Goal: Task Accomplishment & Management: Manage account settings

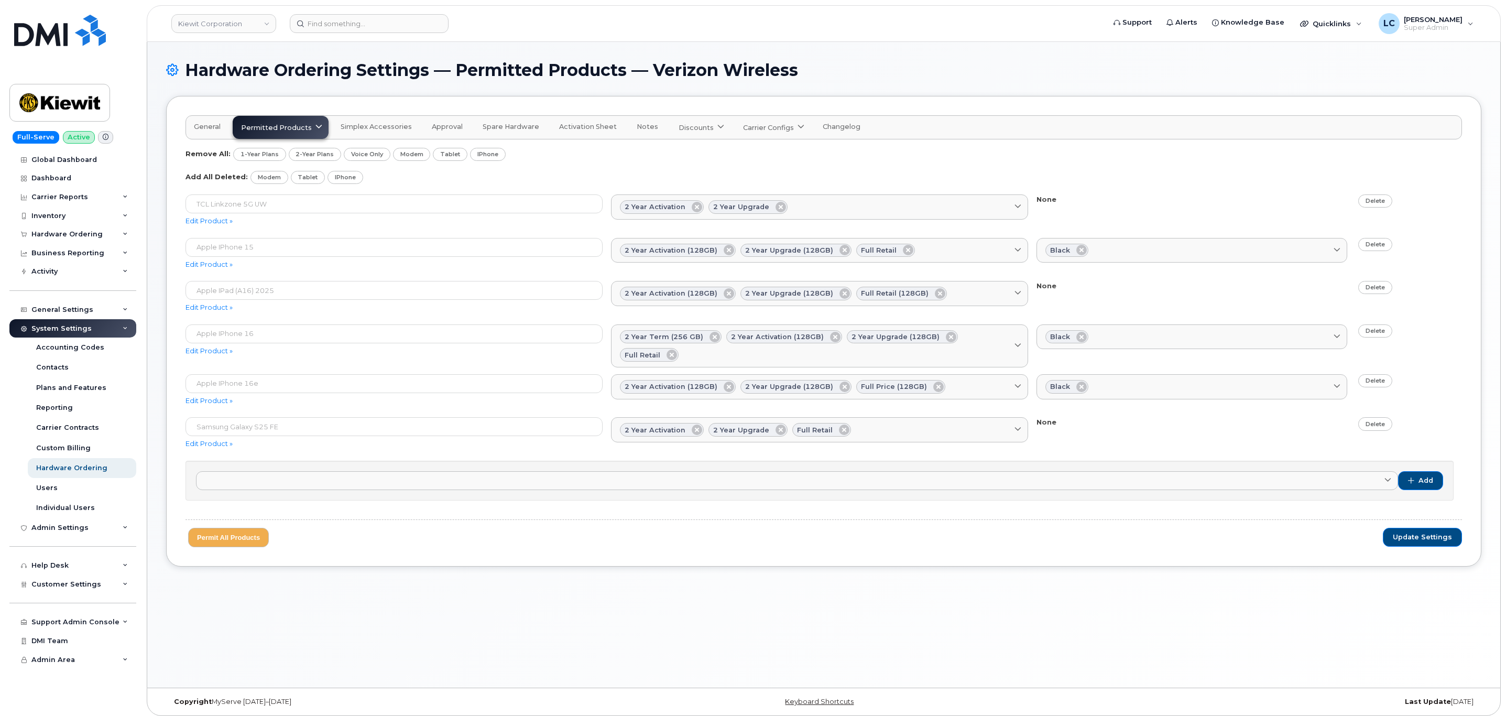
click at [1085, 59] on div "Hardware Ordering Settings — Permitted Products — Verizon Wireless General Perm…" at bounding box center [823, 364] width 1353 height 645
click at [541, 31] on form at bounding box center [694, 23] width 808 height 19
click at [462, 19] on form at bounding box center [694, 23] width 808 height 19
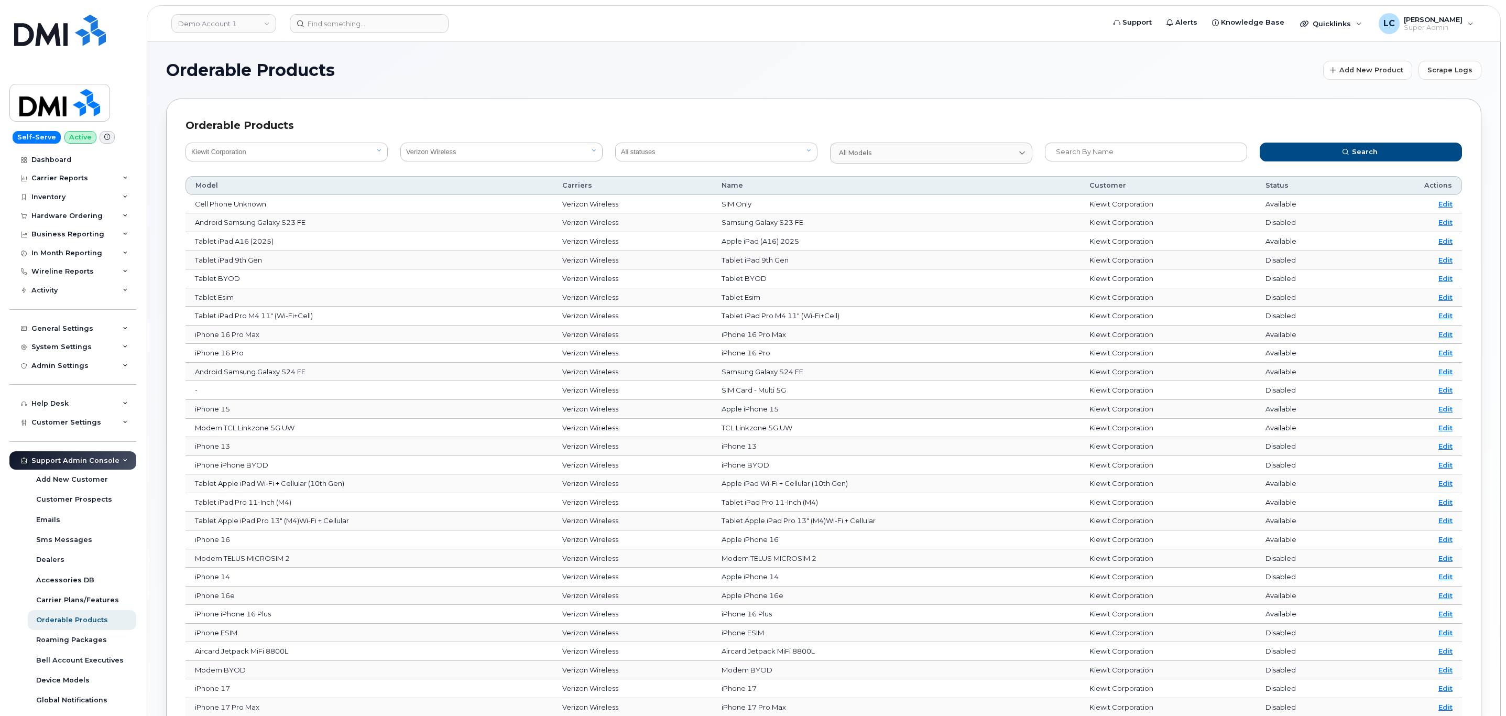
select select "0ac1e801-0962-49fa-816d-73c442061bd2"
select select "8"
click at [67, 156] on div "Dashboard" at bounding box center [51, 160] width 40 height 8
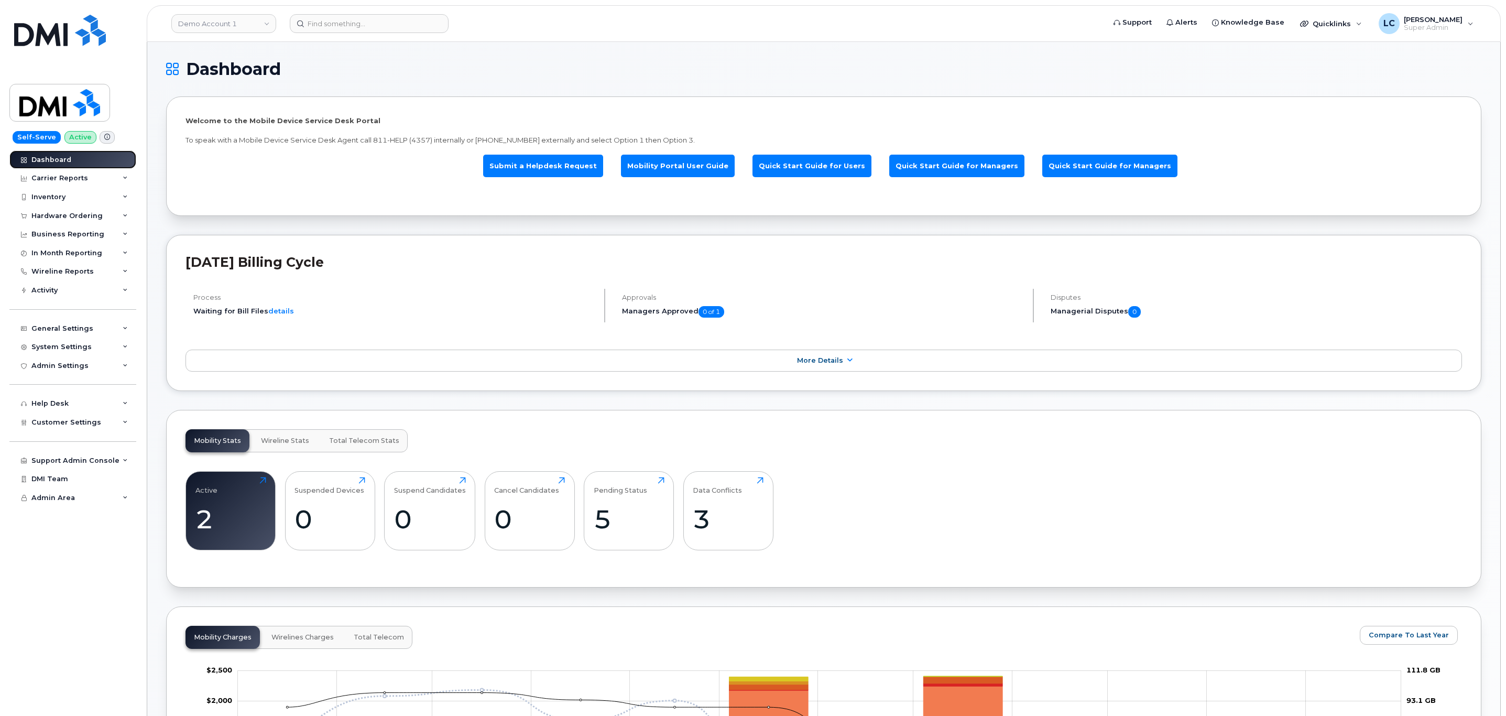
click at [63, 154] on link "Dashboard" at bounding box center [72, 159] width 127 height 19
click at [56, 157] on div "Dashboard" at bounding box center [51, 160] width 40 height 8
click at [437, 96] on div "Welcome to the Mobile Device Service Desk Portal To speak with a Mobile Device …" at bounding box center [823, 155] width 1315 height 119
click at [435, 73] on h1 "Dashboard" at bounding box center [821, 69] width 1310 height 17
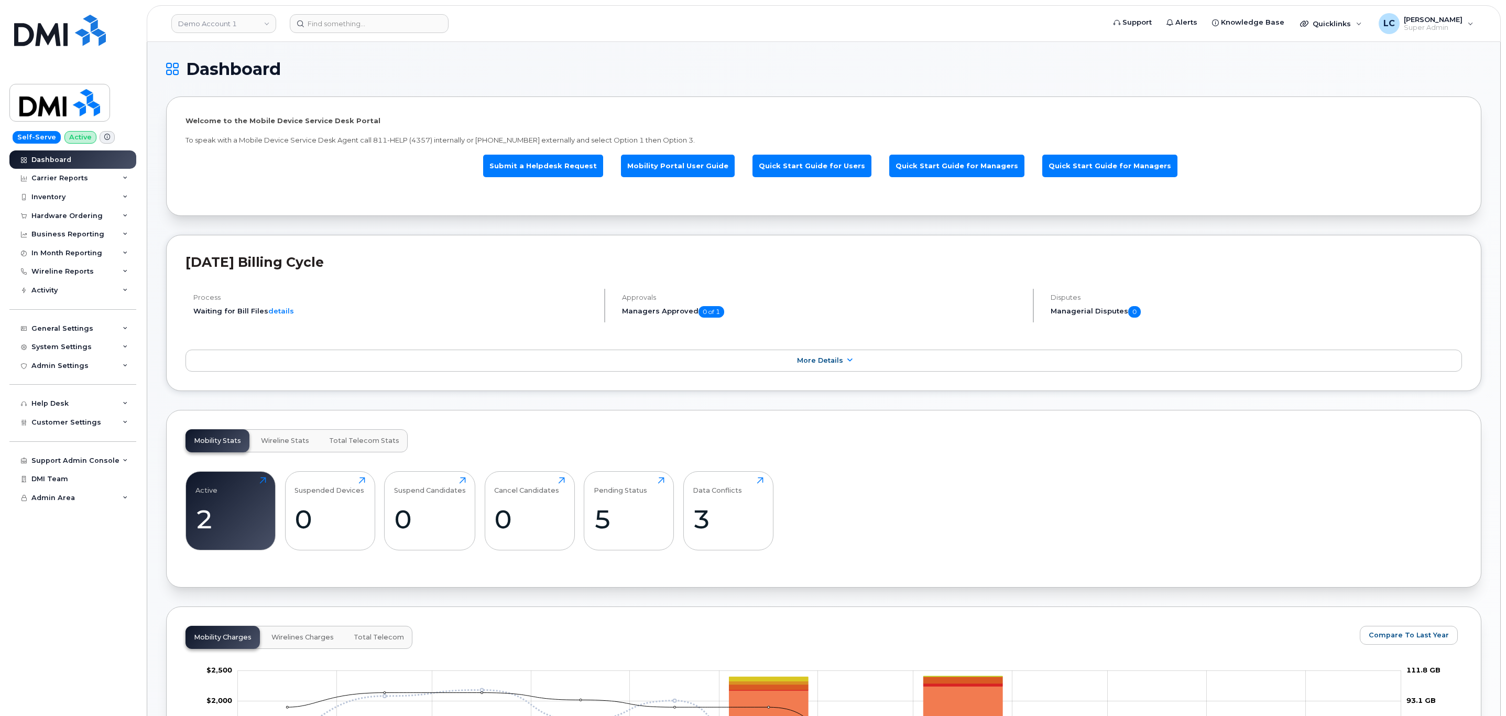
click at [63, 159] on div "Dashboard" at bounding box center [51, 160] width 40 height 8
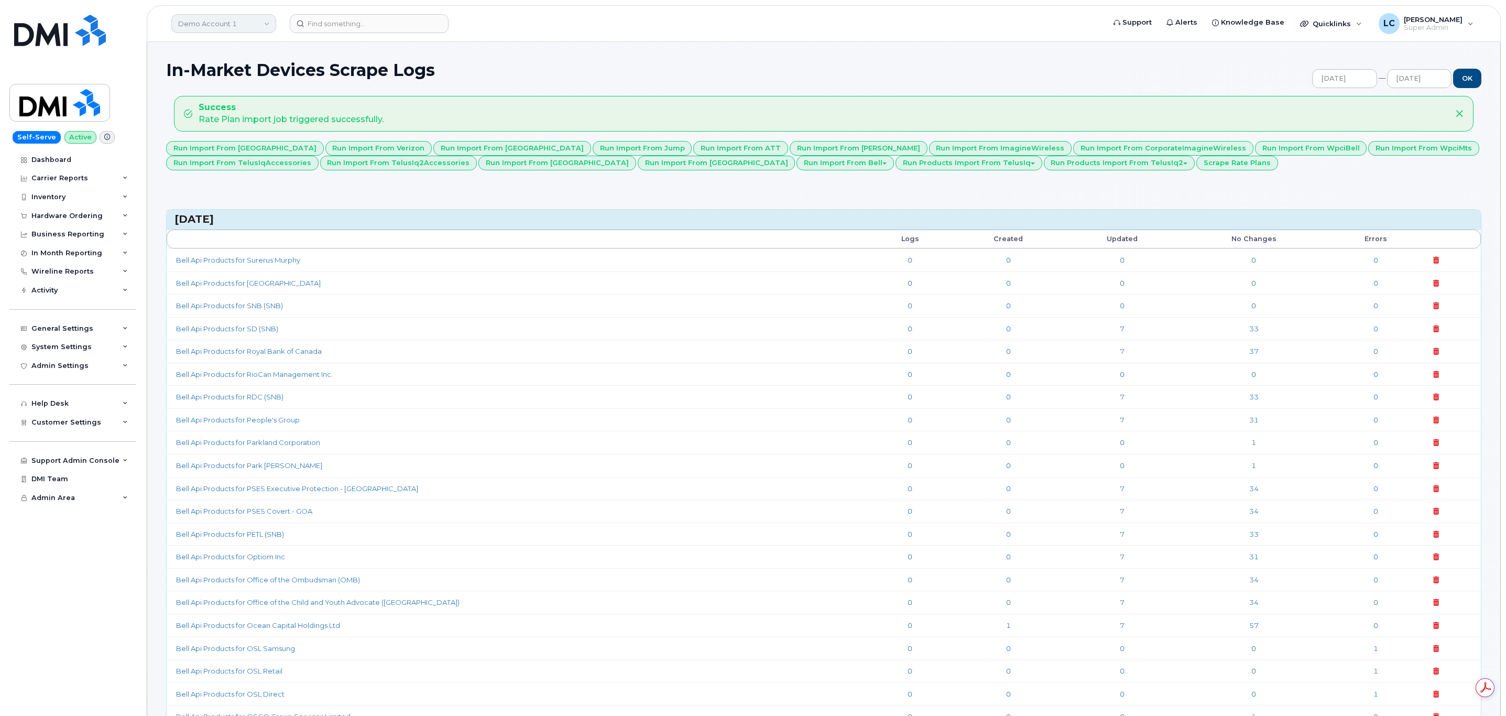
click at [233, 18] on link "Demo Account 1" at bounding box center [223, 23] width 105 height 19
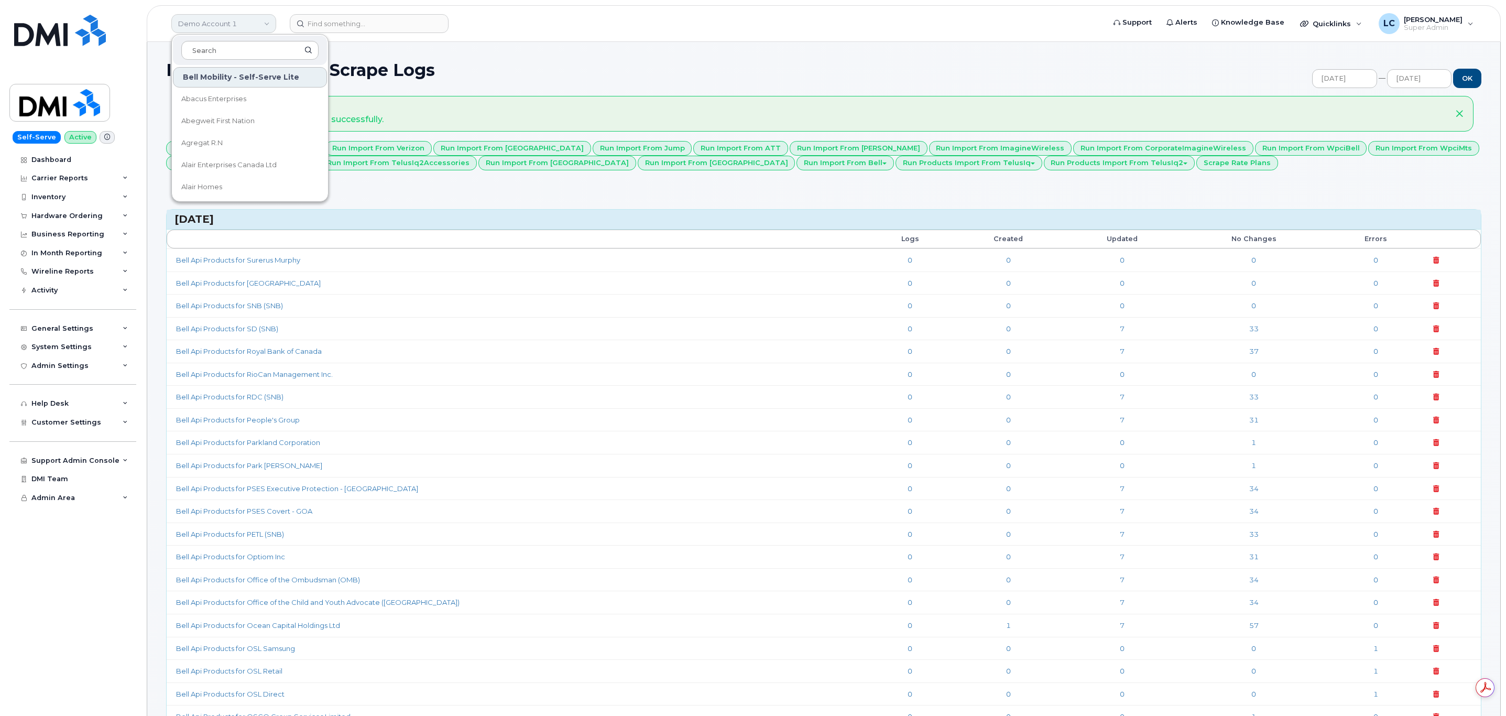
click at [213, 52] on input at bounding box center [249, 50] width 137 height 19
type input "mount"
click at [270, 121] on span "The Board of Governors Of Mount Royal University" at bounding box center [241, 121] width 120 height 20
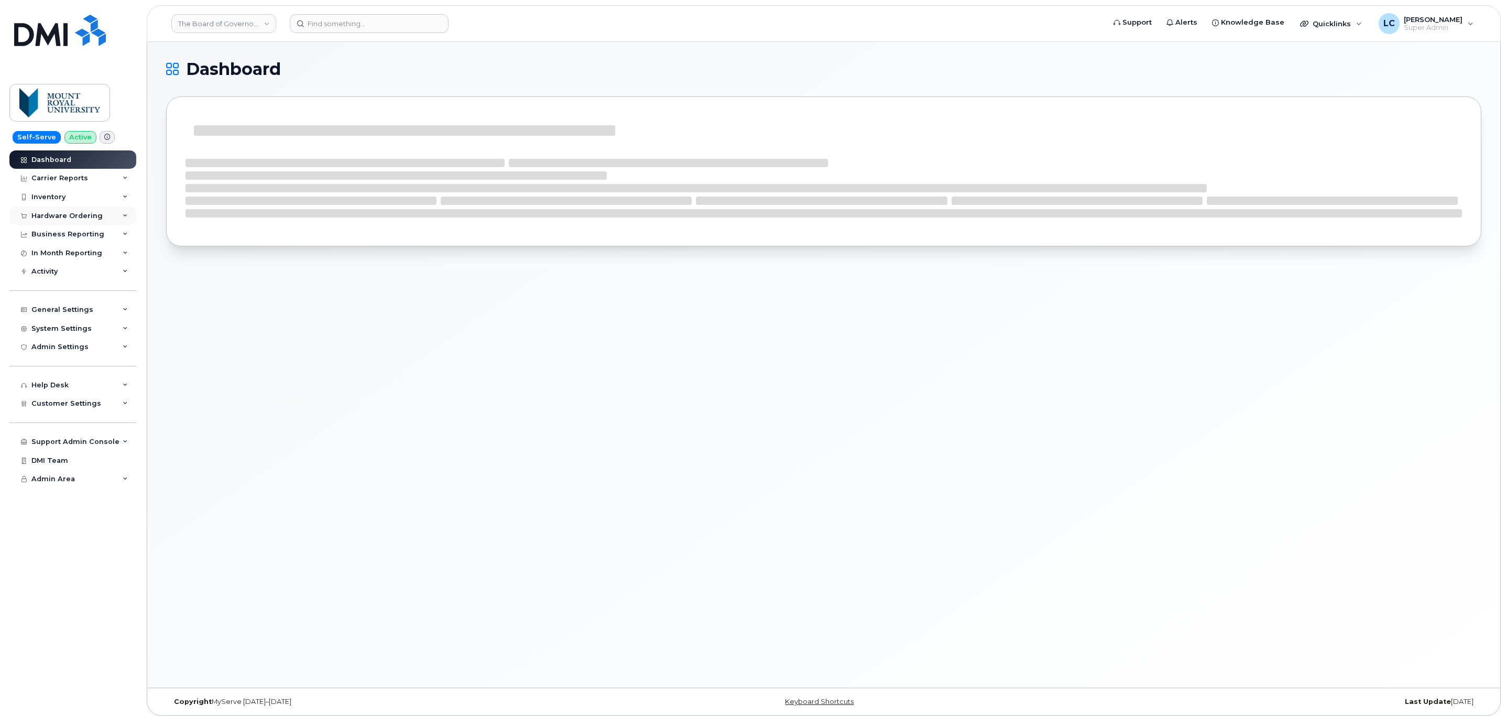
click at [80, 220] on div "Hardware Ordering" at bounding box center [66, 216] width 71 height 8
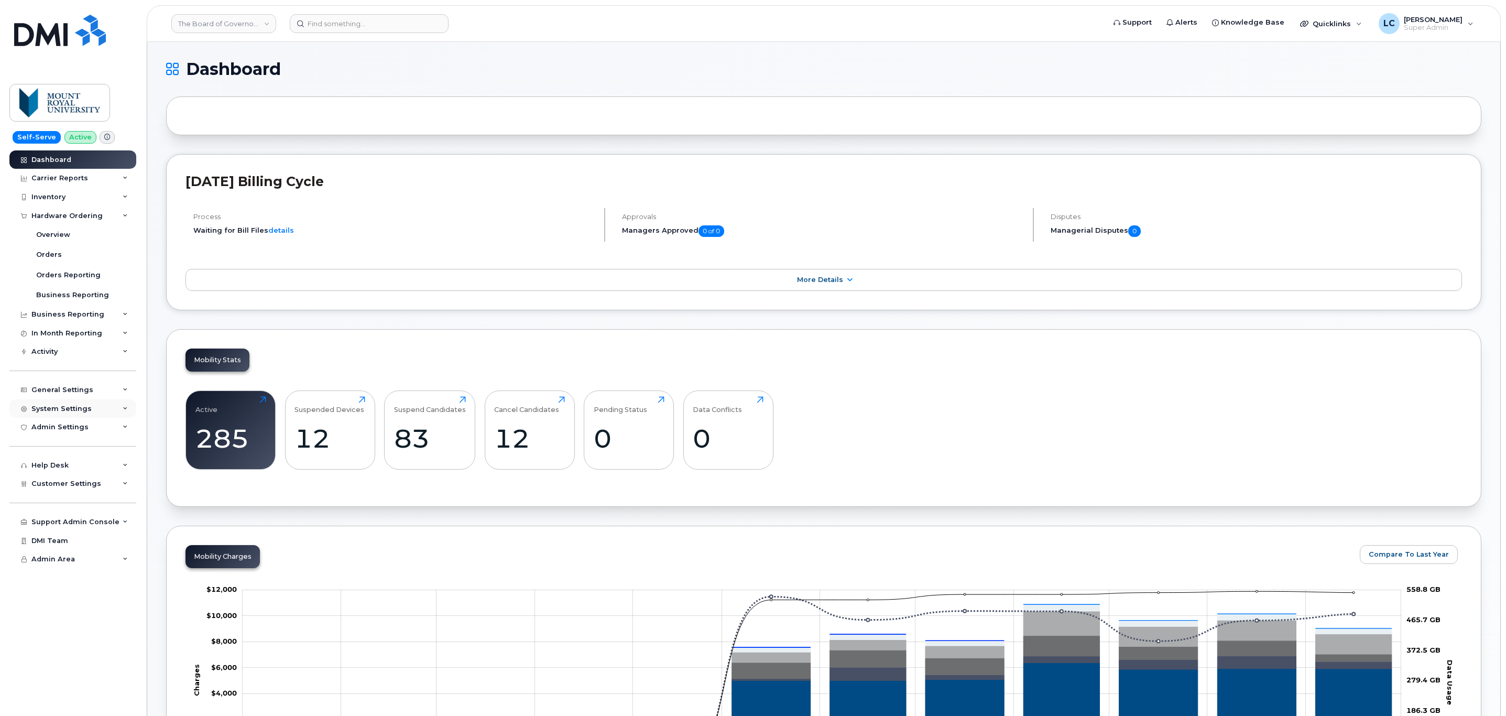
click at [73, 408] on div "System Settings" at bounding box center [61, 408] width 60 height 8
click at [72, 473] on link "Plans and Features" at bounding box center [82, 468] width 108 height 20
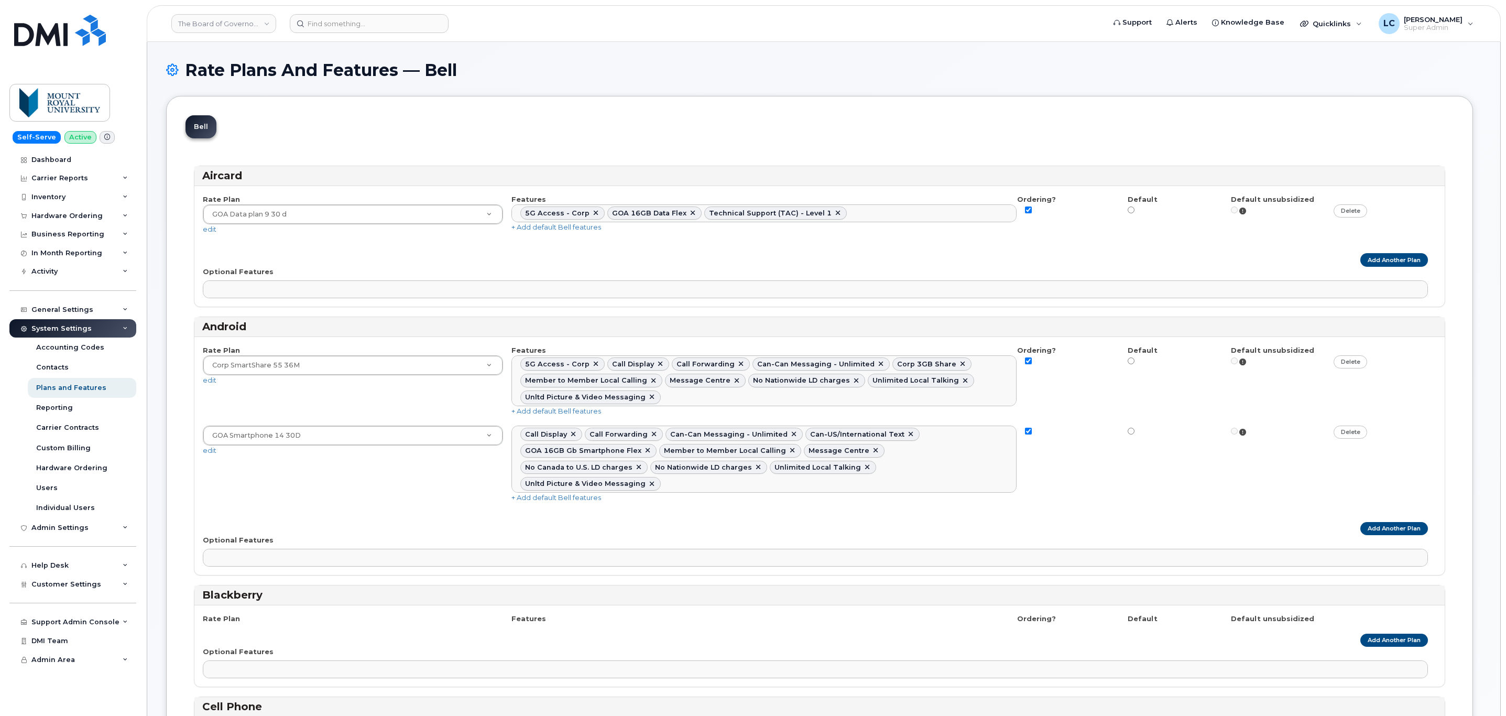
select select
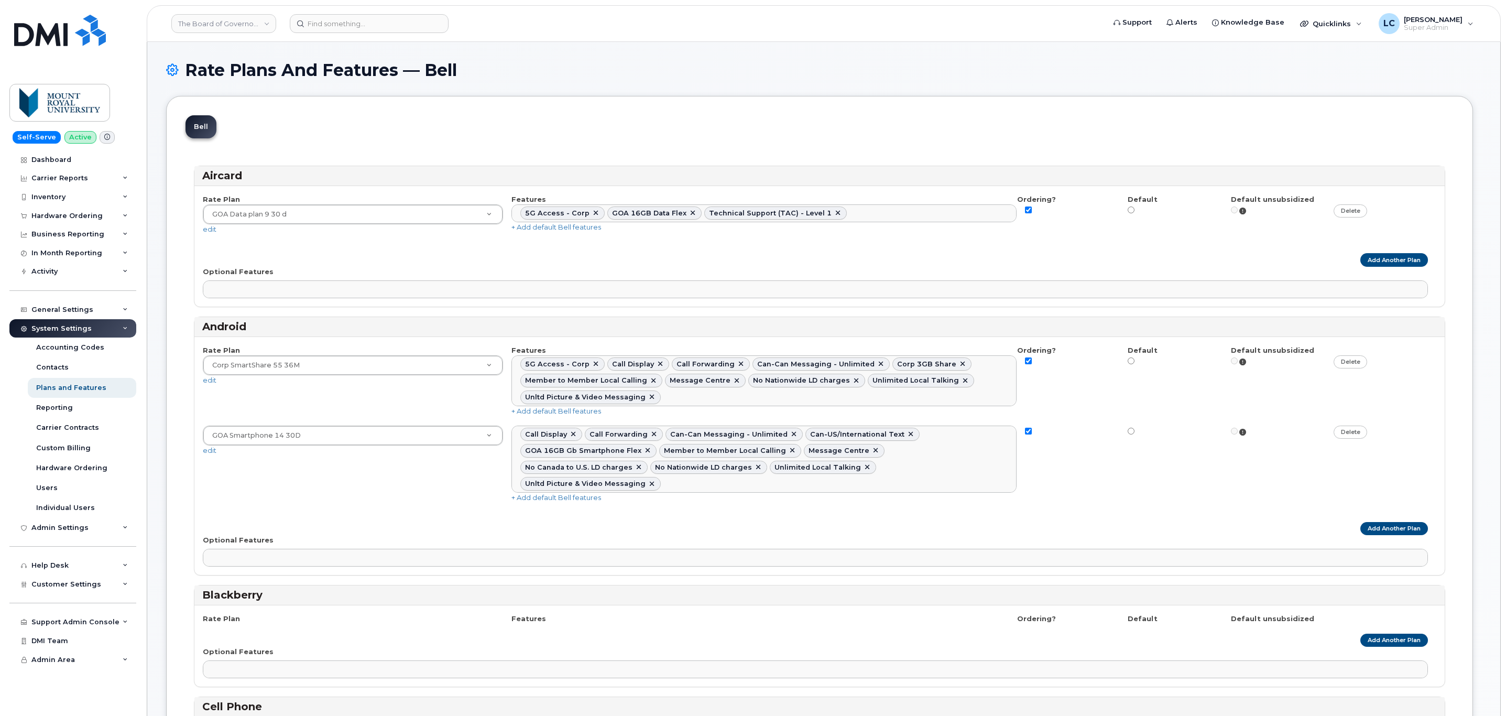
select select
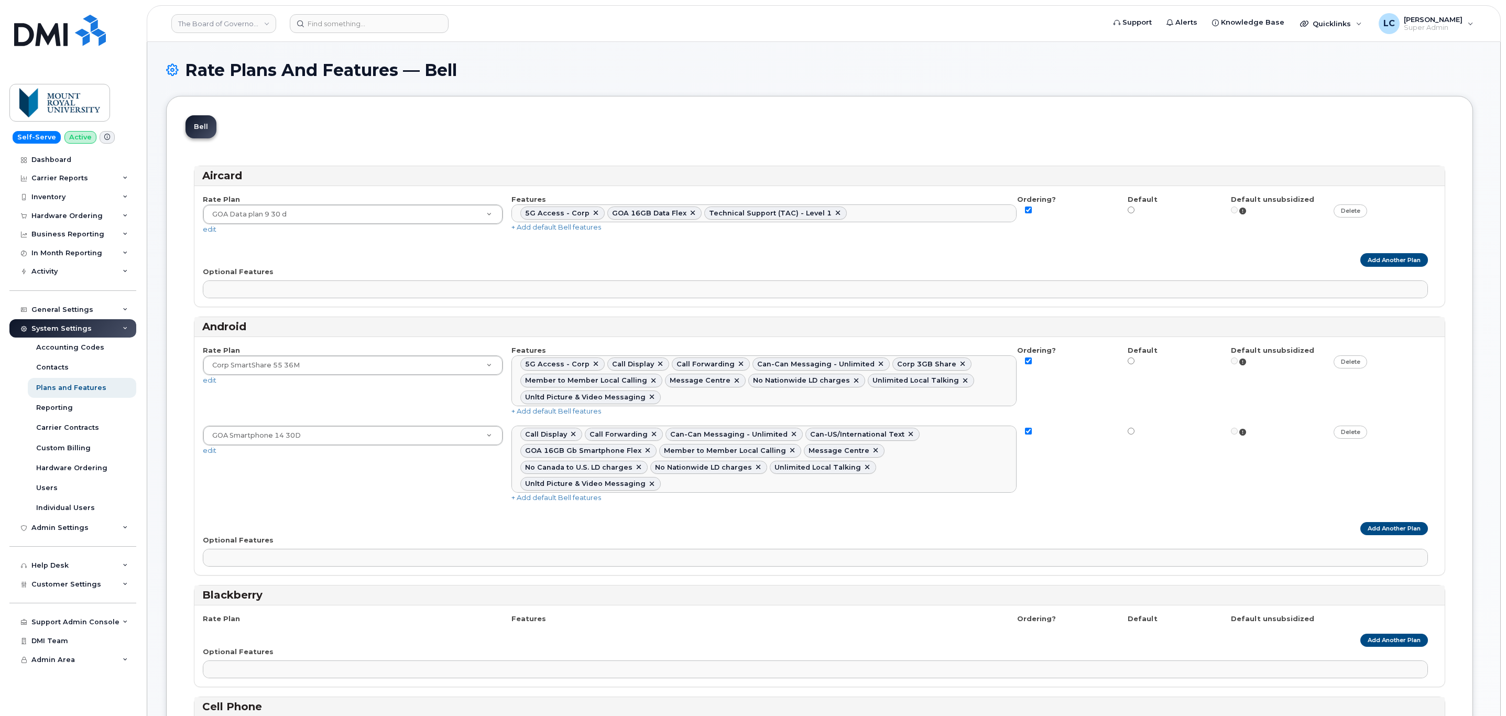
select select
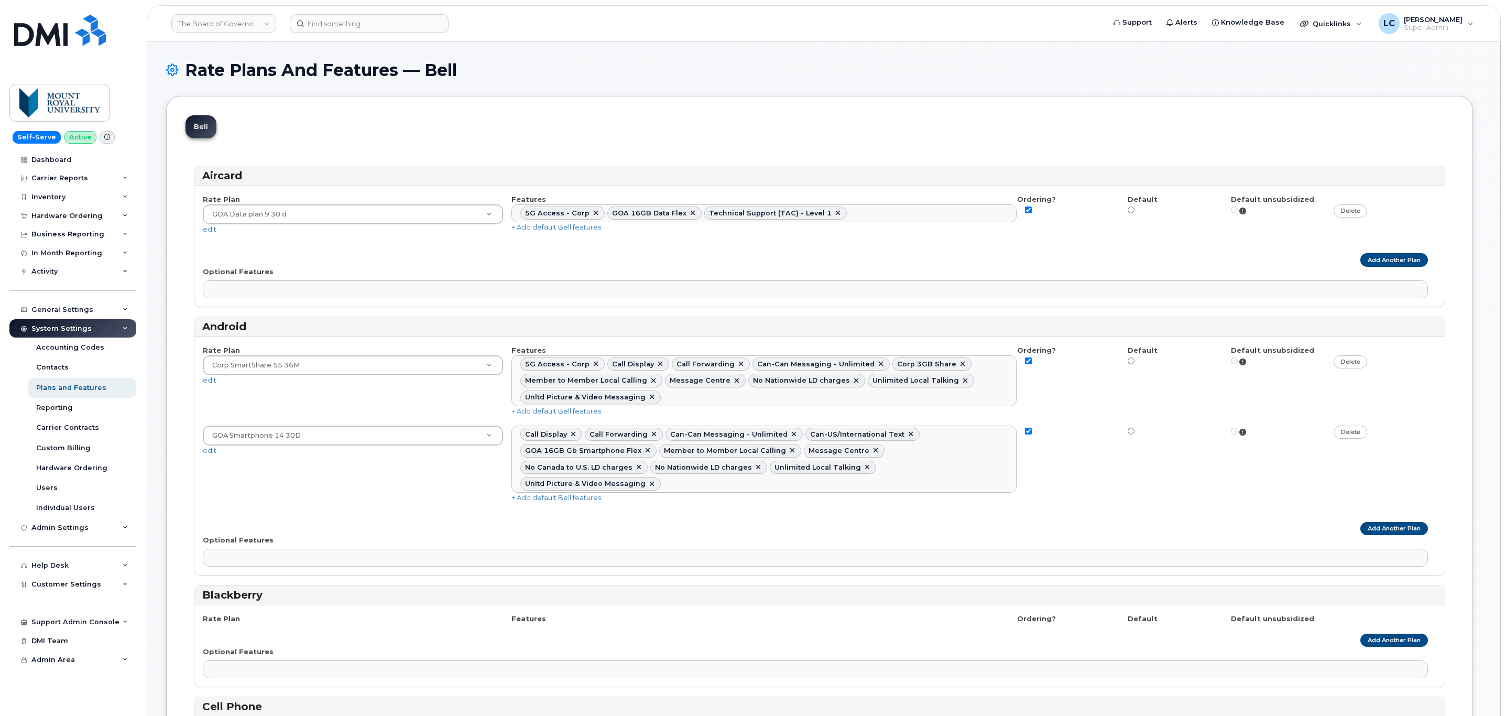
select select
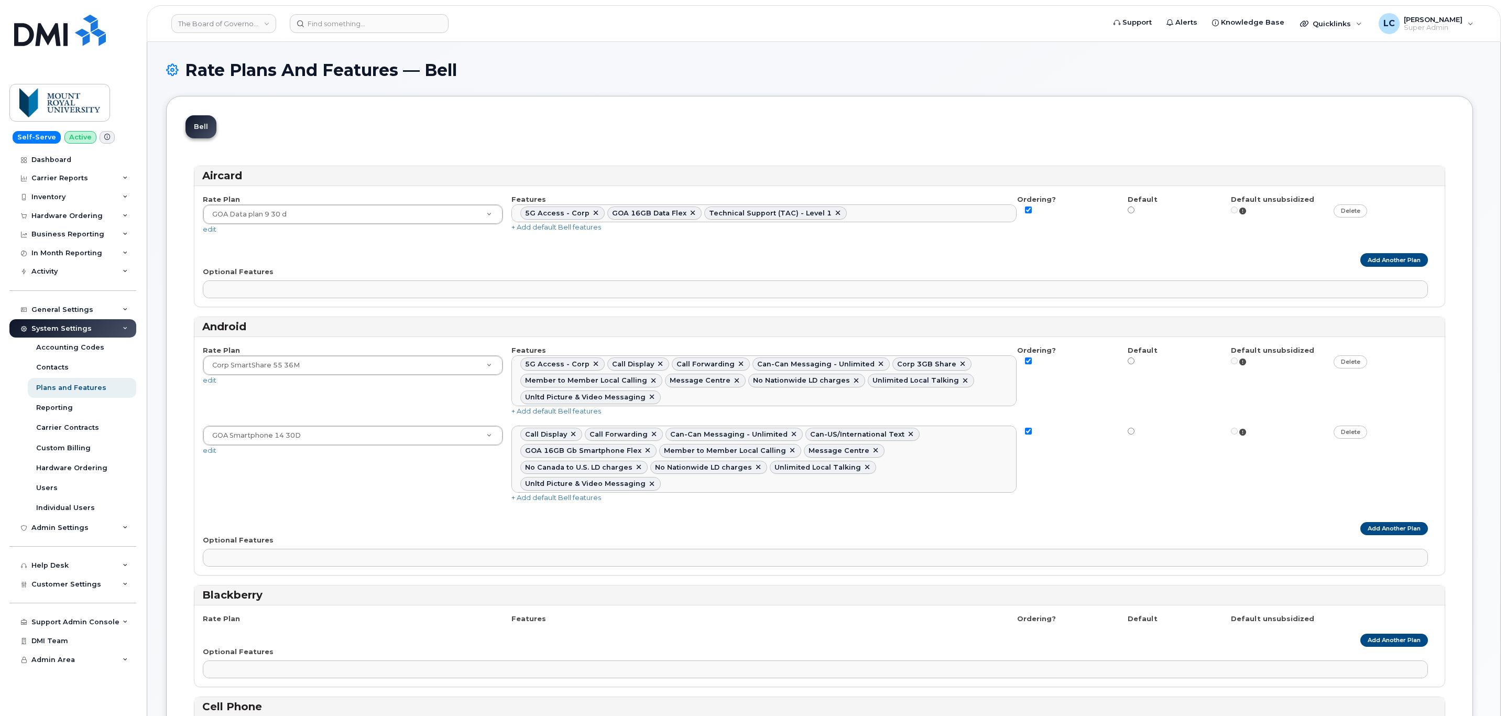
select select
click at [523, 65] on h1 "Rate Plans And Features — Bell" at bounding box center [823, 70] width 1315 height 18
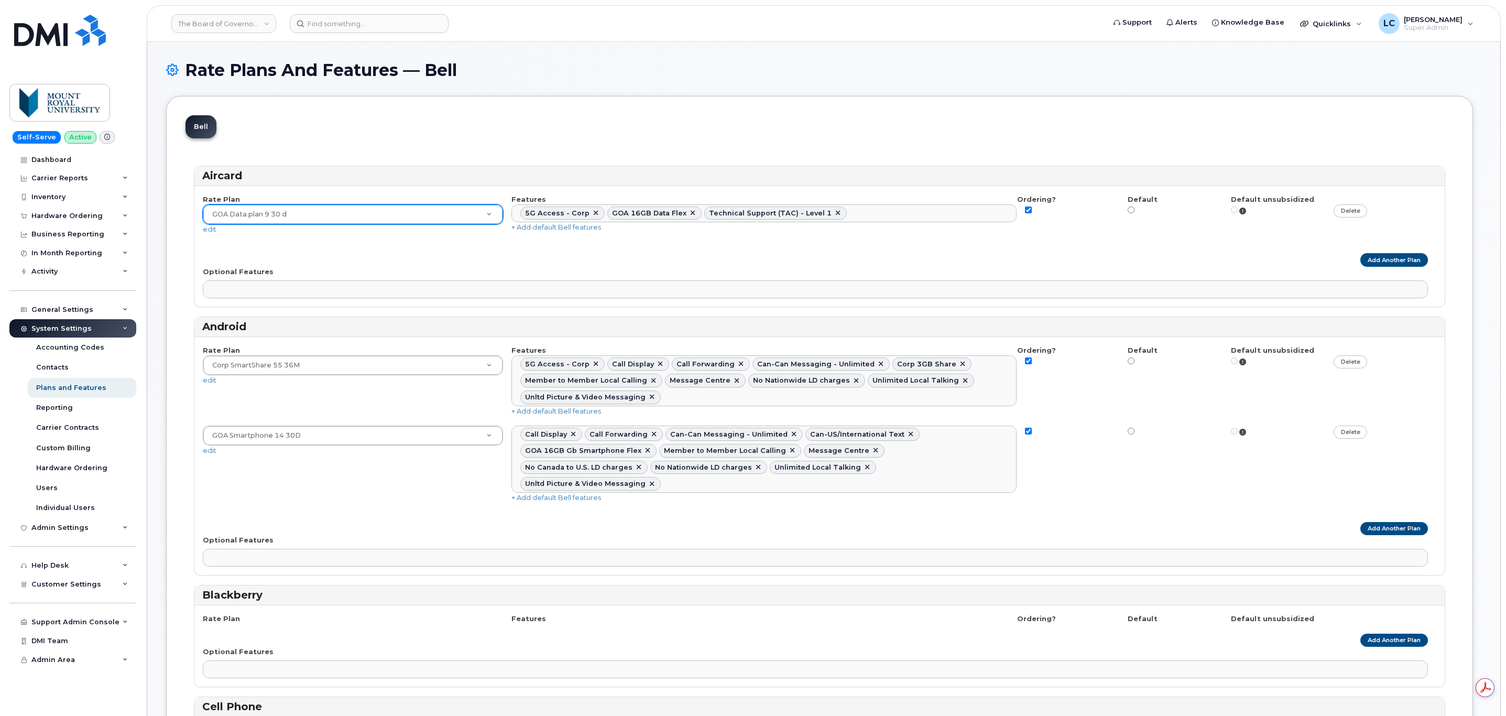
drag, startPoint x: 467, startPoint y: 67, endPoint x: 458, endPoint y: 71, distance: 10.5
click at [458, 71] on h1 "Rate Plans And Features — Bell" at bounding box center [823, 70] width 1315 height 18
click at [485, 70] on h1 "Rate Plans And Features — Bell" at bounding box center [823, 70] width 1315 height 18
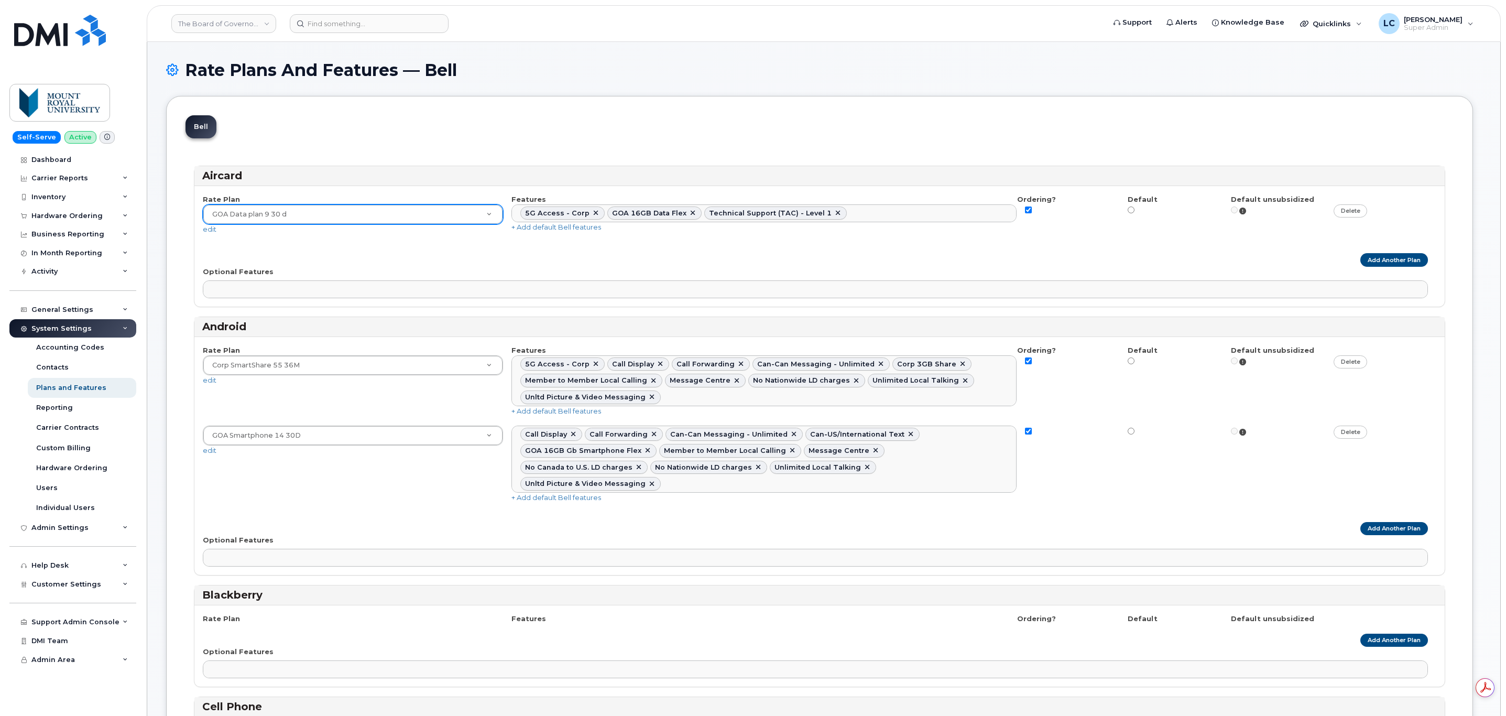
drag, startPoint x: 470, startPoint y: 68, endPoint x: 187, endPoint y: 76, distance: 283.5
click at [187, 76] on h1 "Rate Plans And Features — Bell" at bounding box center [823, 70] width 1315 height 18
click at [449, 72] on h1 "Rate Plans And Features — Bell" at bounding box center [823, 70] width 1315 height 18
drag, startPoint x: 475, startPoint y: 67, endPoint x: 458, endPoint y: 68, distance: 17.3
click at [458, 68] on h1 "Rate Plans And Features — Bell" at bounding box center [823, 70] width 1315 height 18
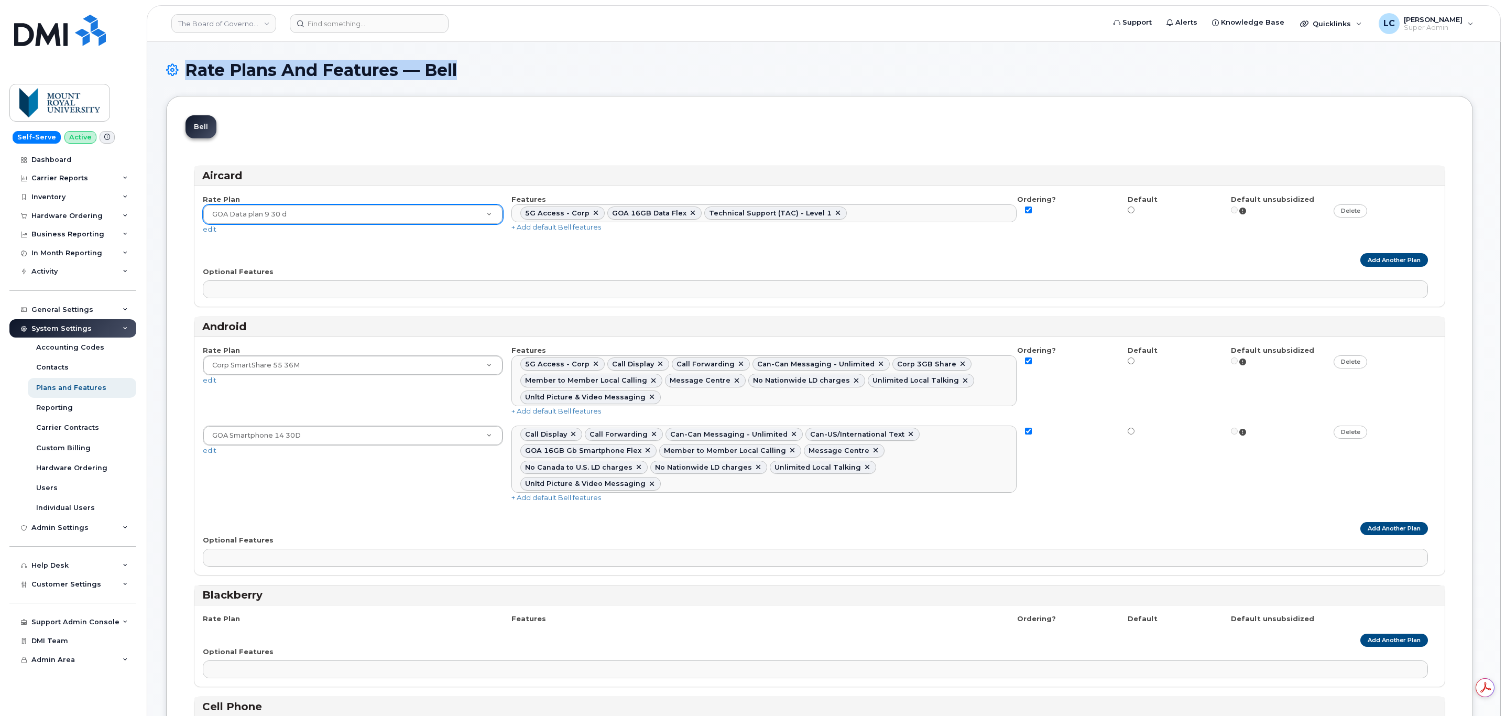
click at [524, 68] on h1 "Rate Plans And Features — Bell" at bounding box center [823, 70] width 1315 height 18
click at [250, 22] on link "The Board of Governors Of Mount Royal University" at bounding box center [223, 23] width 105 height 19
click at [226, 50] on input at bounding box center [249, 50] width 137 height 19
click at [227, 48] on input at bounding box center [249, 50] width 137 height 19
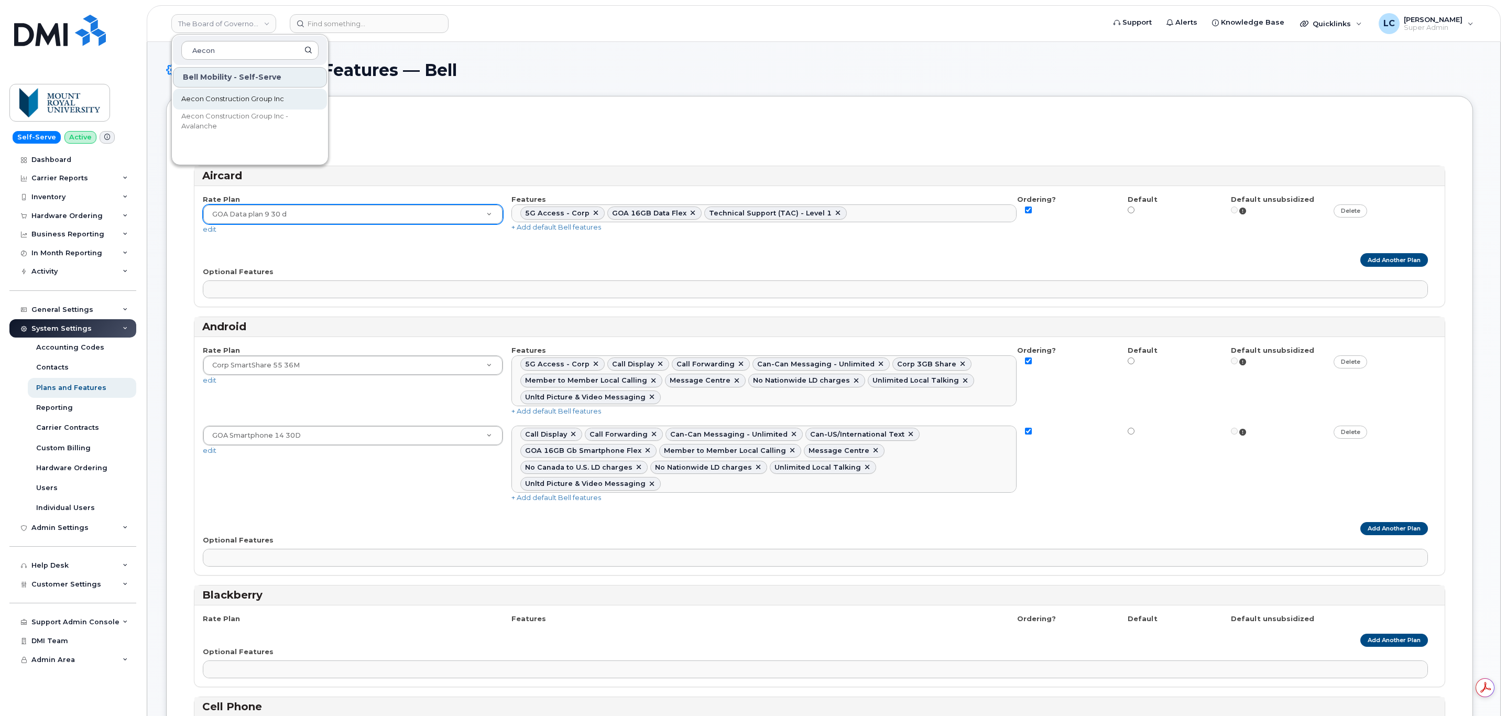
type input "Aecon"
click at [271, 97] on span "Aecon Construction Group Inc" at bounding box center [232, 99] width 103 height 10
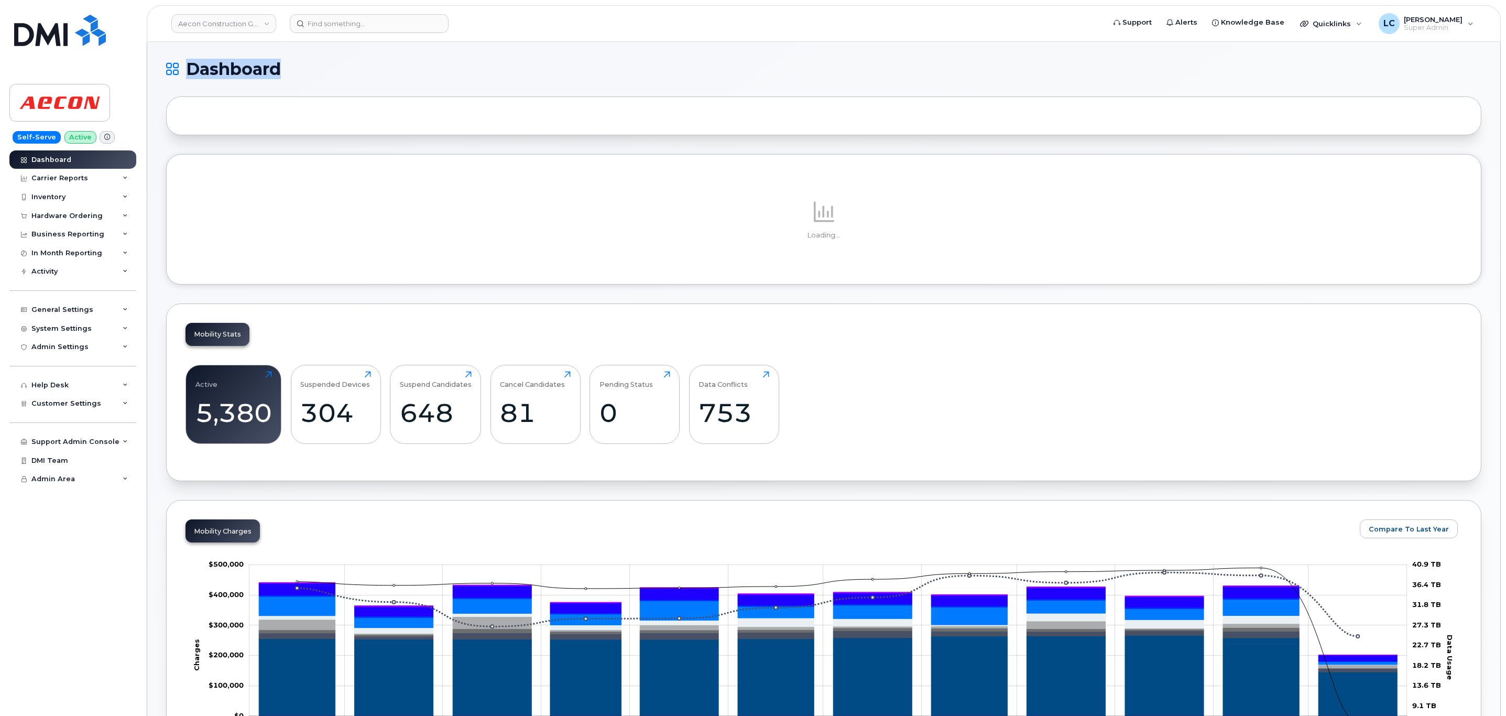
drag, startPoint x: 299, startPoint y: 70, endPoint x: 192, endPoint y: 74, distance: 107.0
click at [192, 74] on h1 "Dashboard" at bounding box center [821, 69] width 1310 height 17
click at [344, 67] on h1 "Dashboard" at bounding box center [821, 69] width 1310 height 17
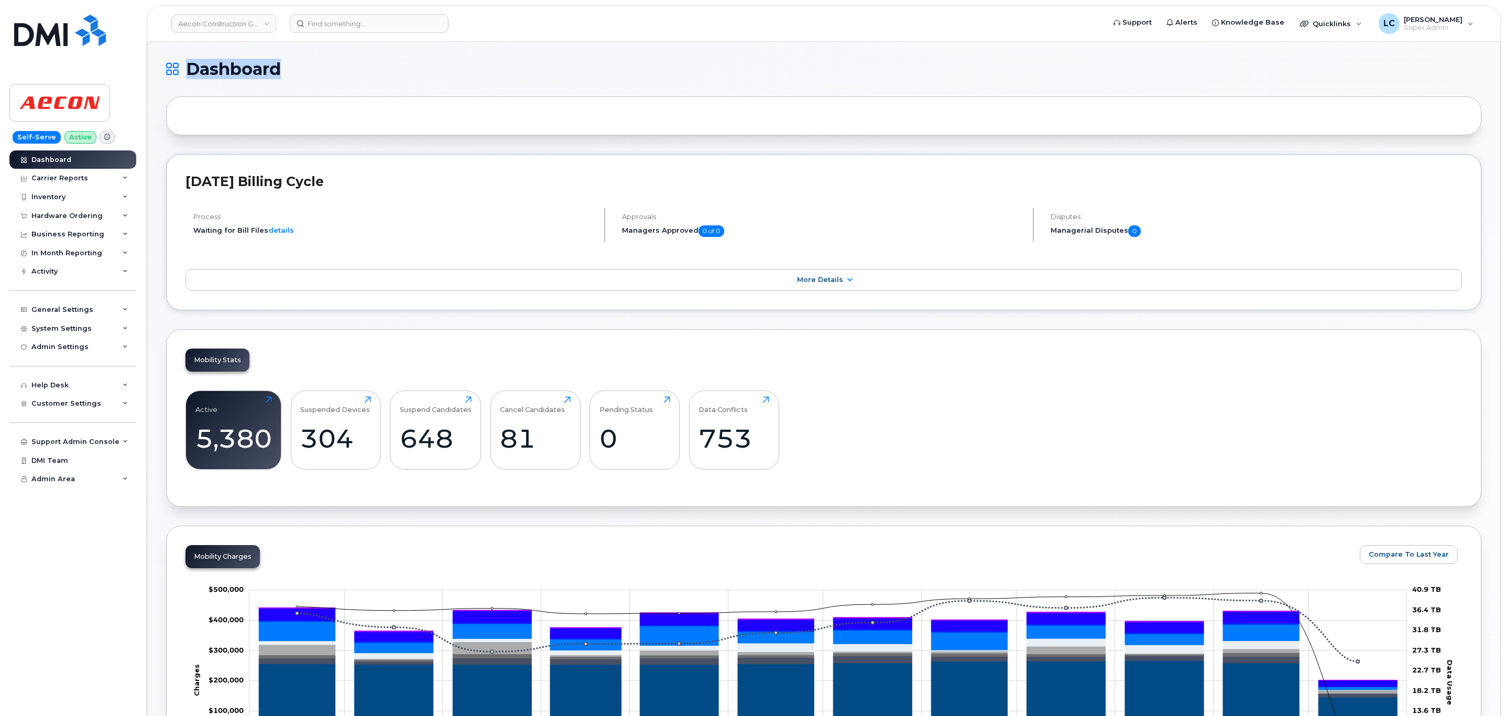
drag, startPoint x: 187, startPoint y: 66, endPoint x: 303, endPoint y: 72, distance: 116.5
click at [303, 72] on h1 "Dashboard" at bounding box center [821, 69] width 1310 height 17
click at [311, 63] on h1 "Dashboard" at bounding box center [821, 69] width 1310 height 17
drag, startPoint x: 190, startPoint y: 70, endPoint x: 277, endPoint y: 72, distance: 86.5
click at [277, 72] on span "Dashboard" at bounding box center [233, 69] width 95 height 16
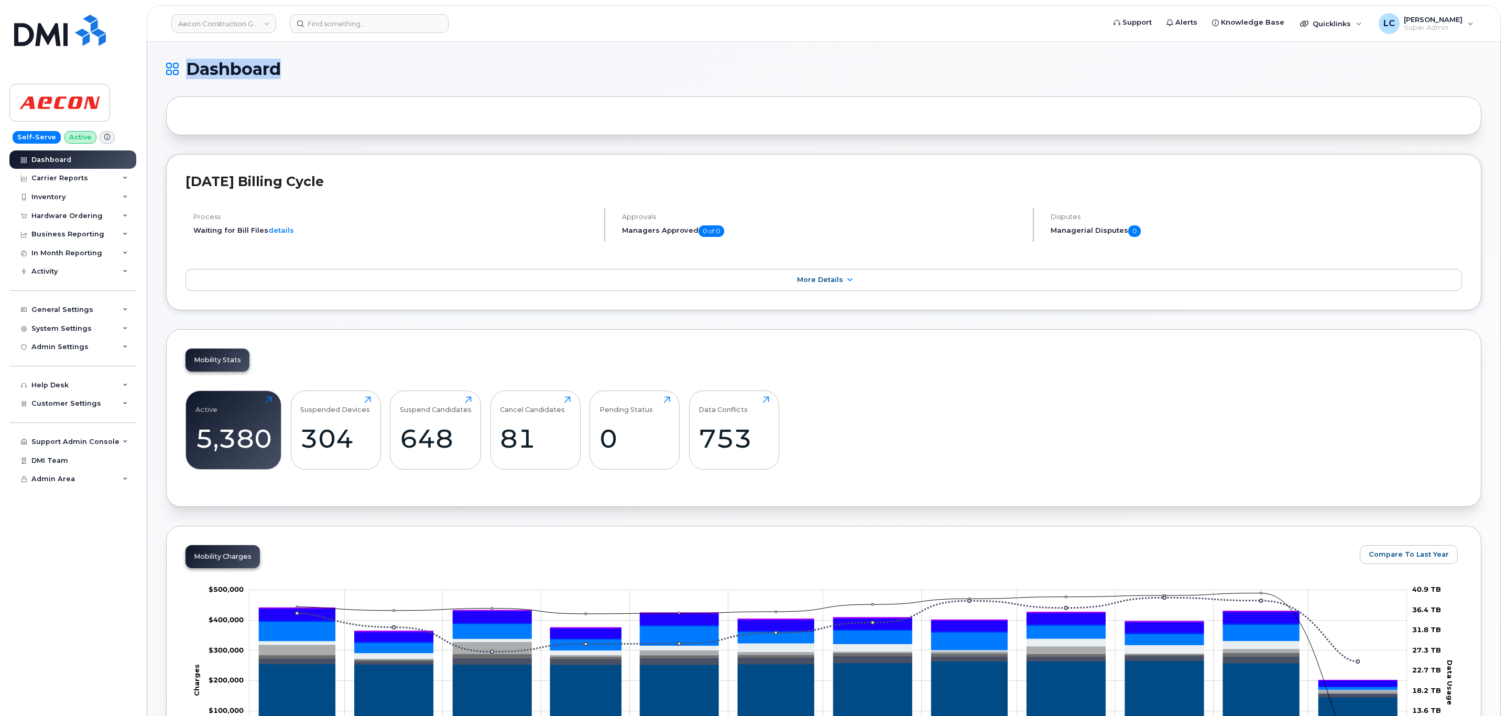
click at [295, 72] on h1 "Dashboard" at bounding box center [821, 69] width 1310 height 17
drag, startPoint x: 295, startPoint y: 72, endPoint x: 190, endPoint y: 74, distance: 105.3
click at [190, 74] on h1 "Dashboard" at bounding box center [821, 69] width 1310 height 17
click at [311, 69] on h1 "Dashboard" at bounding box center [821, 69] width 1310 height 17
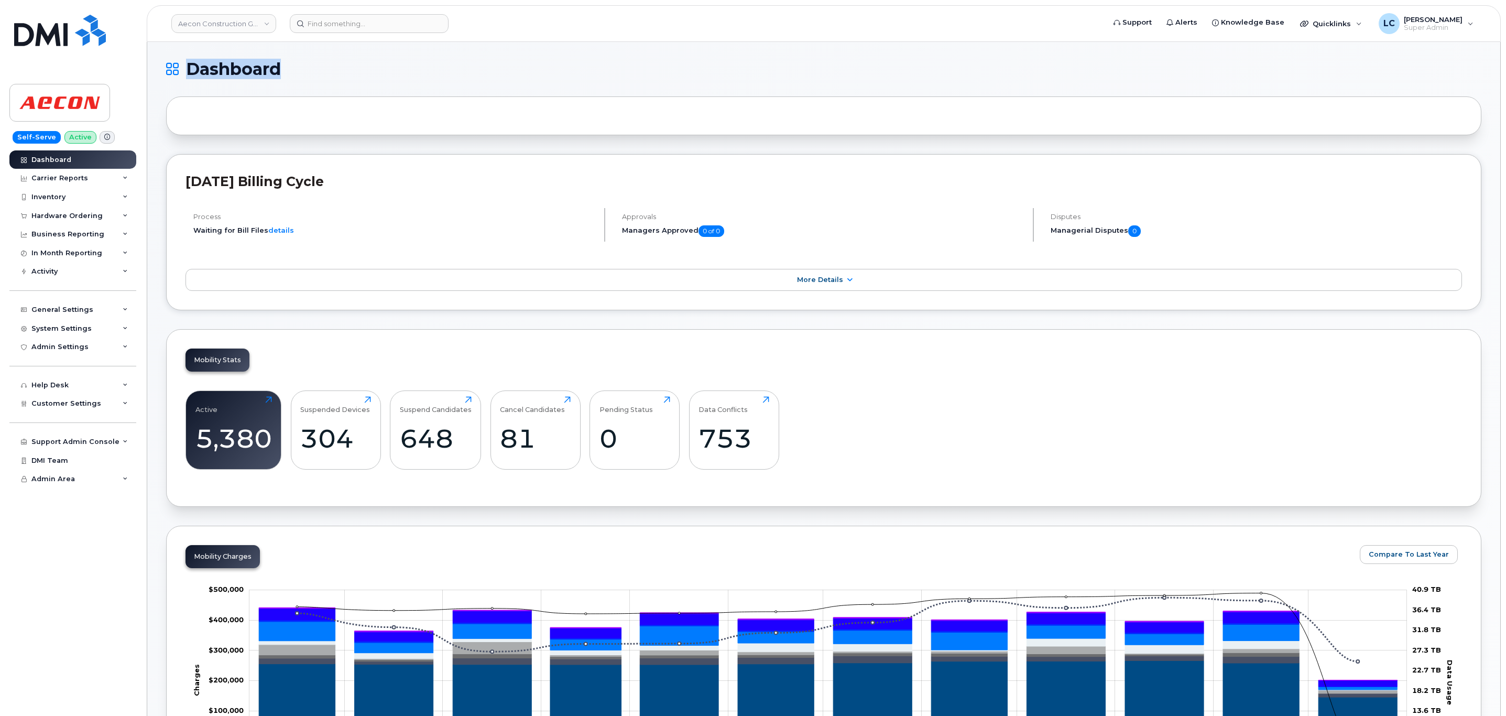
drag, startPoint x: 297, startPoint y: 71, endPoint x: 189, endPoint y: 73, distance: 107.9
click at [189, 73] on h1 "Dashboard" at bounding box center [821, 69] width 1310 height 17
click at [335, 73] on h1 "Dashboard" at bounding box center [821, 69] width 1310 height 17
drag, startPoint x: 277, startPoint y: 68, endPoint x: 193, endPoint y: 78, distance: 84.4
click at [193, 78] on h1 "Dashboard" at bounding box center [821, 69] width 1310 height 17
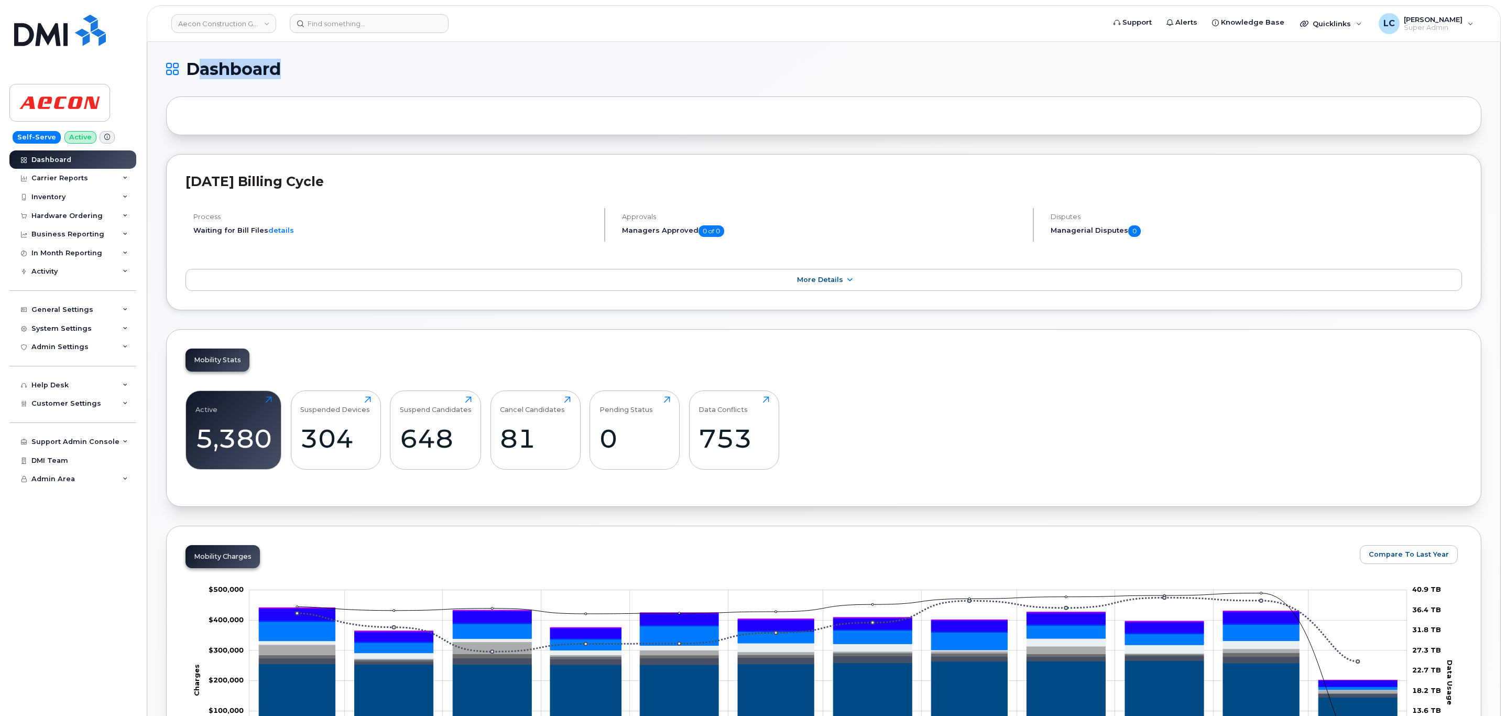
click at [319, 70] on h1 "Dashboard" at bounding box center [821, 69] width 1310 height 17
click at [211, 74] on span "Dashboard" at bounding box center [233, 69] width 95 height 16
drag, startPoint x: 190, startPoint y: 70, endPoint x: 280, endPoint y: 64, distance: 90.3
click at [280, 64] on span "Dashboard" at bounding box center [233, 69] width 95 height 16
click at [290, 63] on h1 "Dashboard" at bounding box center [821, 69] width 1310 height 17
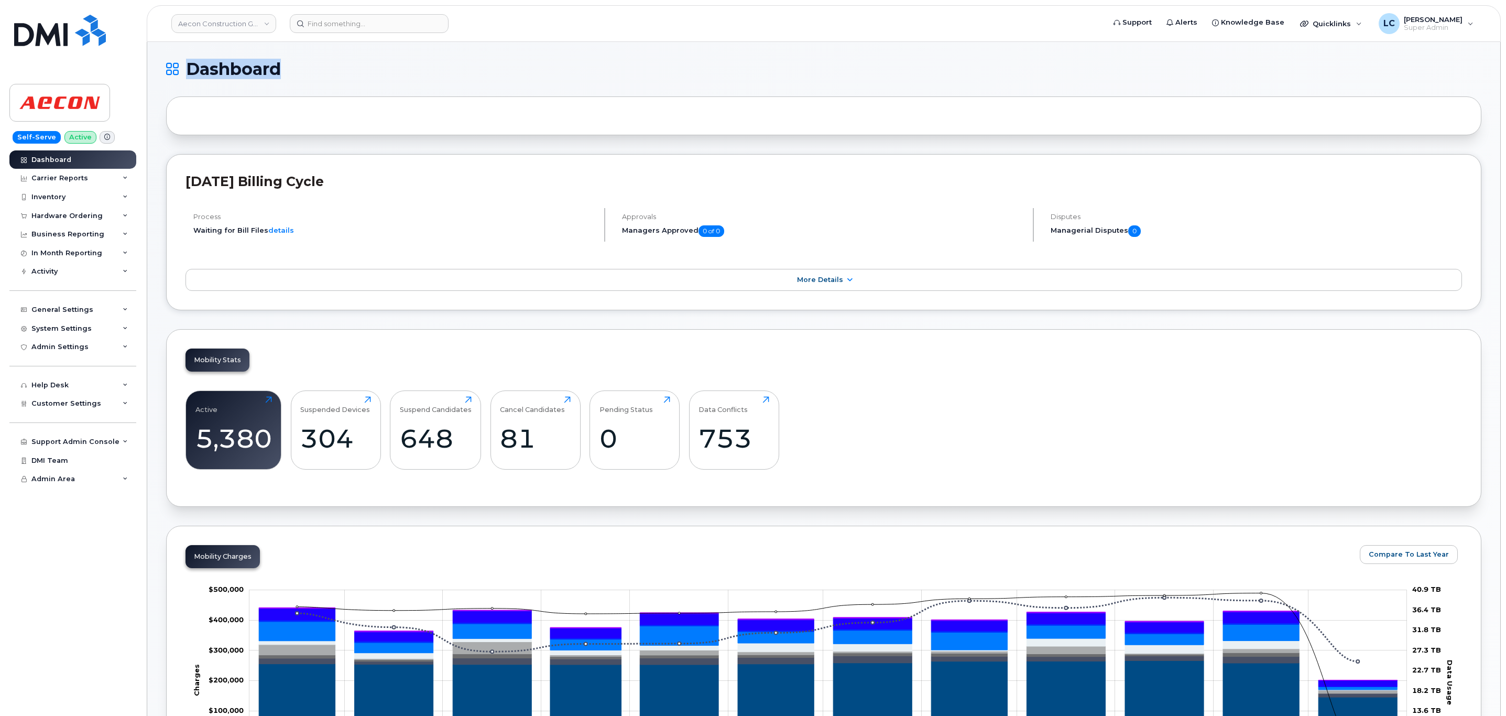
drag, startPoint x: 290, startPoint y: 63, endPoint x: 207, endPoint y: 59, distance: 82.4
click at [207, 61] on h1 "Dashboard" at bounding box center [821, 69] width 1310 height 17
click at [456, 30] on form at bounding box center [694, 23] width 808 height 19
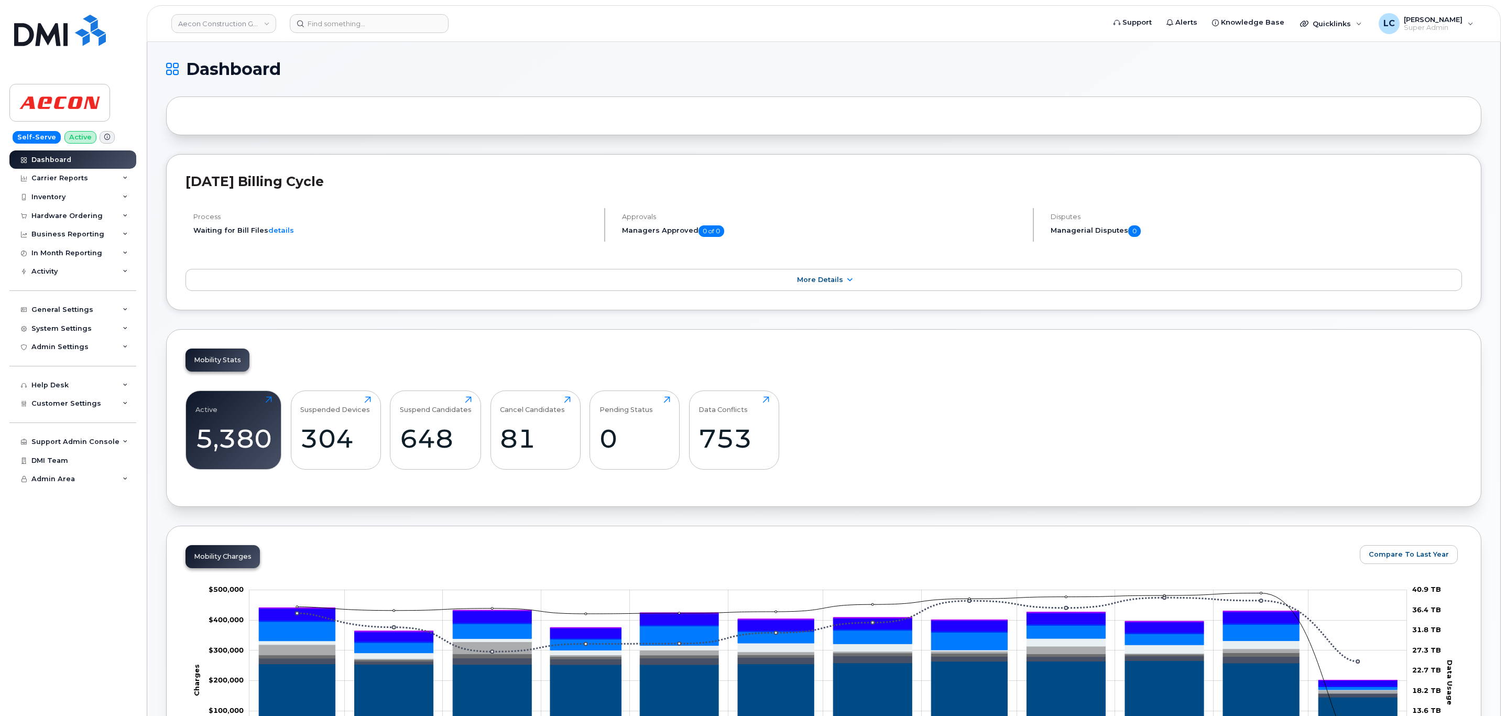
drag, startPoint x: 369, startPoint y: 5, endPoint x: 756, endPoint y: 41, distance: 388.9
click at [756, 41] on header "Aecon Construction Group Inc Support Alerts Knowledge Base Quicklinks Suspend /…" at bounding box center [824, 23] width 1354 height 37
click at [250, 19] on link "Aecon Construction Group Inc" at bounding box center [223, 23] width 105 height 19
click at [225, 49] on input at bounding box center [249, 50] width 137 height 19
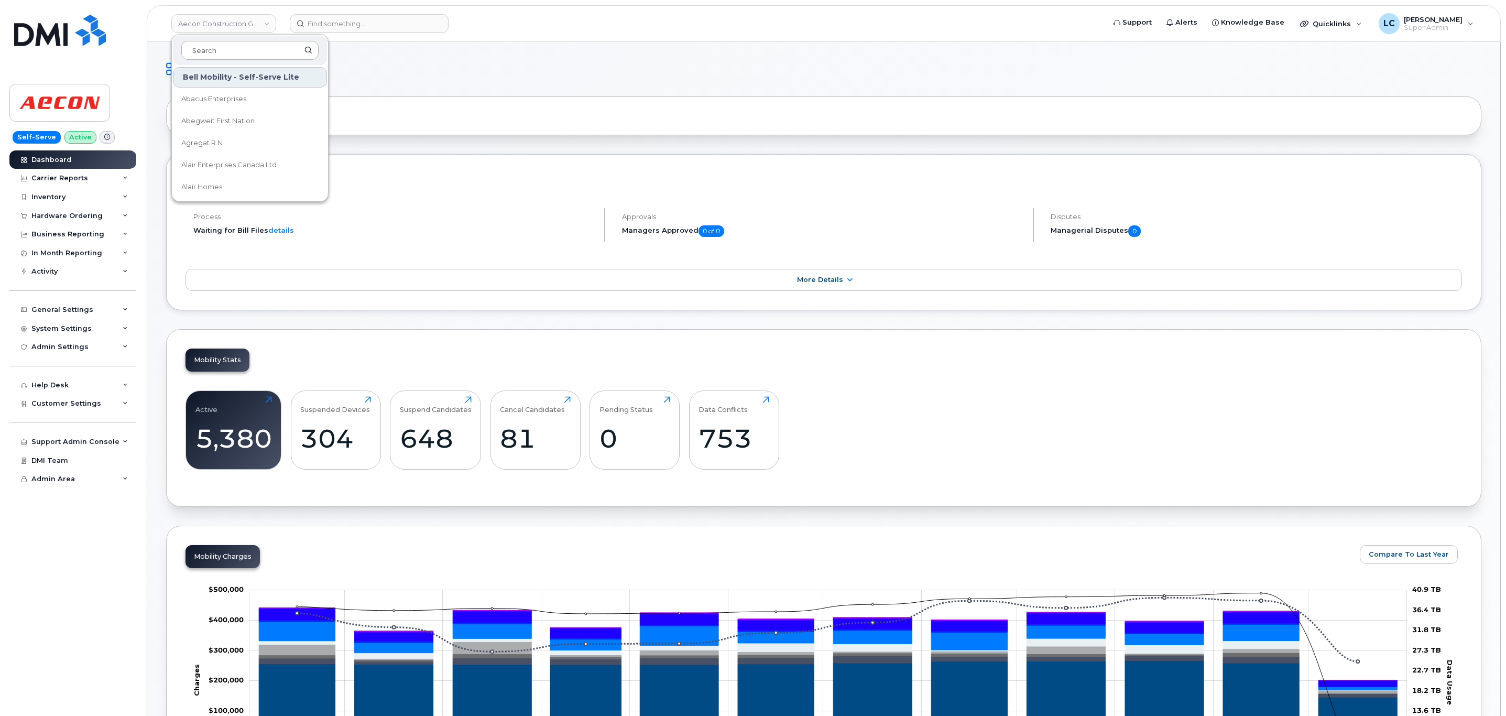
type input "R"
click at [233, 50] on input at bounding box center [249, 50] width 137 height 19
type input "Joneljim"
click at [213, 101] on span "JONELJIM CONCRETE CONSTRUCTION" at bounding box center [241, 99] width 120 height 20
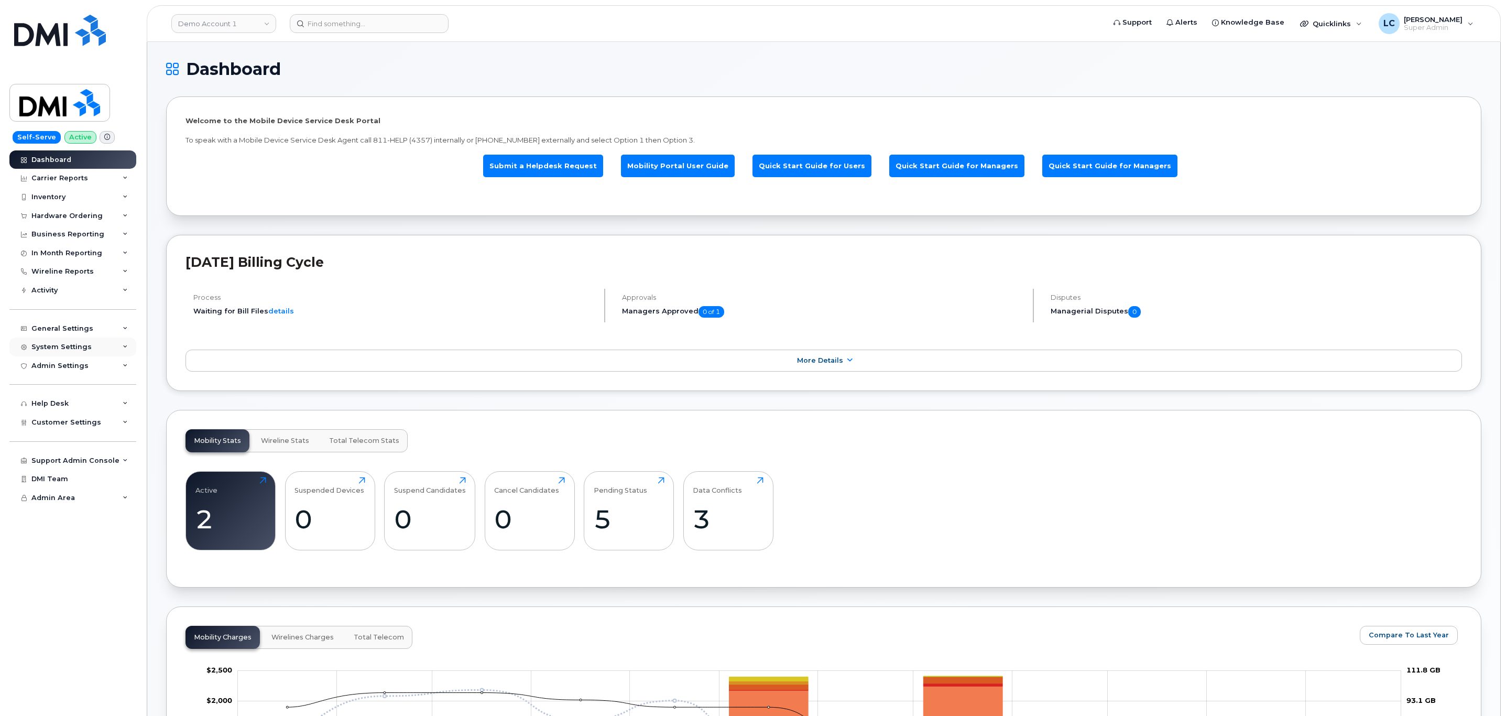
click at [74, 343] on div "System Settings" at bounding box center [61, 347] width 60 height 8
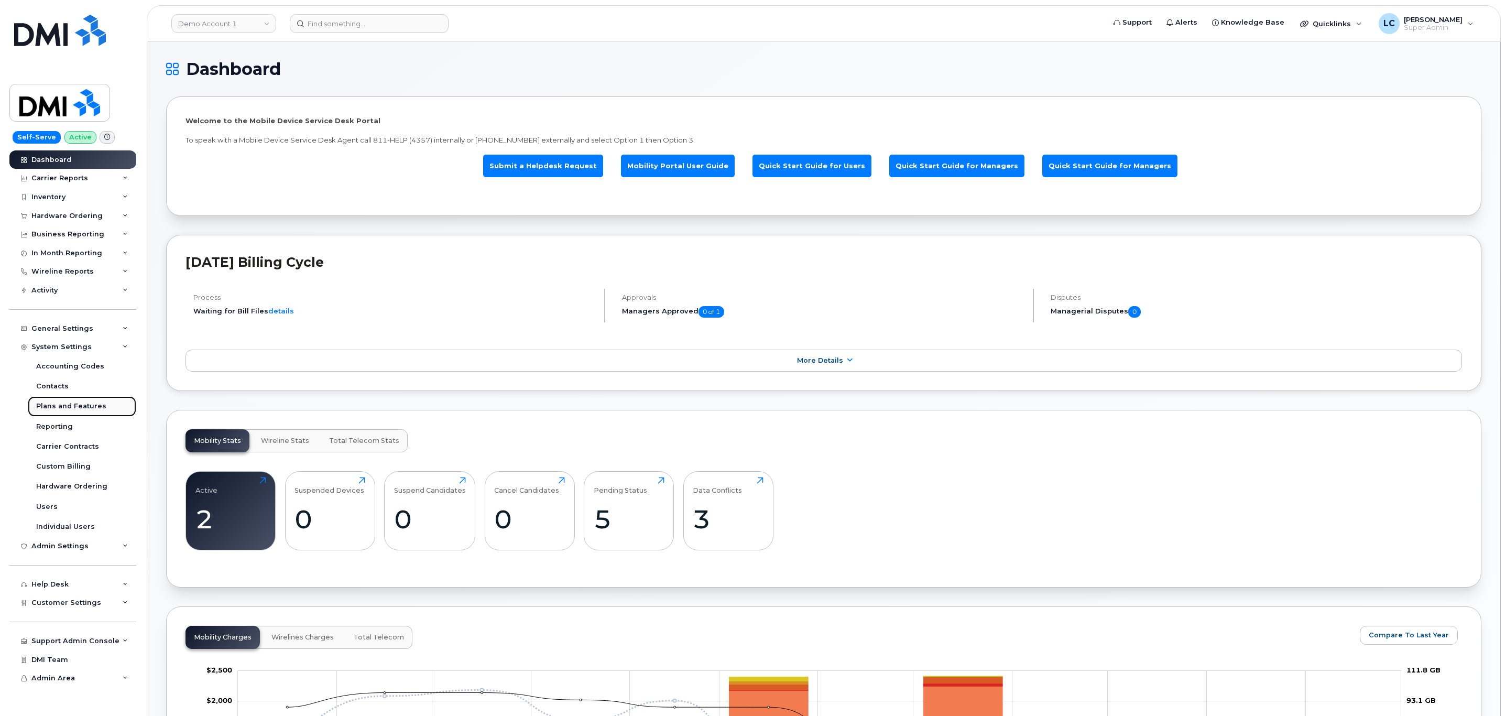
click at [83, 403] on div "Plans and Features" at bounding box center [71, 405] width 70 height 9
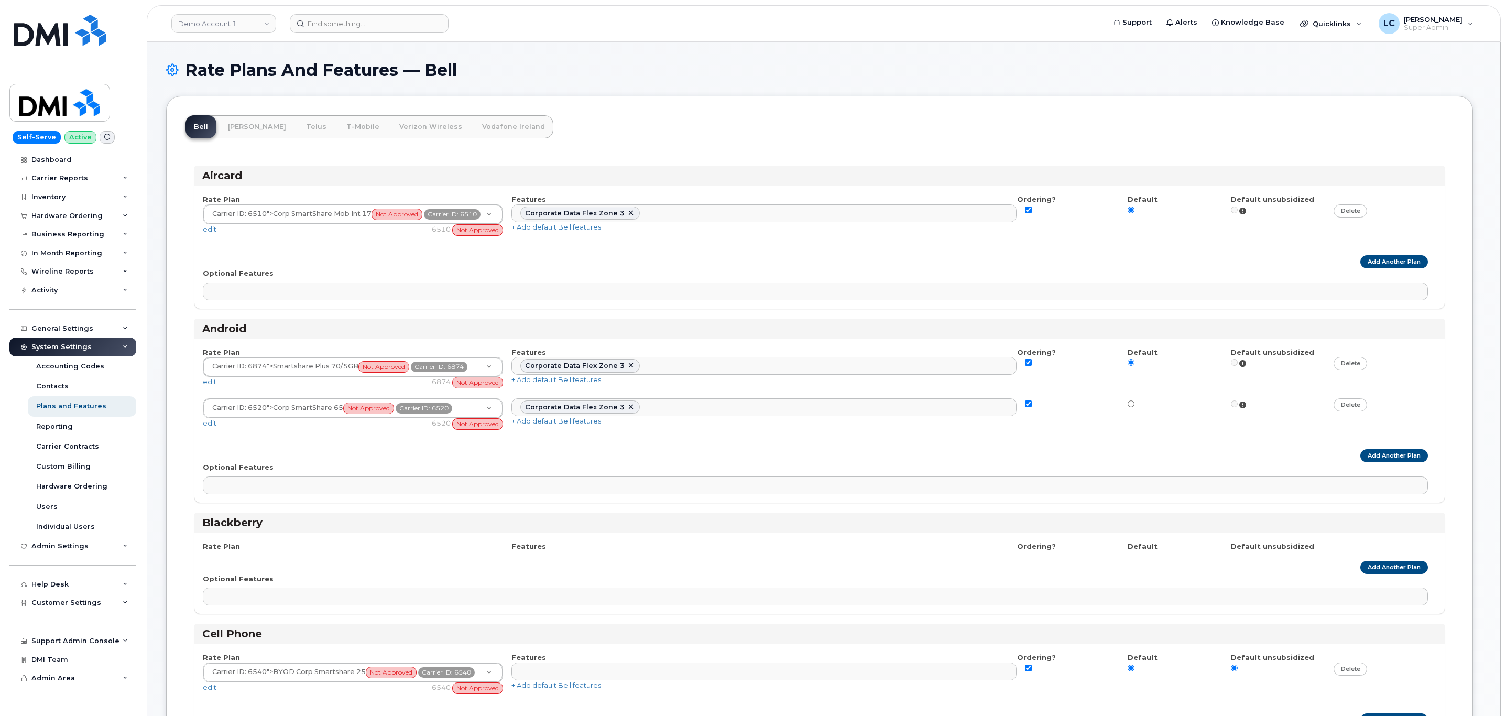
select select
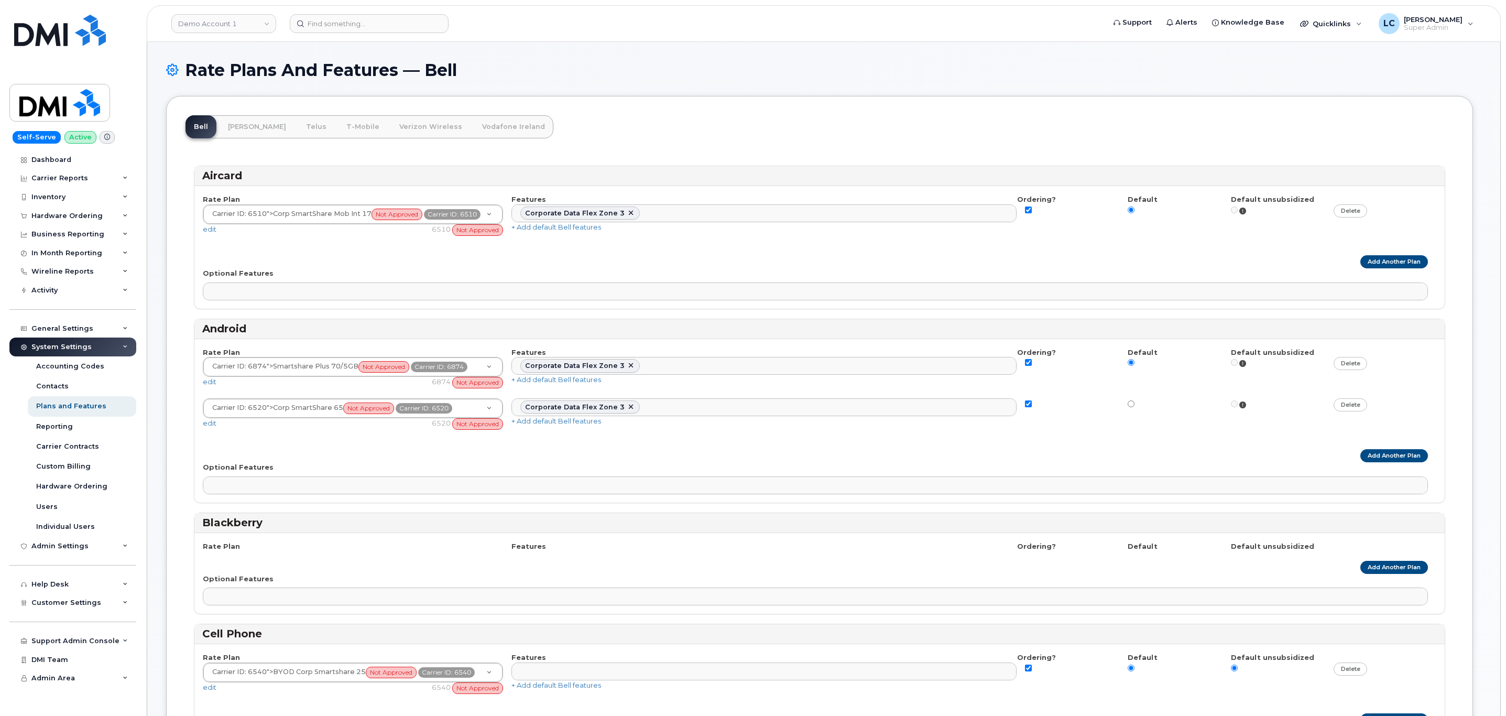
select select
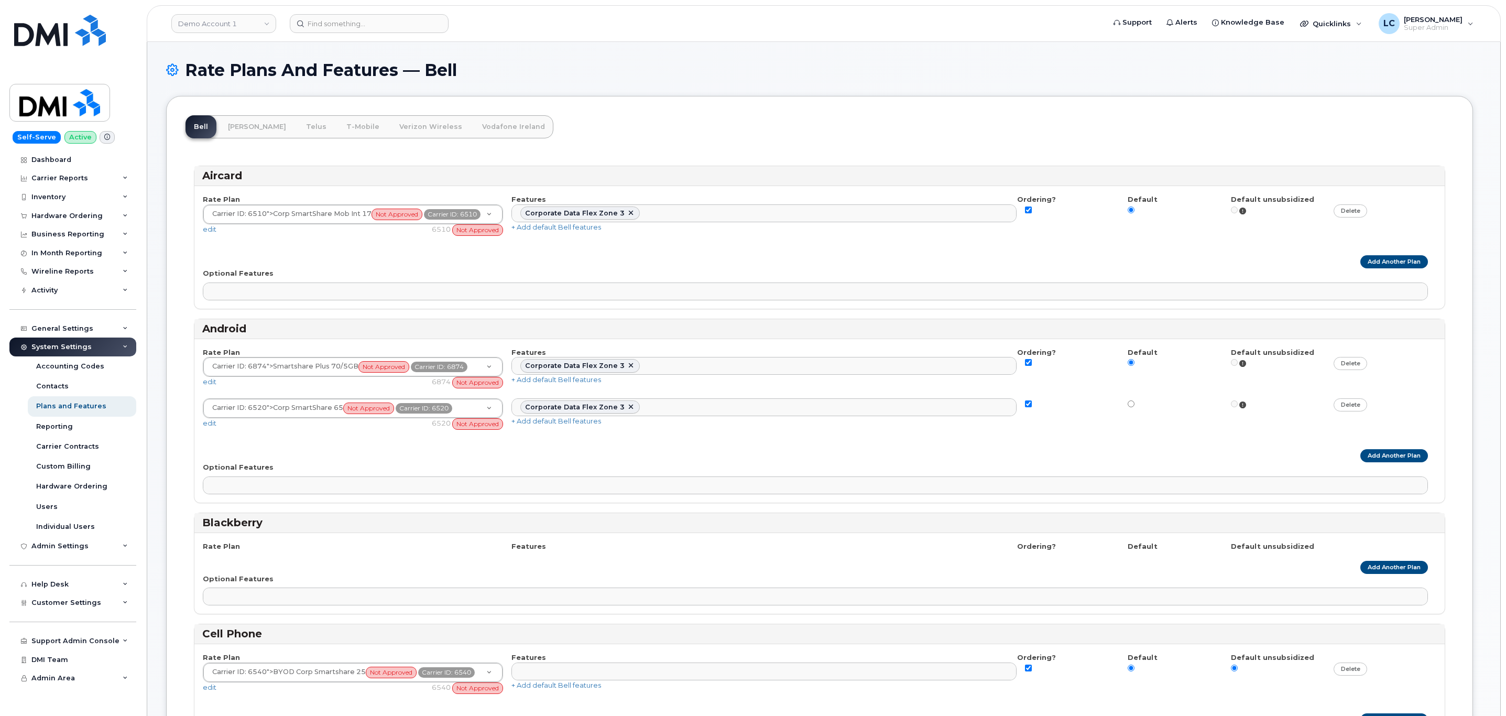
select select
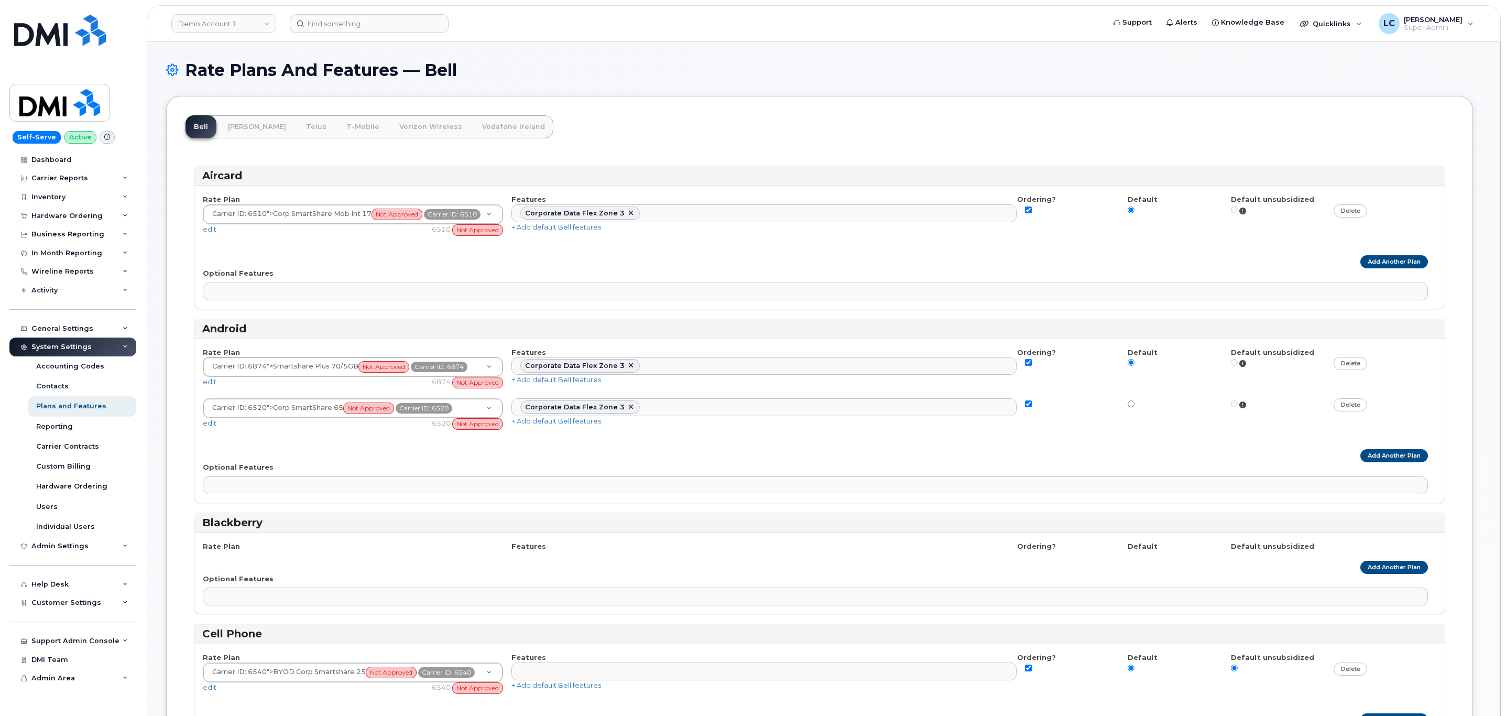
select select
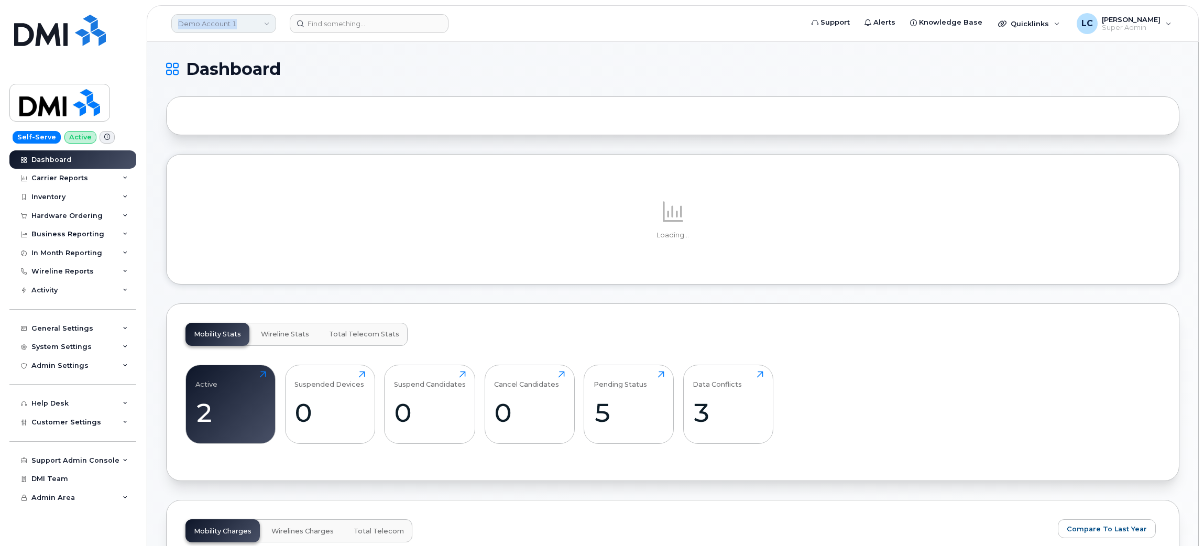
drag, startPoint x: 0, startPoint y: 0, endPoint x: 210, endPoint y: 21, distance: 210.6
click at [210, 21] on header "Demo Account 1 Support Alerts Knowledge Base Quicklinks Suspend / Cancel Device…" at bounding box center [673, 23] width 1052 height 37
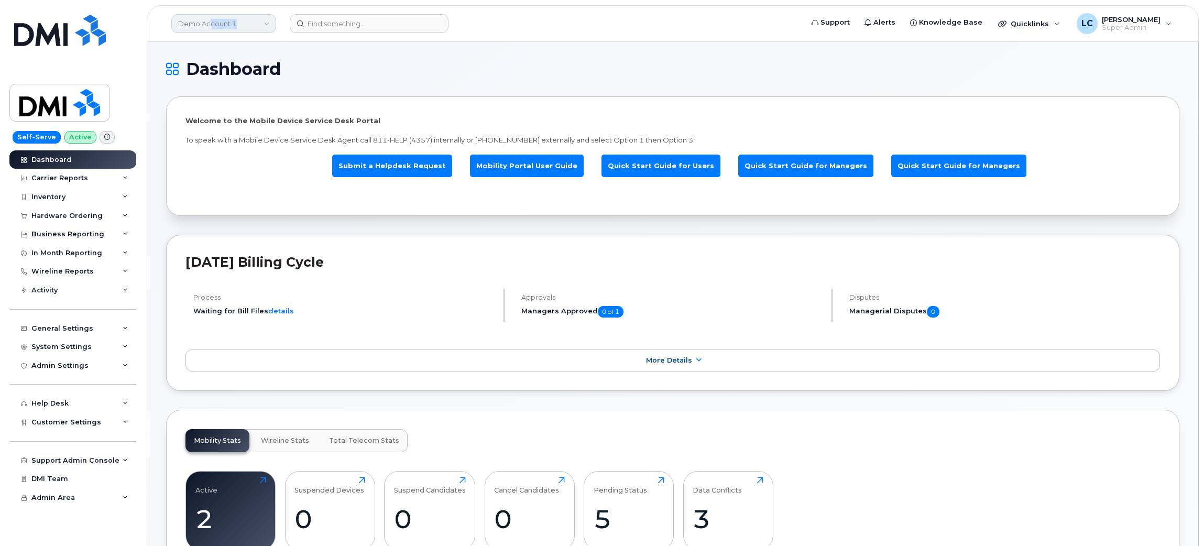
click at [210, 21] on link "Demo Account 1" at bounding box center [223, 23] width 105 height 19
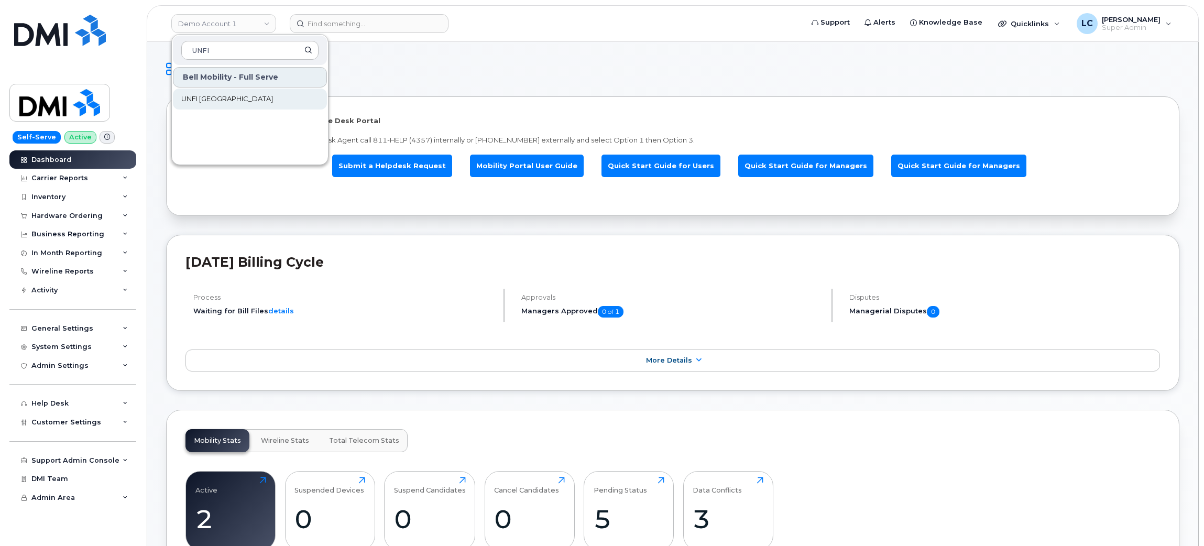
type input "UNFI"
click at [220, 102] on span "UNFI [GEOGRAPHIC_DATA]" at bounding box center [227, 99] width 92 height 10
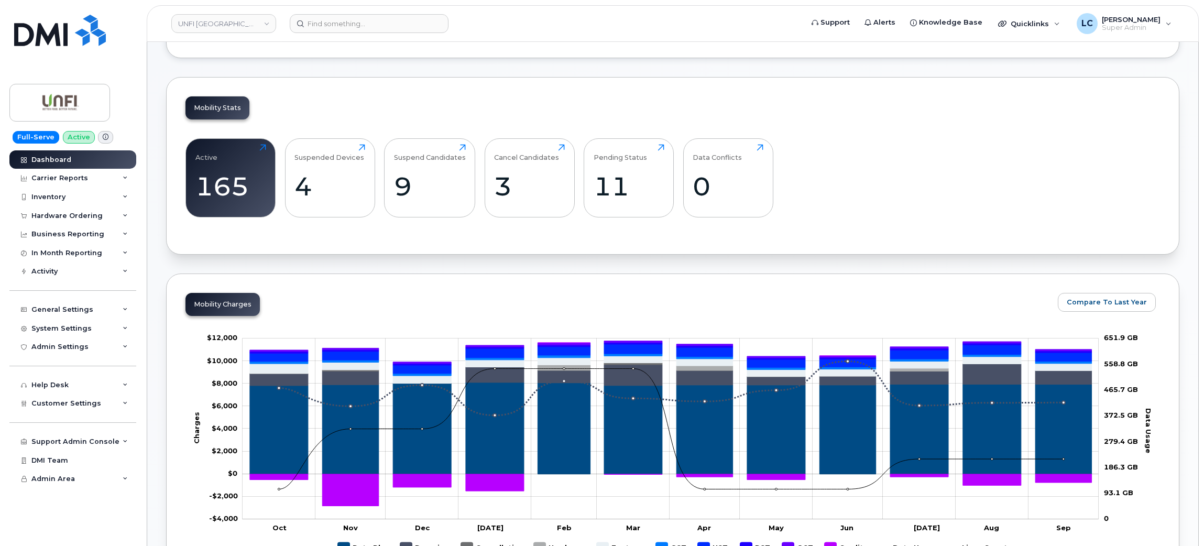
scroll to position [251, 0]
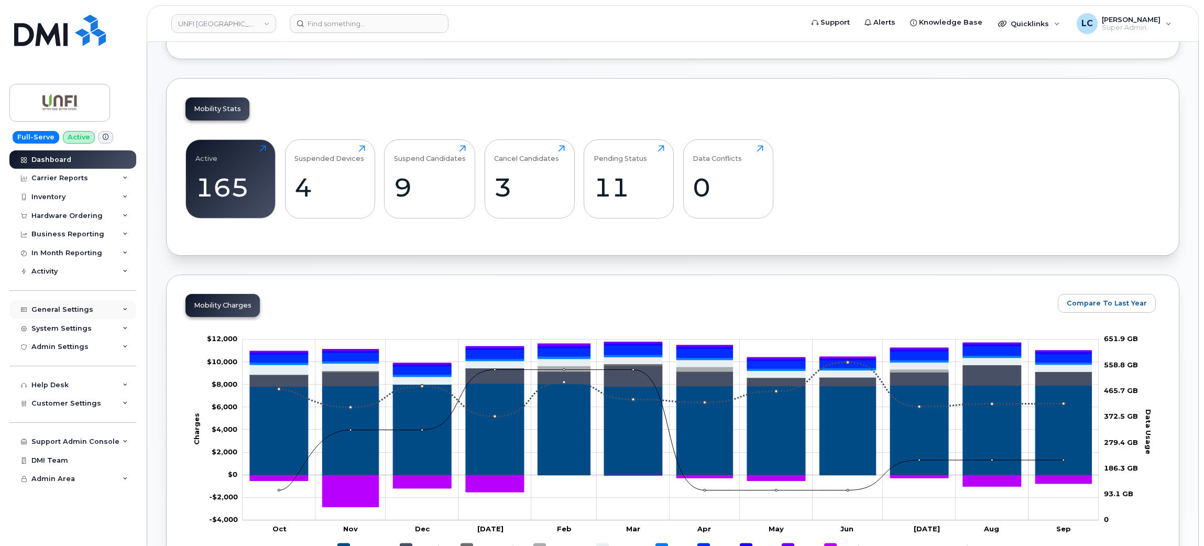
click at [92, 311] on div "General Settings" at bounding box center [72, 309] width 127 height 19
click at [104, 313] on div "General Settings" at bounding box center [72, 309] width 127 height 19
click at [96, 402] on div "Customer Settings" at bounding box center [72, 403] width 127 height 19
click at [84, 427] on link "General" at bounding box center [82, 423] width 108 height 20
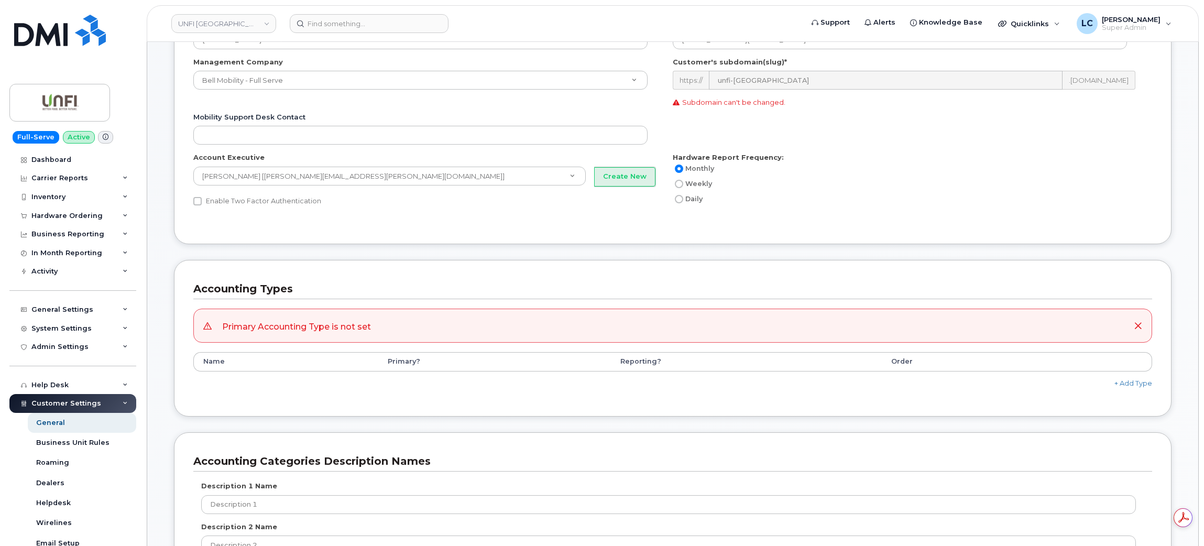
scroll to position [154, 0]
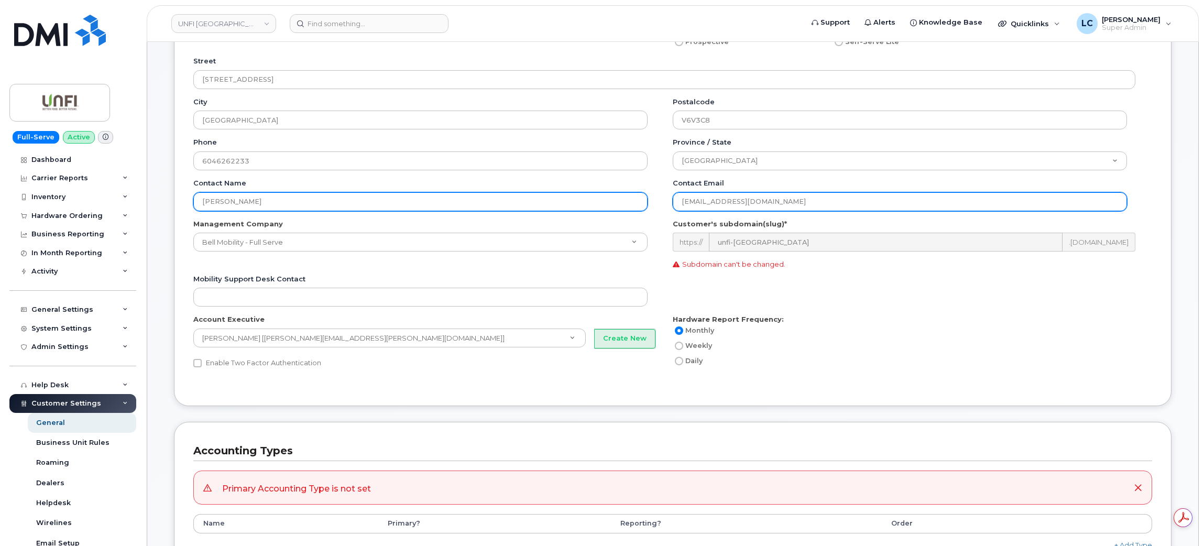
drag, startPoint x: 822, startPoint y: 201, endPoint x: 635, endPoint y: 199, distance: 186.5
click at [635, 199] on div "Contact name Don O'Carroll Contact email docarroll@unfi.com" at bounding box center [672, 198] width 959 height 41
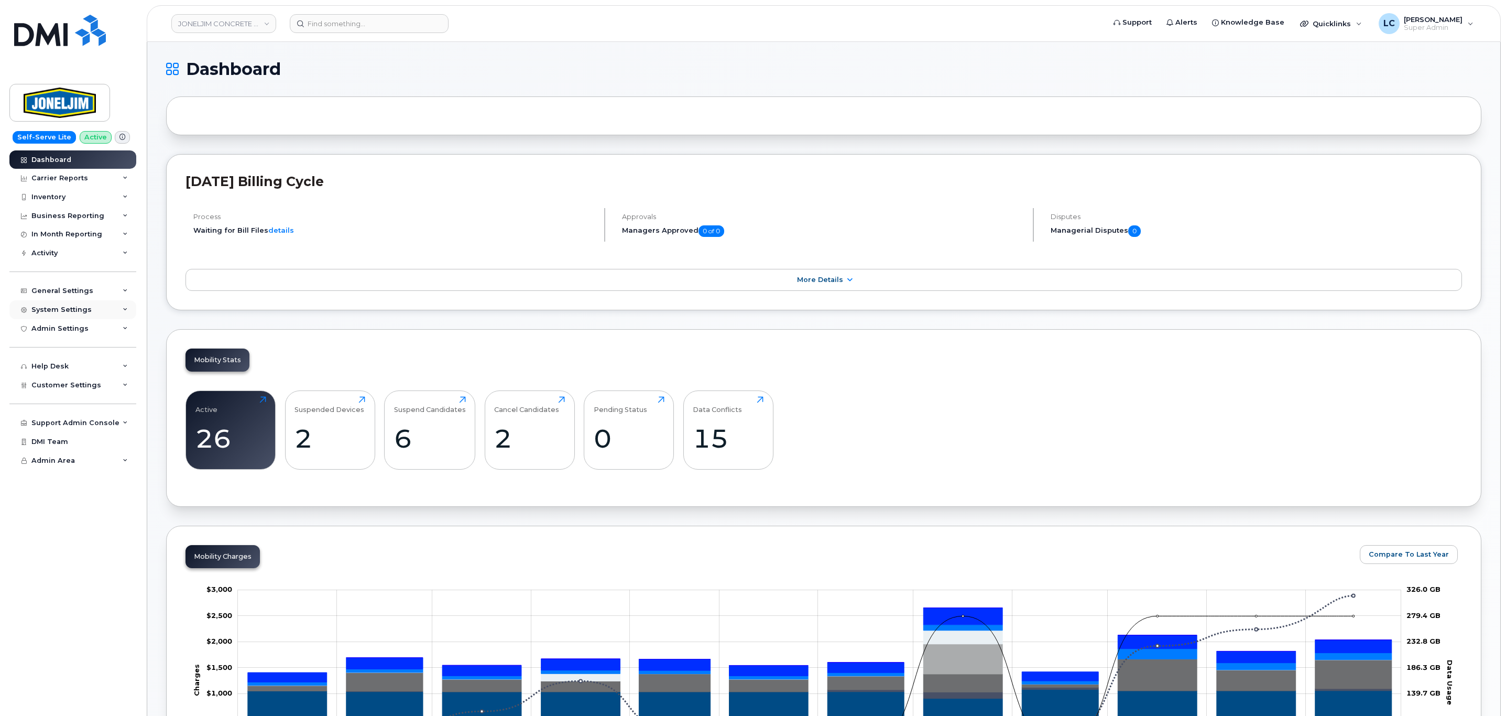
click at [84, 305] on div "System Settings" at bounding box center [61, 309] width 60 height 8
click at [90, 308] on div "System Settings" at bounding box center [72, 309] width 127 height 19
click at [101, 313] on div "System Settings" at bounding box center [72, 309] width 127 height 19
click at [96, 325] on div "Admin Settings" at bounding box center [72, 328] width 127 height 19
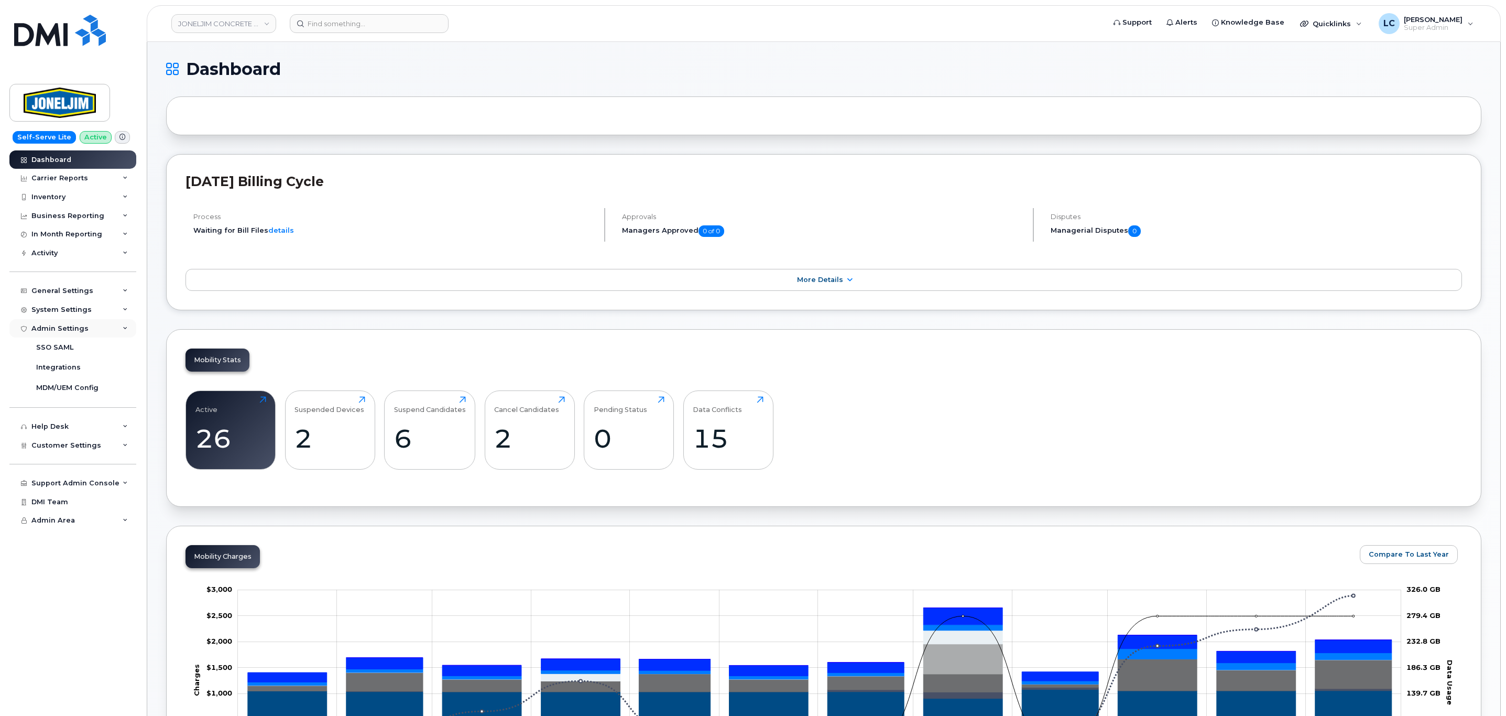
click at [96, 325] on div "Admin Settings" at bounding box center [72, 328] width 127 height 19
click at [109, 312] on div "System Settings" at bounding box center [72, 309] width 127 height 19
click at [107, 547] on div "Customer Settings" at bounding box center [72, 545] width 127 height 19
click at [74, 306] on div "System Settings" at bounding box center [61, 309] width 60 height 8
click at [101, 294] on div "General Settings" at bounding box center [72, 290] width 127 height 19
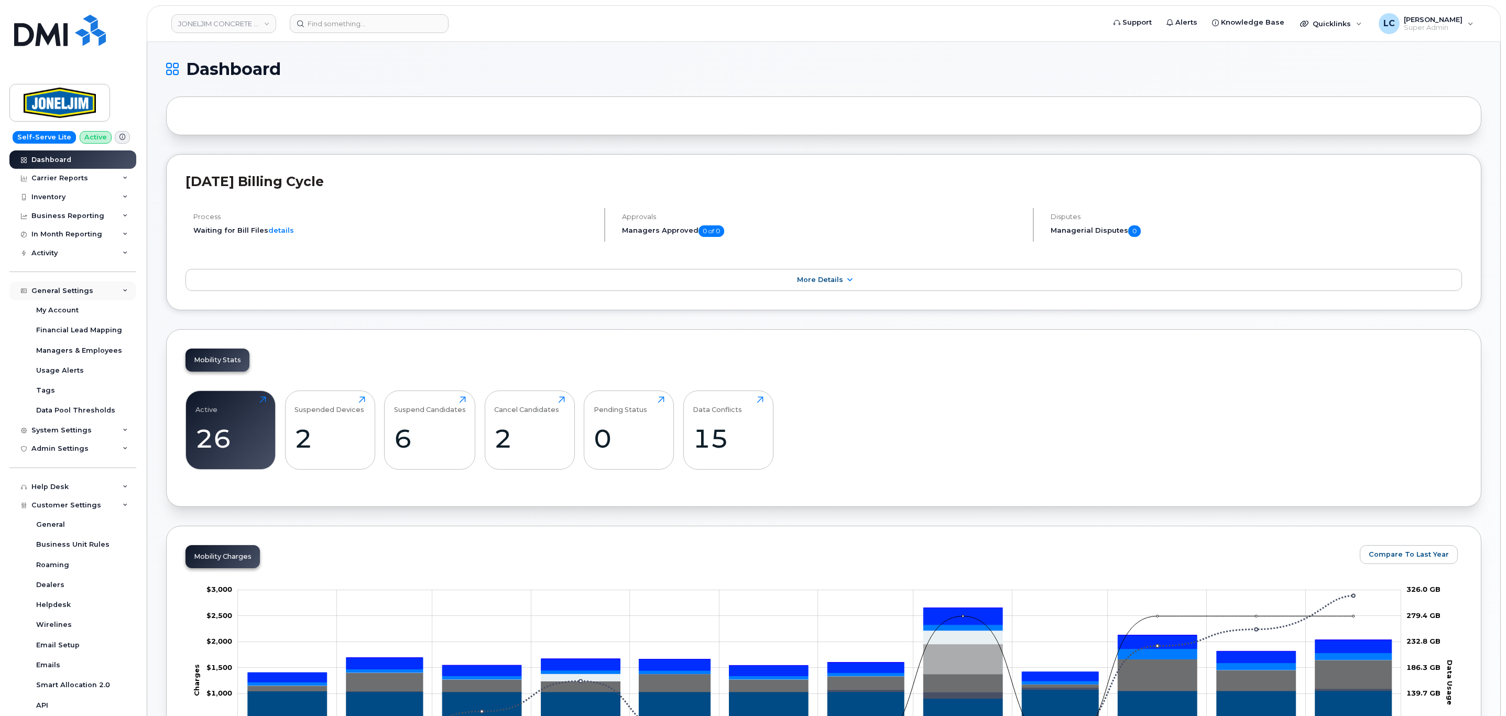
click at [101, 294] on div "General Settings" at bounding box center [72, 290] width 127 height 19
click at [112, 379] on div "Customer Settings" at bounding box center [72, 385] width 127 height 19
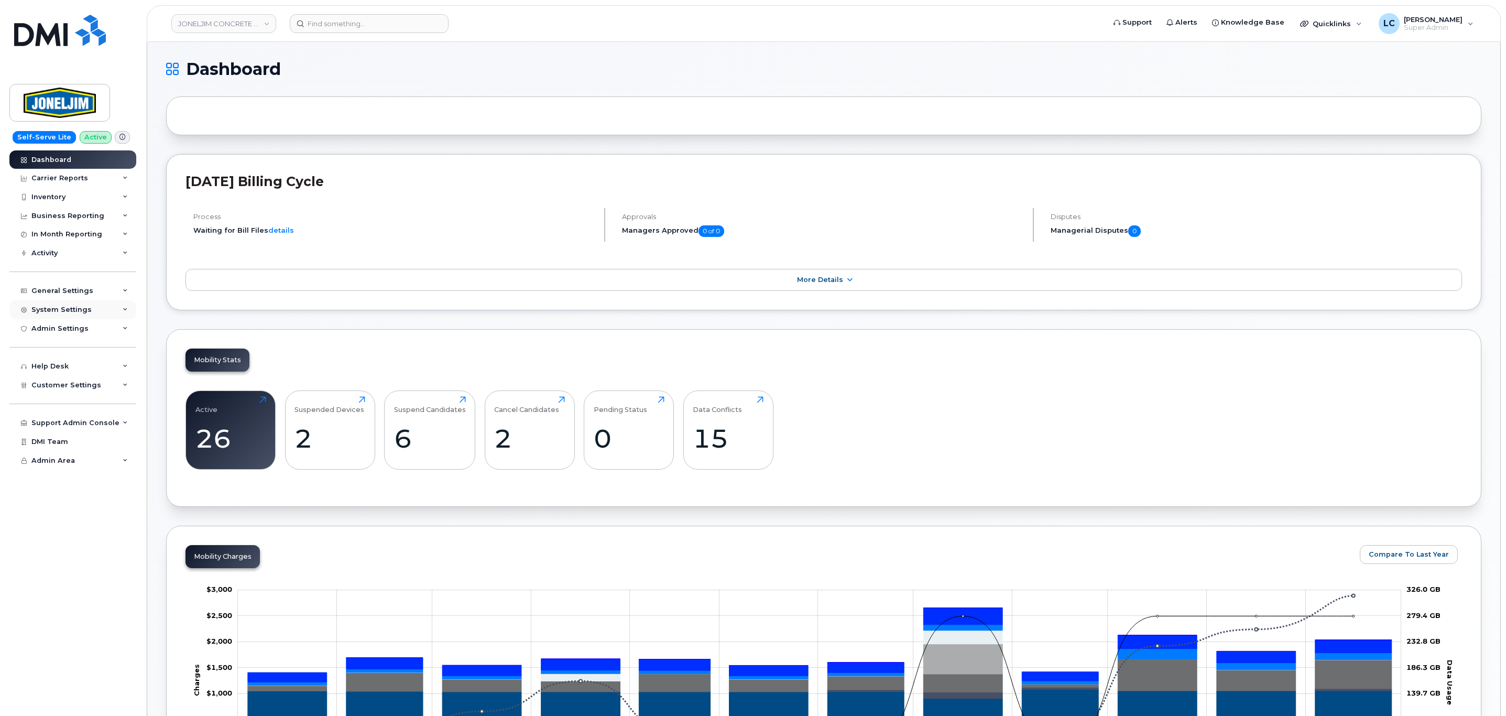
click at [118, 305] on div "System Settings" at bounding box center [72, 309] width 127 height 19
click at [52, 448] on div "Users" at bounding box center [46, 448] width 21 height 9
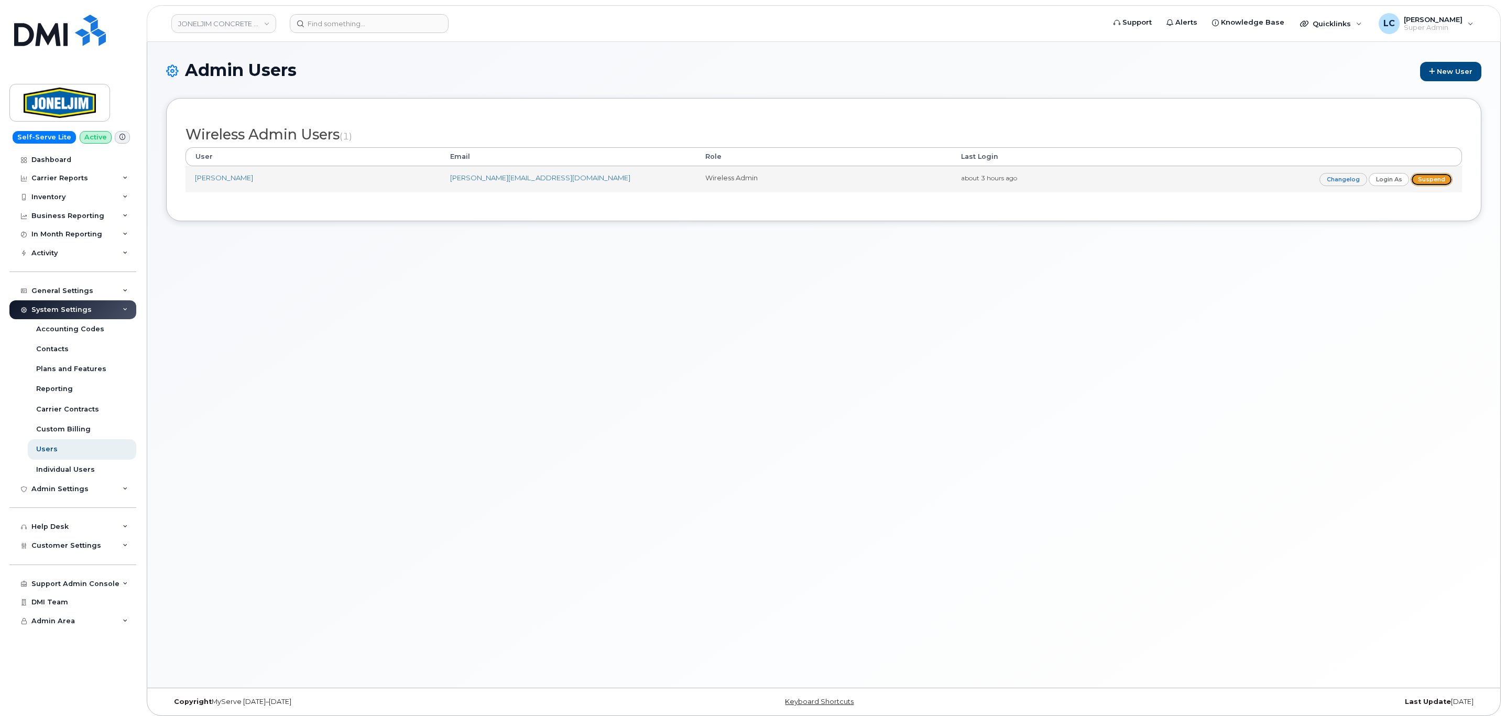
click at [1431, 180] on link "Suspend" at bounding box center [1431, 179] width 42 height 13
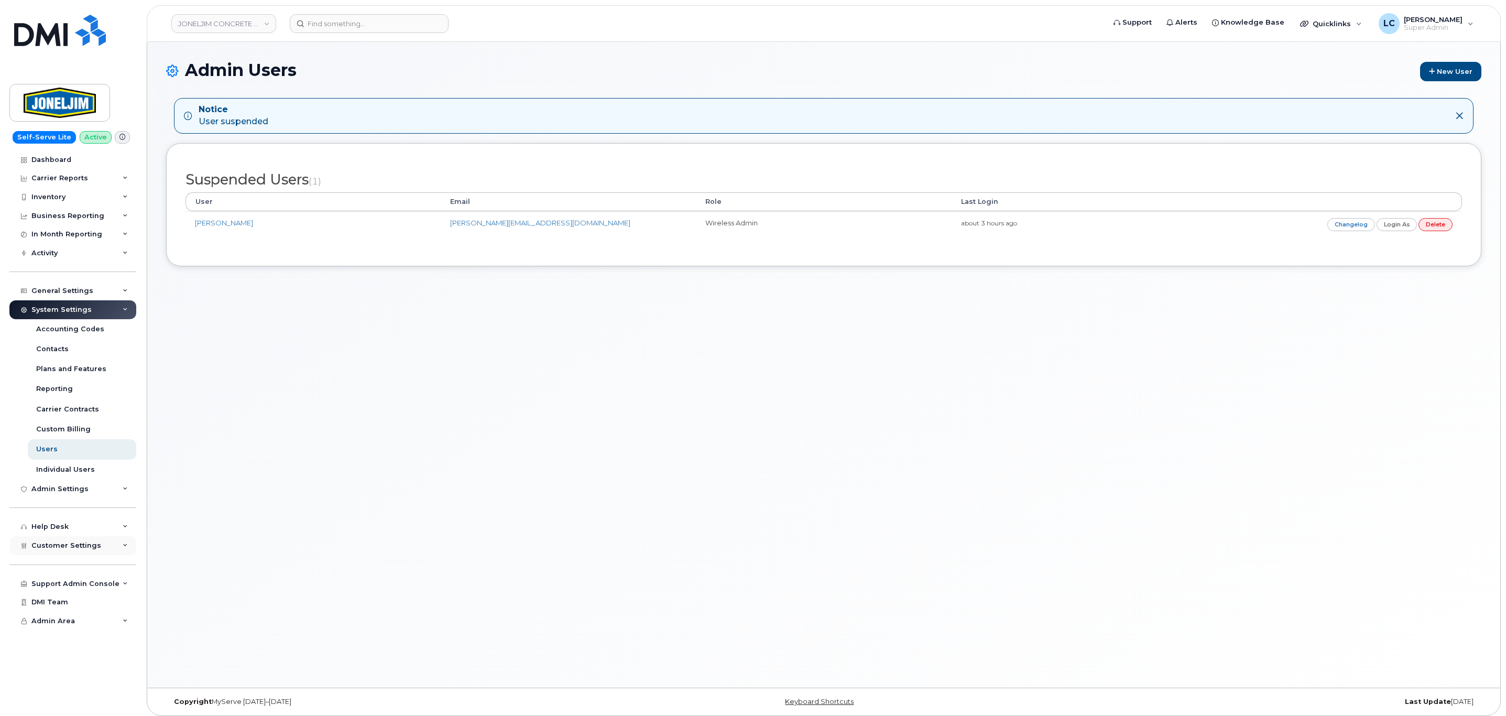
click at [103, 545] on div "Customer Settings" at bounding box center [72, 545] width 127 height 19
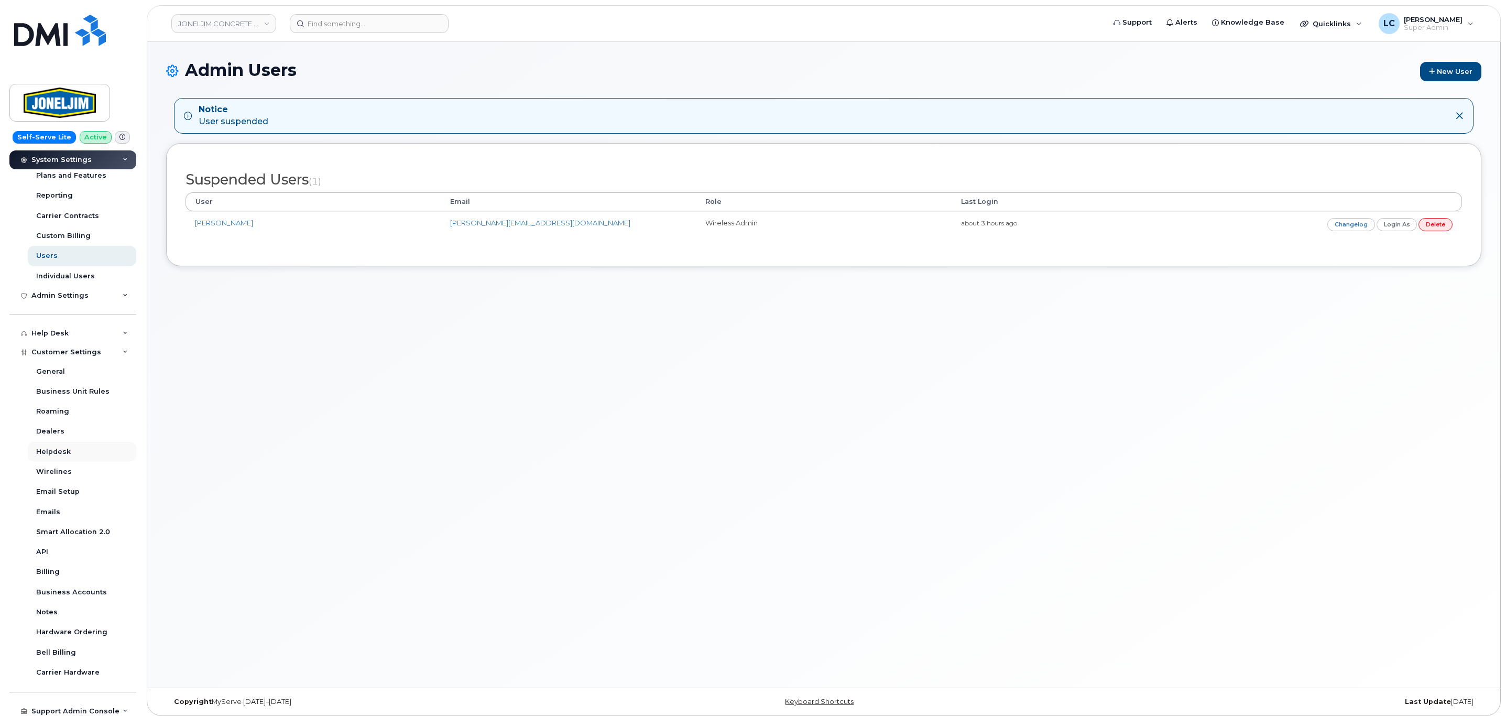
scroll to position [199, 0]
click at [103, 588] on link "Business Accounts" at bounding box center [82, 587] width 108 height 20
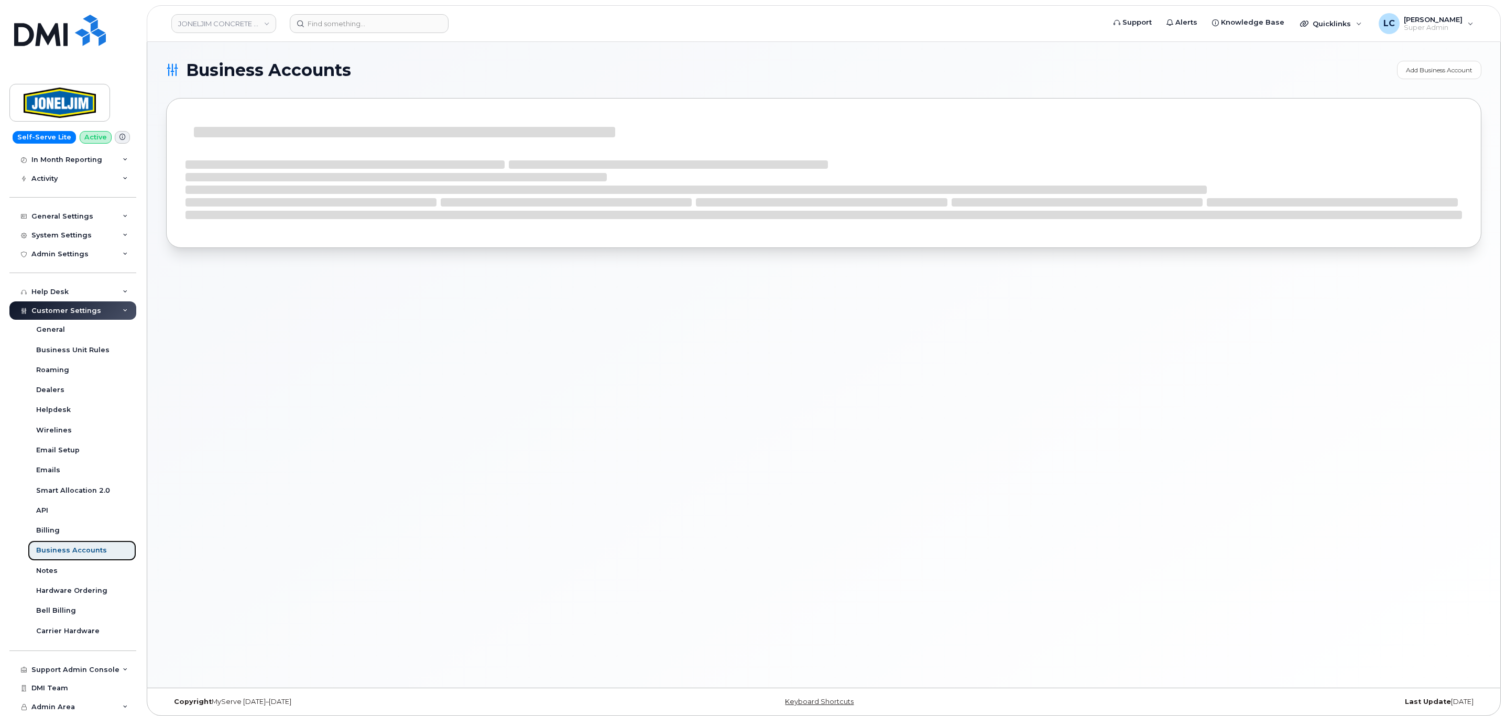
scroll to position [74, 0]
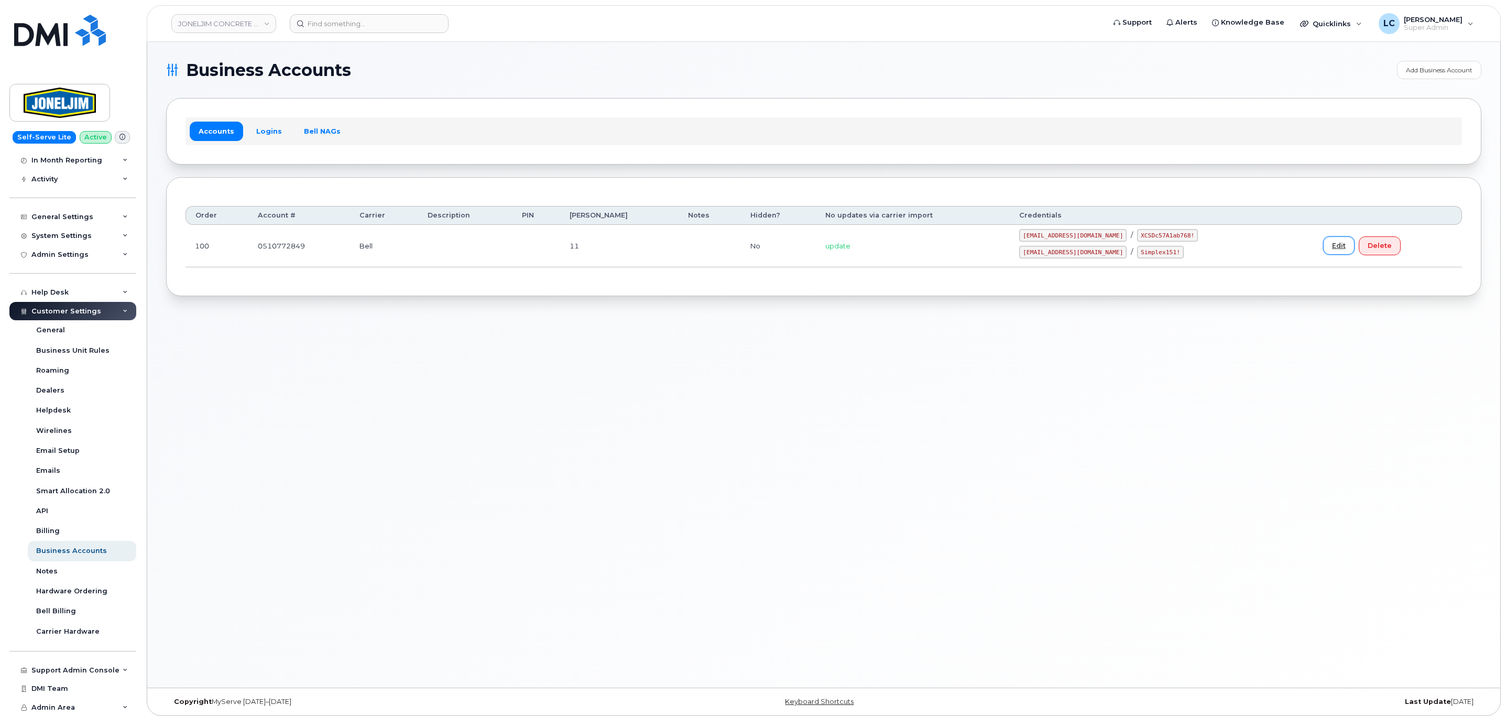
click at [1330, 247] on link "Edit" at bounding box center [1338, 245] width 31 height 18
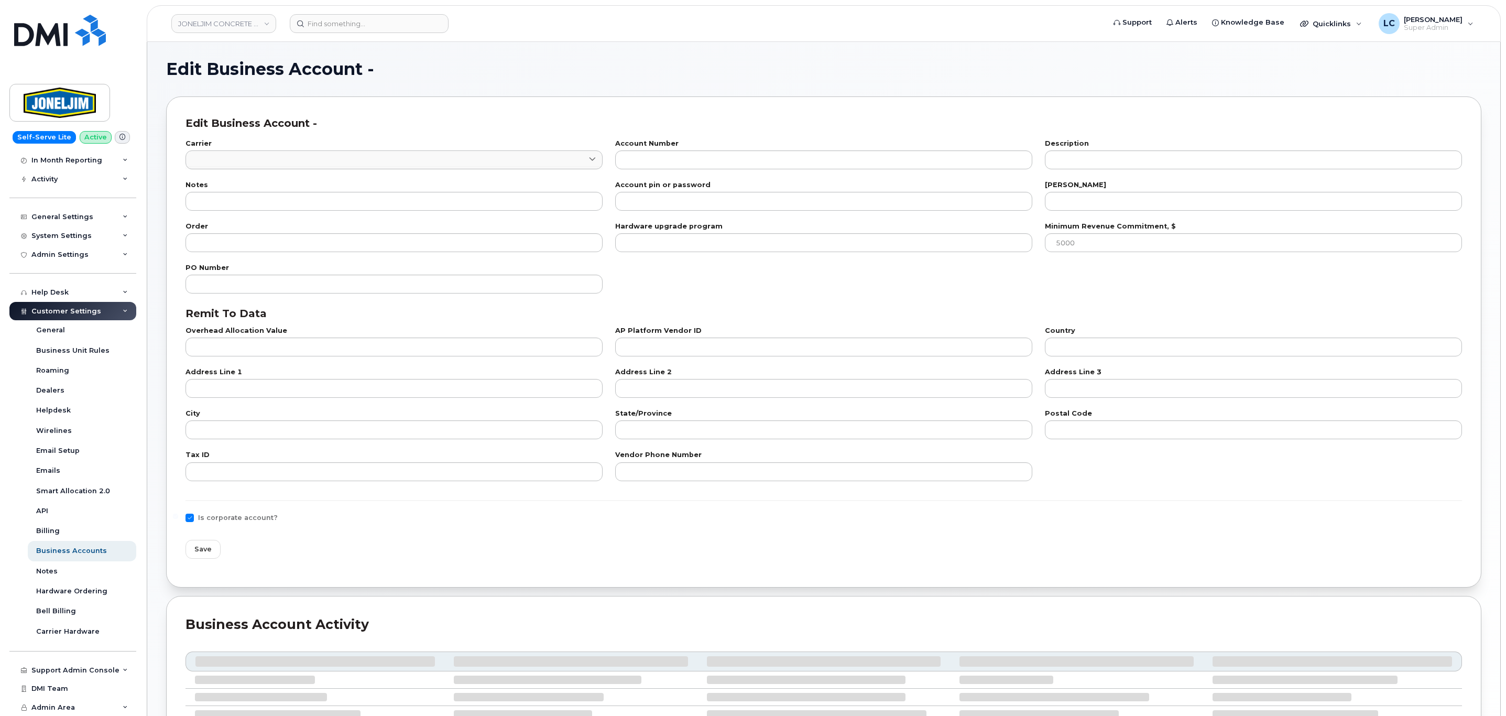
type input "1"
type input "0510772849"
type input "11"
type input "100"
checkbox input "true"
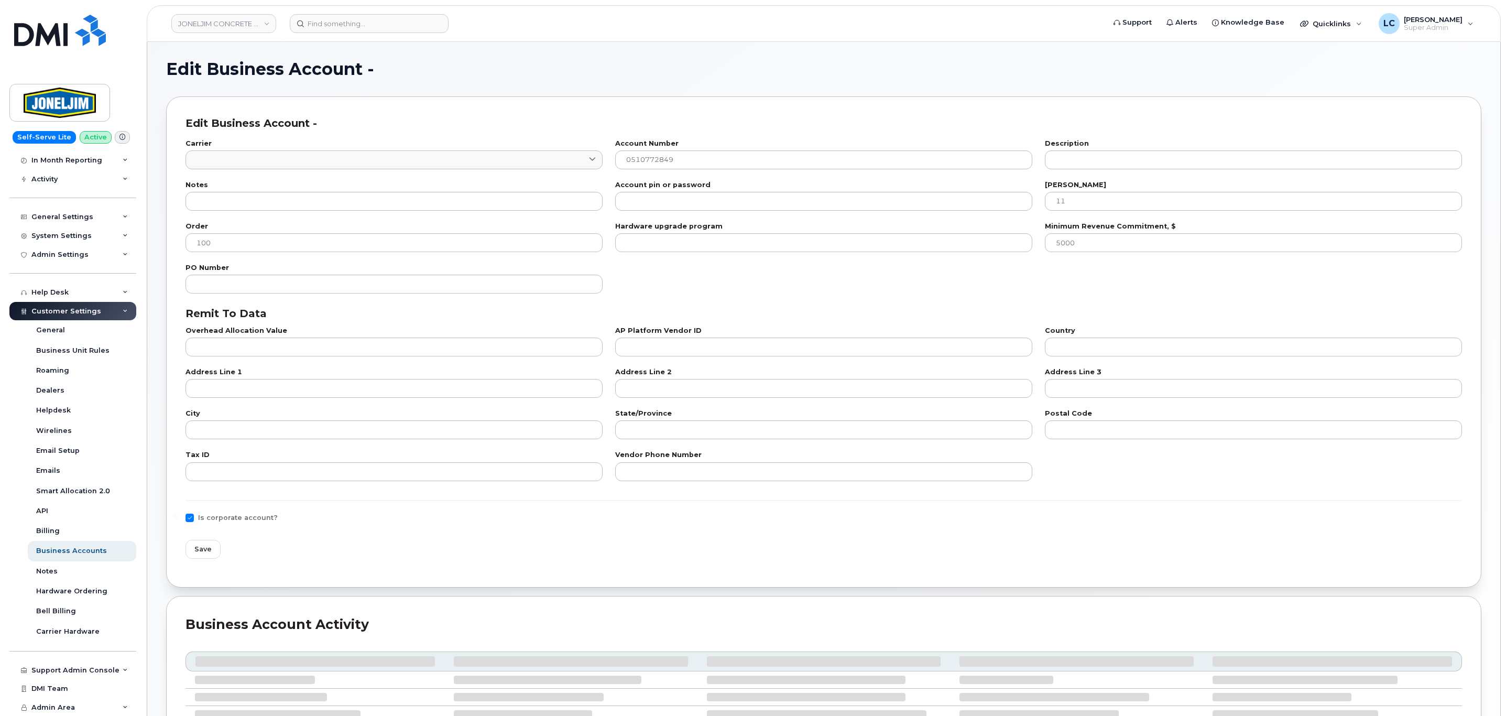
select select "821"
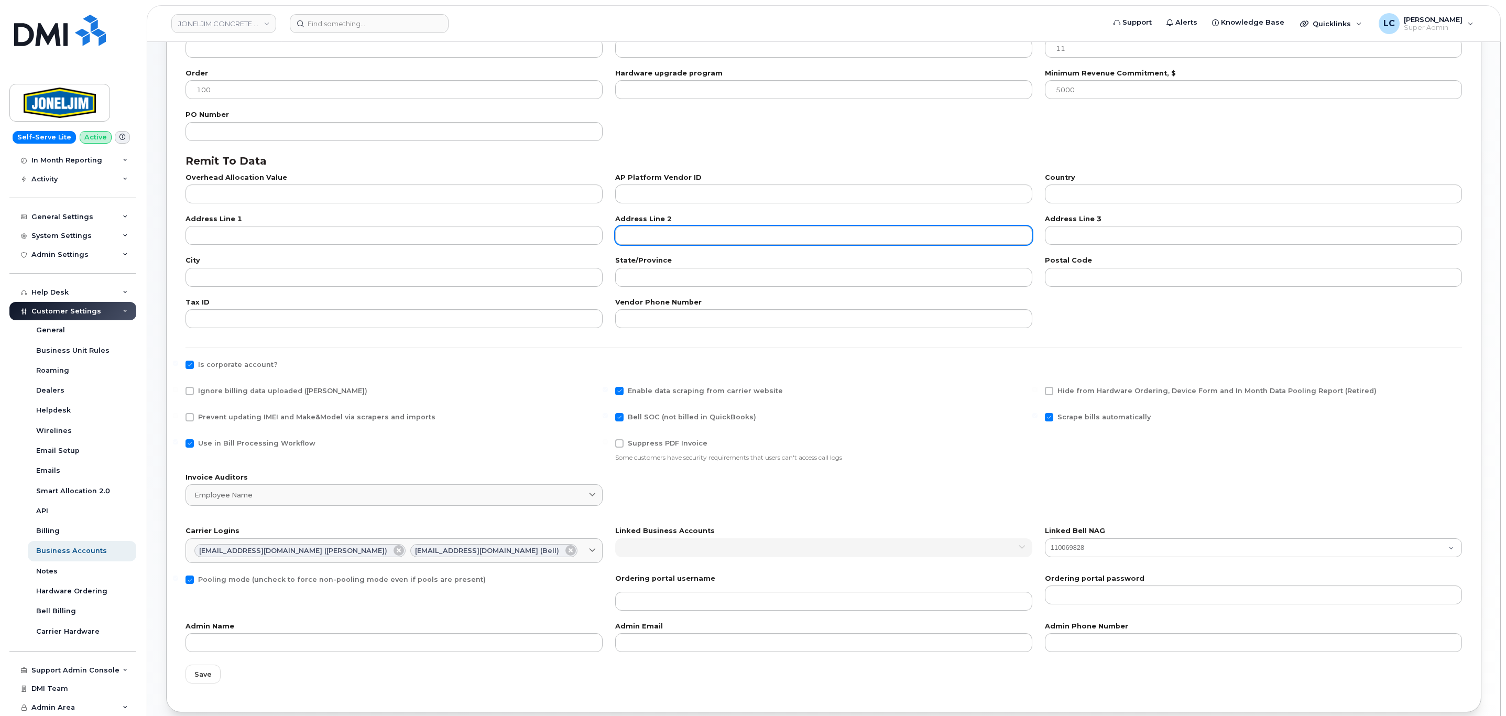
scroll to position [154, 0]
click at [668, 418] on span "Bell SOC (not billed in QuickBooks)" at bounding box center [692, 418] width 128 height 8
click at [608, 418] on input "Bell SOC (not billed in QuickBooks)" at bounding box center [604, 416] width 5 height 5
checkbox input "false"
click at [281, 397] on span "Ignore billing data uploaded (Bill Parser)" at bounding box center [282, 392] width 169 height 8
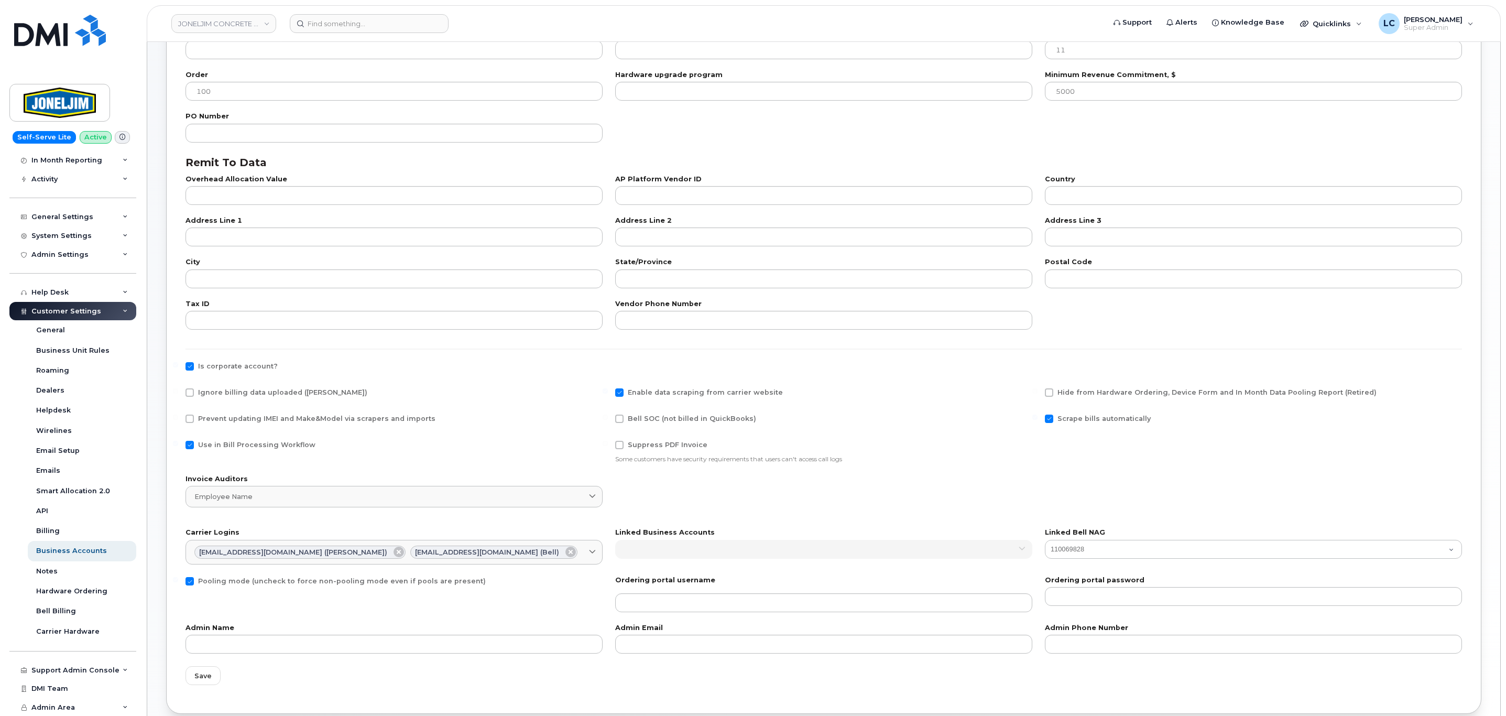
click at [178, 393] on input "Ignore billing data uploaded (Bill Parser)" at bounding box center [175, 390] width 5 height 5
checkbox input "true"
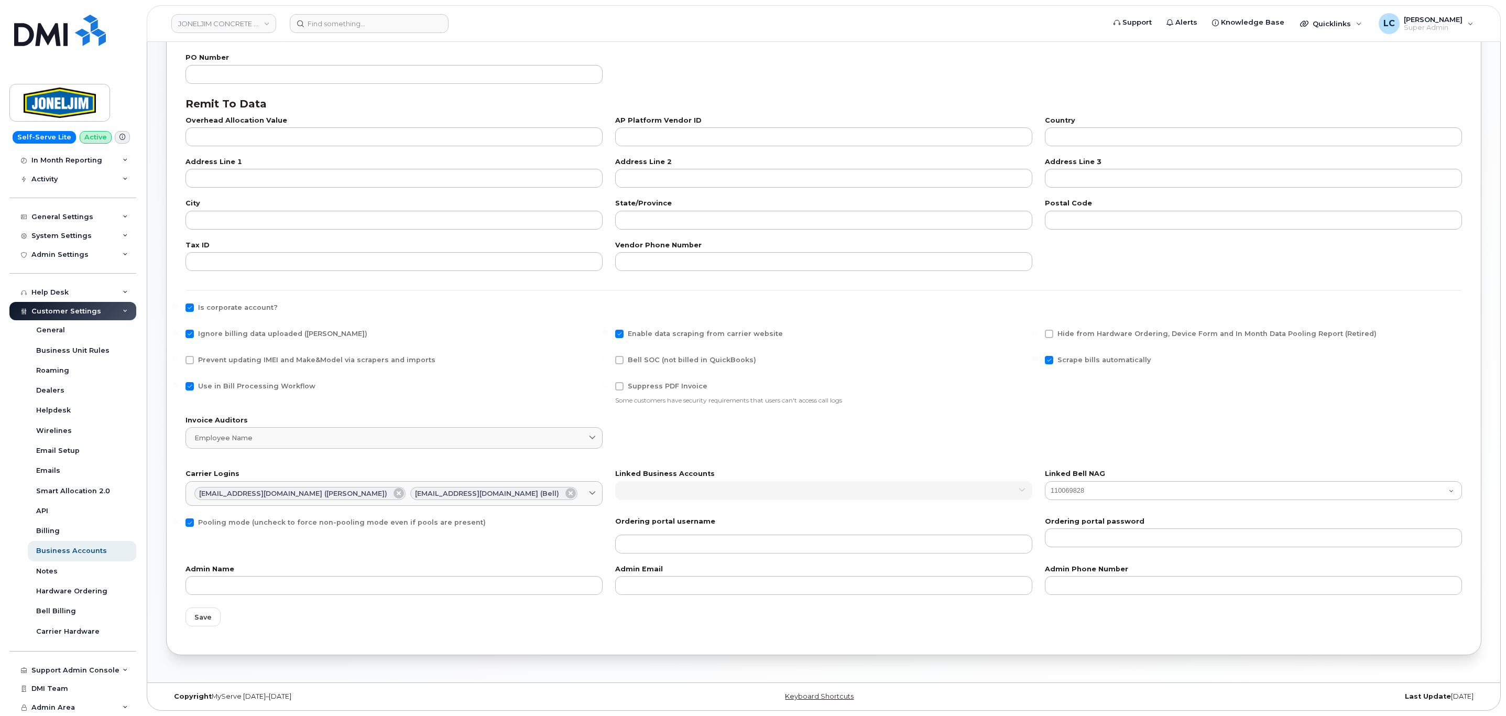
scroll to position [214, 0]
click at [205, 622] on button "Save" at bounding box center [202, 616] width 35 height 19
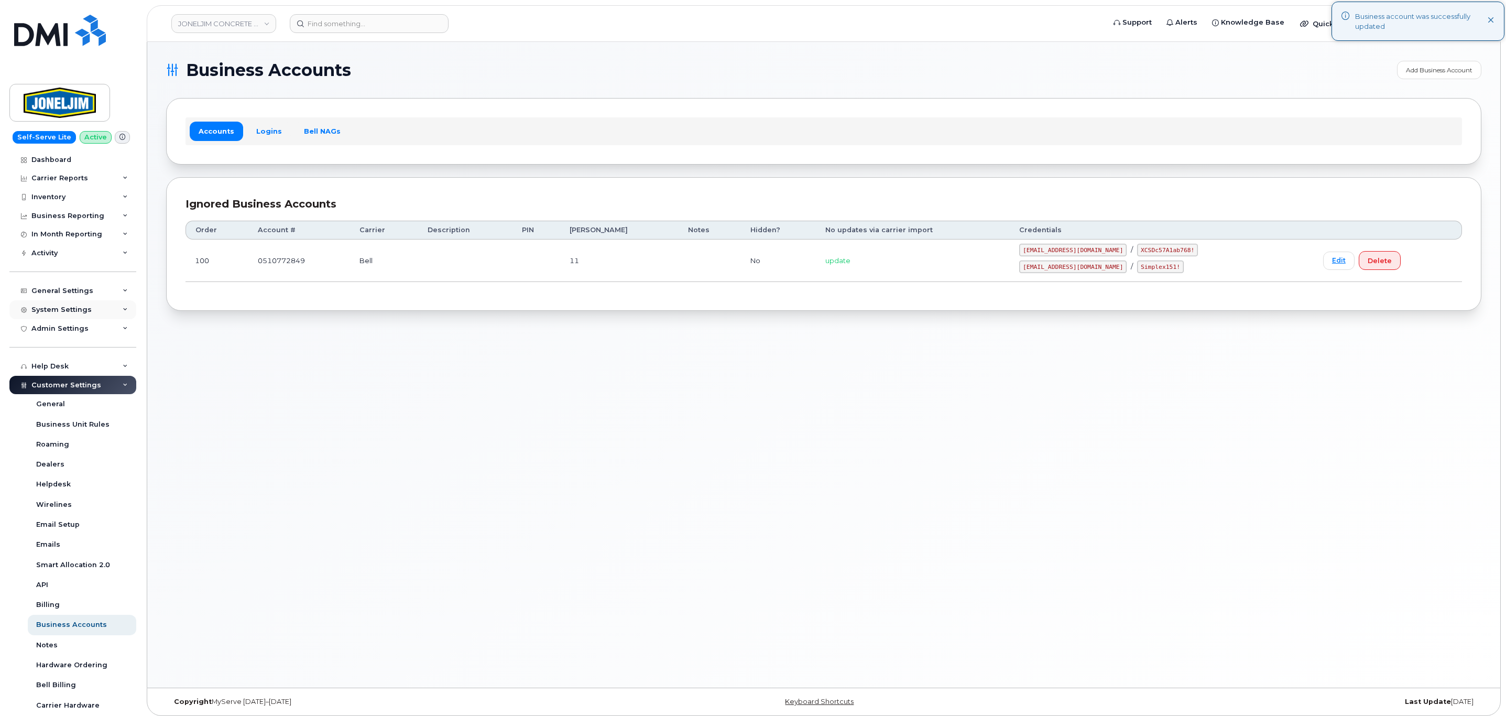
click at [109, 311] on div "System Settings" at bounding box center [72, 309] width 127 height 19
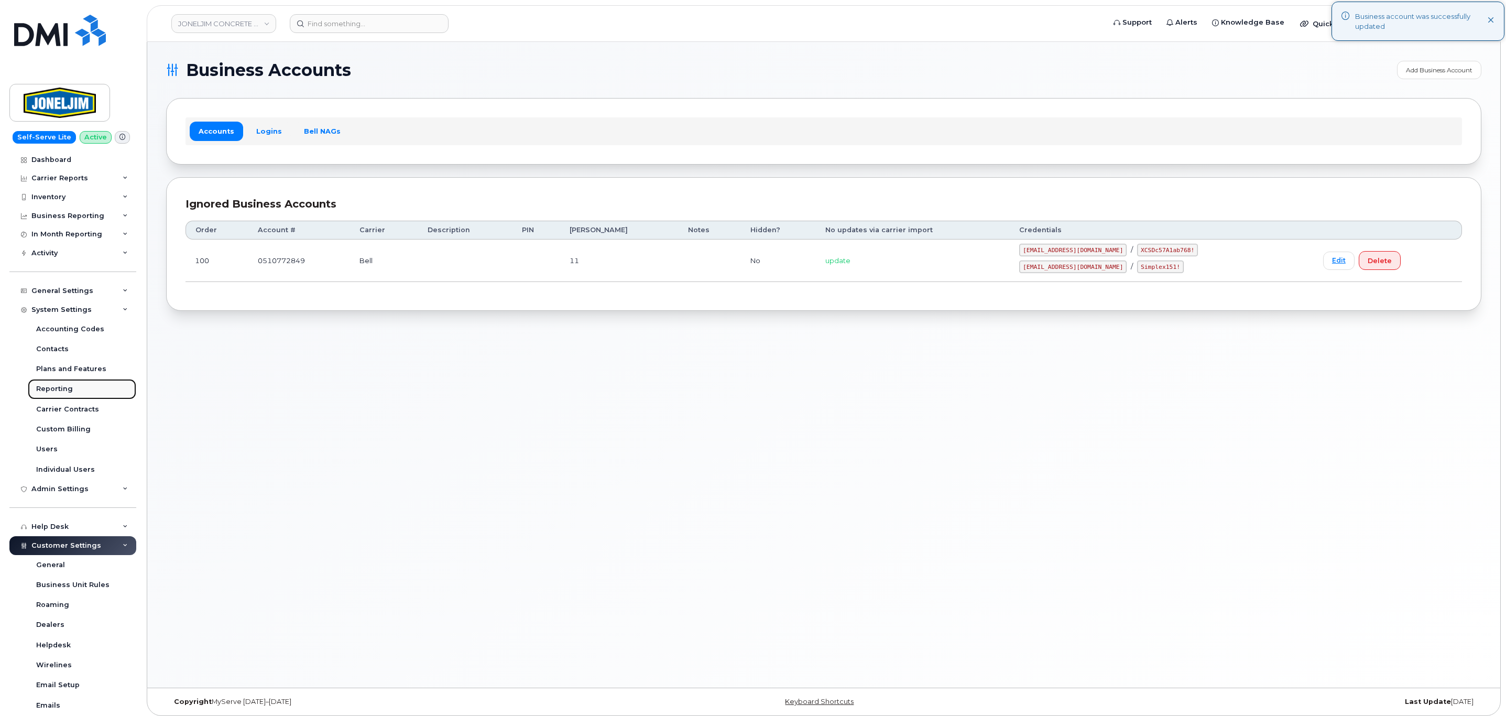
click at [70, 390] on div "Reporting" at bounding box center [54, 388] width 37 height 9
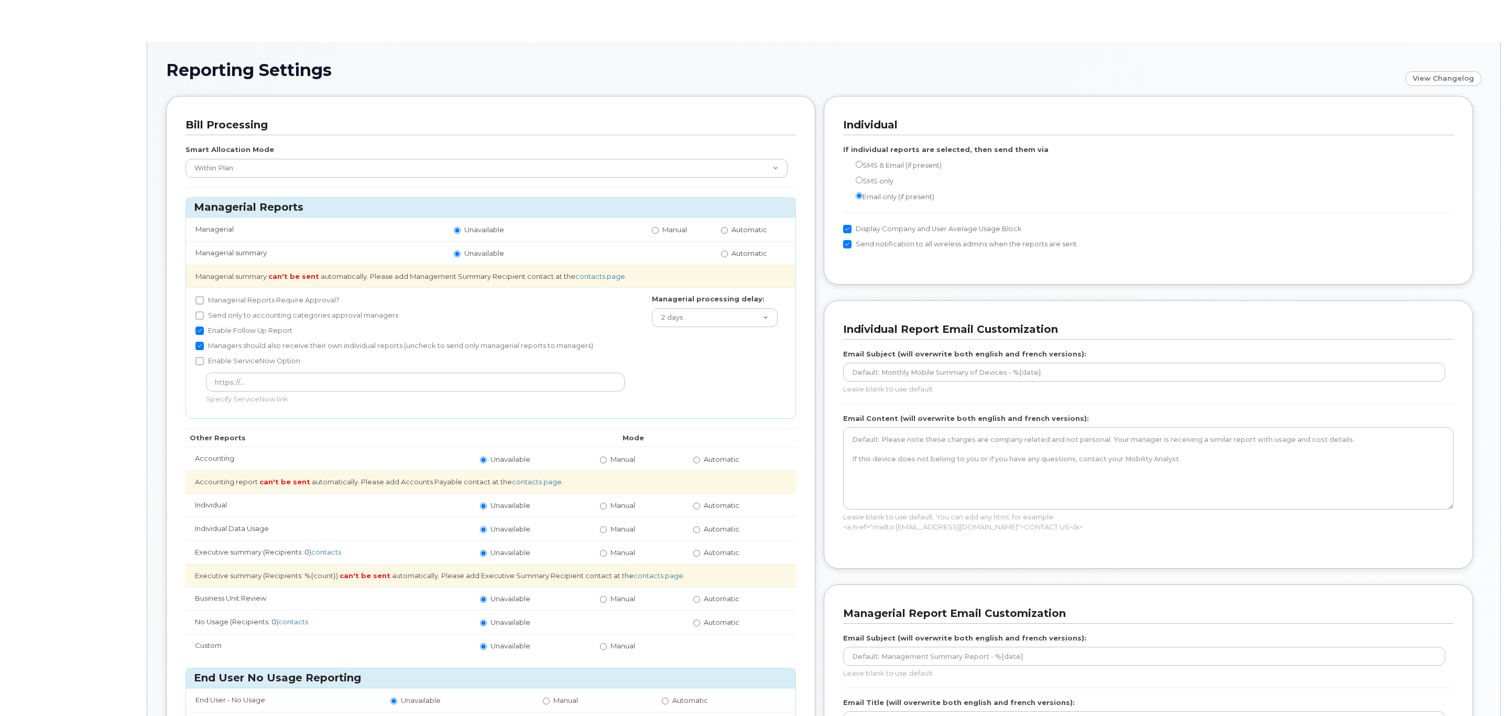
radio input "true"
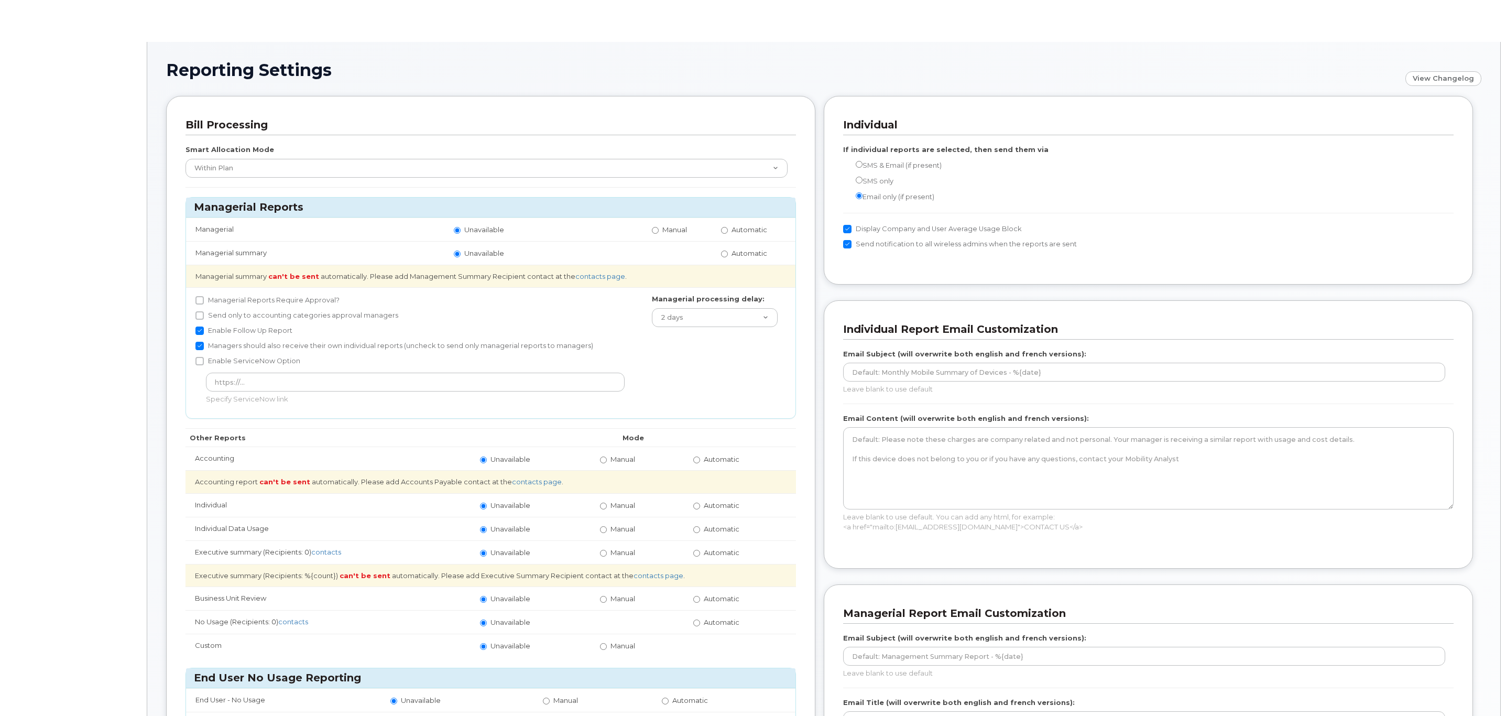
radio input "true"
radio input "false"
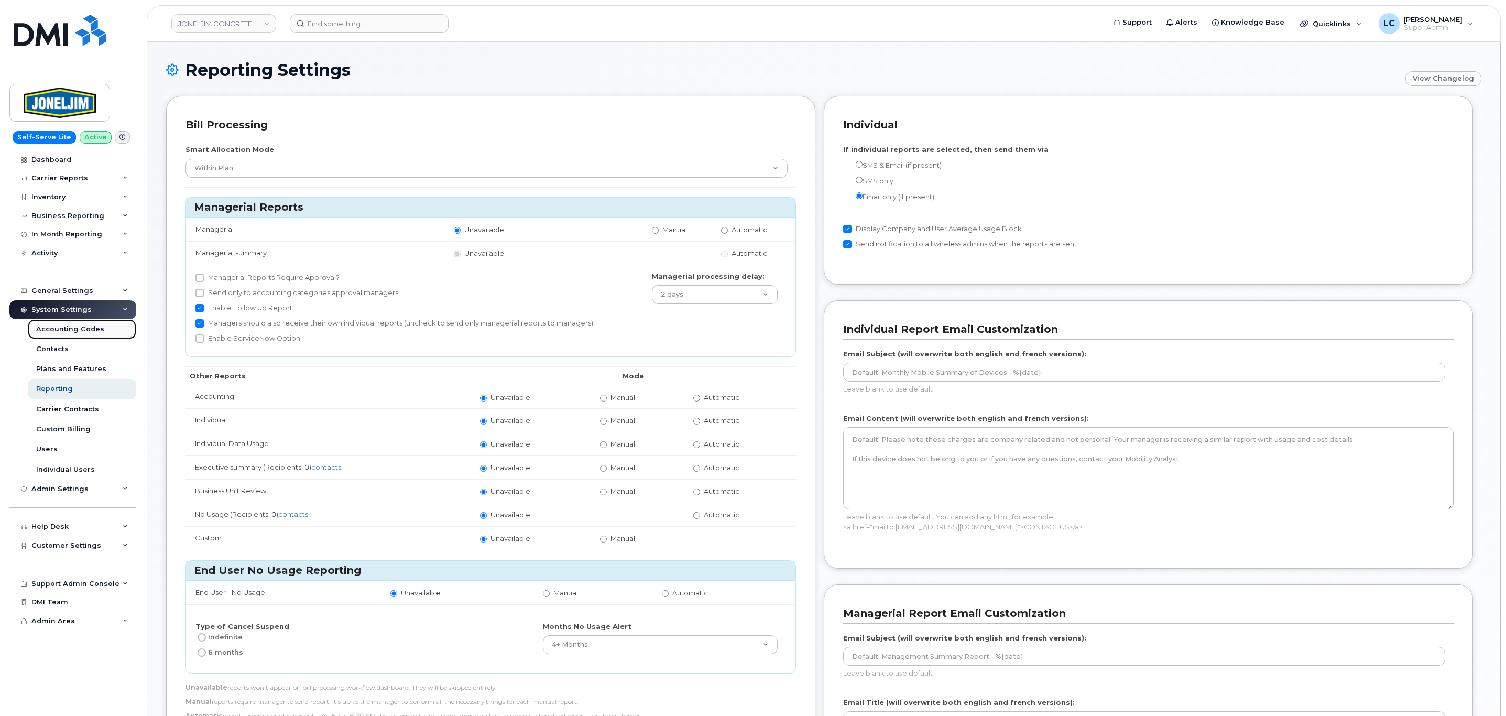
click at [83, 329] on div "Accounting Codes" at bounding box center [70, 328] width 68 height 9
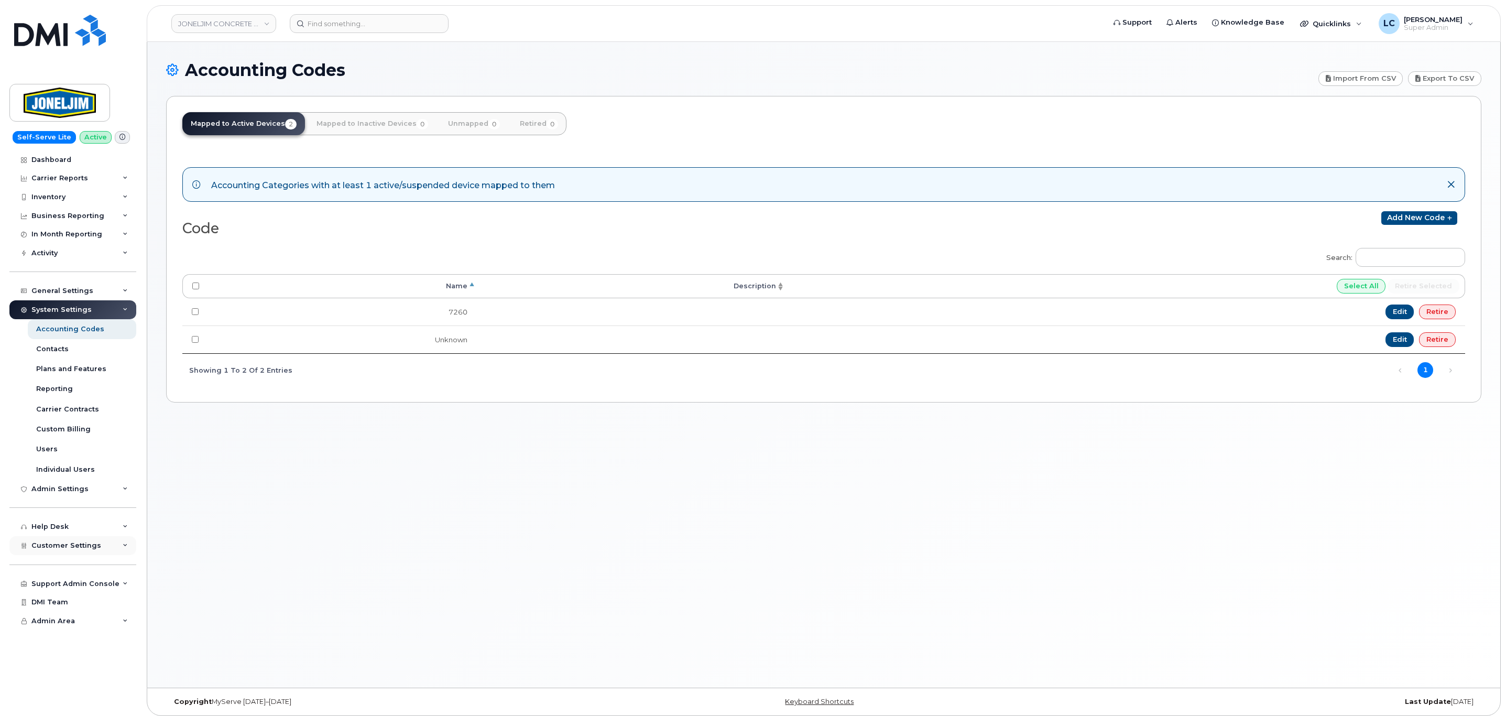
click at [111, 537] on div "Customer Settings" at bounding box center [72, 545] width 127 height 19
click at [80, 569] on link "General" at bounding box center [82, 565] width 108 height 20
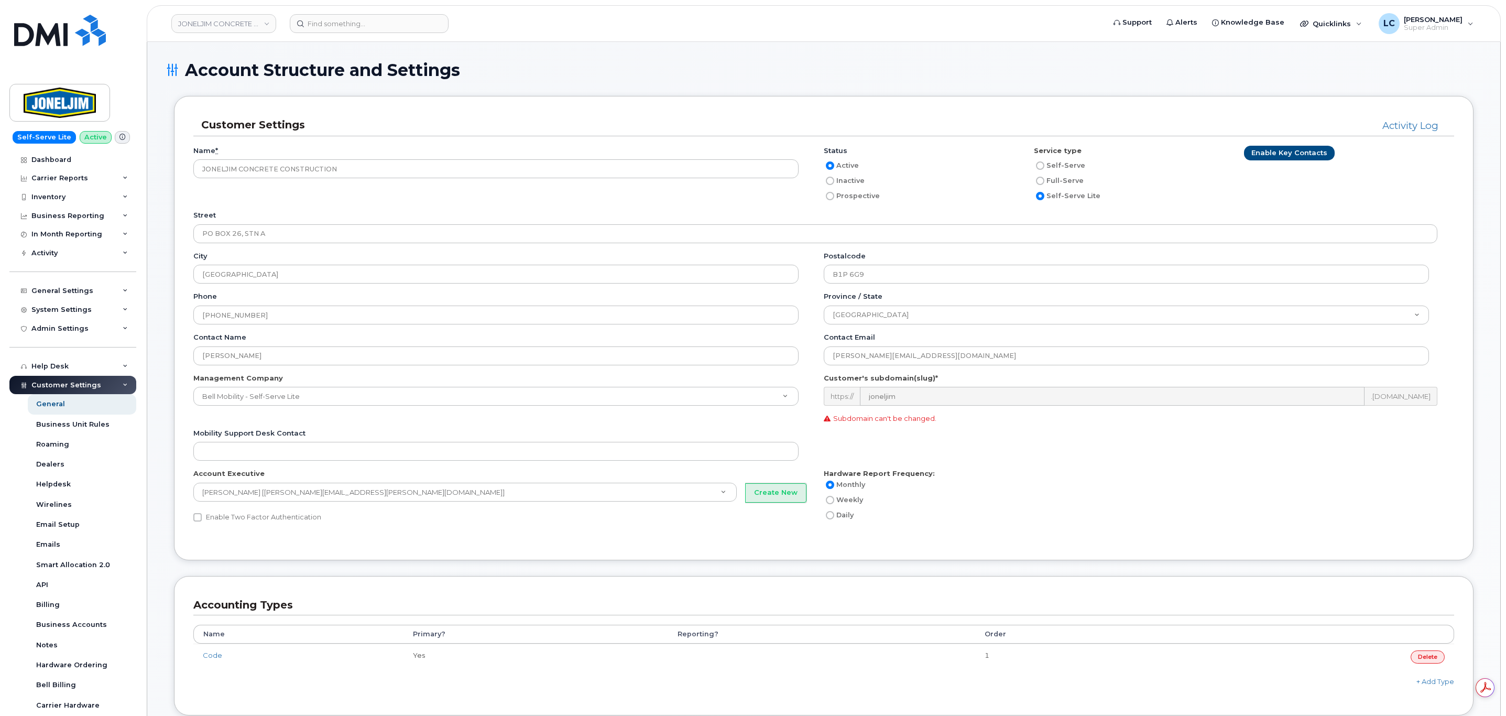
click at [854, 183] on label "Inactive" at bounding box center [844, 180] width 41 height 13
click at [834, 183] on input "Inactive" at bounding box center [830, 181] width 8 height 8
radio input "true"
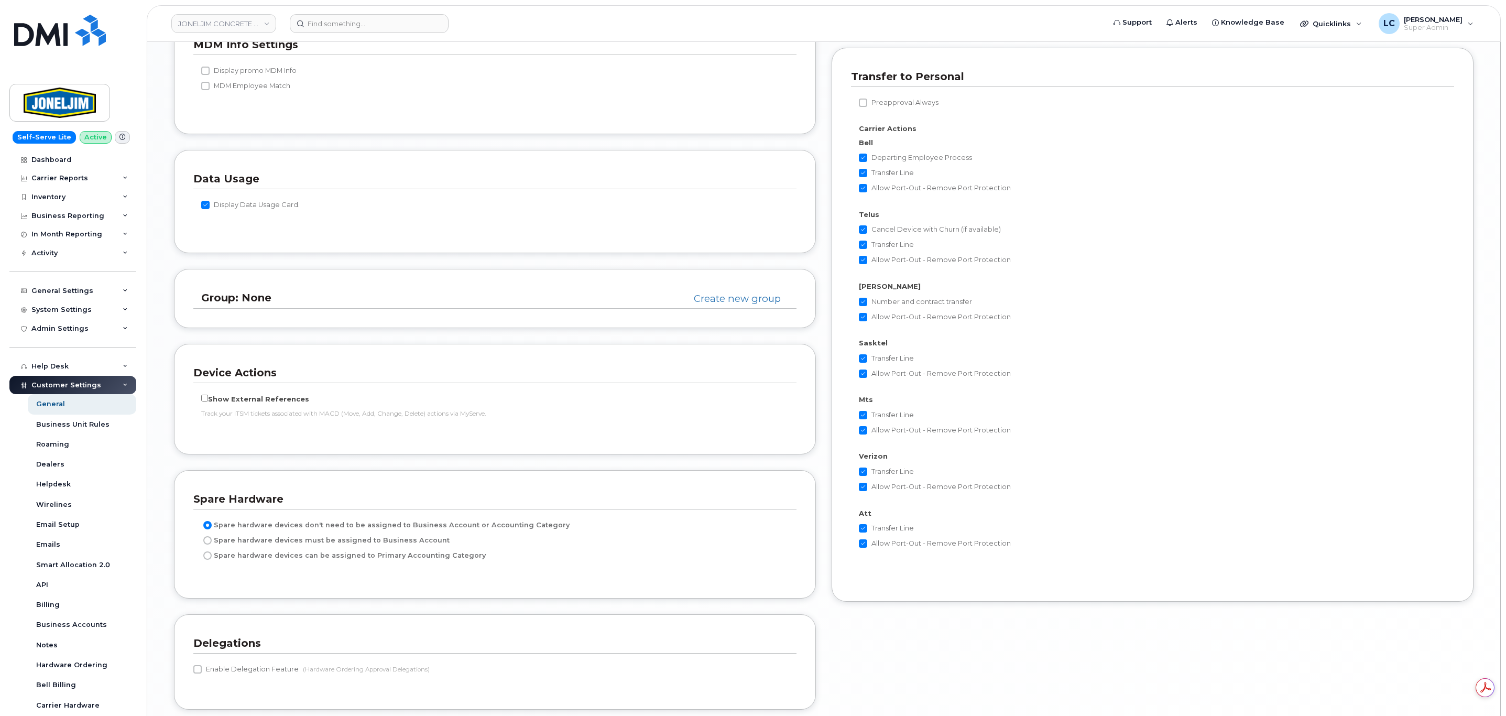
scroll to position [1858, 0]
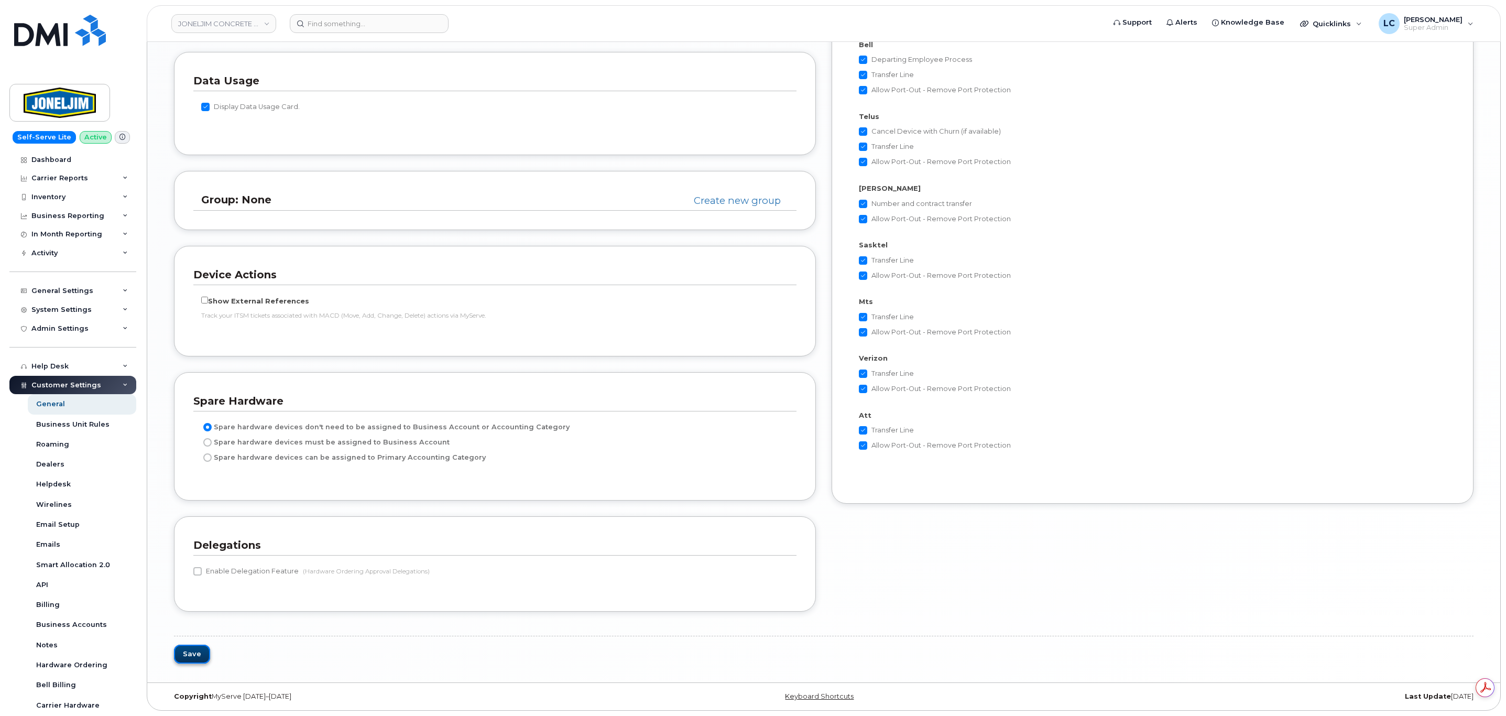
click at [184, 656] on button "Save" at bounding box center [192, 653] width 36 height 19
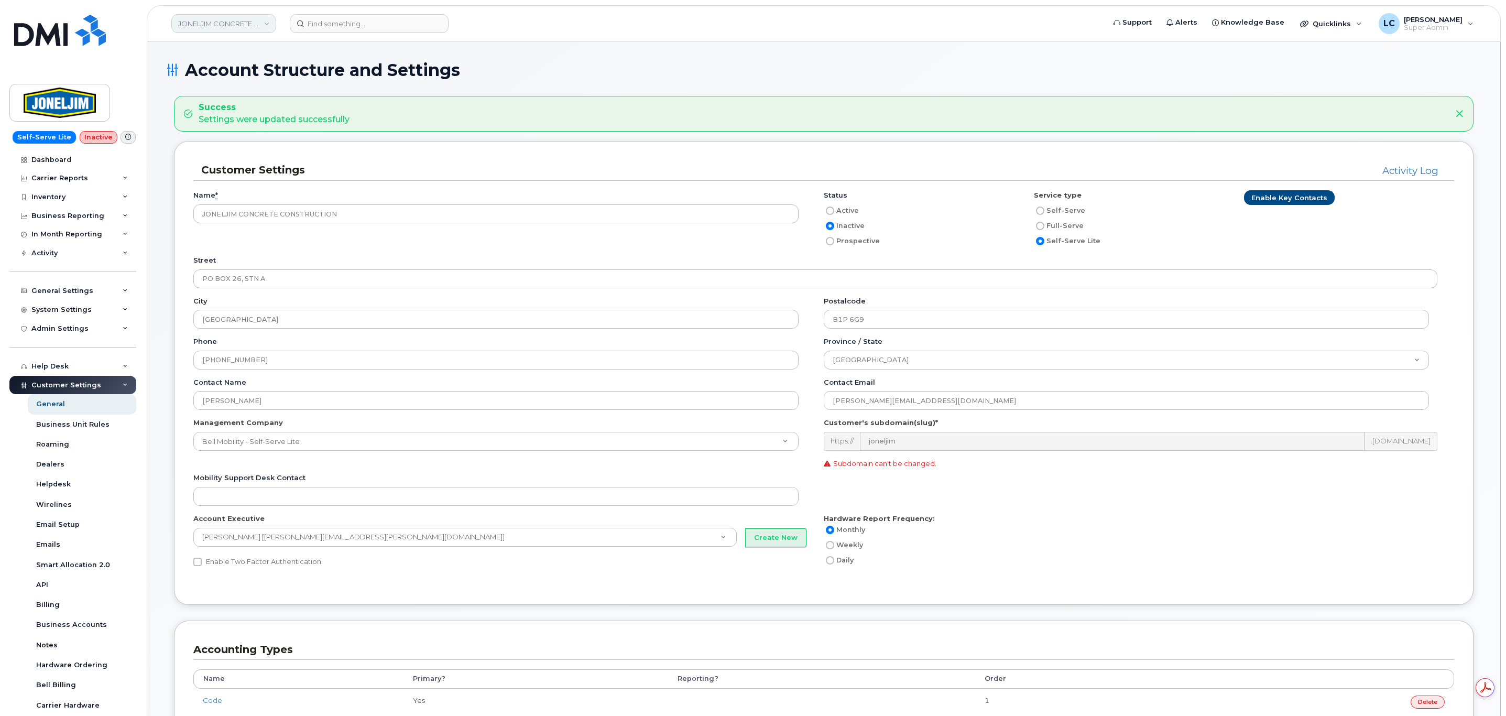
click at [255, 24] on link "JONELJIM CONCRETE CONSTRUCTION" at bounding box center [223, 23] width 105 height 19
type input "w"
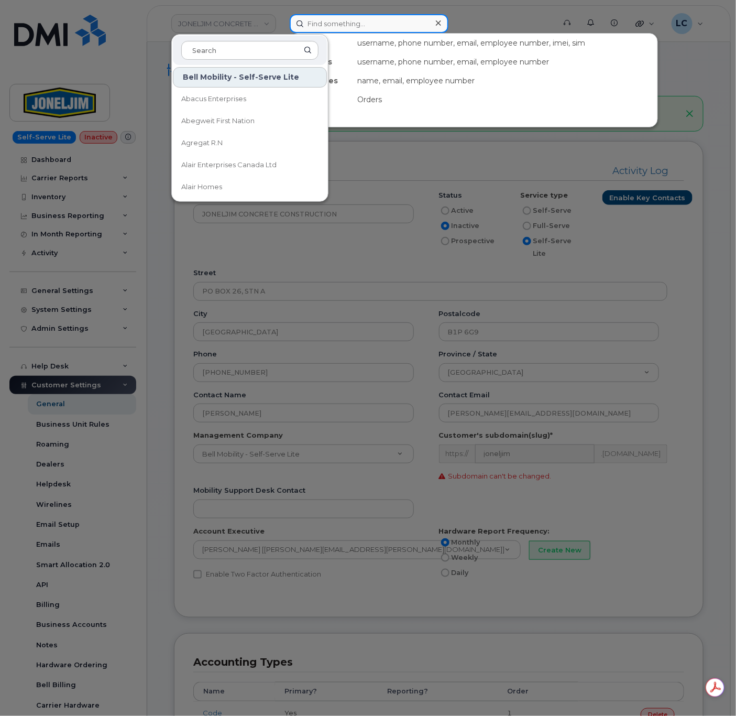
click at [382, 19] on input at bounding box center [369, 23] width 159 height 19
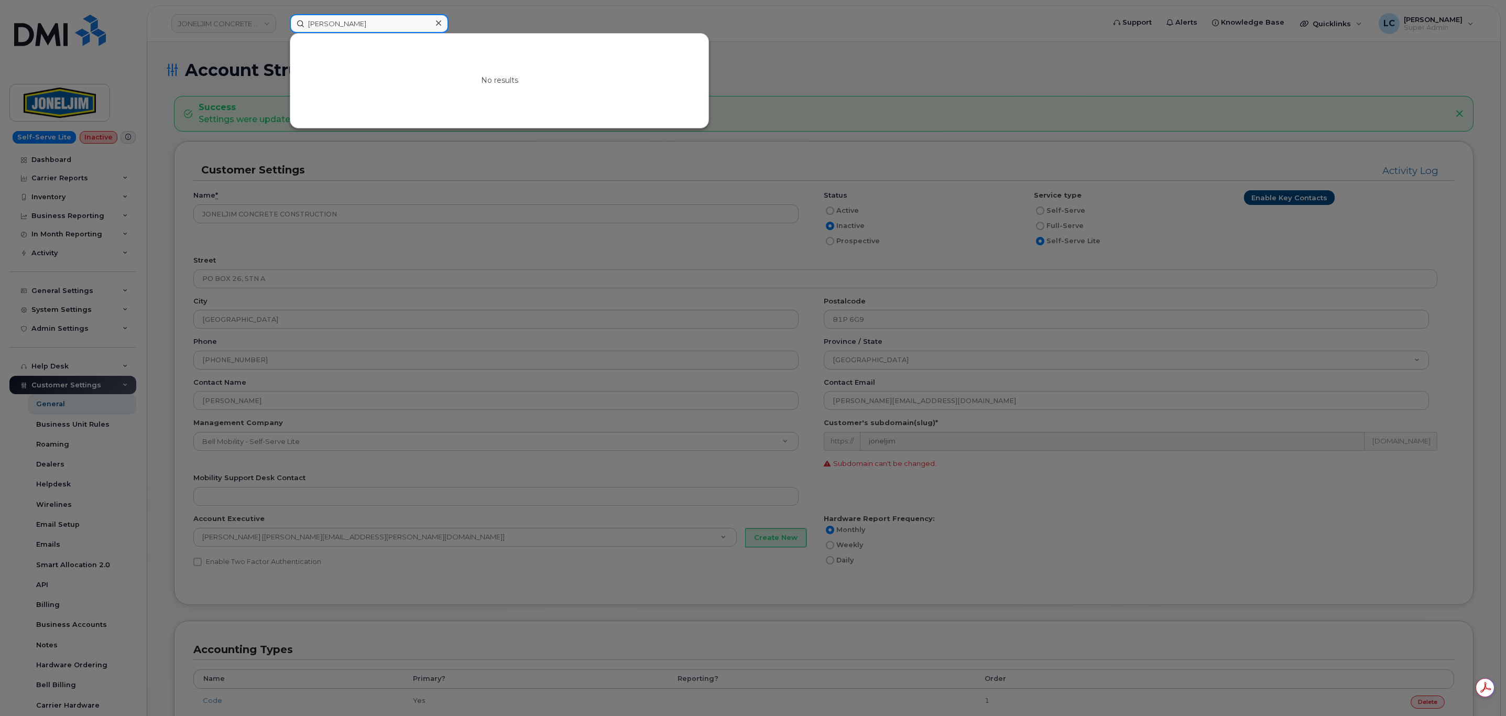
click at [317, 24] on input "cody cotes" at bounding box center [369, 23] width 159 height 19
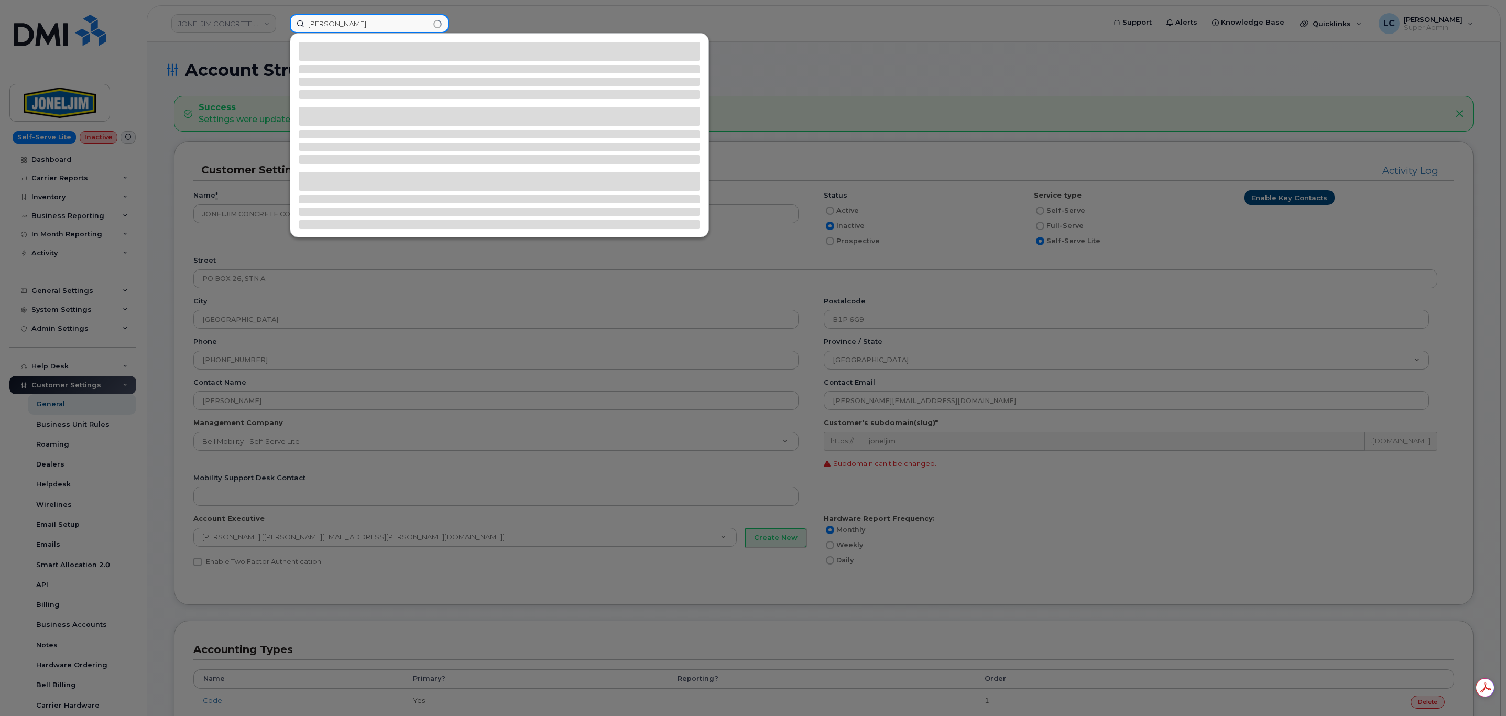
click at [376, 18] on input "cory cotes" at bounding box center [369, 23] width 159 height 19
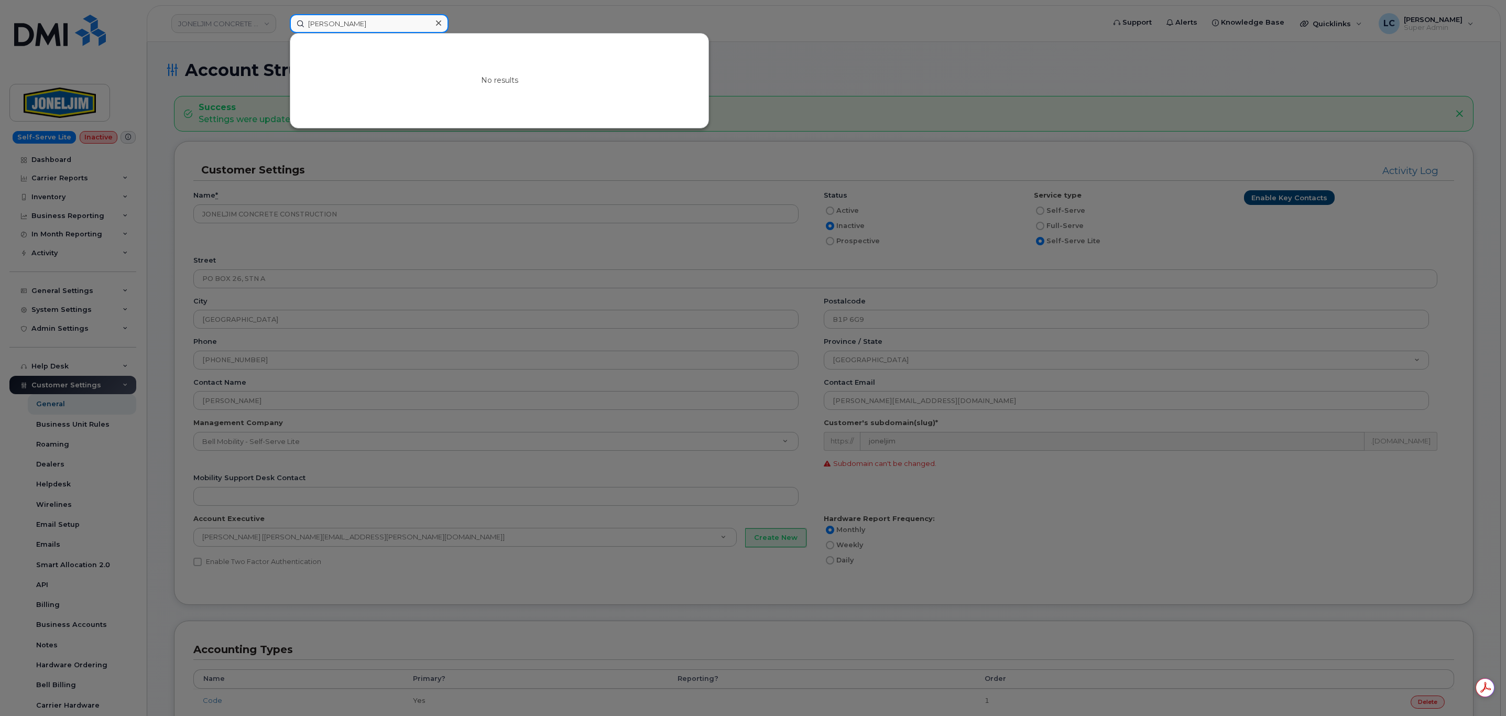
click at [376, 18] on input "cory cotes" at bounding box center [369, 23] width 159 height 19
click at [406, 13] on div at bounding box center [753, 358] width 1506 height 716
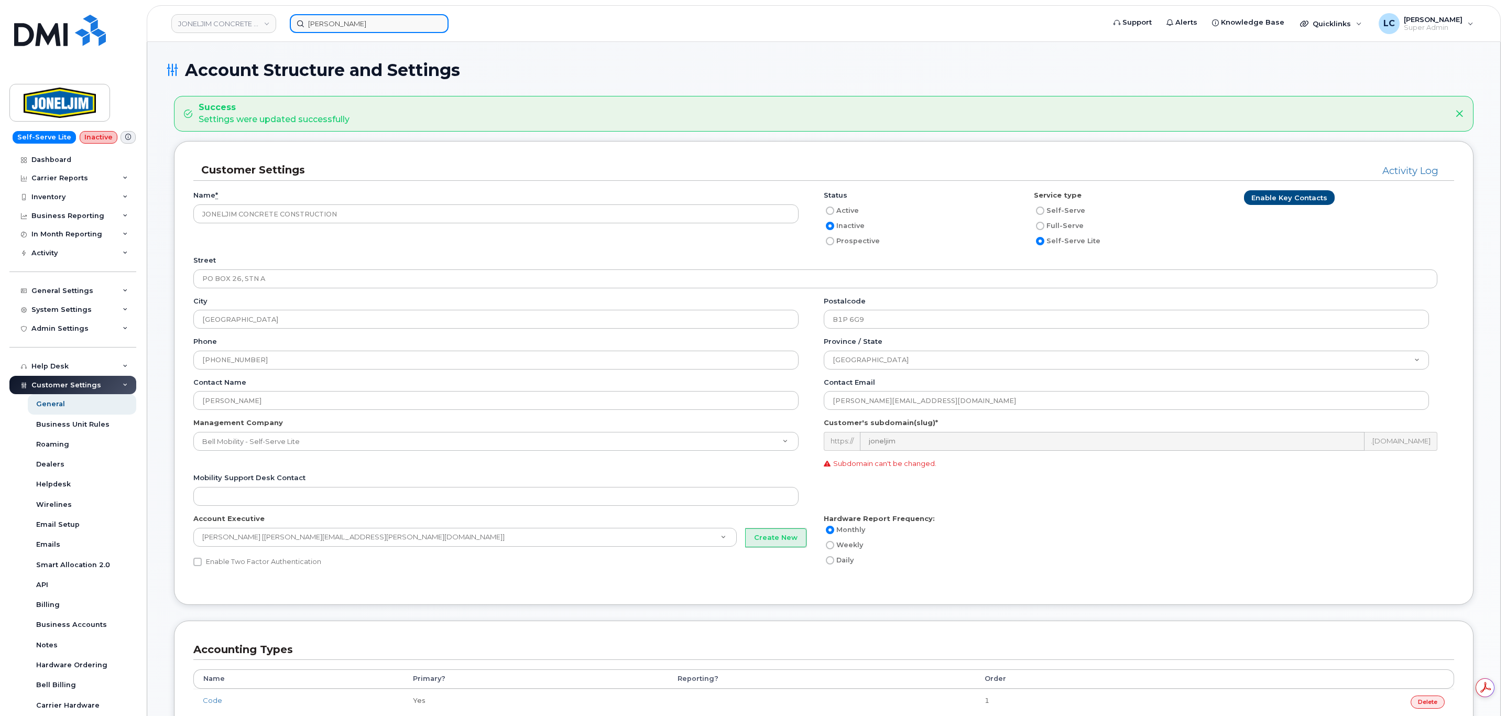
click at [394, 21] on input "cory cotes" at bounding box center [369, 23] width 159 height 19
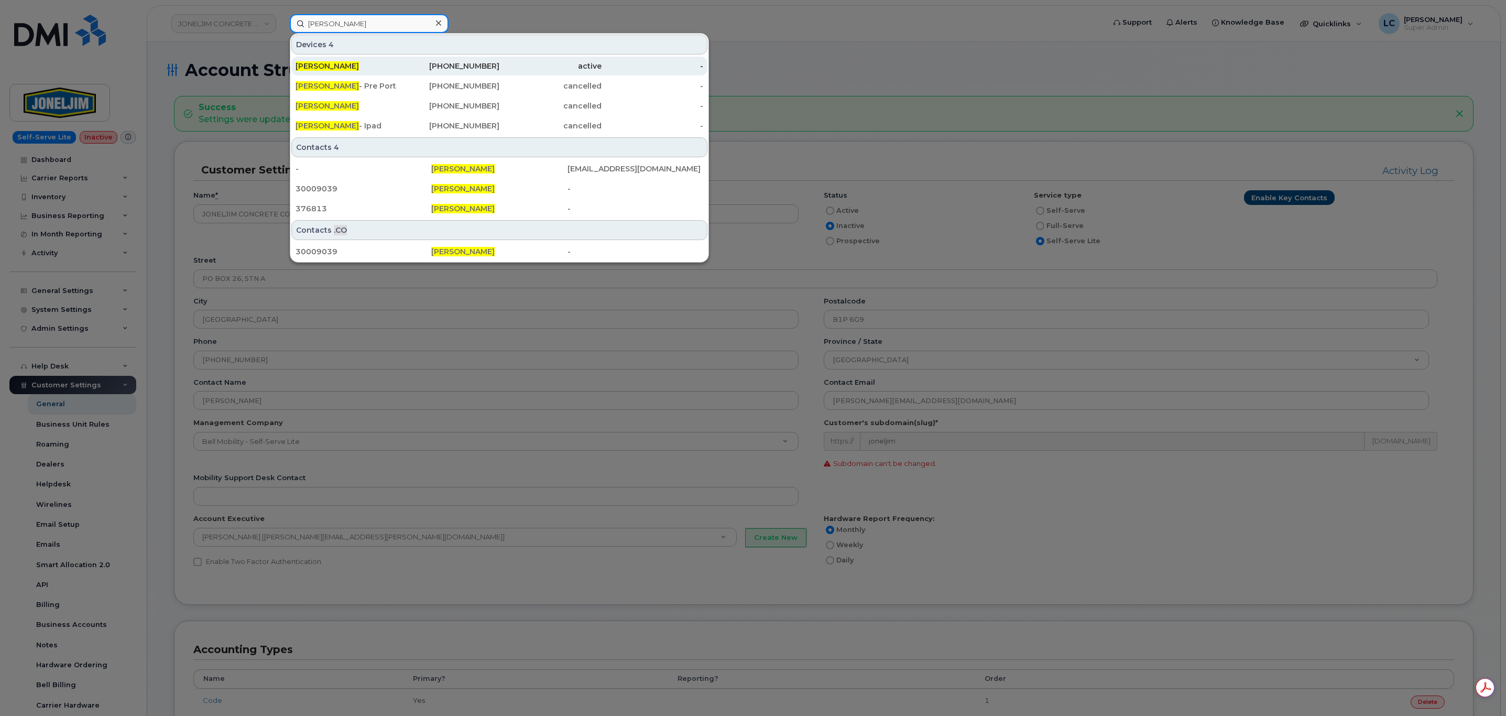
type input "cory cote"
click at [431, 63] on div "780-233-7399" at bounding box center [449, 66] width 102 height 10
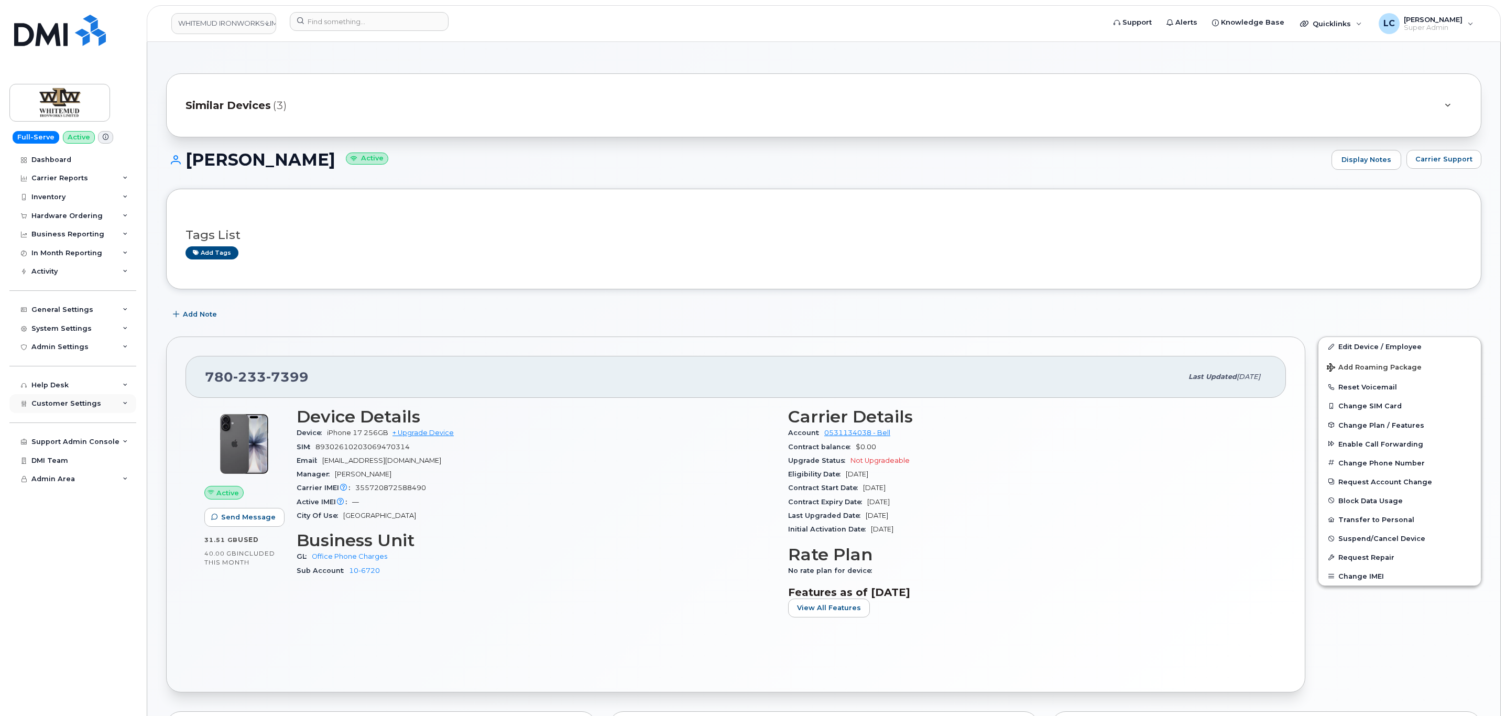
click at [84, 402] on span "Customer Settings" at bounding box center [66, 403] width 70 height 8
click at [68, 645] on div "Business Accounts" at bounding box center [71, 643] width 71 height 9
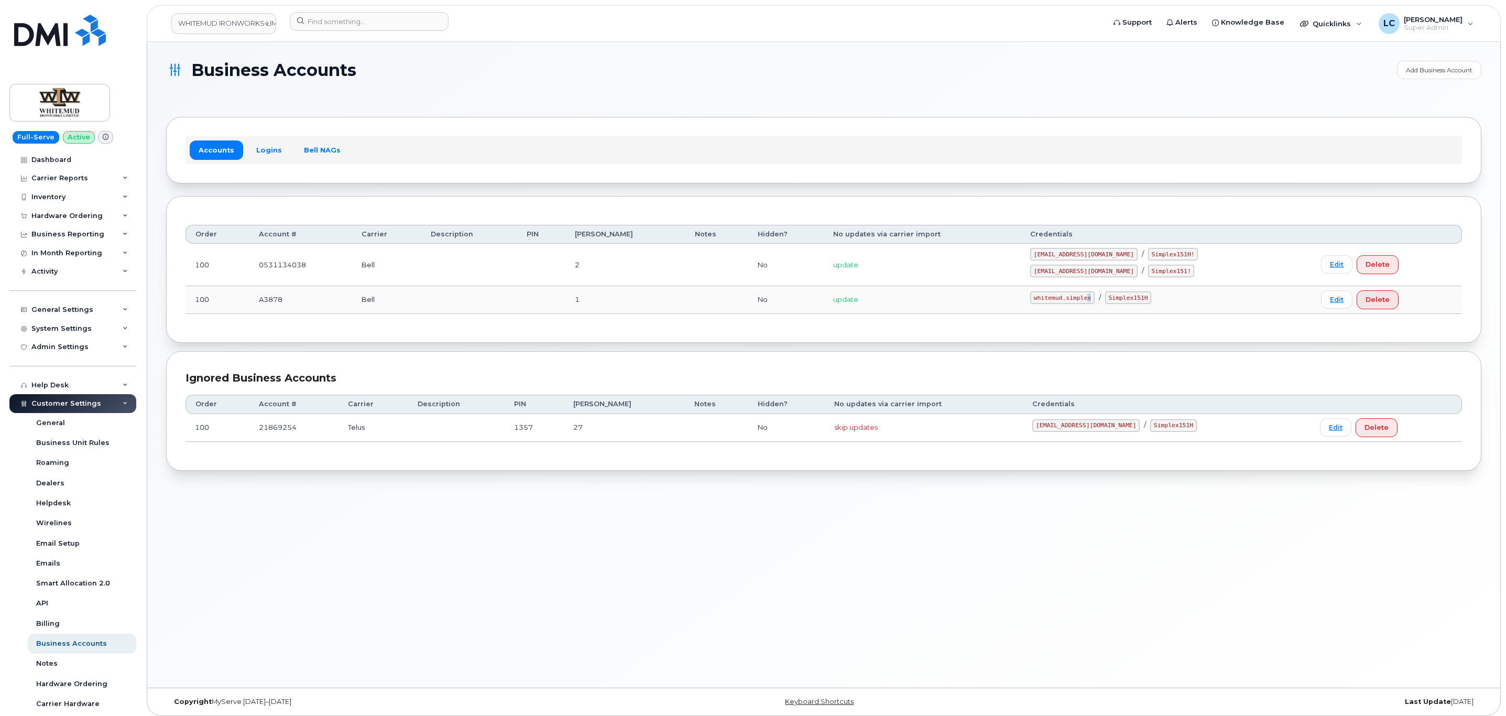
drag, startPoint x: 1112, startPoint y: 301, endPoint x: 1061, endPoint y: 308, distance: 50.8
click at [1061, 308] on td "whitemud.simplex / Simplex151H" at bounding box center [1166, 300] width 291 height 28
drag, startPoint x: 1062, startPoint y: 302, endPoint x: 1116, endPoint y: 296, distance: 53.7
click at [1094, 296] on code "whitemud.simplex" at bounding box center [1062, 297] width 64 height 13
copy code "whitemud.simplex"
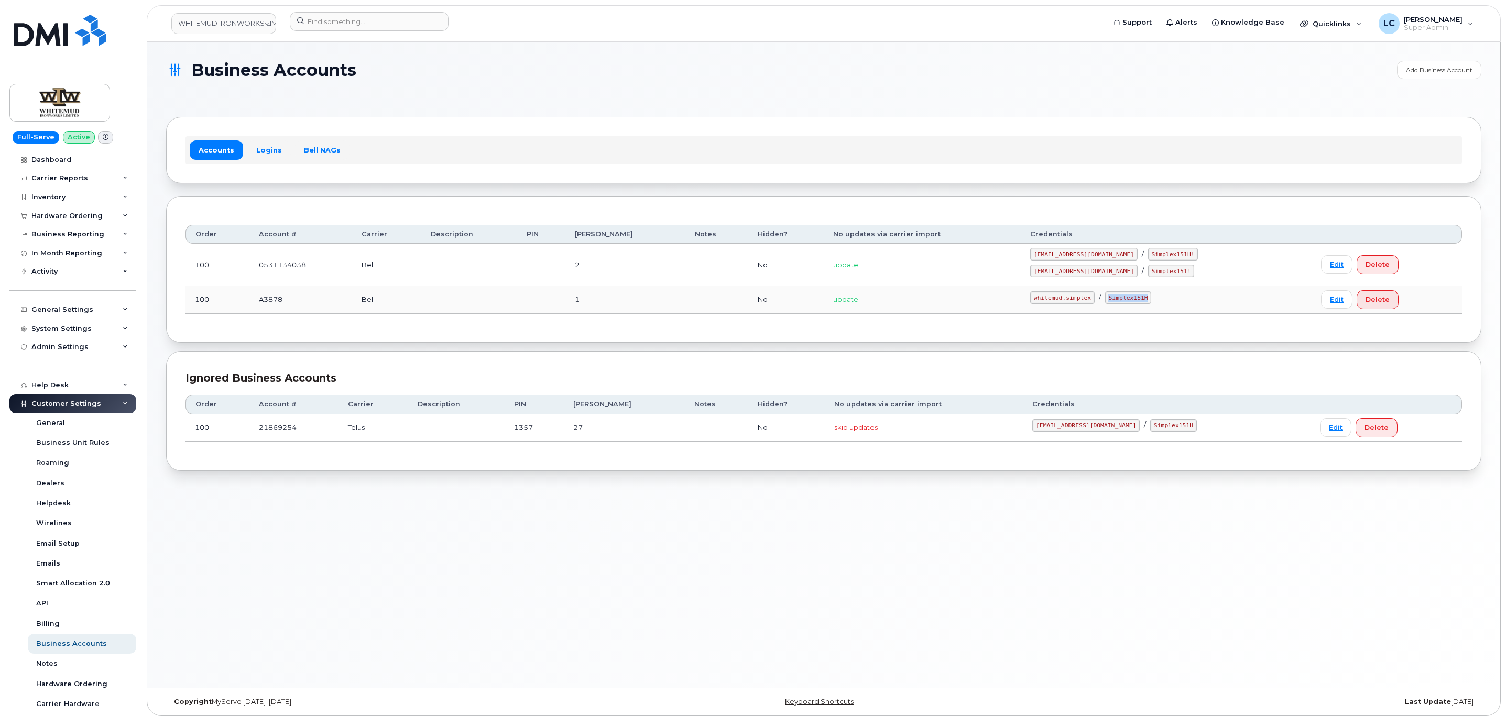
drag, startPoint x: 1133, startPoint y: 301, endPoint x: 1169, endPoint y: 296, distance: 36.5
click at [1151, 296] on code "Simplex151H" at bounding box center [1128, 297] width 47 height 13
copy code "Simplex151H"
click at [93, 332] on div "System Settings" at bounding box center [72, 328] width 127 height 19
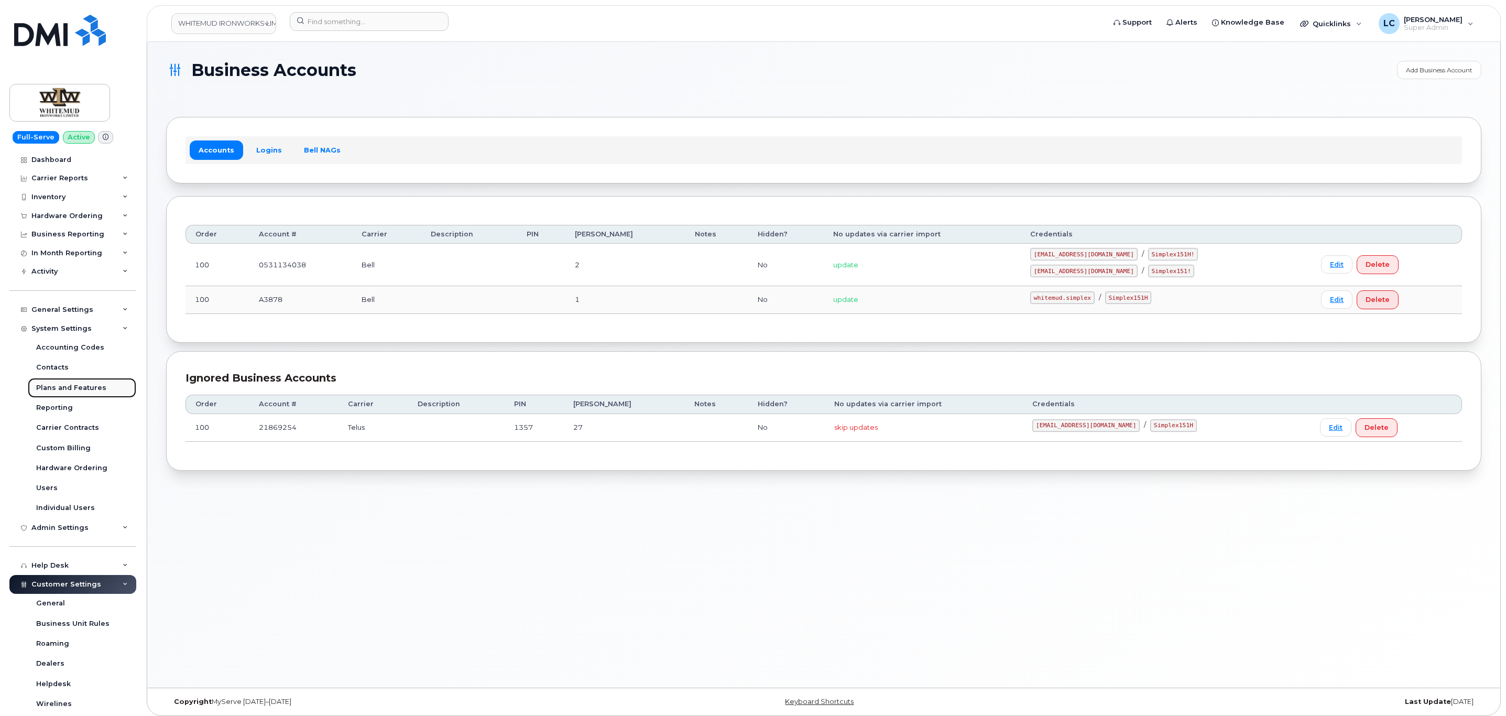
click at [75, 395] on link "Plans and Features" at bounding box center [82, 388] width 108 height 20
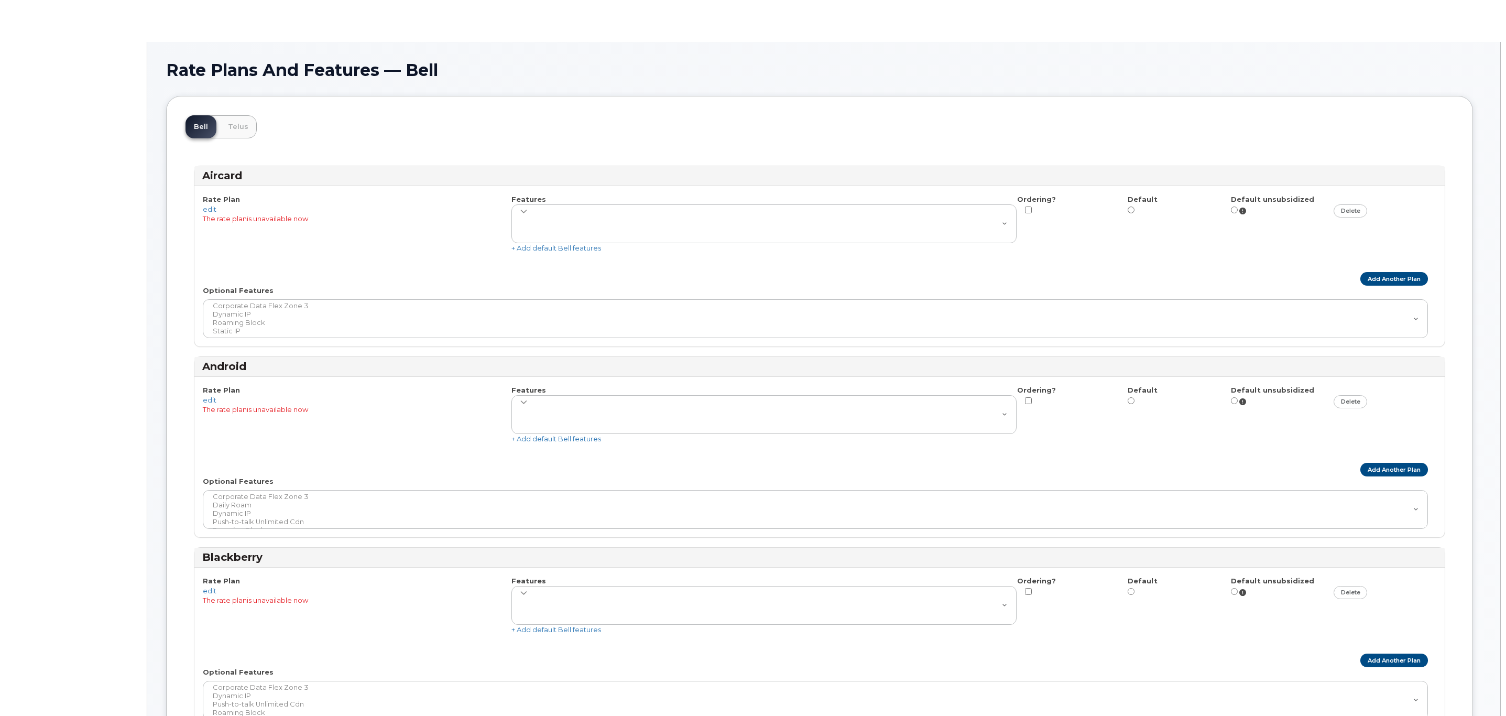
select select
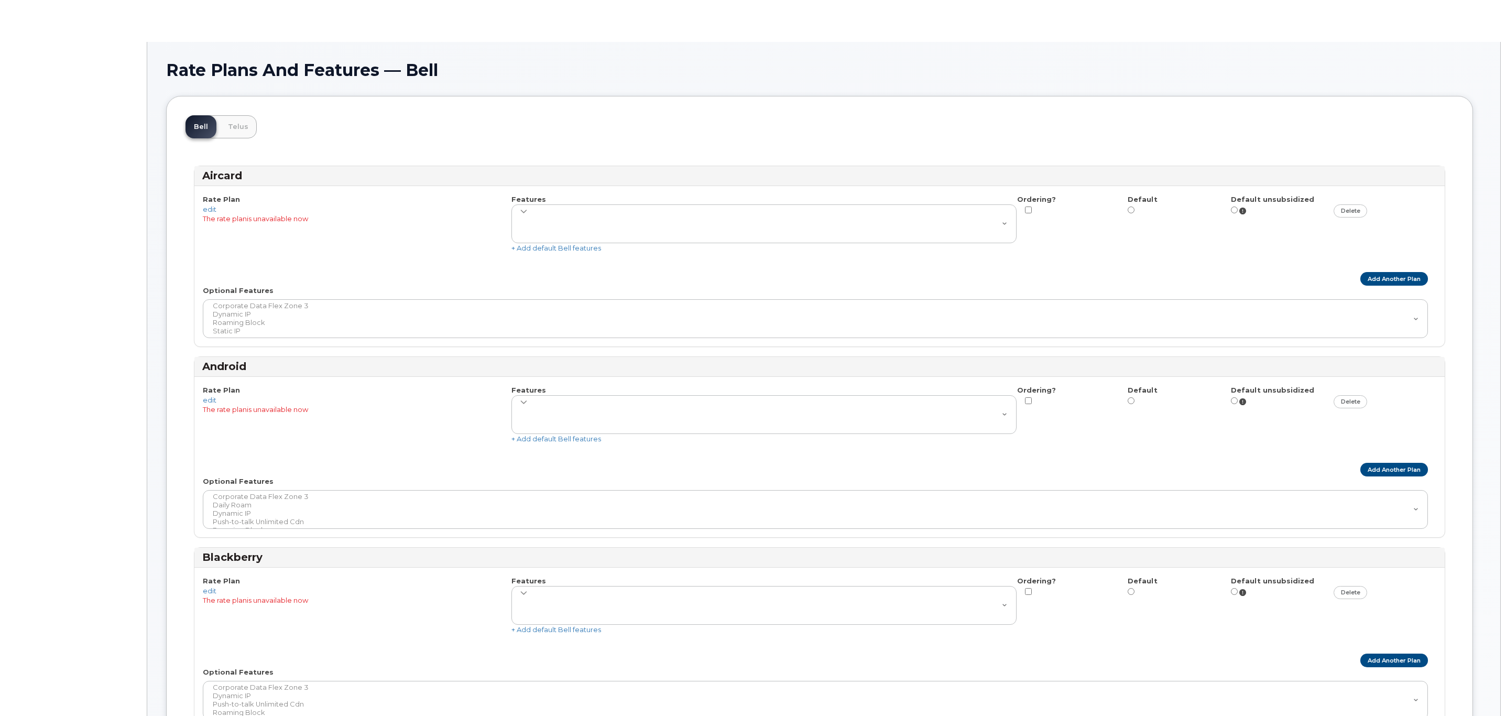
select select
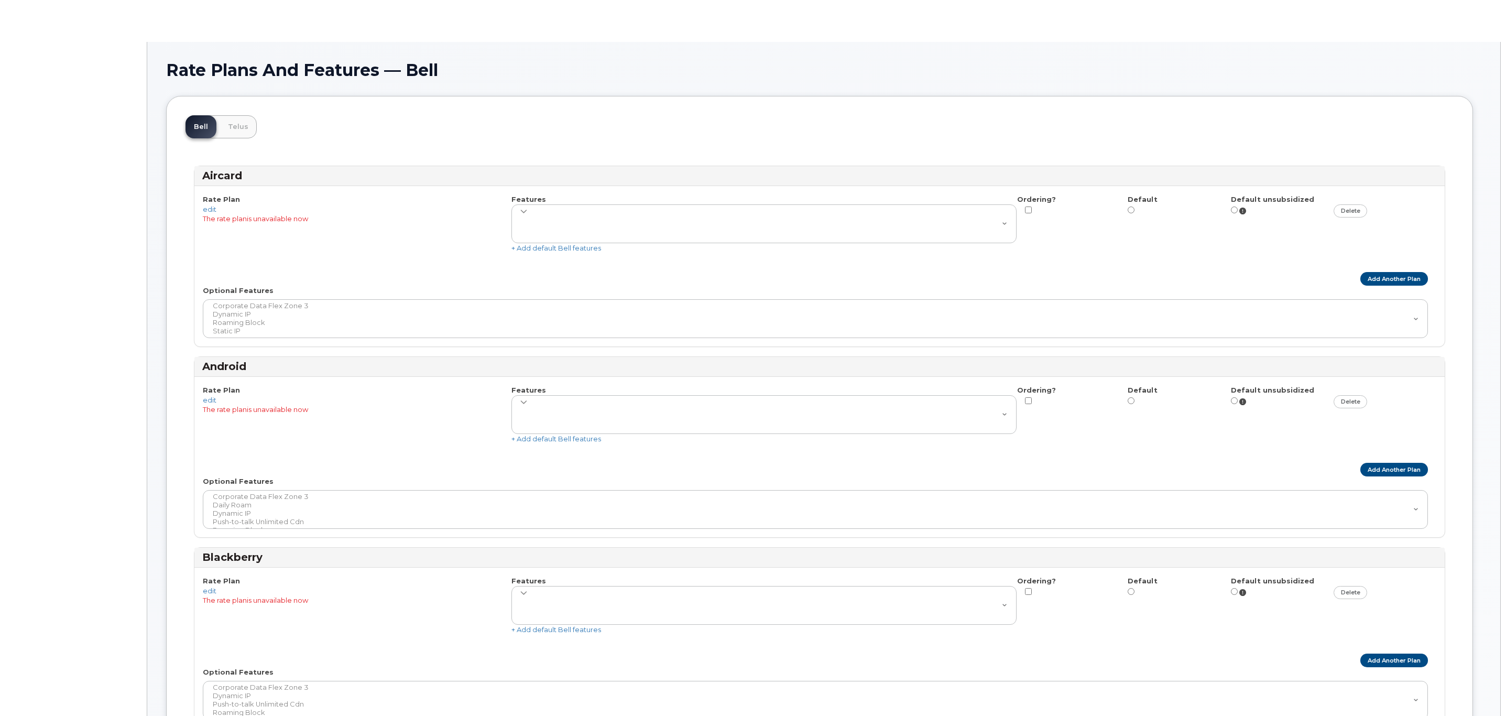
select select
select select "204"
select select
select select "204"
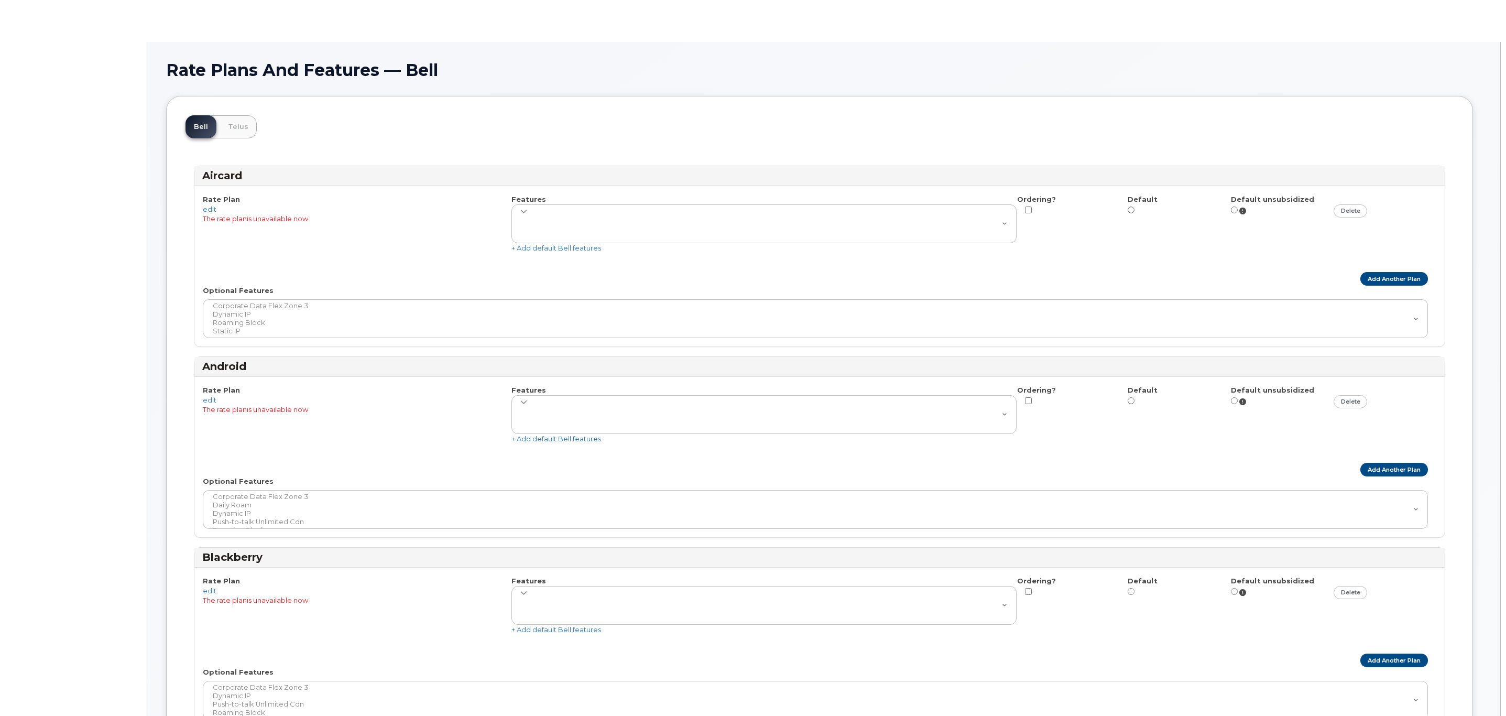
select select
select select "171"
select select
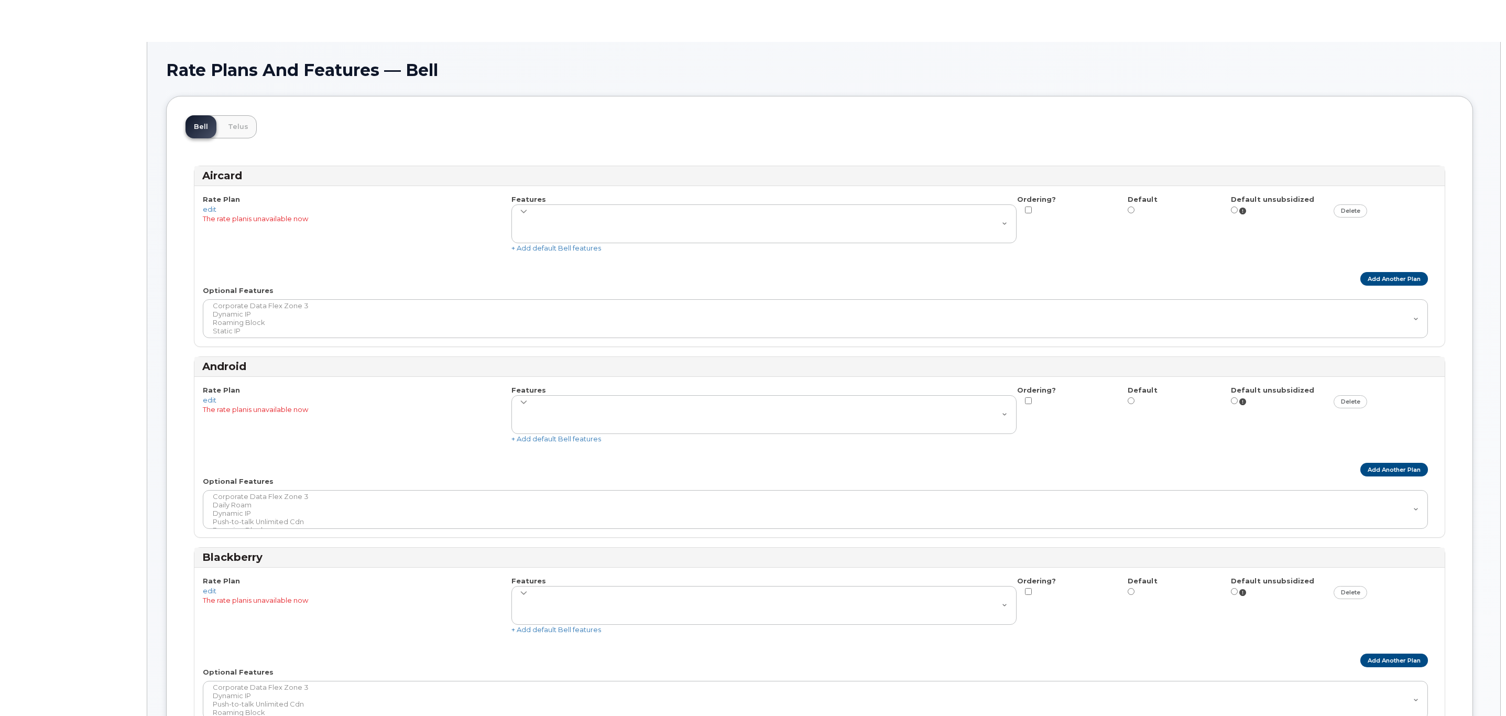
select select
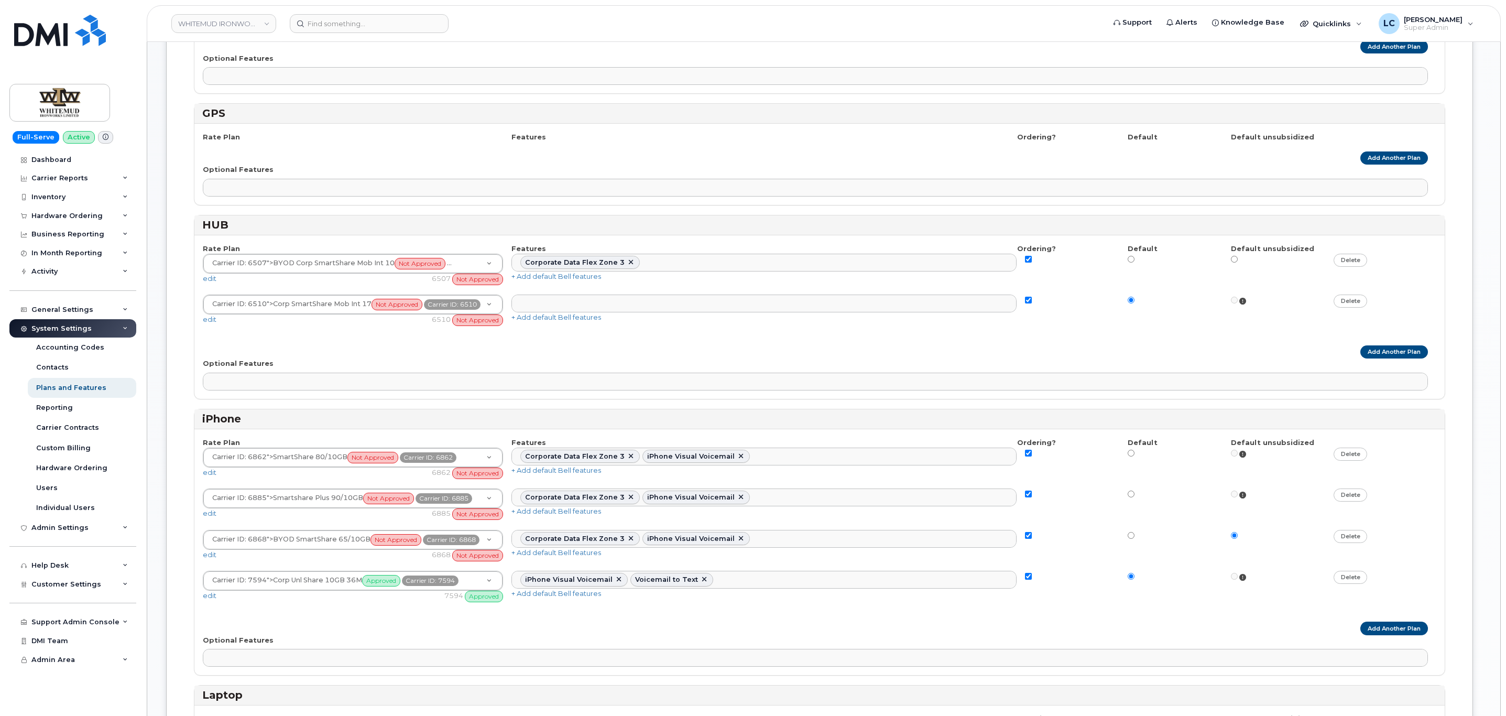
scroll to position [837, 0]
click at [1374, 359] on link "Add Another Plan" at bounding box center [1394, 352] width 68 height 13
select select
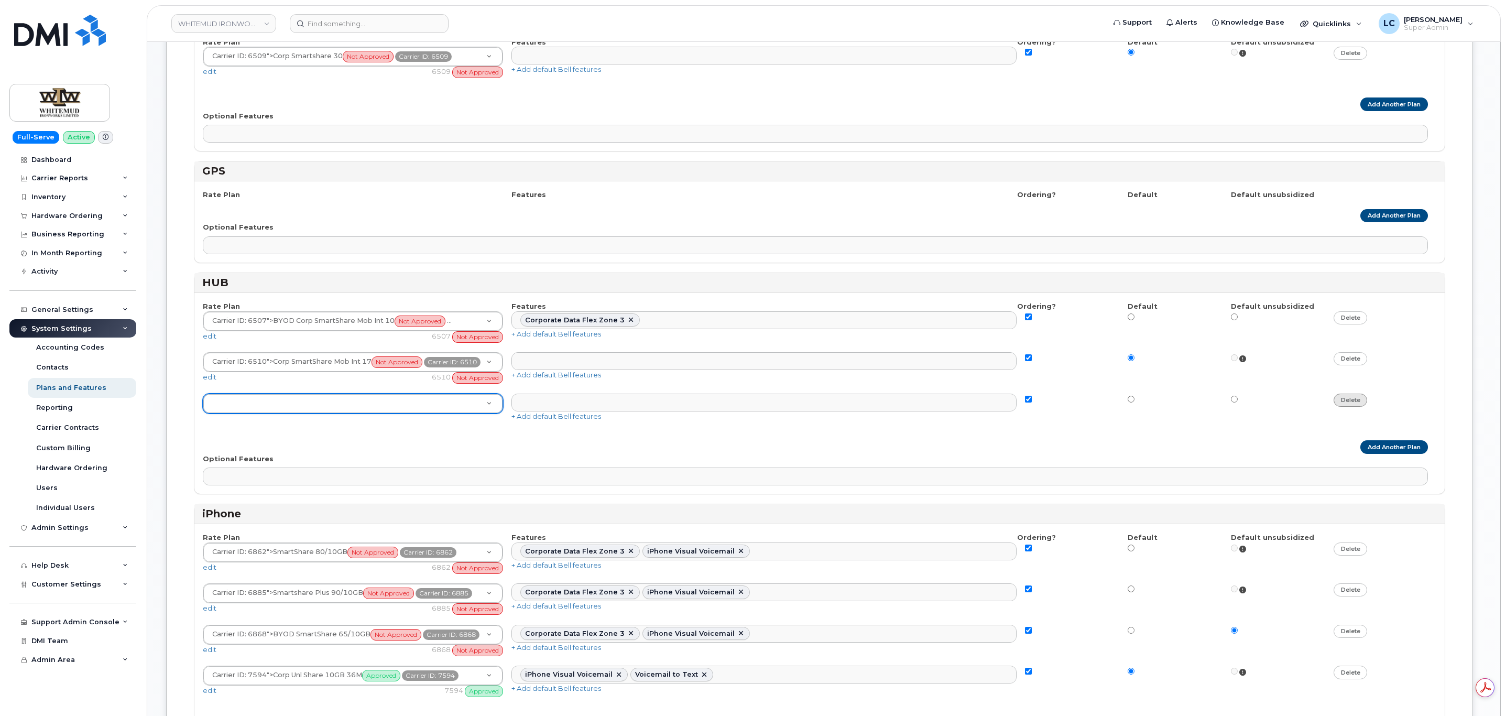
scroll to position [0, 0]
click at [1347, 407] on link "delete" at bounding box center [1350, 399] width 34 height 13
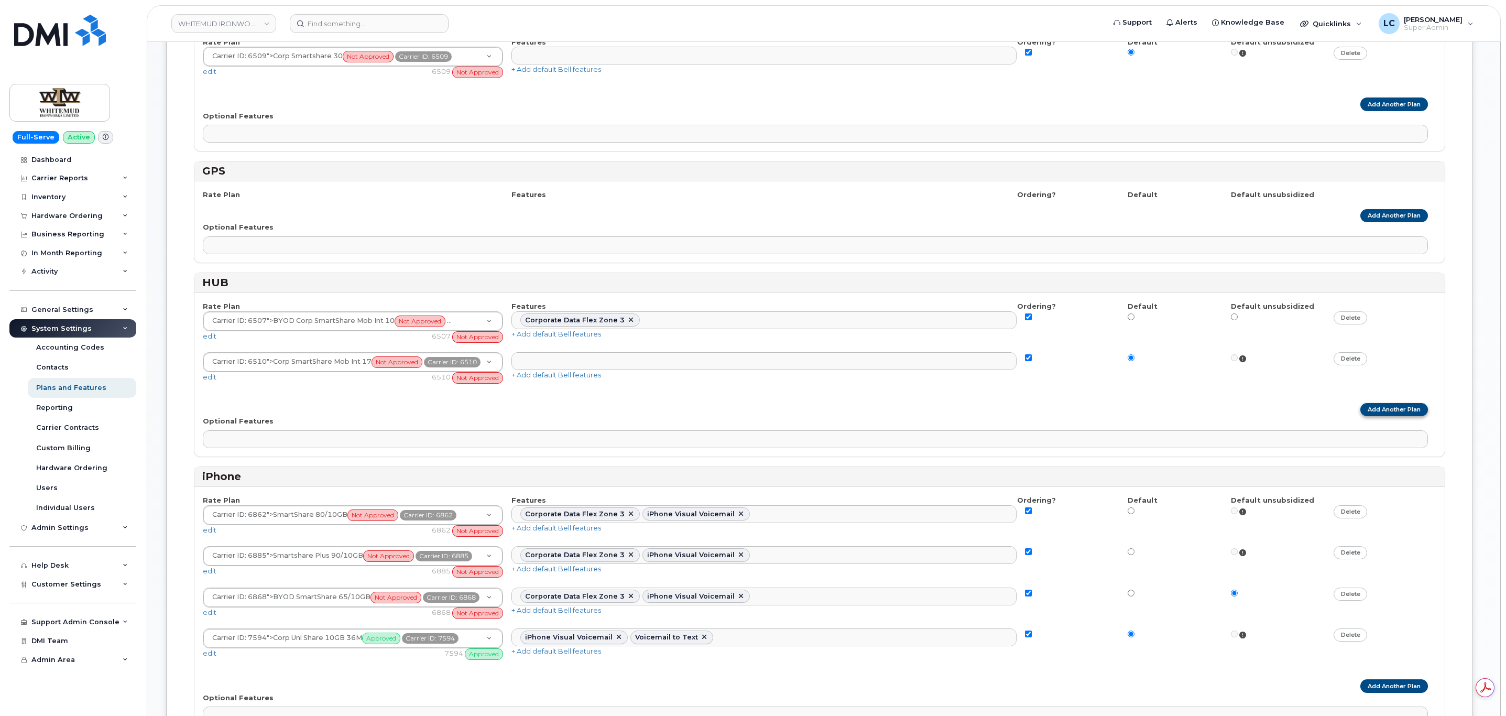
click at [1388, 416] on link "Add Another Plan" at bounding box center [1394, 409] width 68 height 13
select select
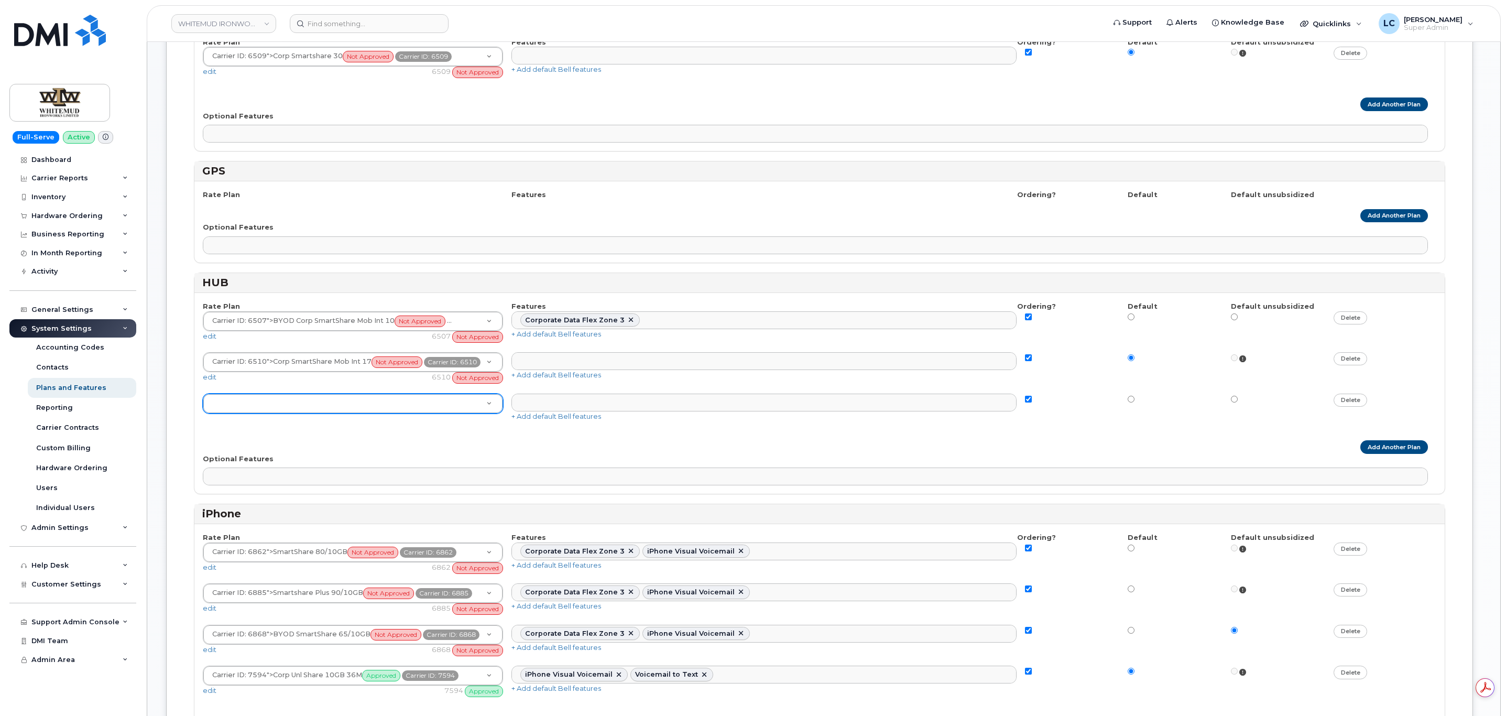
click at [426, 413] on div at bounding box center [353, 403] width 300 height 20
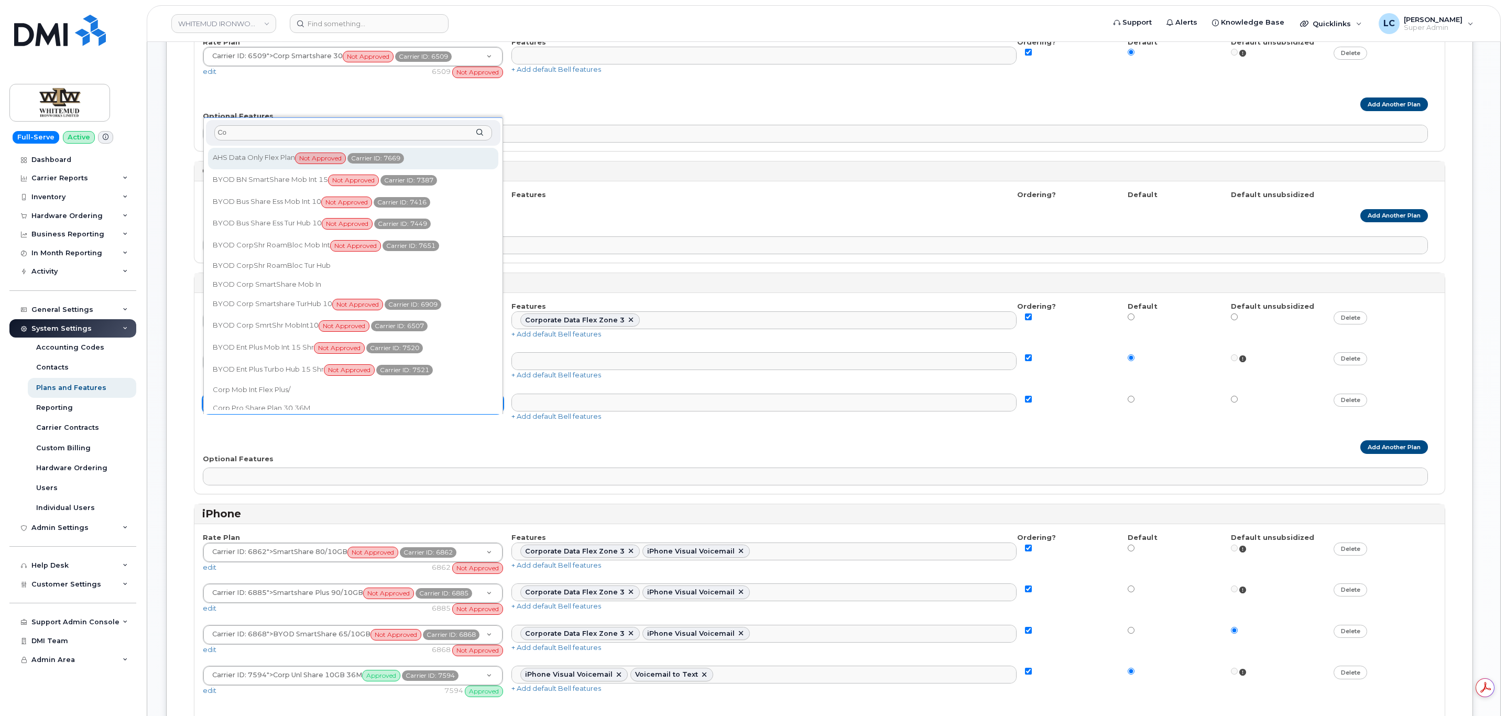
type input "C"
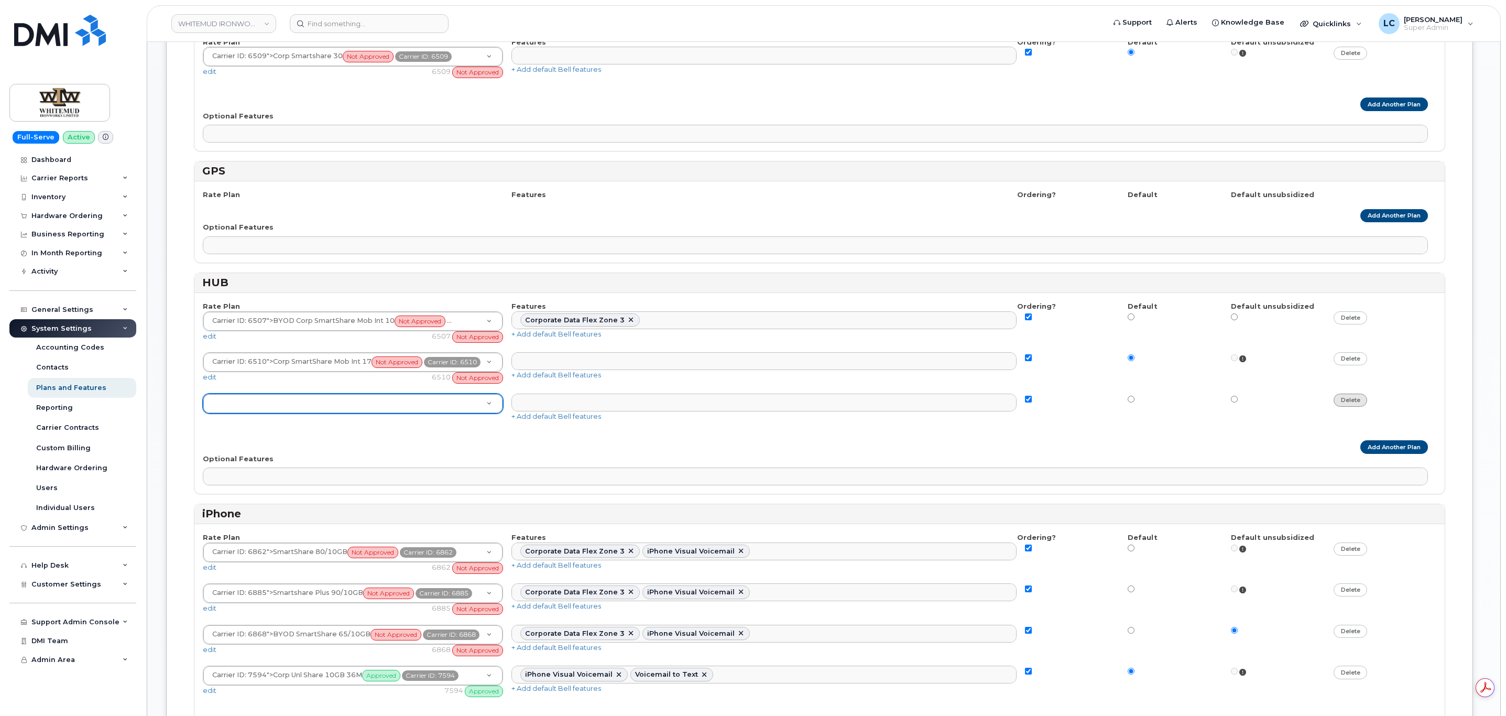
click at [1345, 407] on link "delete" at bounding box center [1350, 399] width 34 height 13
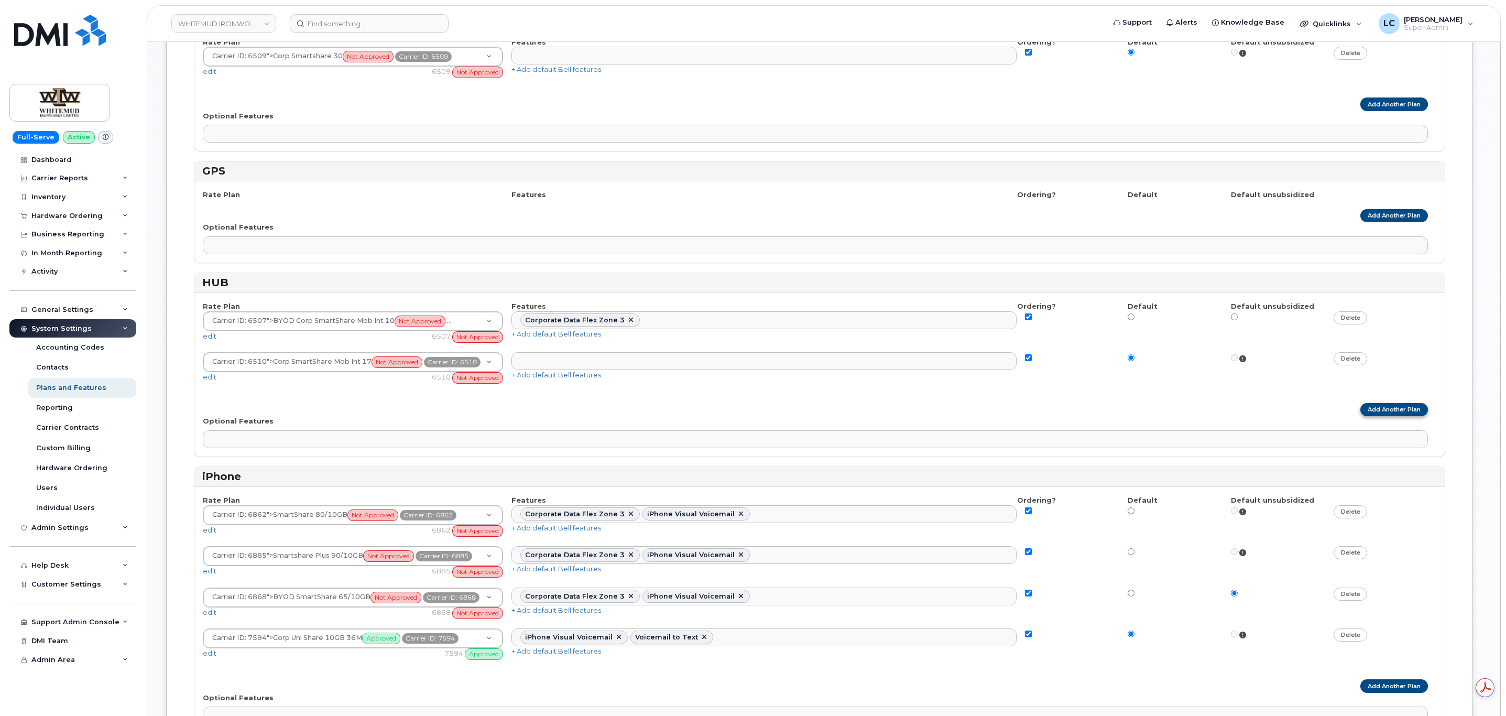
click at [1374, 416] on link "Add Another Plan" at bounding box center [1394, 409] width 68 height 13
select select
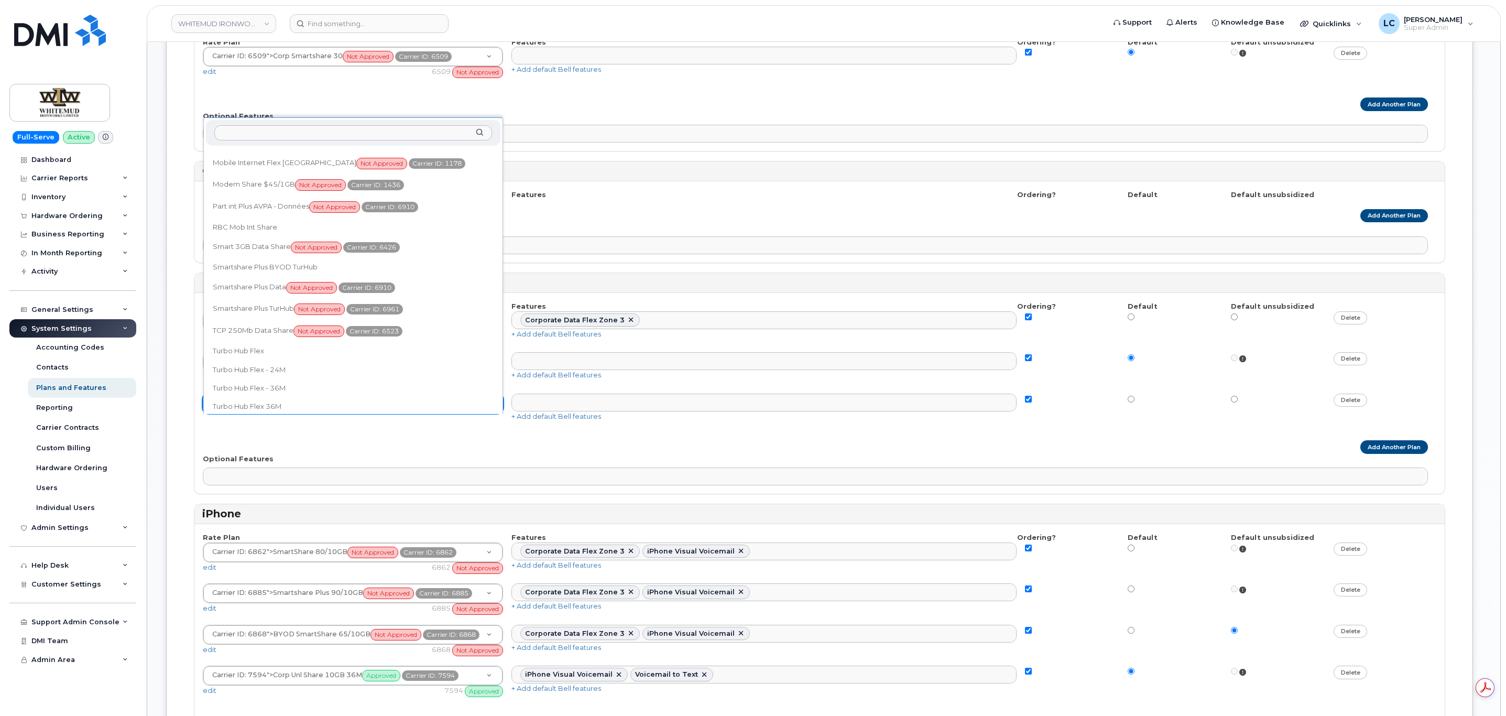
scroll to position [1161, 0]
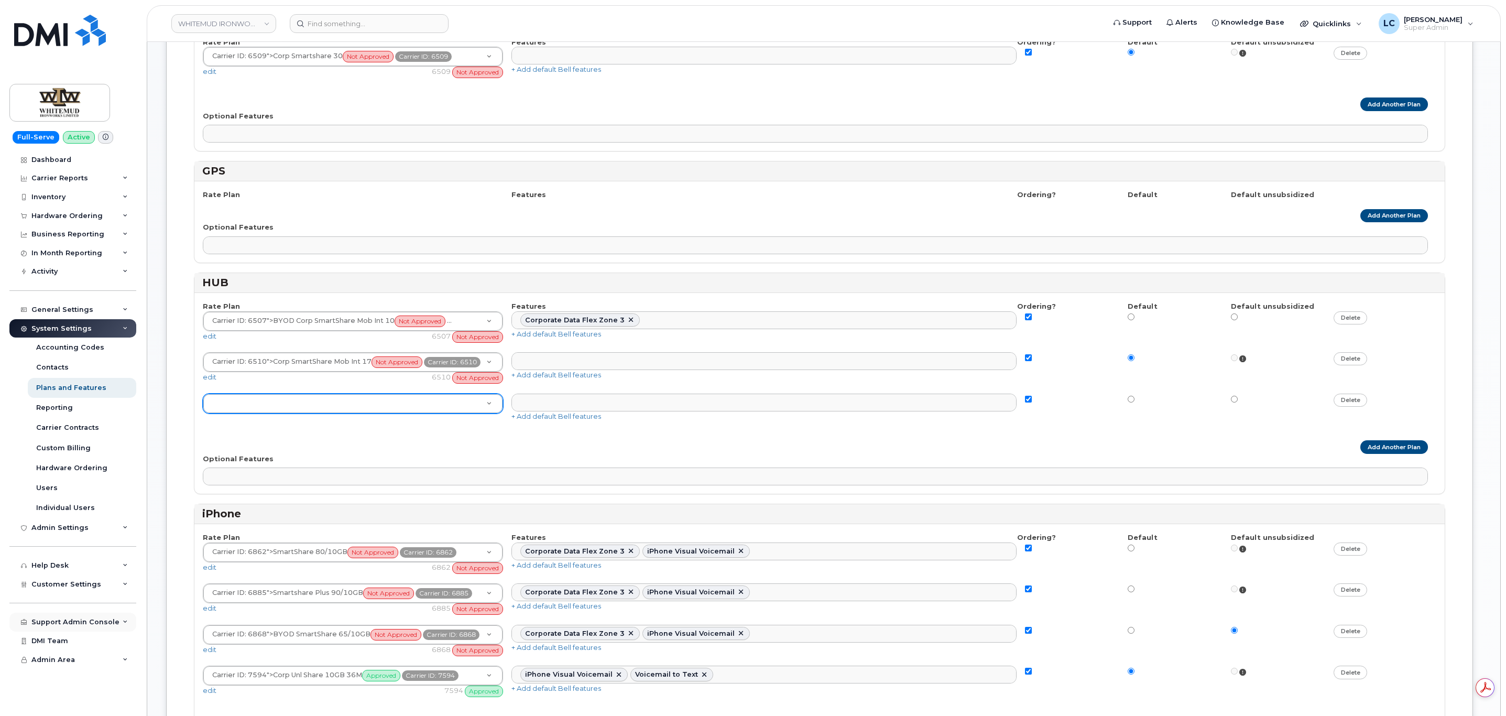
click at [106, 628] on div "Support Admin Console" at bounding box center [72, 621] width 127 height 19
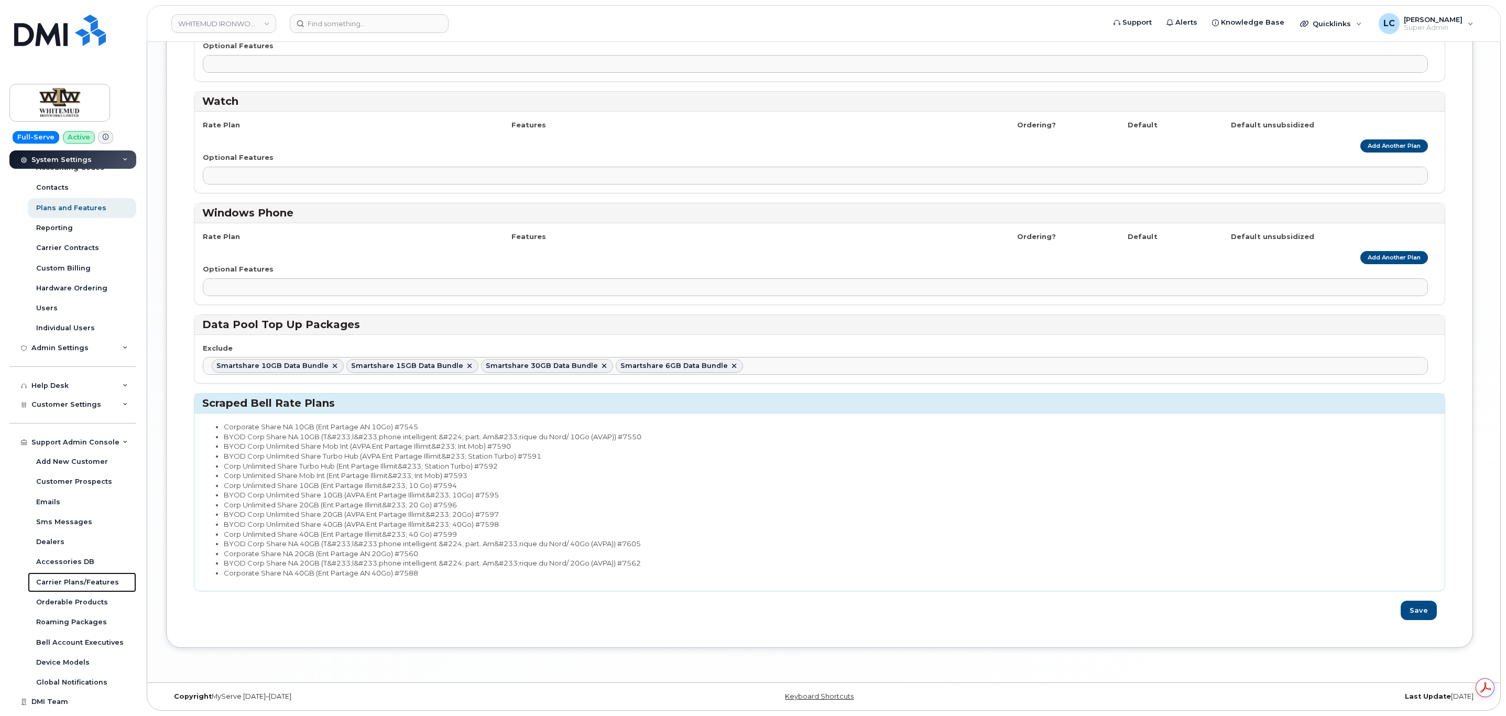
scroll to position [0, 0]
drag, startPoint x: 331, startPoint y: 473, endPoint x: 224, endPoint y: 474, distance: 106.9
click at [224, 474] on li "Corp Unlimited Share Mob Int (Ent Partage Illimit&#233; Int Mob) #7593" at bounding box center [826, 475] width 1204 height 10
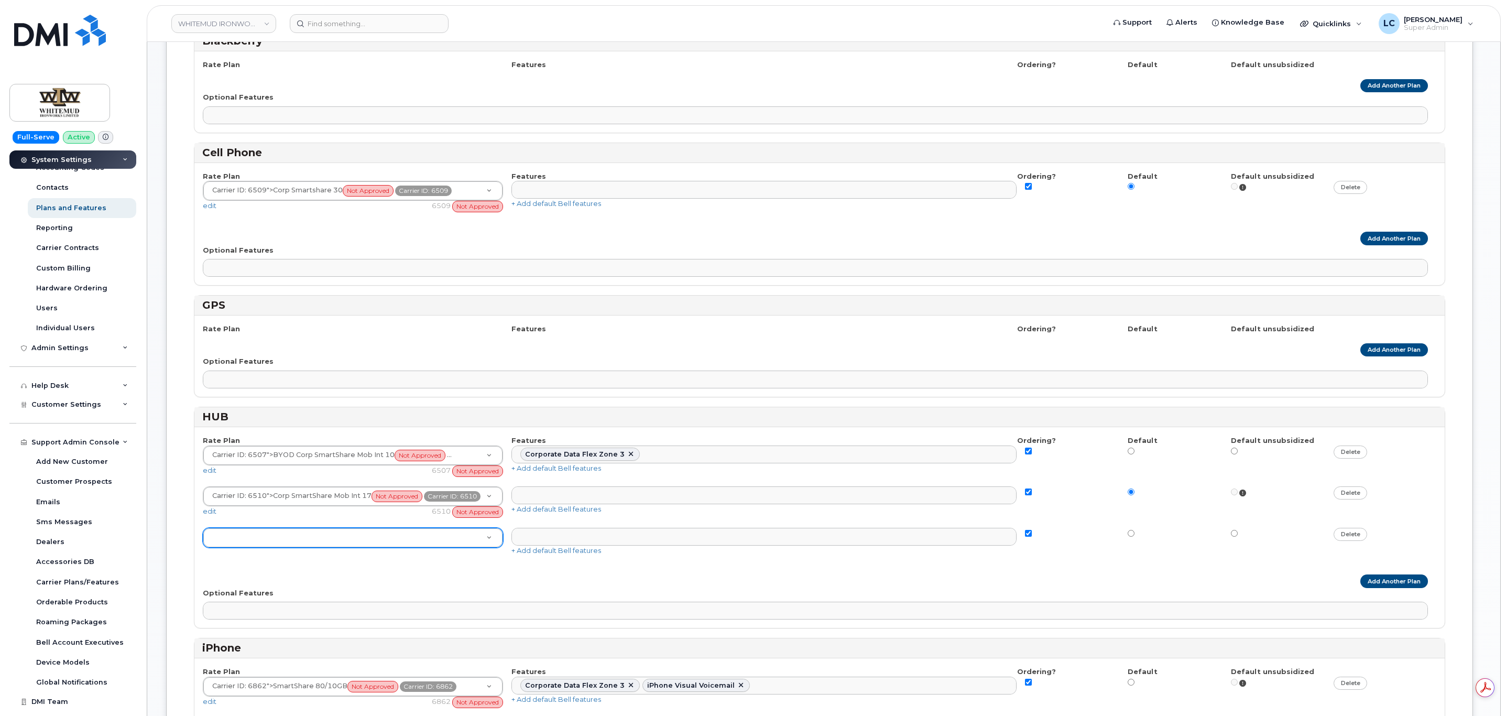
scroll to position [648, 0]
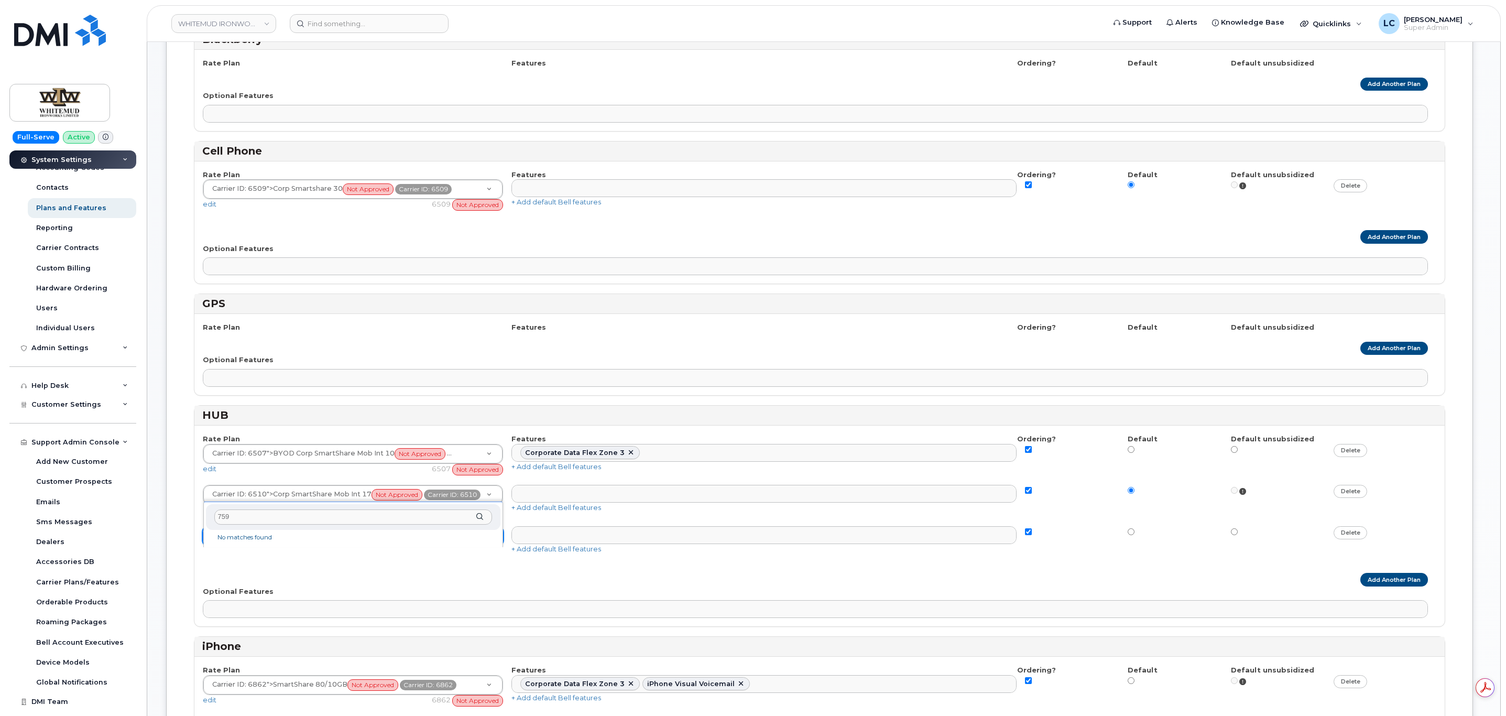
type input "7593"
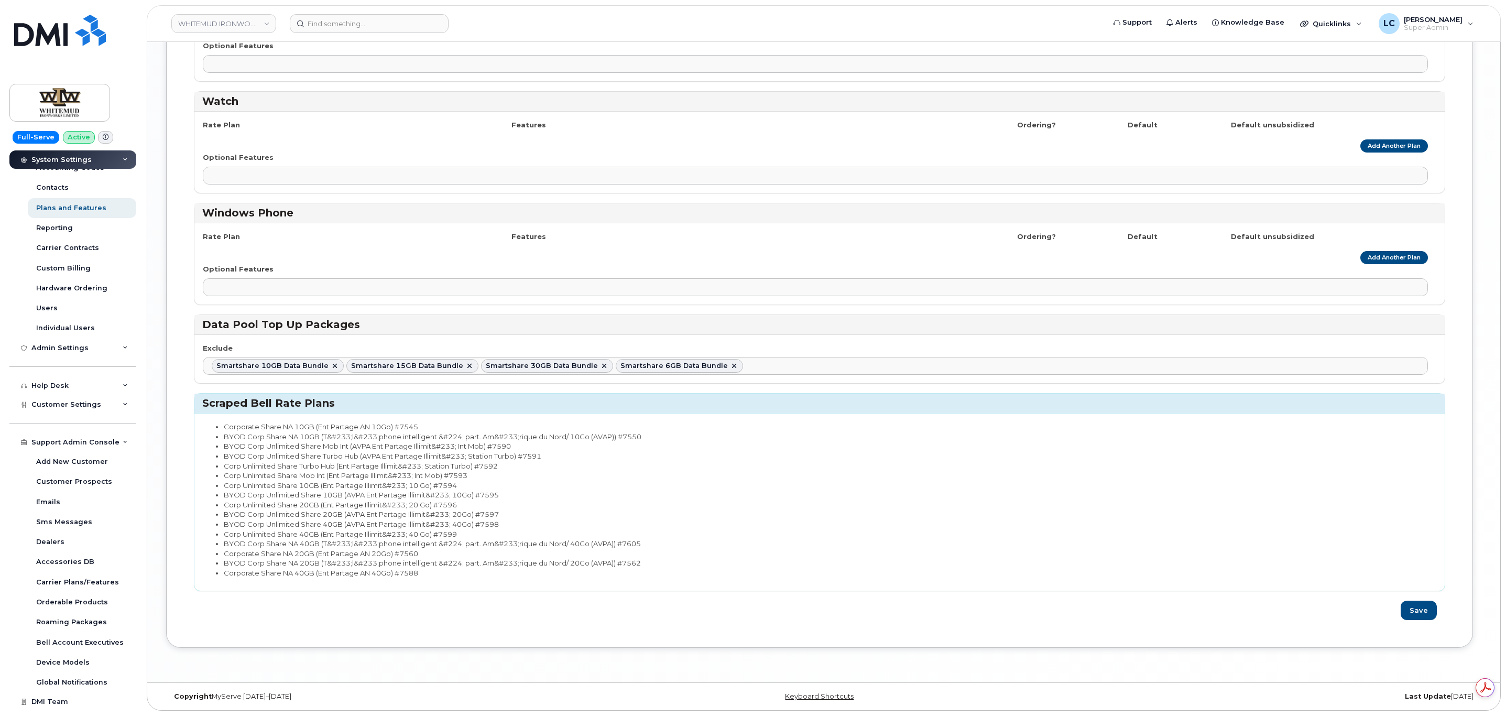
scroll to position [837, 0]
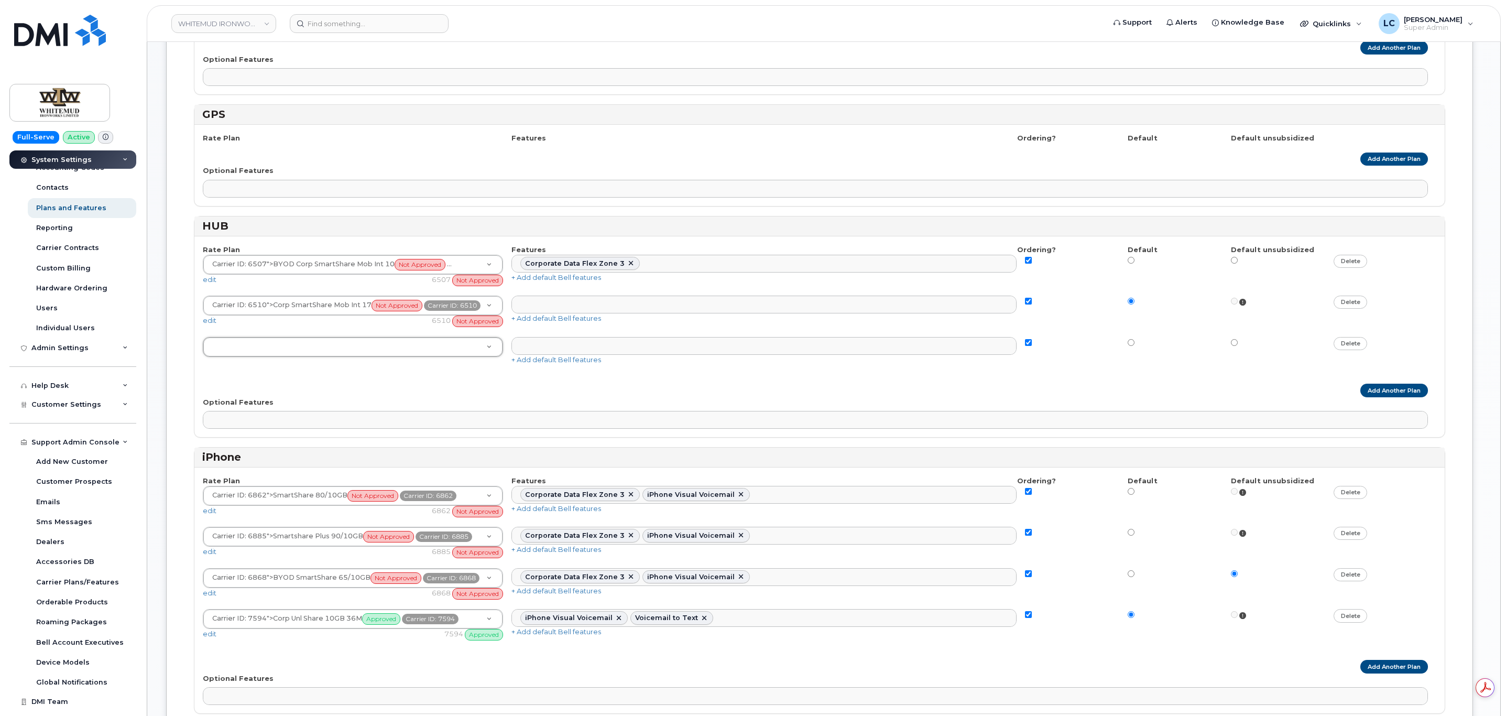
drag, startPoint x: 471, startPoint y: 472, endPoint x: 376, endPoint y: 467, distance: 95.5
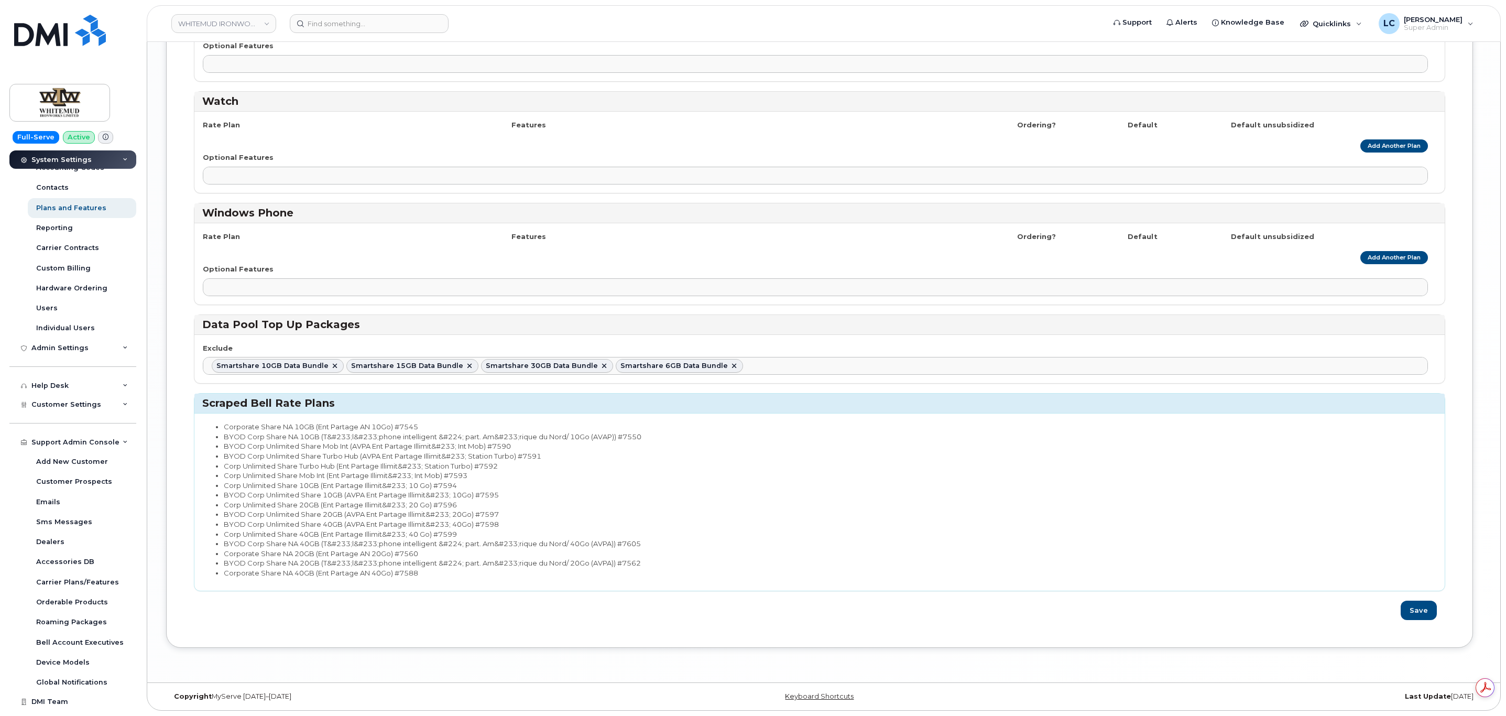
scroll to position [0, 0]
drag, startPoint x: 225, startPoint y: 474, endPoint x: 324, endPoint y: 471, distance: 99.6
click at [324, 471] on li "Corp Unlimited Share Mob Int (Ent Partage Illimit&#233; Int Mob) #7593" at bounding box center [826, 475] width 1204 height 10
click at [328, 481] on li "Corp Unlimited Share 10GB (Ent Partage Illimit&#233; 10 Go) #7594" at bounding box center [826, 485] width 1204 height 10
drag, startPoint x: 327, startPoint y: 476, endPoint x: 198, endPoint y: 481, distance: 129.5
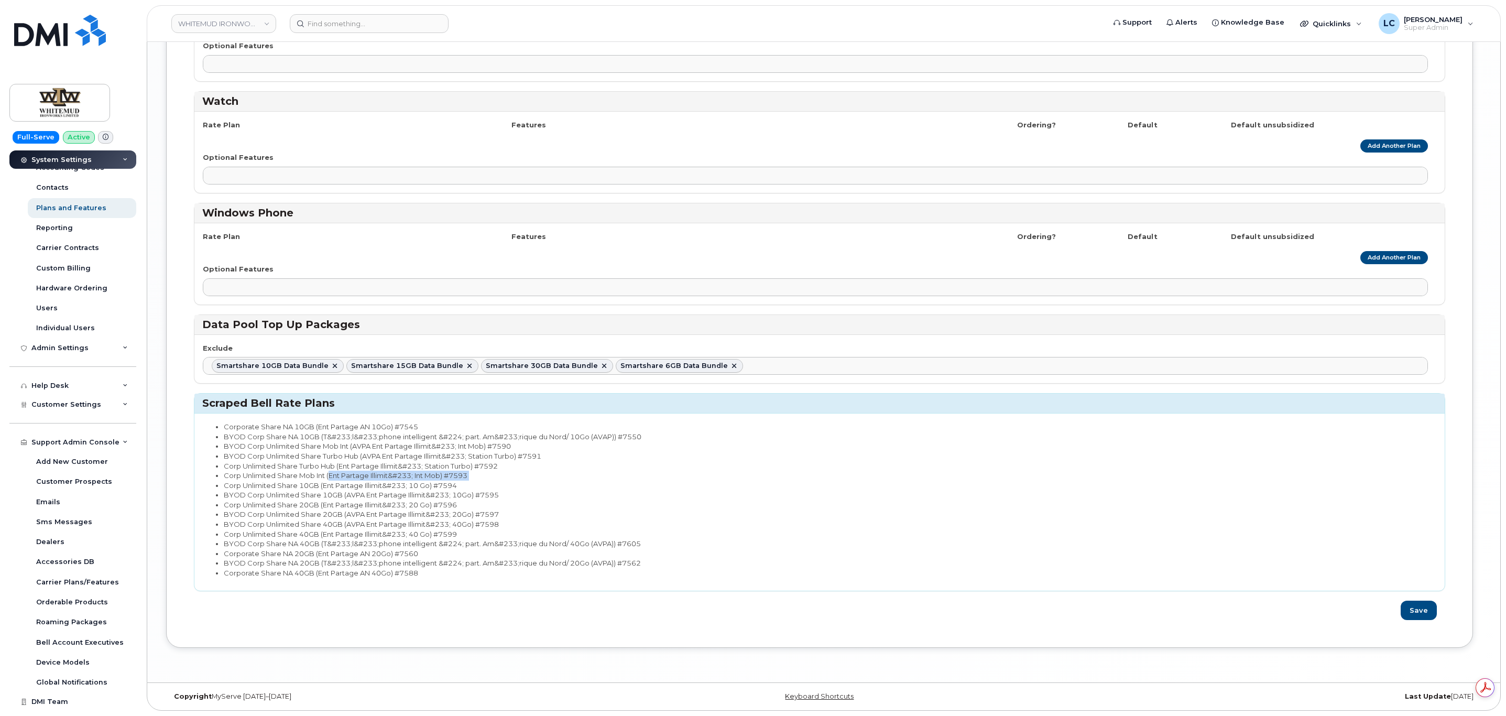
click at [198, 481] on div "Corporate Share NA 10GB (Ent Partage AN 10Go) #7545 BYOD Corp Share NA 10GB (T&…" at bounding box center [819, 501] width 1250 height 177
click at [225, 470] on li "Corp Unlimited Share Mob Int (Ent Partage Illimit&#233; Int Mob) #7593" at bounding box center [826, 475] width 1204 height 10
drag, startPoint x: 225, startPoint y: 470, endPoint x: 319, endPoint y: 474, distance: 94.4
click at [319, 474] on li "Corp Unlimited Share Mob Int (Ent Partage Illimit&#233; Int Mob) #7593" at bounding box center [826, 475] width 1204 height 10
copy li "Corp Unlimited Share Mob Int"
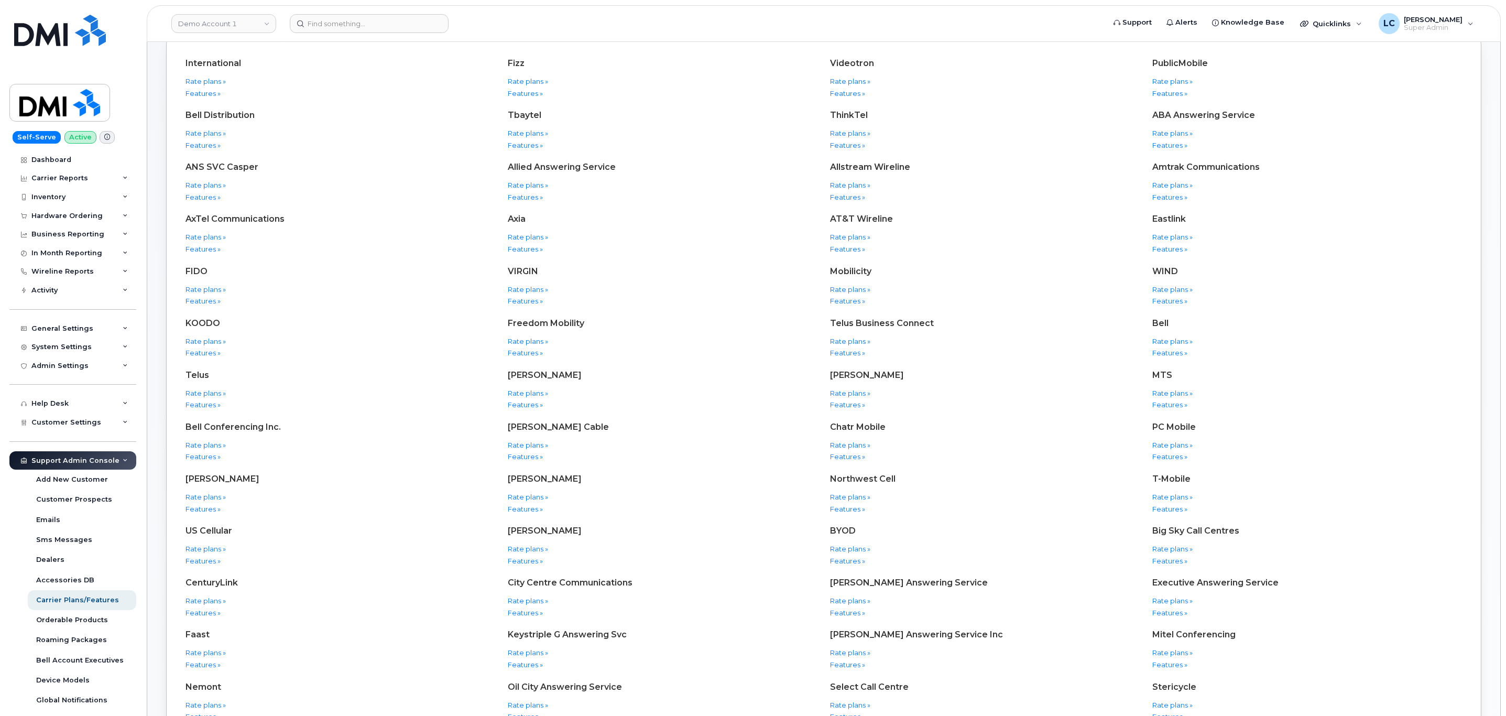
scroll to position [68, 0]
click at [1184, 338] on link "Rate plans »" at bounding box center [1172, 340] width 40 height 8
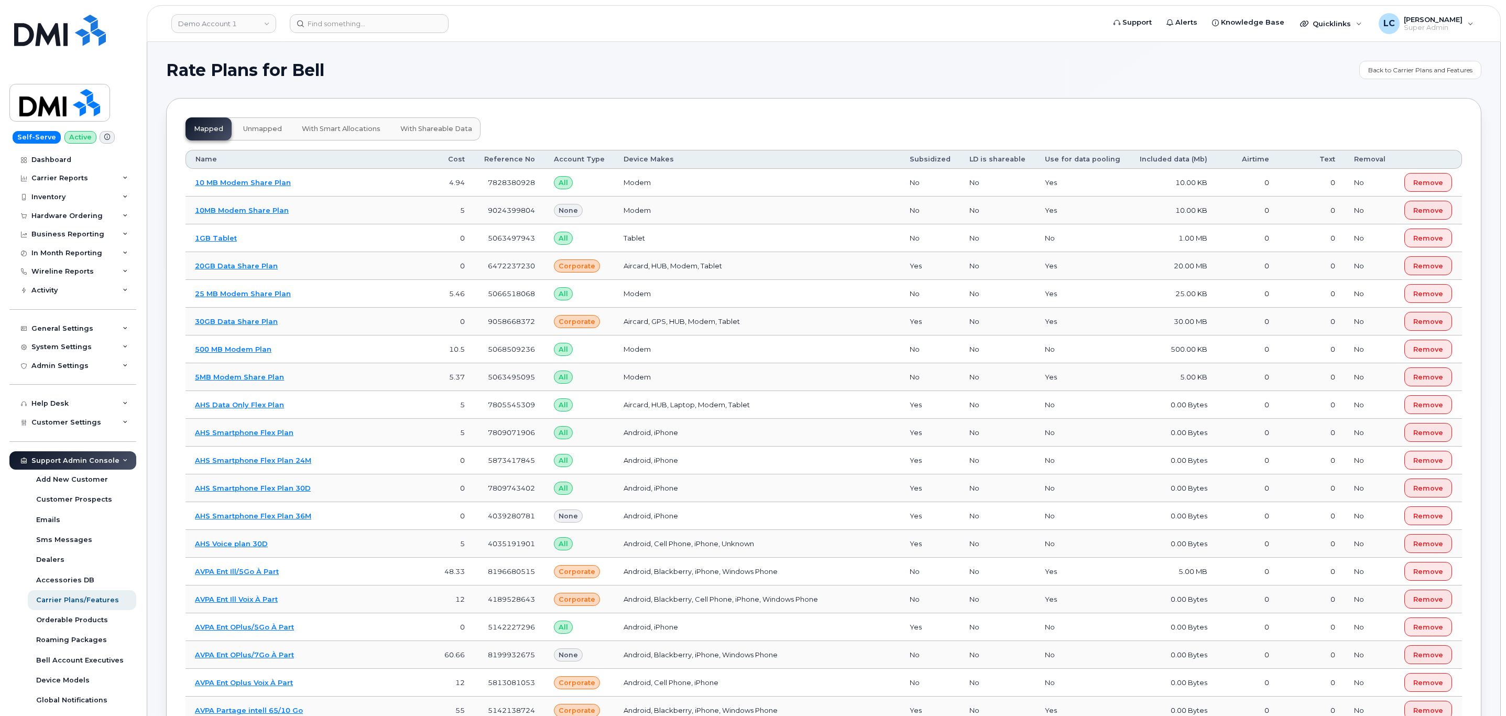
click at [264, 129] on span "unmapped" at bounding box center [262, 129] width 39 height 8
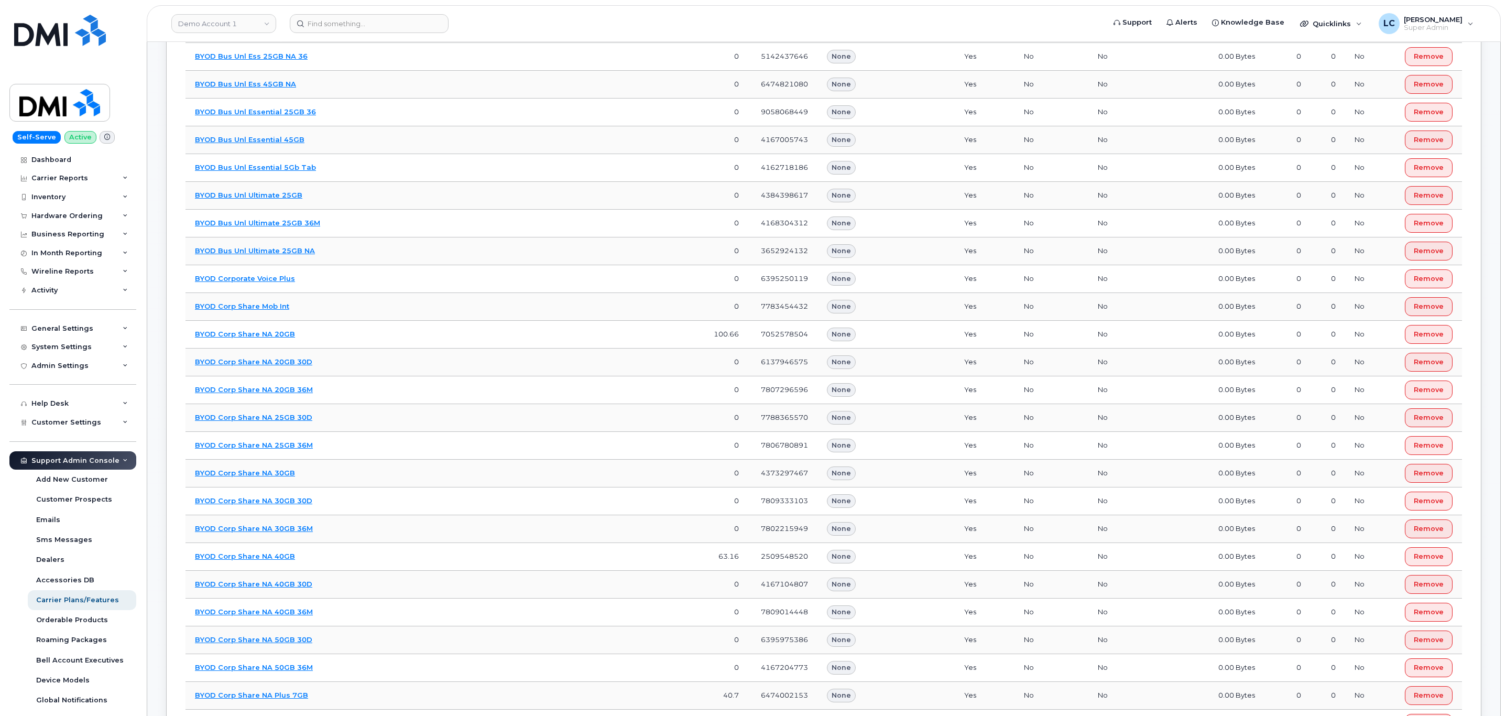
scroll to position [8092, 0]
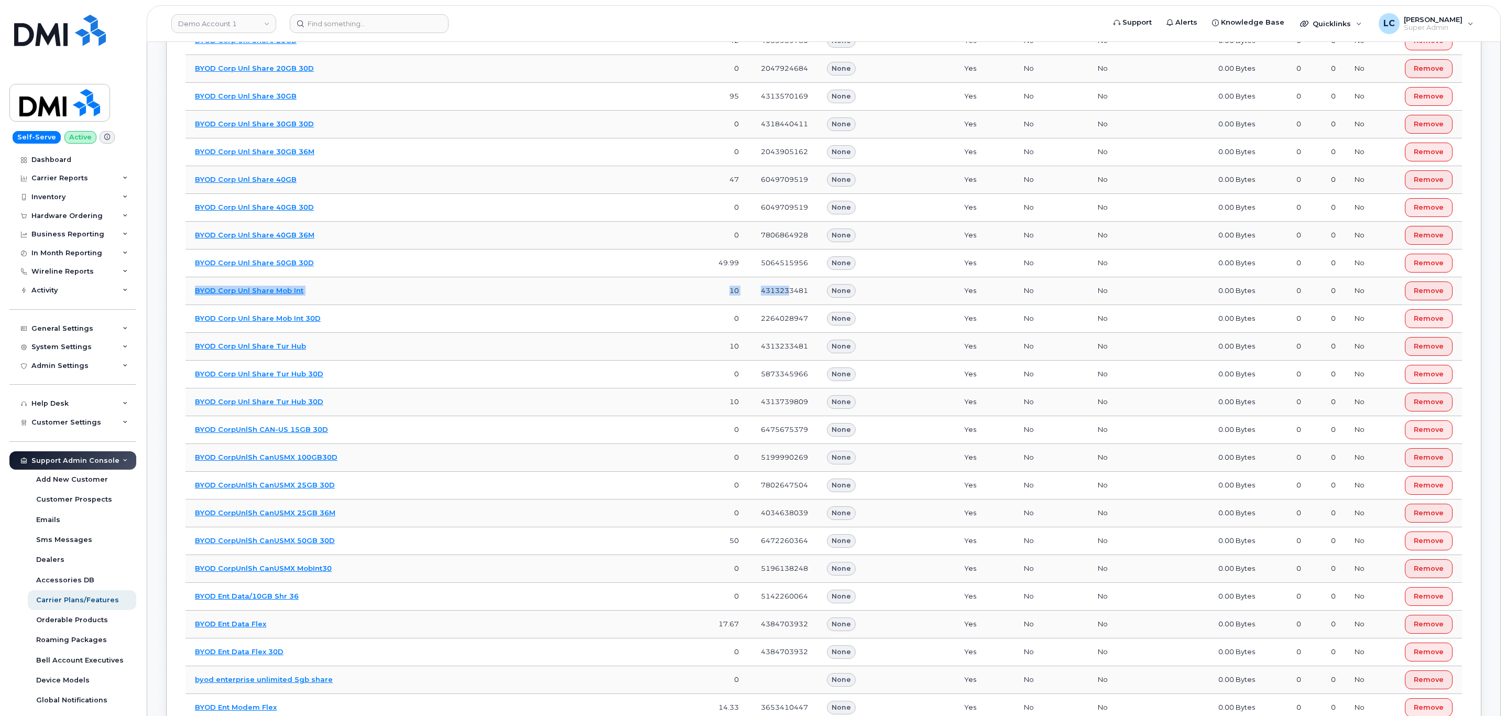
drag, startPoint x: 797, startPoint y: 354, endPoint x: 196, endPoint y: 355, distance: 600.9
click at [196, 305] on tr "BYOD Corp Unl Share Mob Int 10 4313233481 None Yes No No 0.00 Bytes 0 0 No Remo…" at bounding box center [823, 291] width 1276 height 28
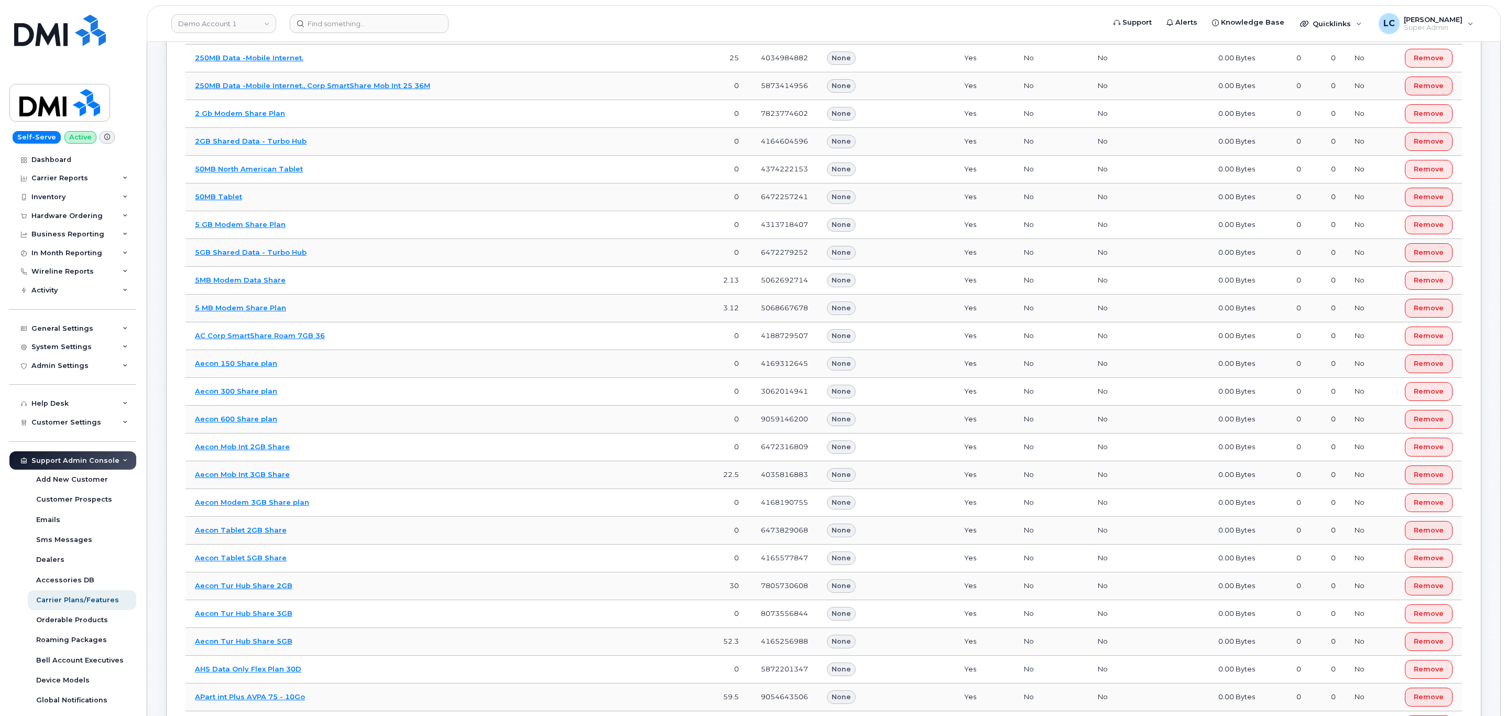
scroll to position [0, 0]
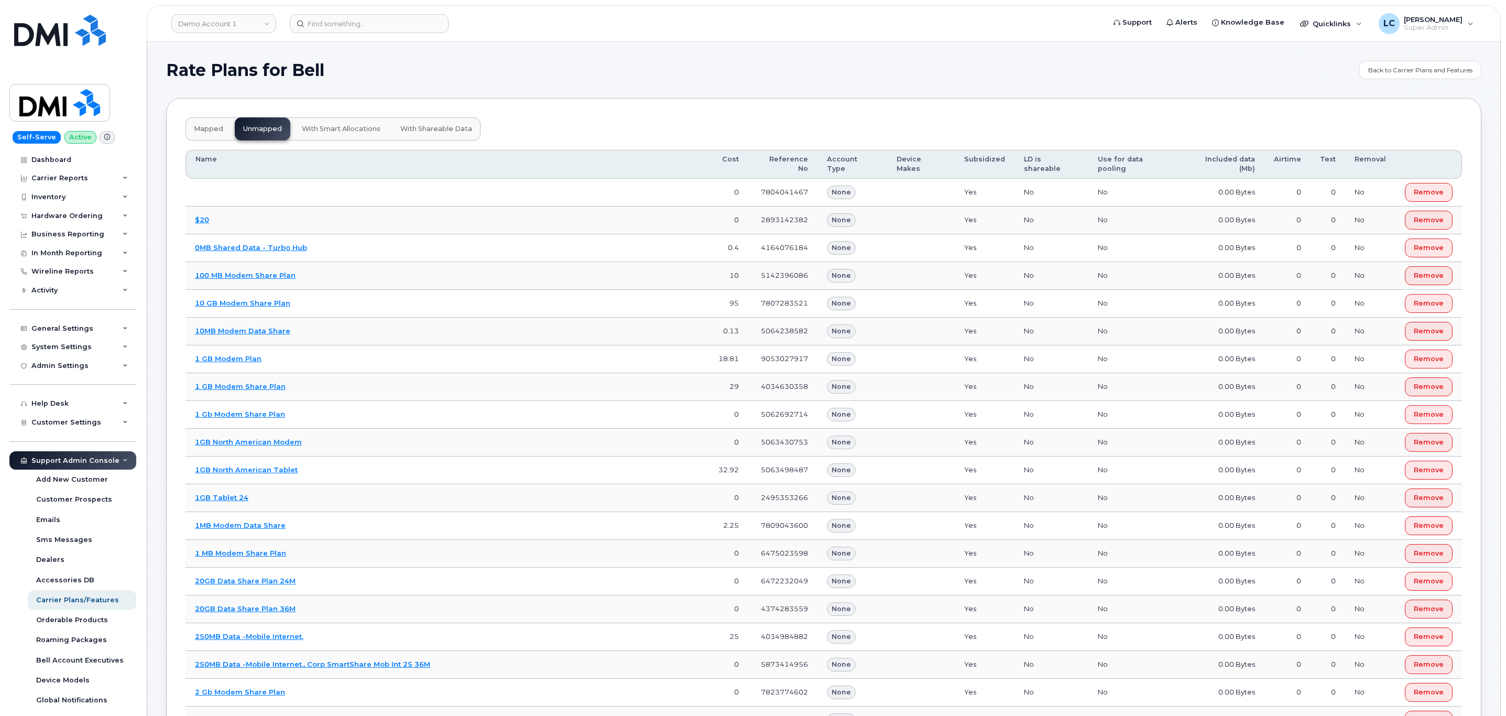
click at [206, 125] on button "mapped" at bounding box center [208, 128] width 46 height 23
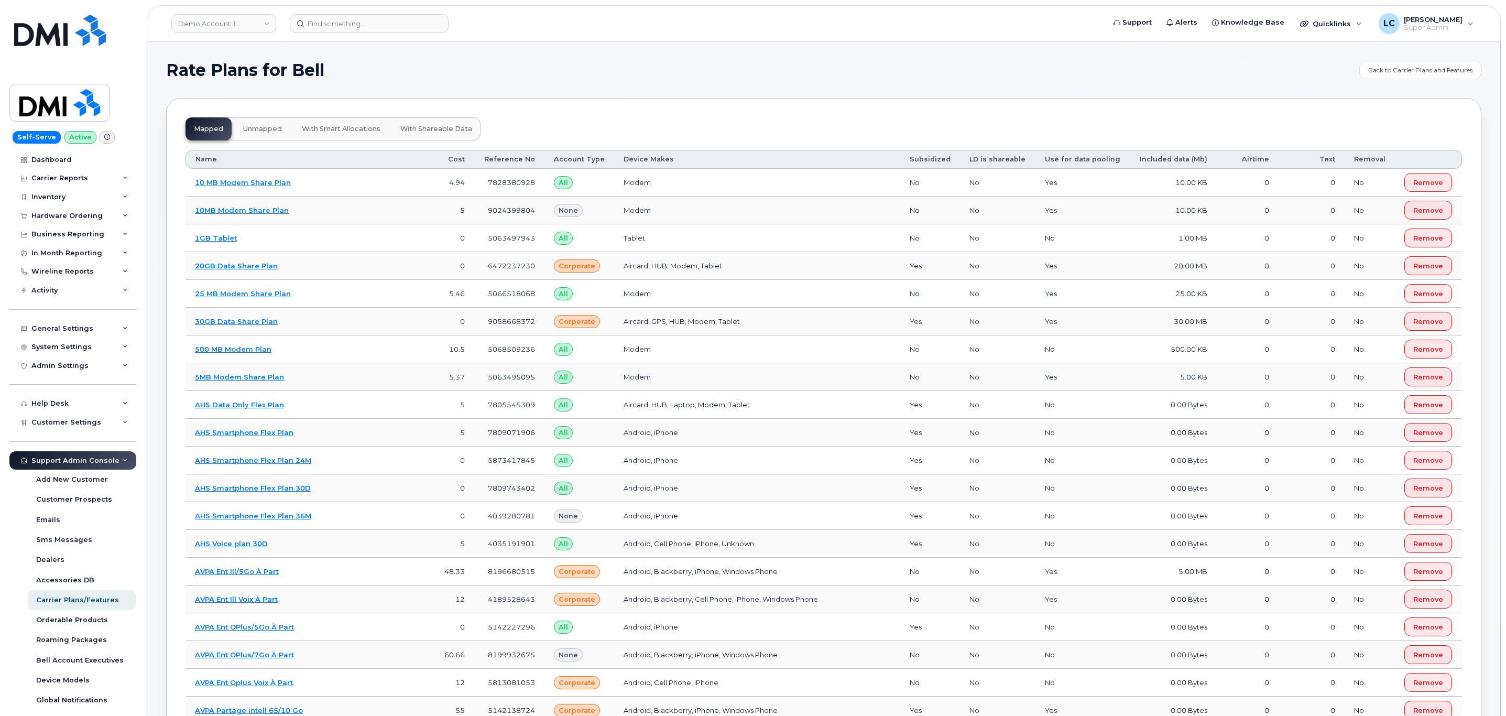
click at [459, 127] on span "with shareable data" at bounding box center [436, 129] width 72 height 8
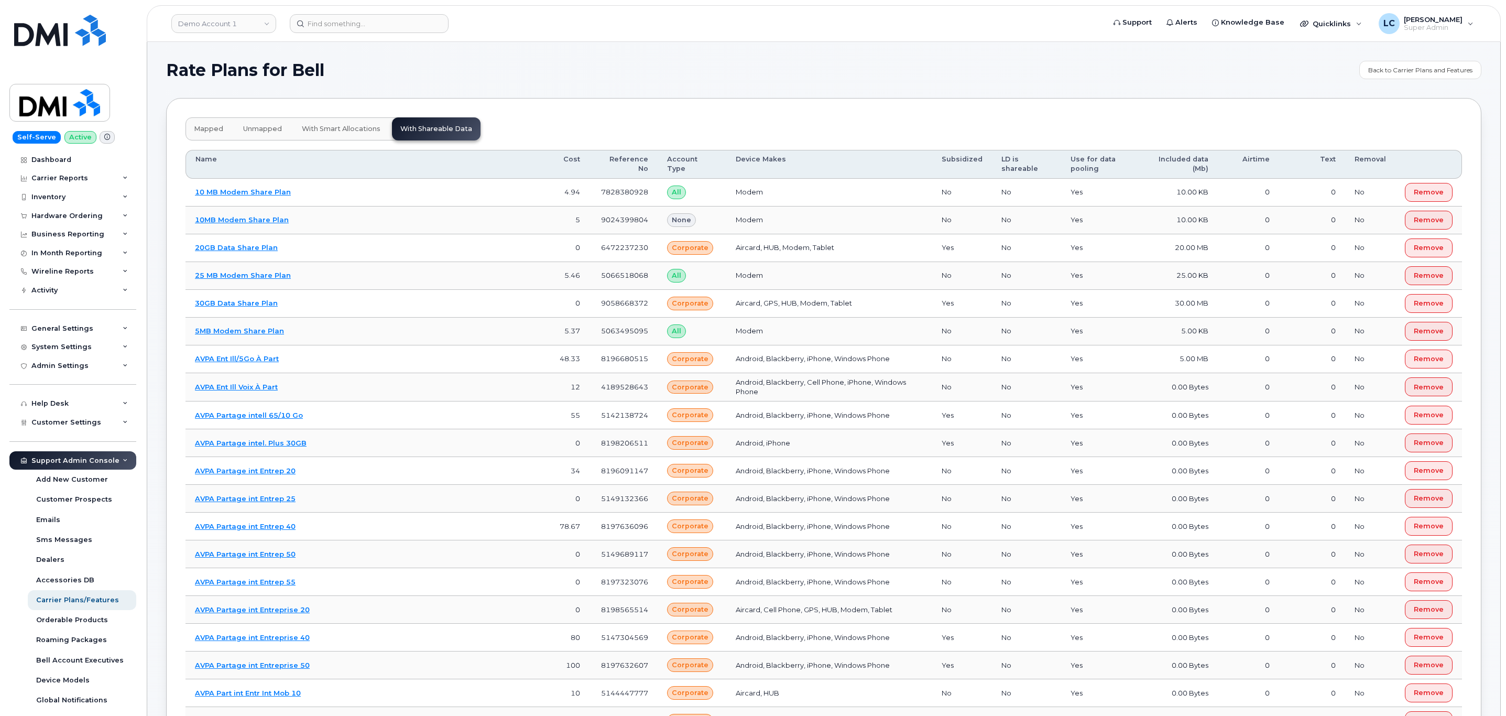
click at [250, 127] on span "unmapped" at bounding box center [262, 129] width 39 height 8
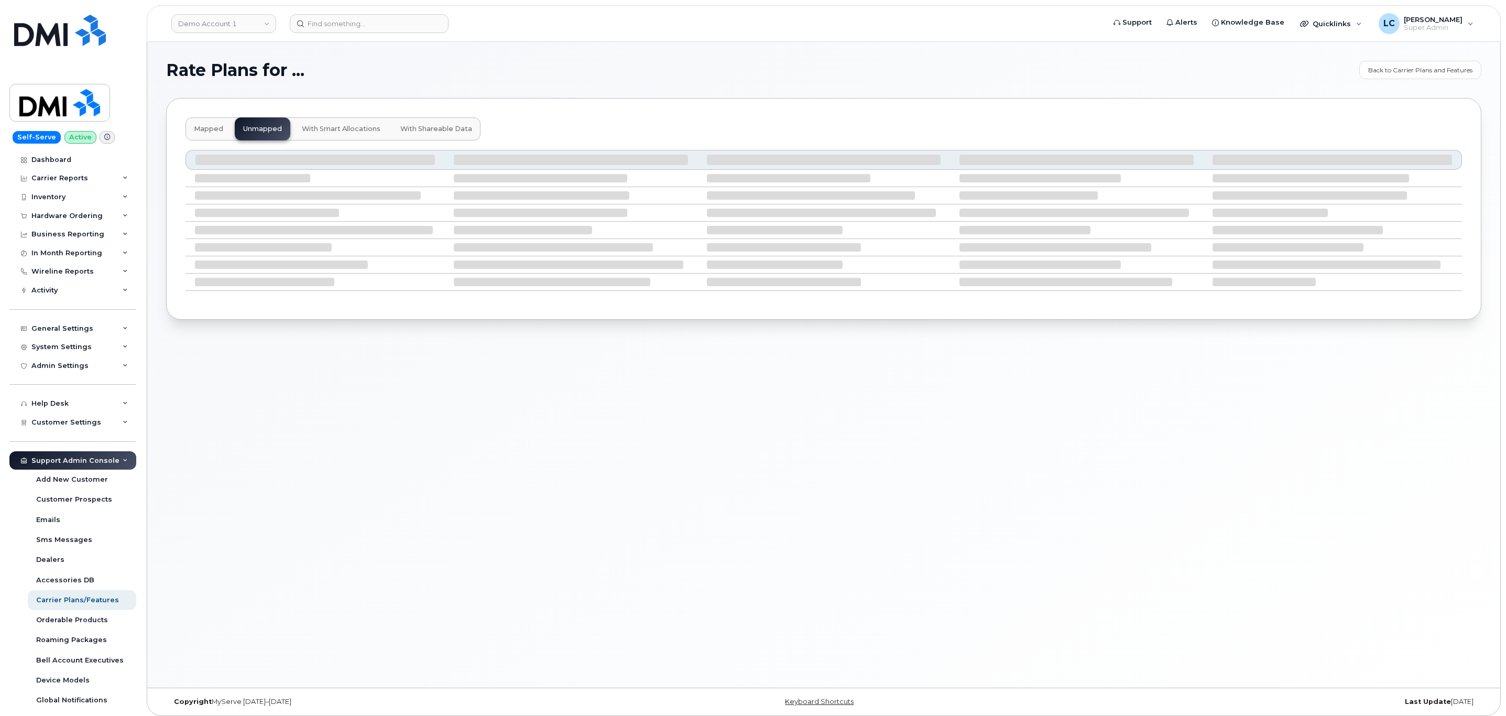
click at [211, 131] on span "mapped" at bounding box center [208, 129] width 29 height 8
click at [251, 135] on button "unmapped" at bounding box center [263, 128] width 56 height 23
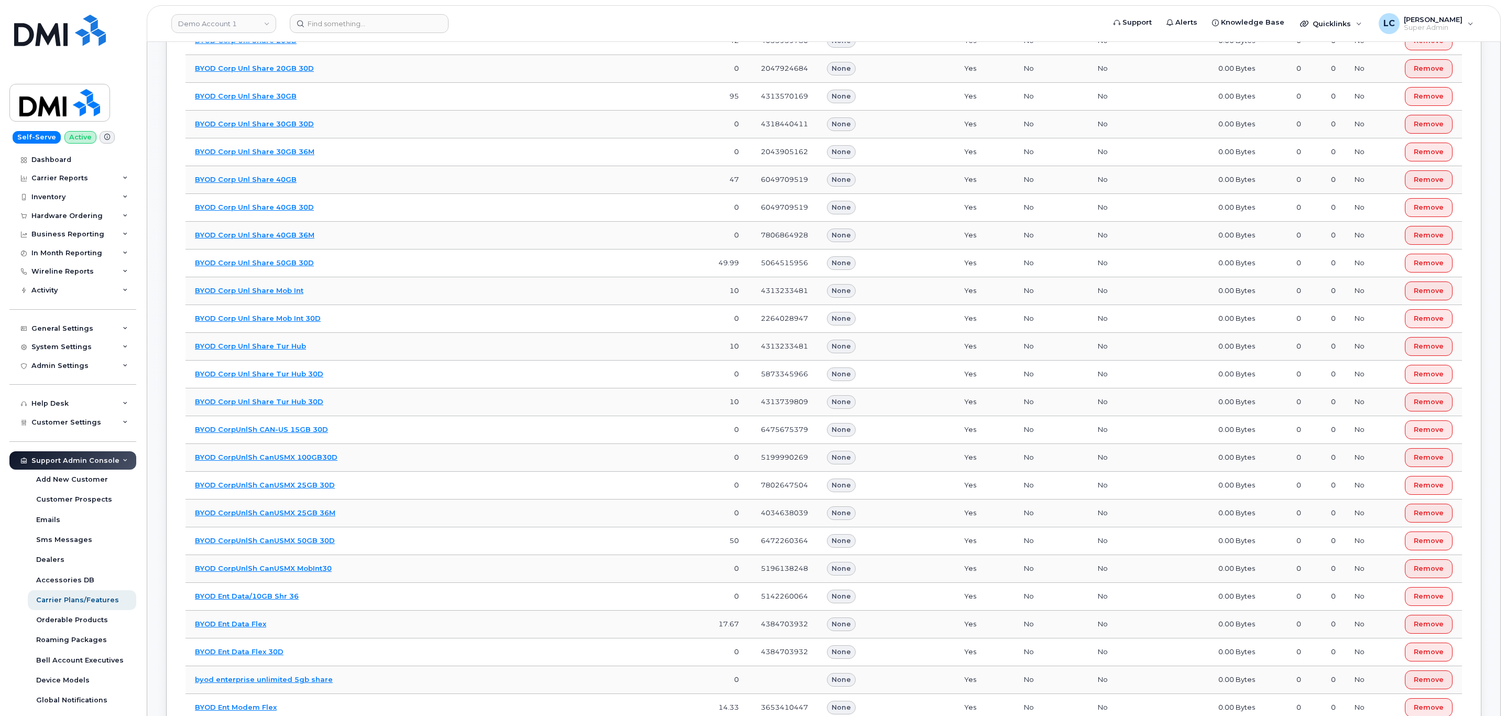
scroll to position [18571, 0]
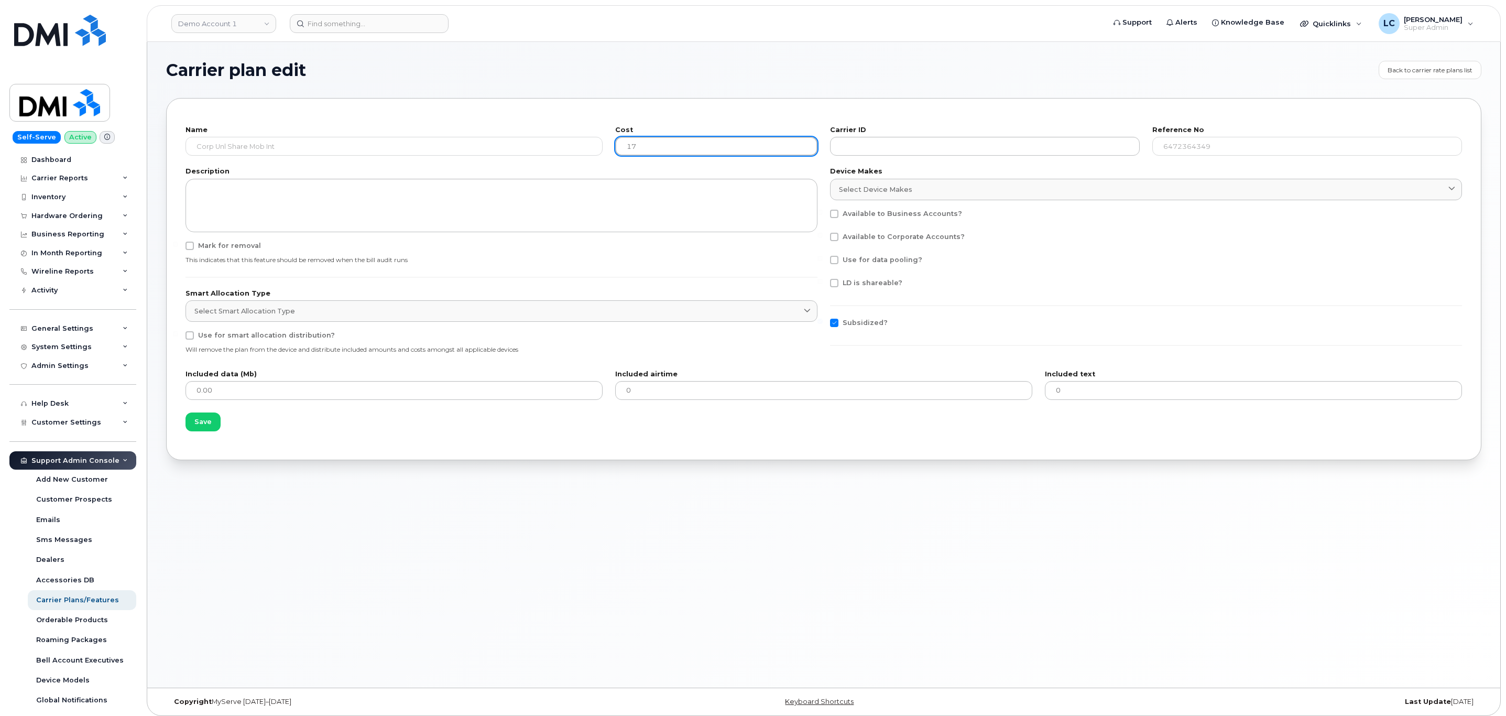
click at [515, 153] on div "Name Corp Unl Share Mob Int Cost 17 Carrier ID Reference No 6472364349" at bounding box center [823, 140] width 1289 height 41
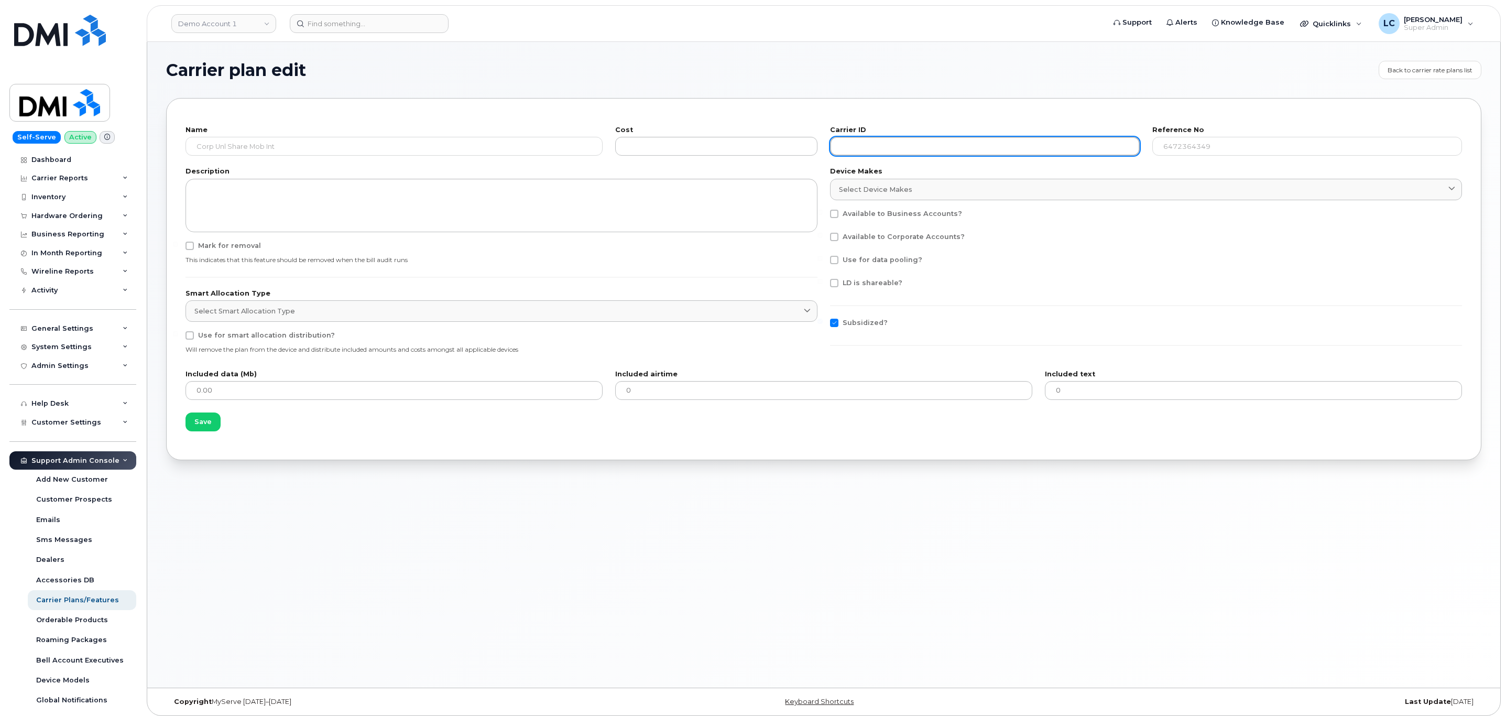
click at [945, 147] on input "text" at bounding box center [985, 146] width 310 height 19
type input "7593"
click at [1143, 178] on div "Device Makes Select device makes Aircard Android Blackberry Cell Phone GPS HUB …" at bounding box center [1146, 183] width 632 height 31
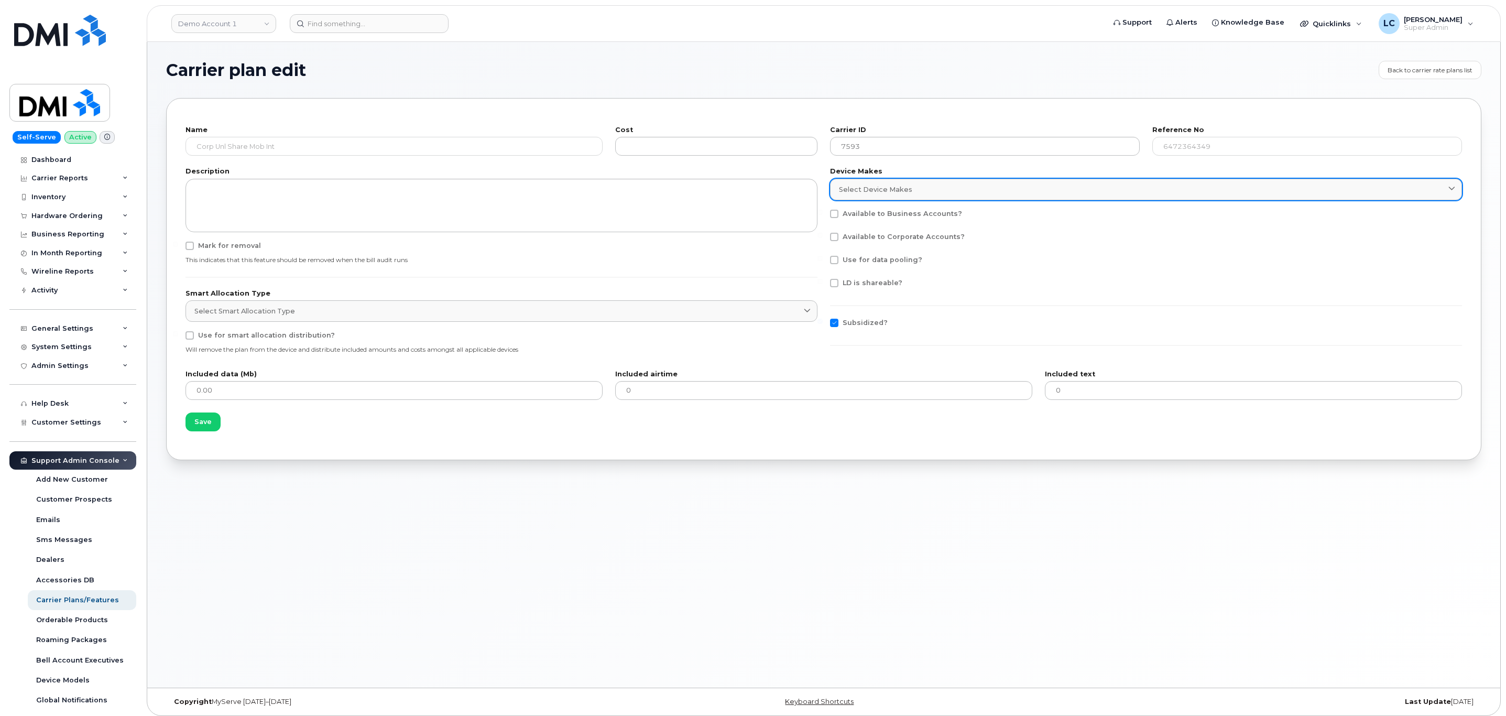
click at [906, 181] on link "Select device makes" at bounding box center [1146, 189] width 632 height 21
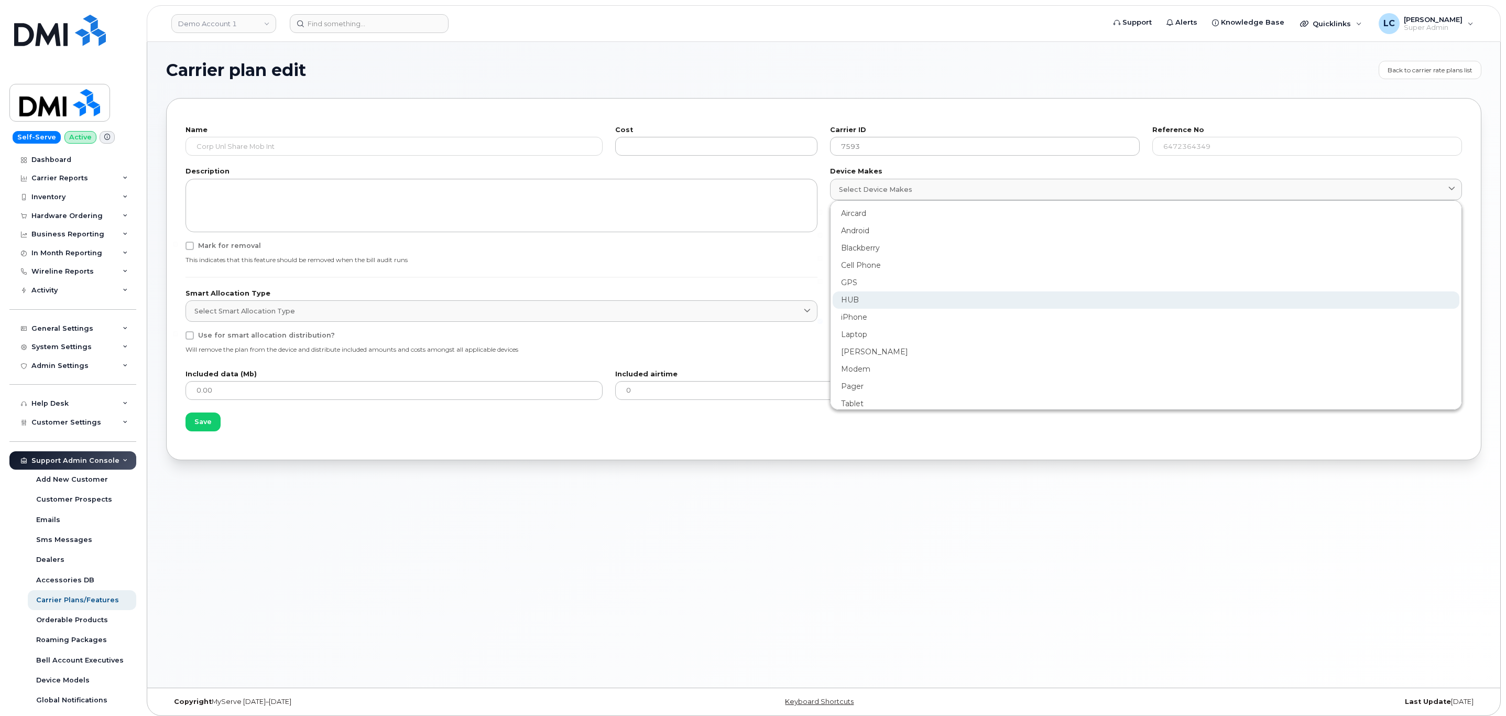
click at [887, 301] on div "HUB" at bounding box center [1145, 299] width 627 height 17
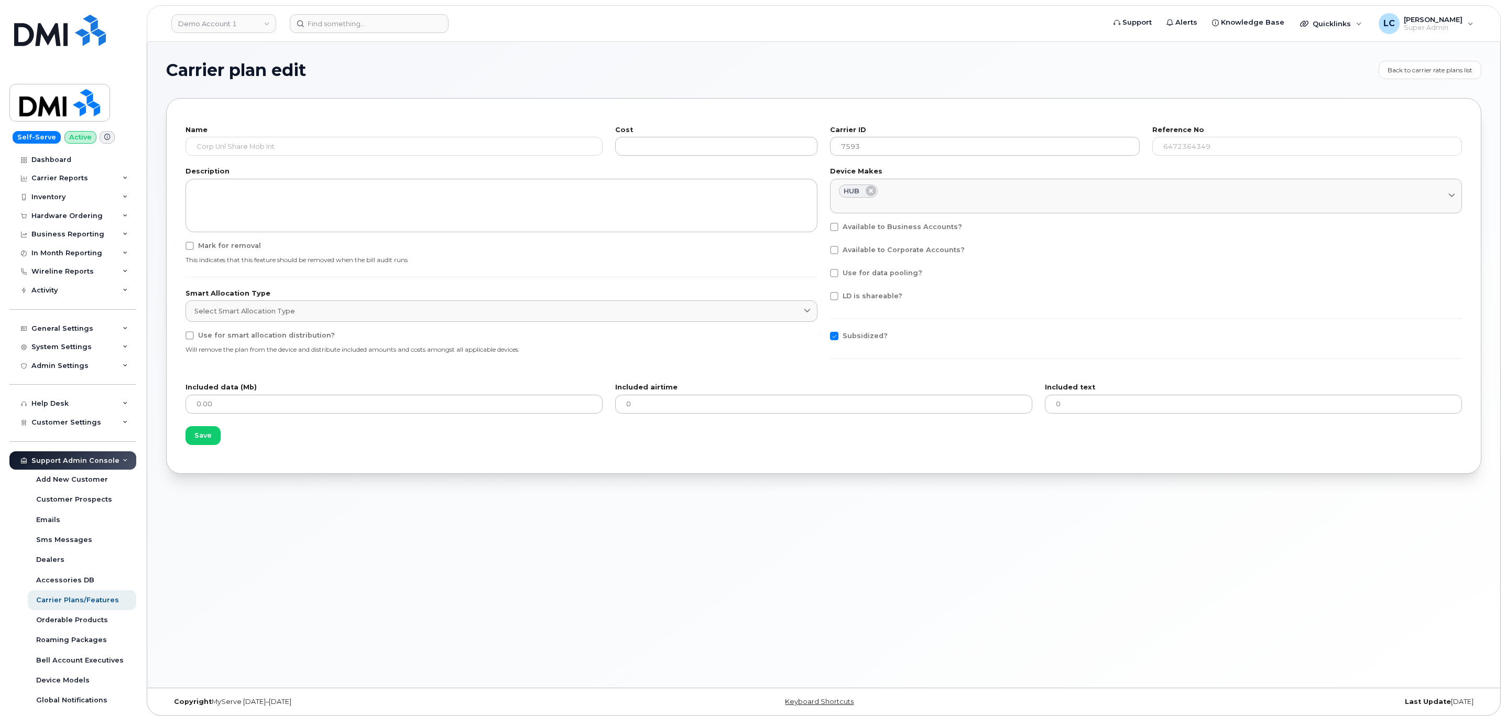
click at [863, 229] on span "Available to Business Accounts?" at bounding box center [901, 227] width 119 height 8
click at [822, 228] on input "Available to Business Accounts?" at bounding box center [819, 225] width 5 height 5
checkbox input "true"
click at [915, 257] on div "Available to Corporate Accounts?" at bounding box center [1146, 253] width 632 height 14
click at [925, 256] on div "Available to Corporate Accounts?" at bounding box center [1146, 253] width 632 height 14
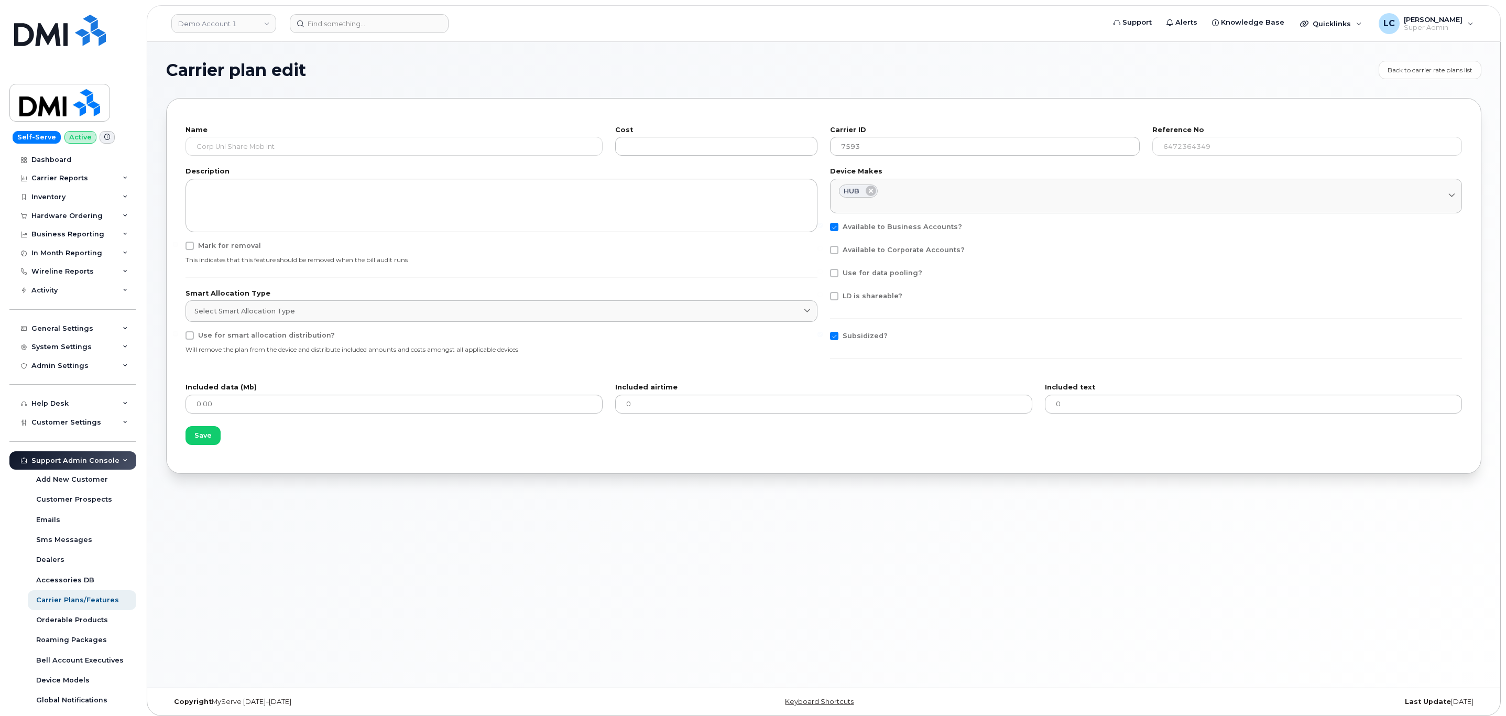
click at [929, 249] on span "Available to Corporate Accounts?" at bounding box center [903, 250] width 122 height 8
click at [822, 249] on input "Available to Corporate Accounts?" at bounding box center [819, 248] width 5 height 5
checkbox input "true"
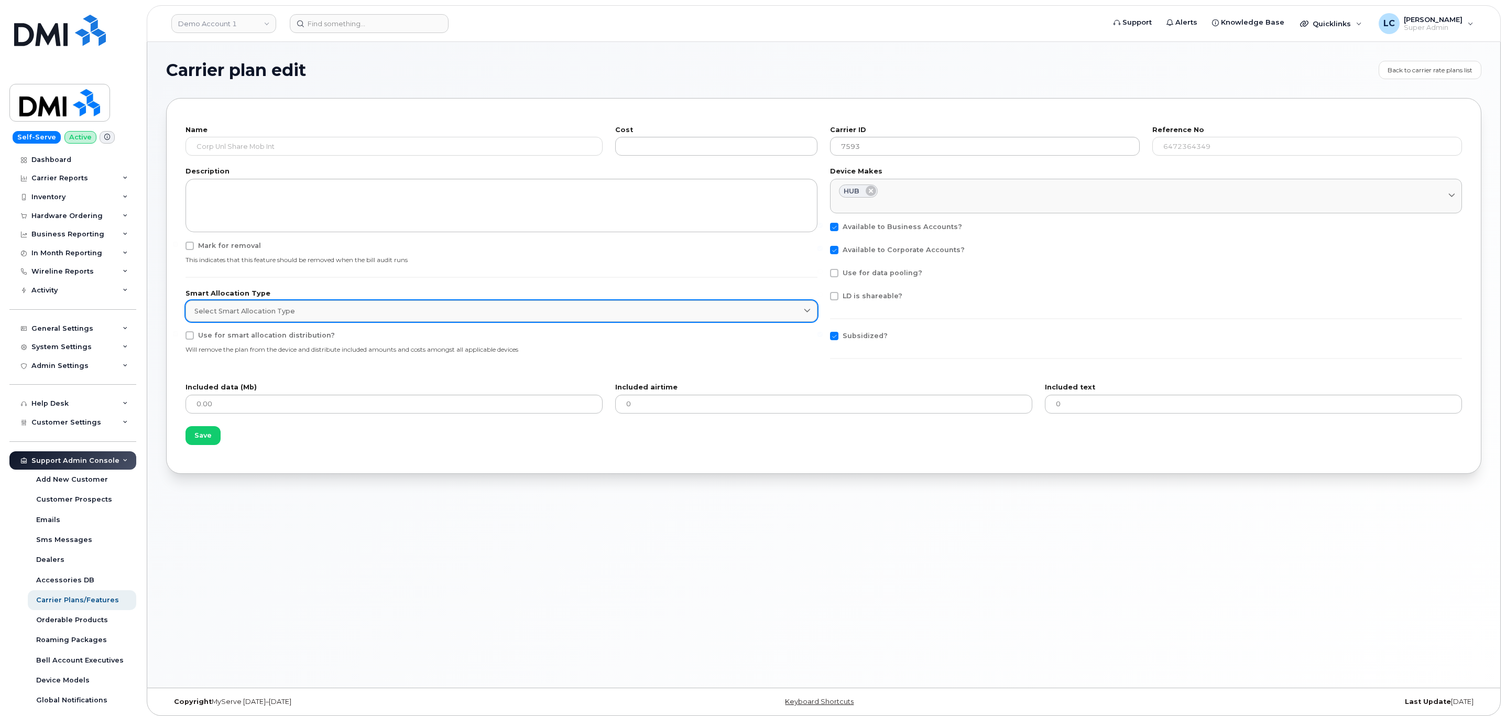
click at [404, 303] on link "Select Smart Allocation Type" at bounding box center [501, 310] width 632 height 21
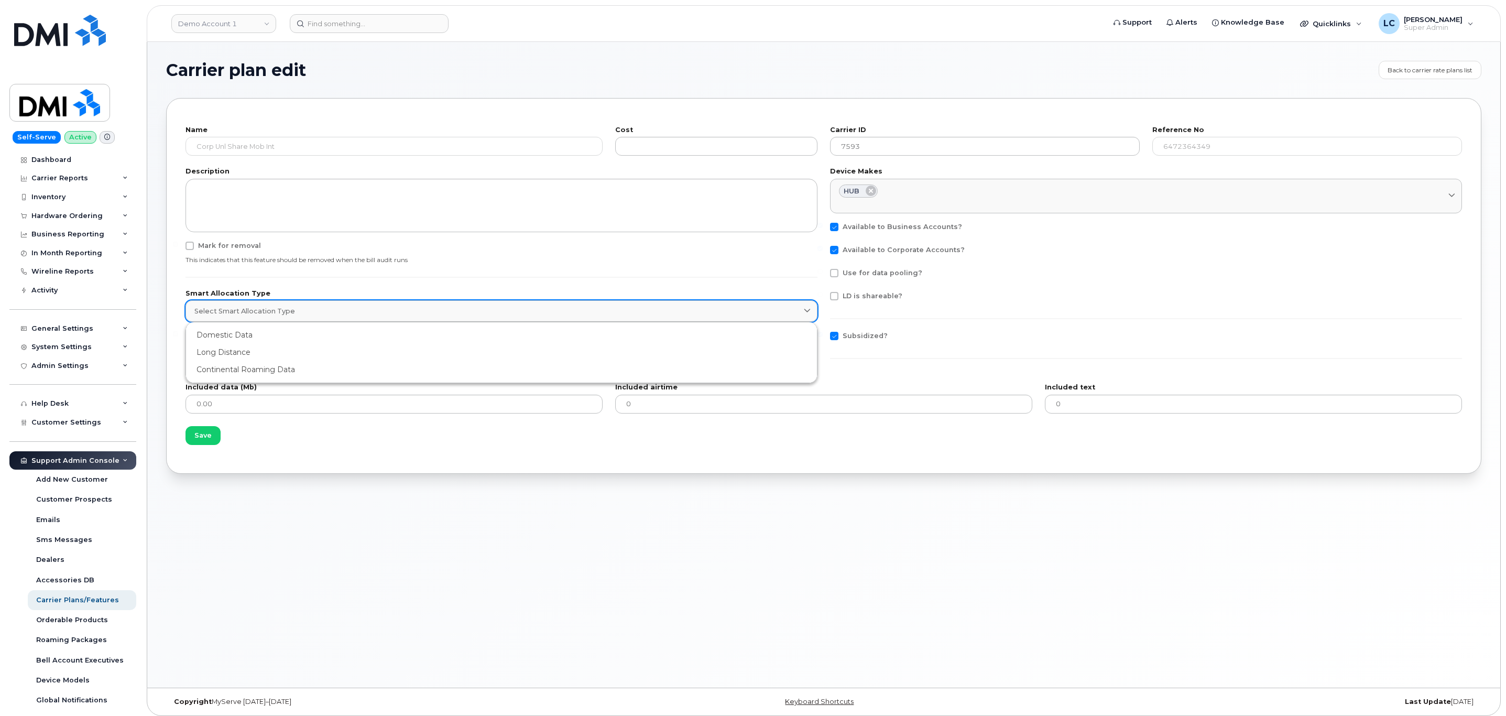
click at [404, 303] on link "Select Smart Allocation Type" at bounding box center [501, 310] width 632 height 21
click at [497, 258] on p "This indicates that this feature should be removed when the bill audit runs" at bounding box center [501, 259] width 632 height 9
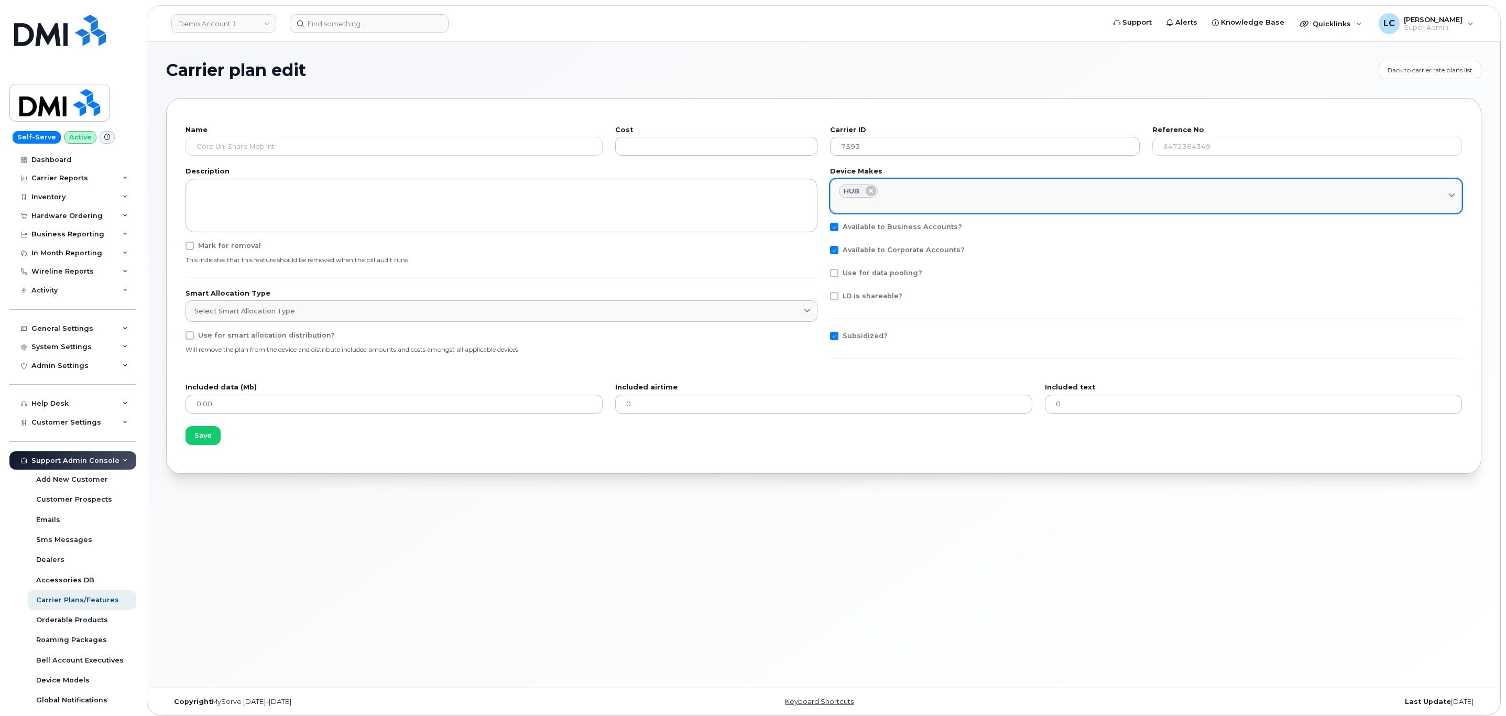
click at [965, 200] on div "Select device makes" at bounding box center [1146, 203] width 614 height 10
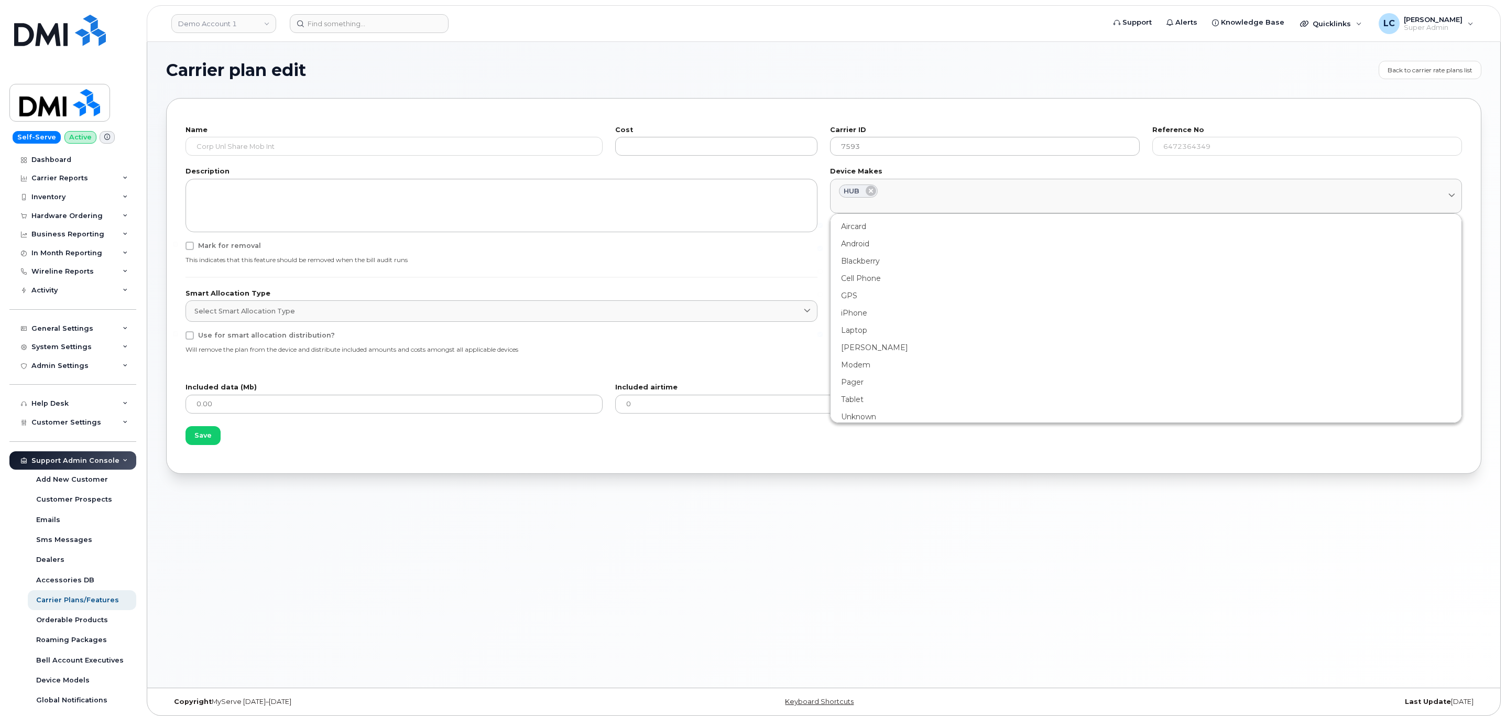
click at [733, 283] on div "Description Mark for removal This indicates that this feature should be removed…" at bounding box center [501, 270] width 644 height 216
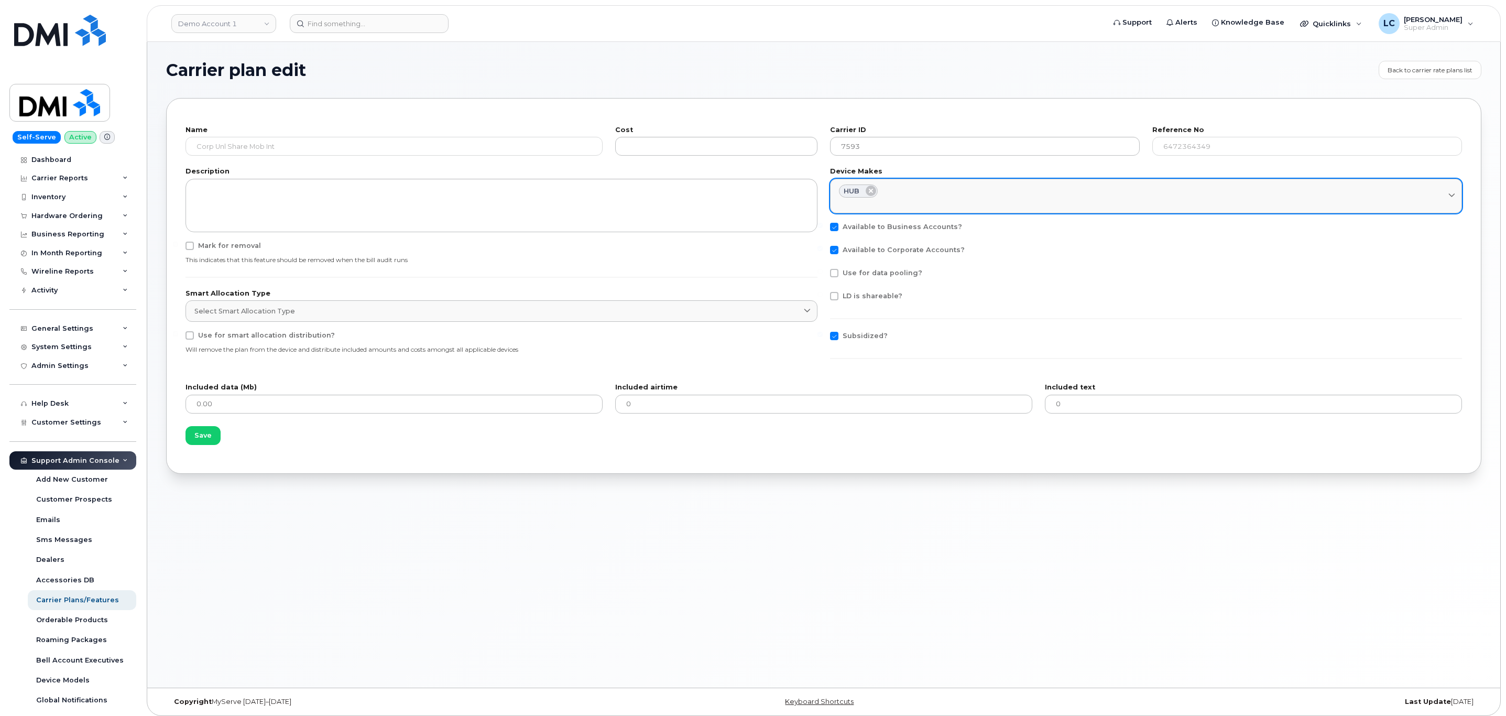
click at [973, 192] on div "HUB" at bounding box center [1146, 191] width 614 height 14
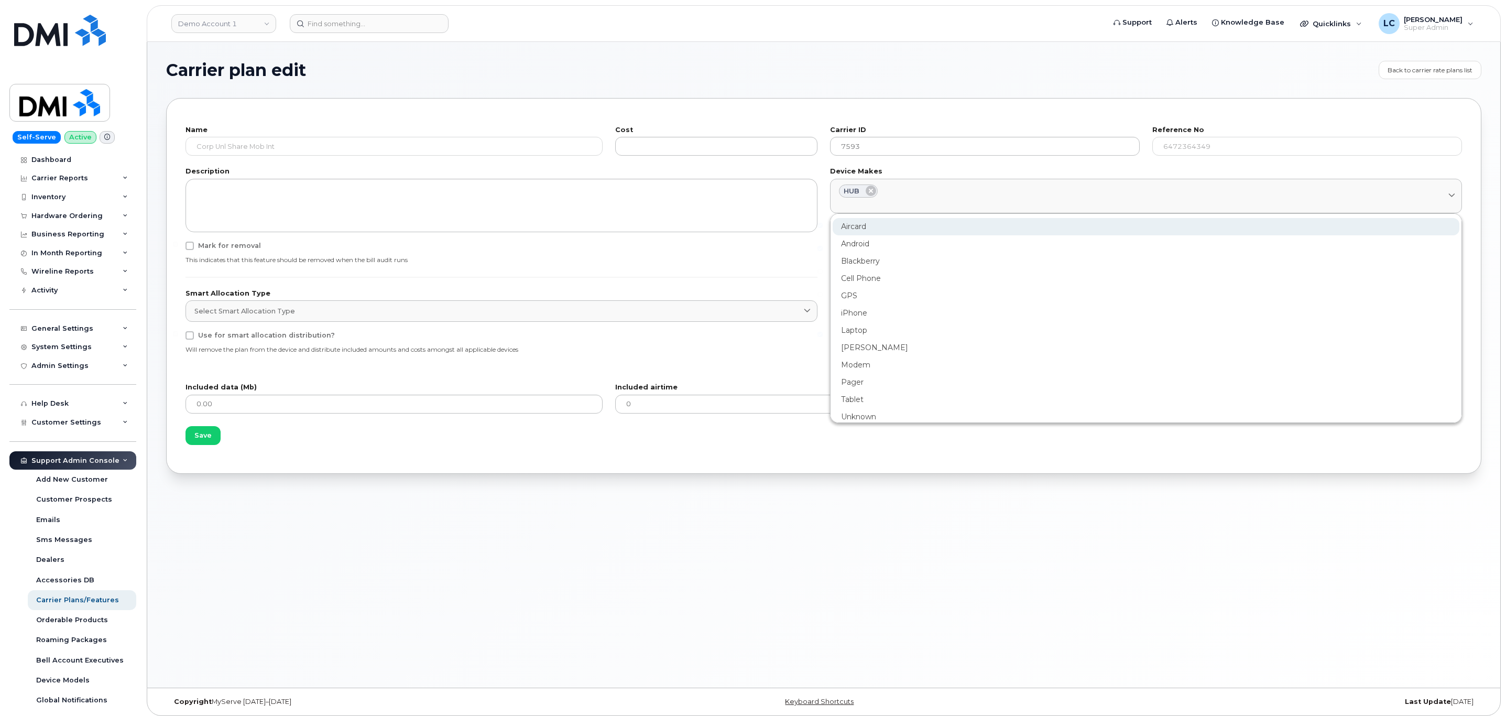
click at [872, 234] on div "Aircard" at bounding box center [1145, 226] width 627 height 17
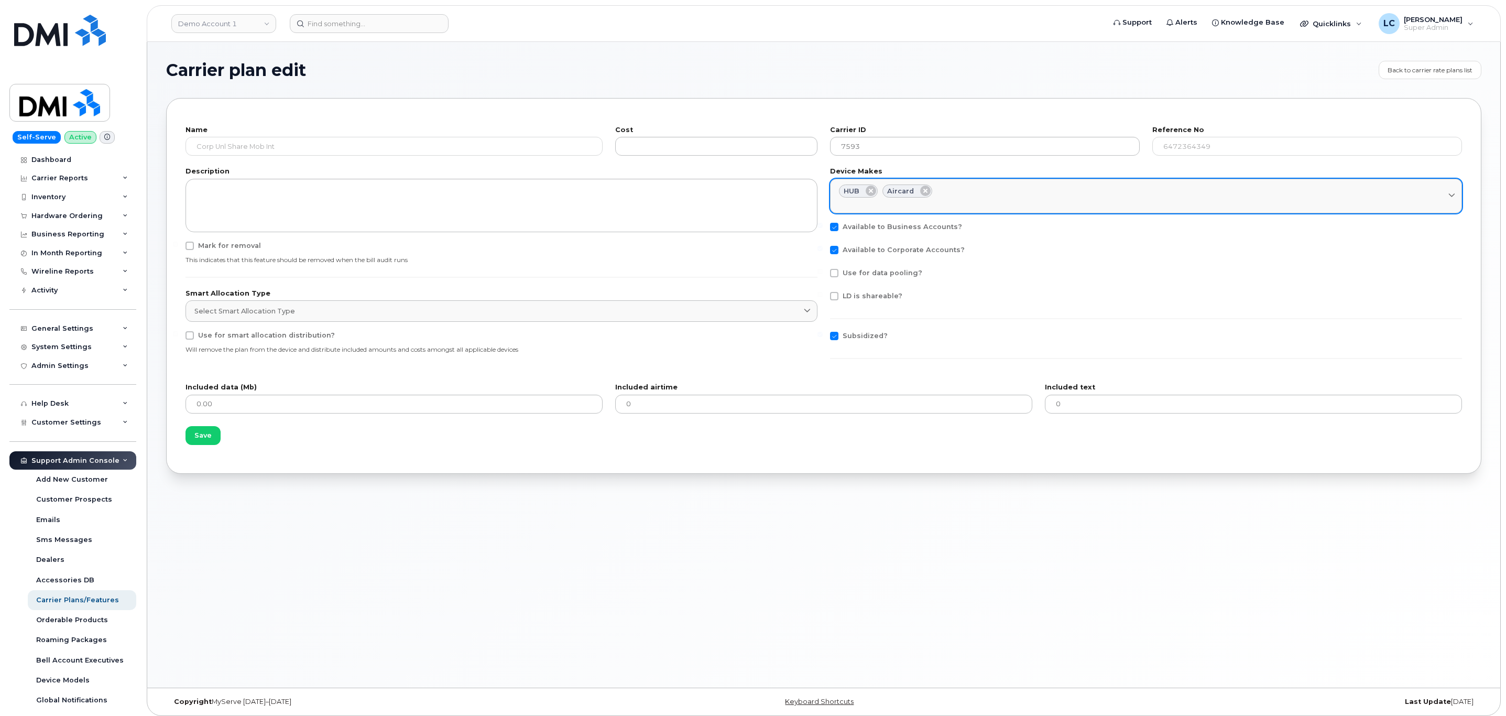
click at [1012, 189] on div "HUB Aircard" at bounding box center [1146, 191] width 614 height 14
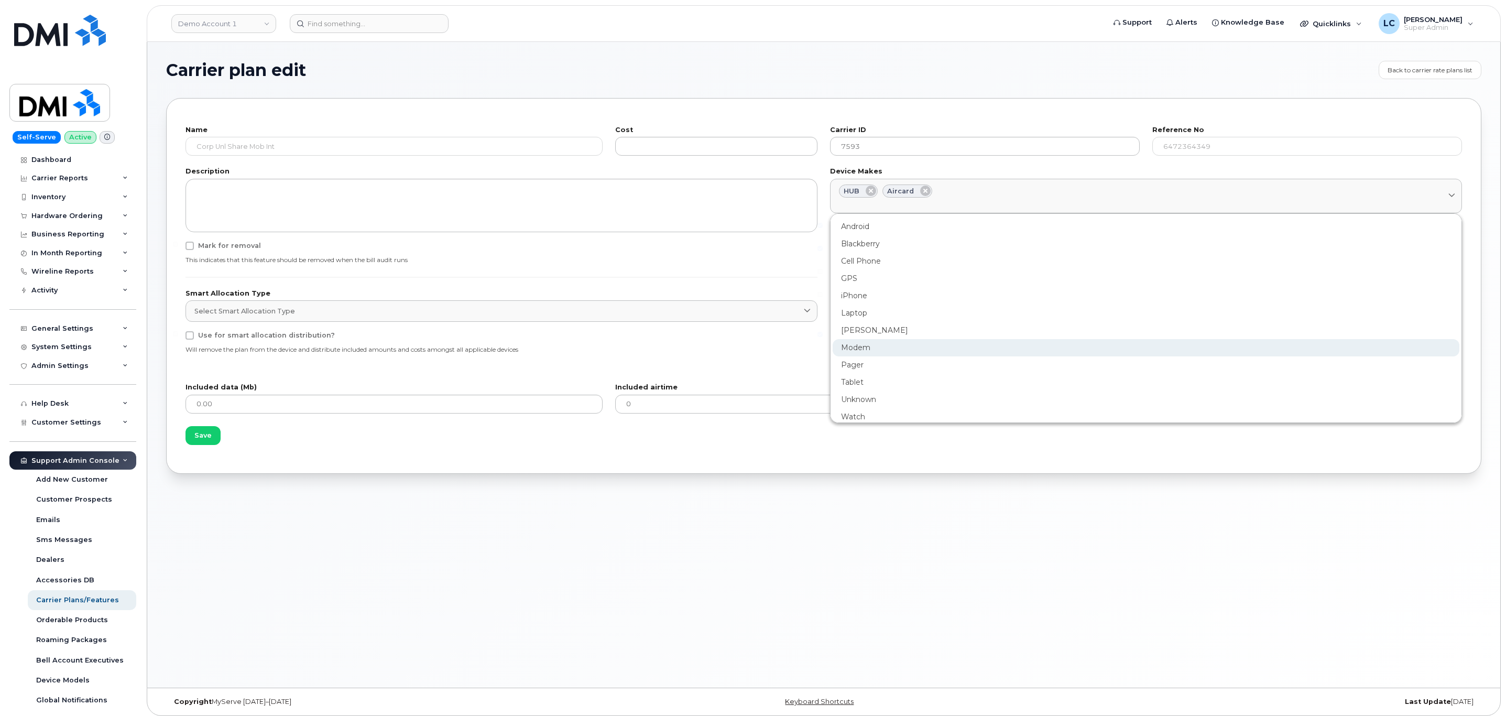
click at [896, 351] on div "Modem" at bounding box center [1145, 347] width 627 height 17
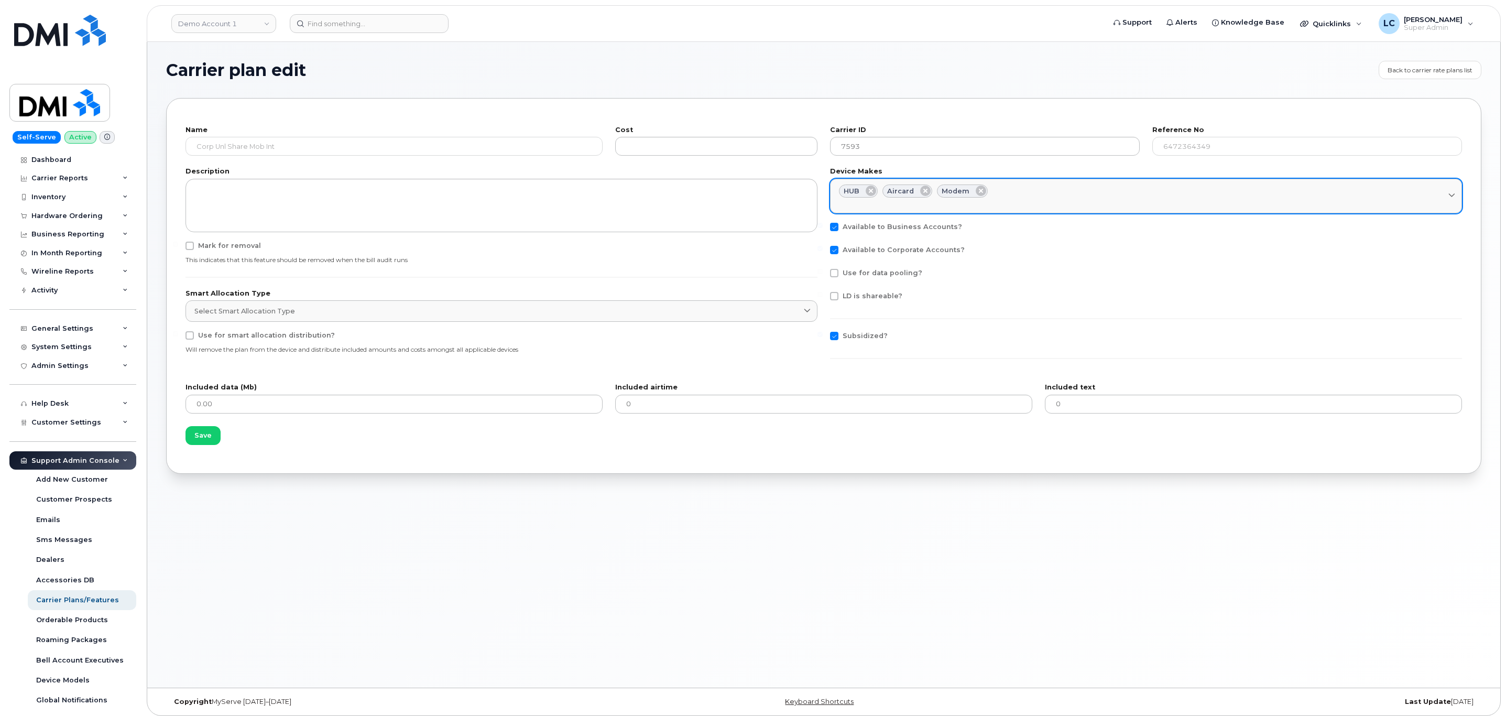
click at [1047, 200] on div "Select device makes" at bounding box center [1146, 203] width 614 height 10
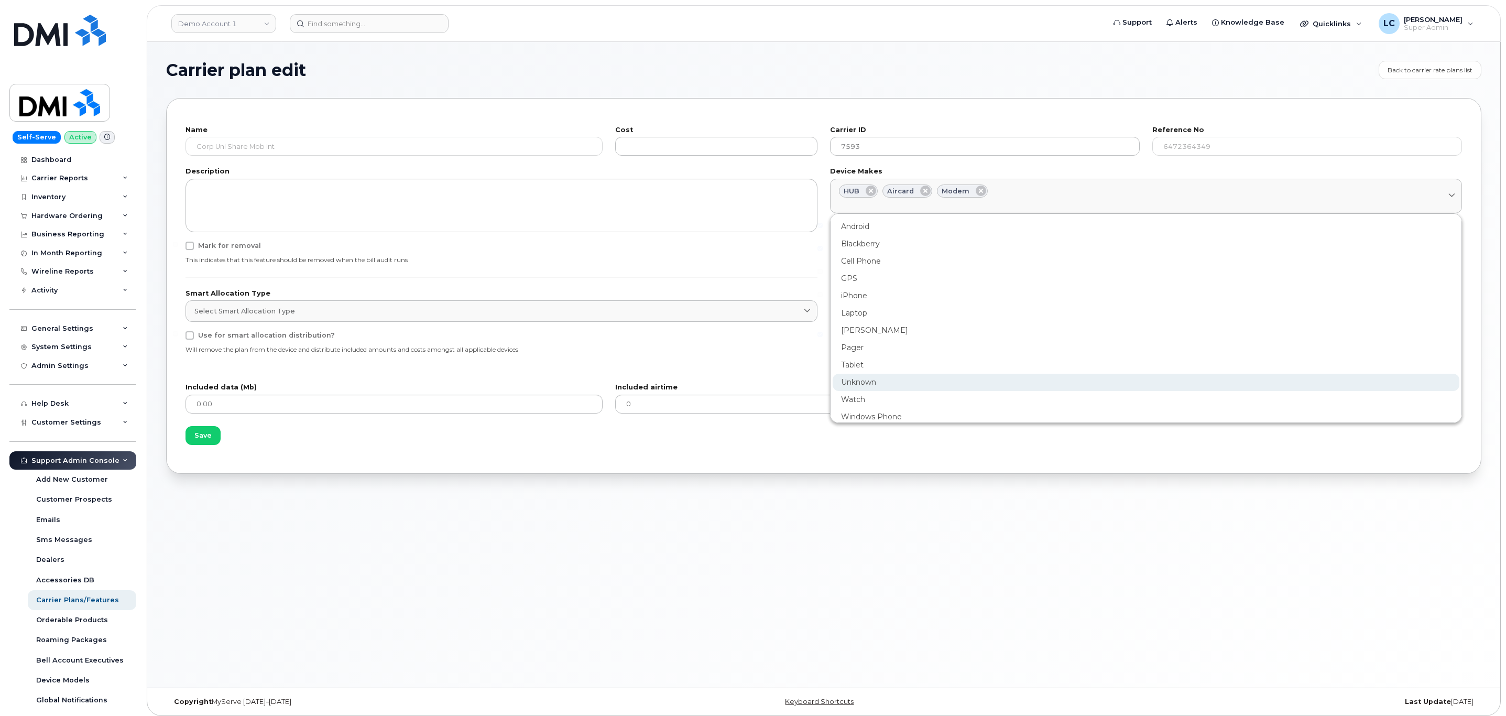
click at [918, 381] on div "Unknown" at bounding box center [1145, 382] width 627 height 17
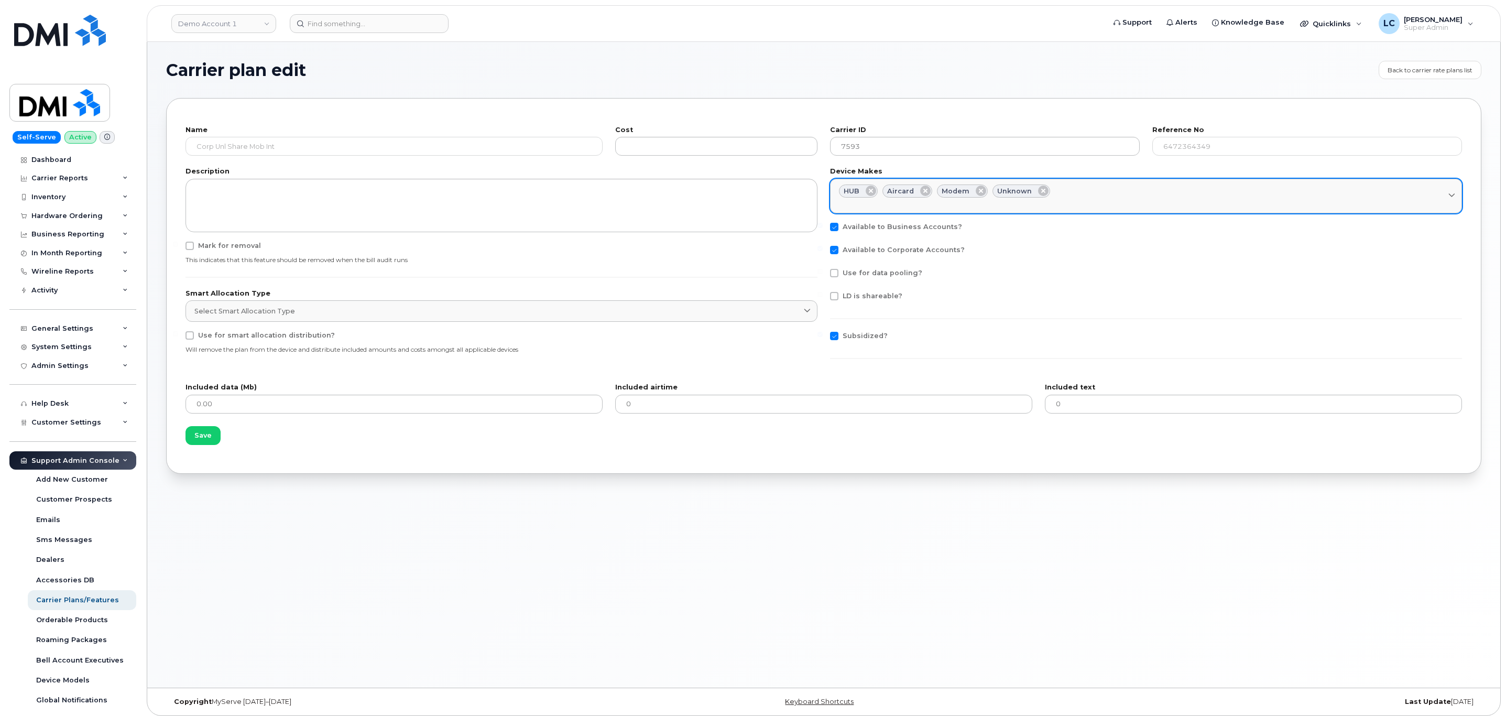
click at [1101, 194] on div "HUB Aircard Modem Unknown" at bounding box center [1146, 191] width 614 height 14
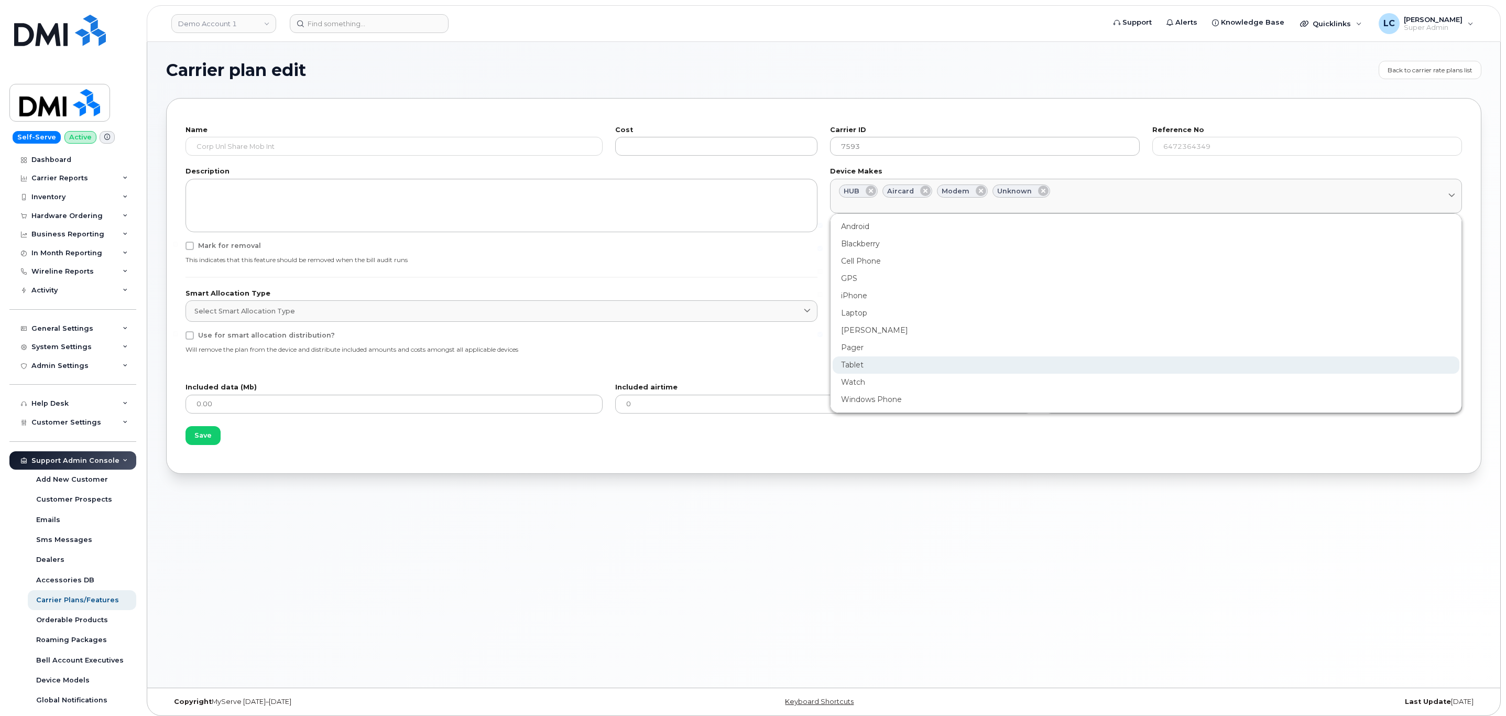
click at [891, 363] on div "Tablet" at bounding box center [1145, 364] width 627 height 17
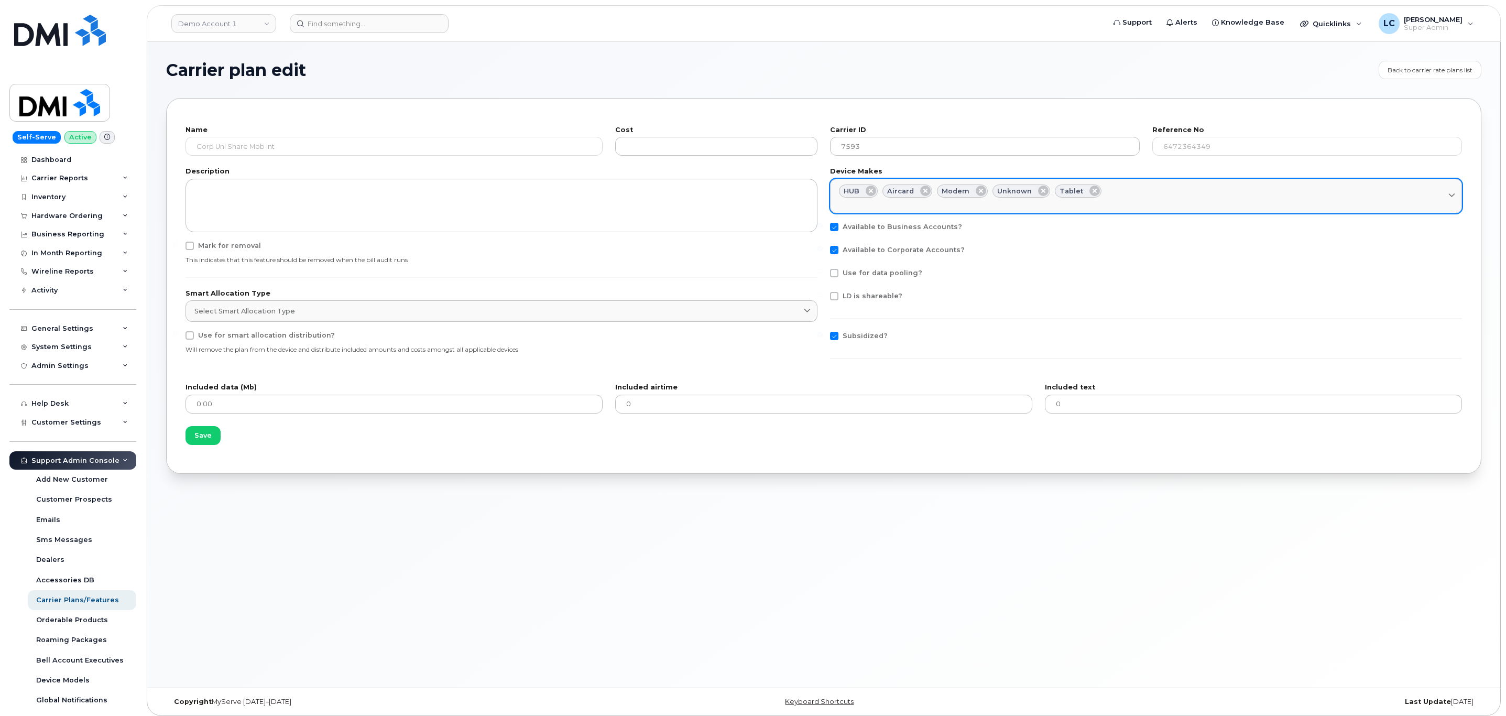
click at [1140, 195] on div "HUB Aircard Modem Unknown Tablet" at bounding box center [1146, 191] width 614 height 14
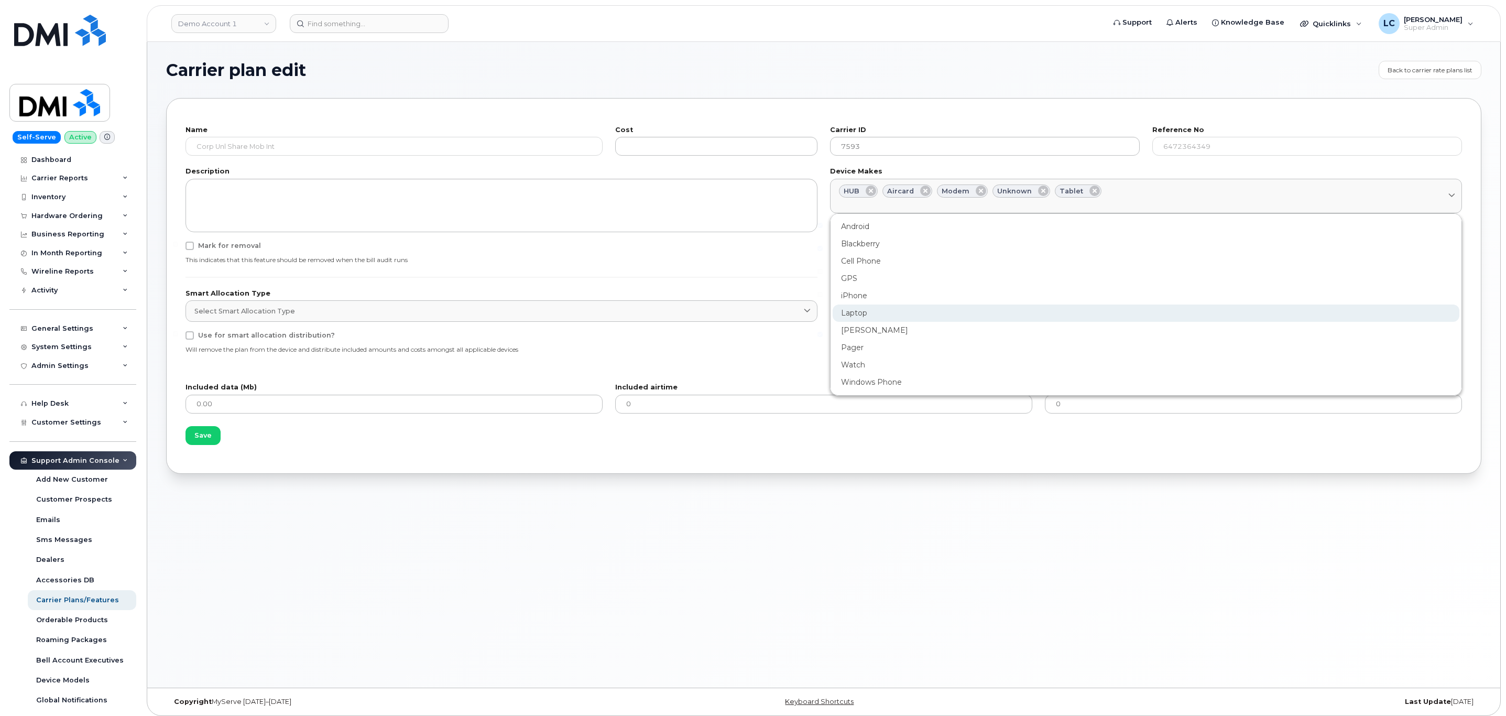
click at [971, 314] on div "Laptop" at bounding box center [1145, 312] width 627 height 17
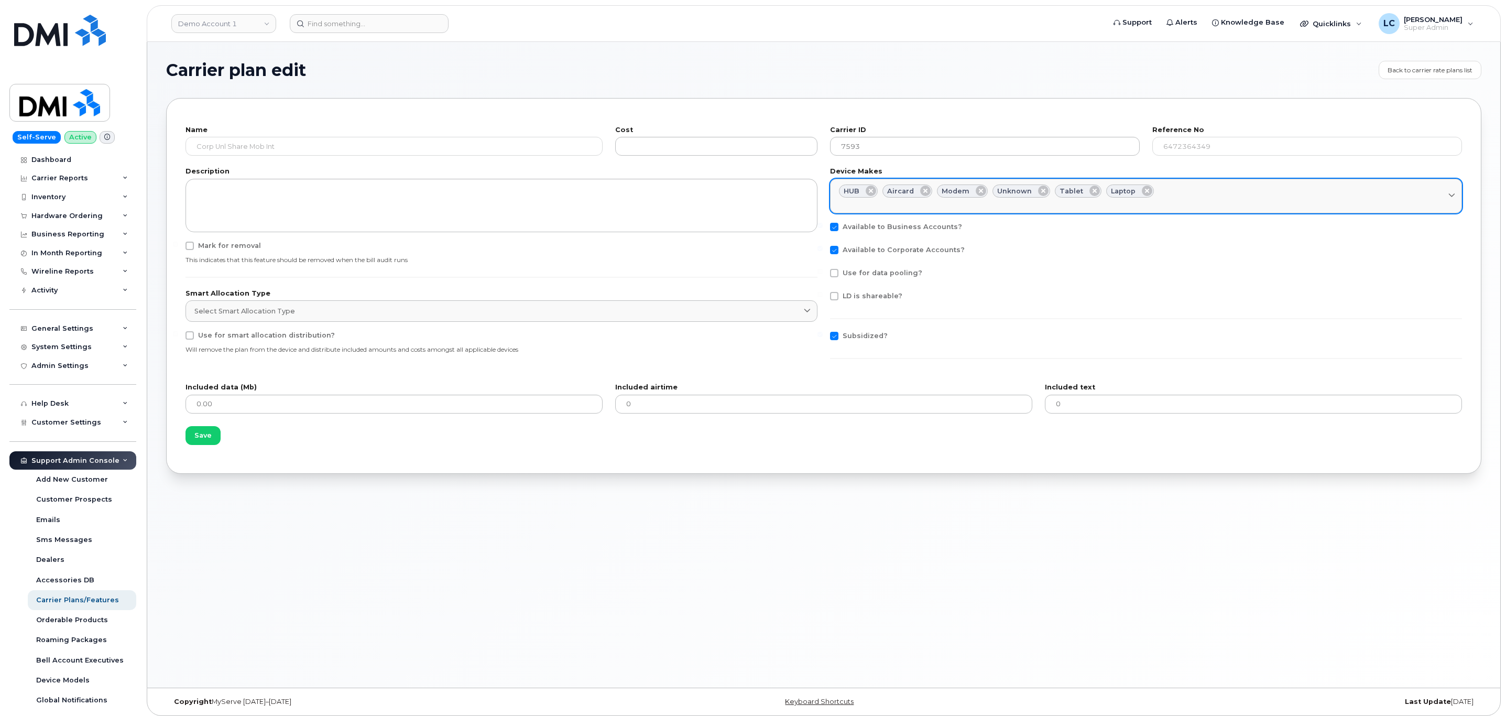
click at [1201, 200] on div "Select device makes" at bounding box center [1146, 203] width 614 height 10
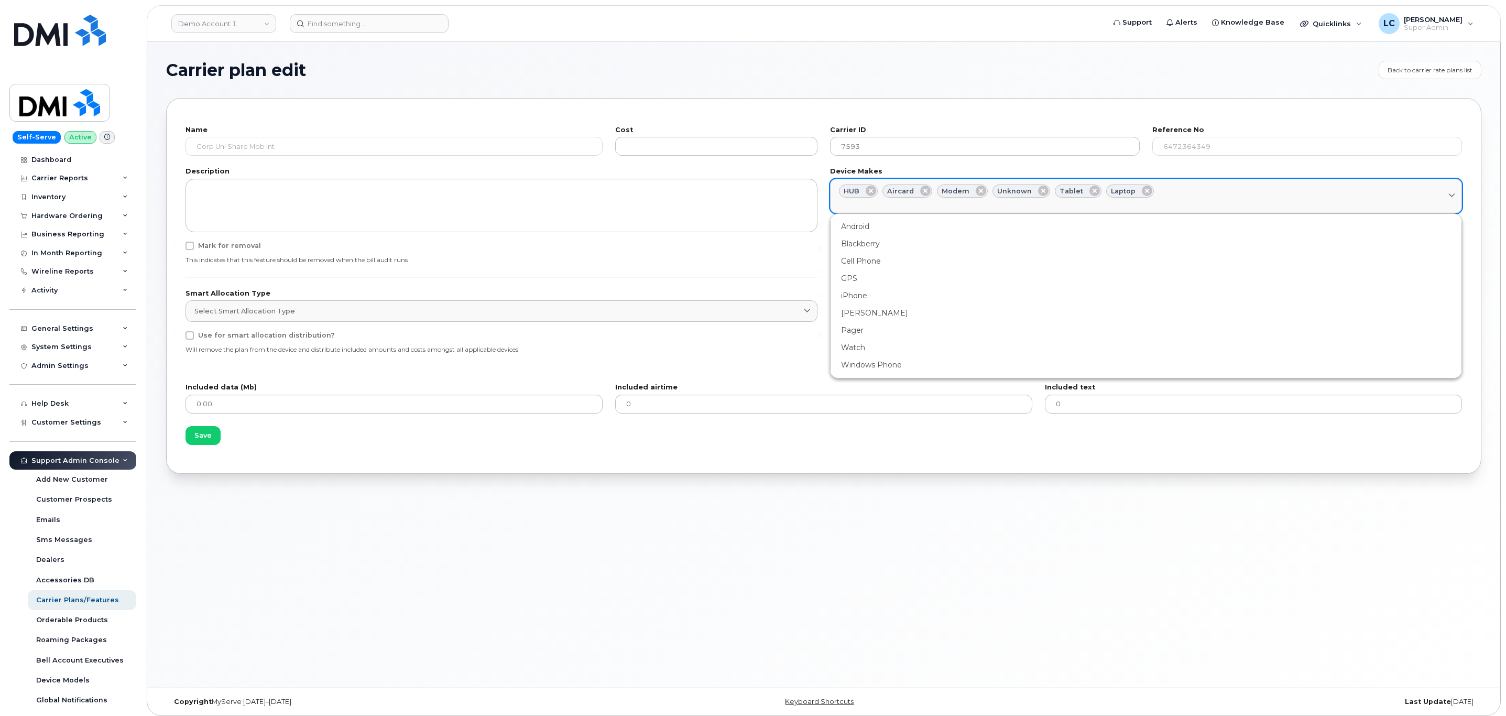
click at [1211, 189] on div "HUB Aircard Modem Unknown Tablet Laptop" at bounding box center [1146, 191] width 614 height 14
click at [1042, 96] on section "Carrier plan edit Back to carrier rate plans list Name Corp Unl Share Mob Int C…" at bounding box center [823, 267] width 1315 height 413
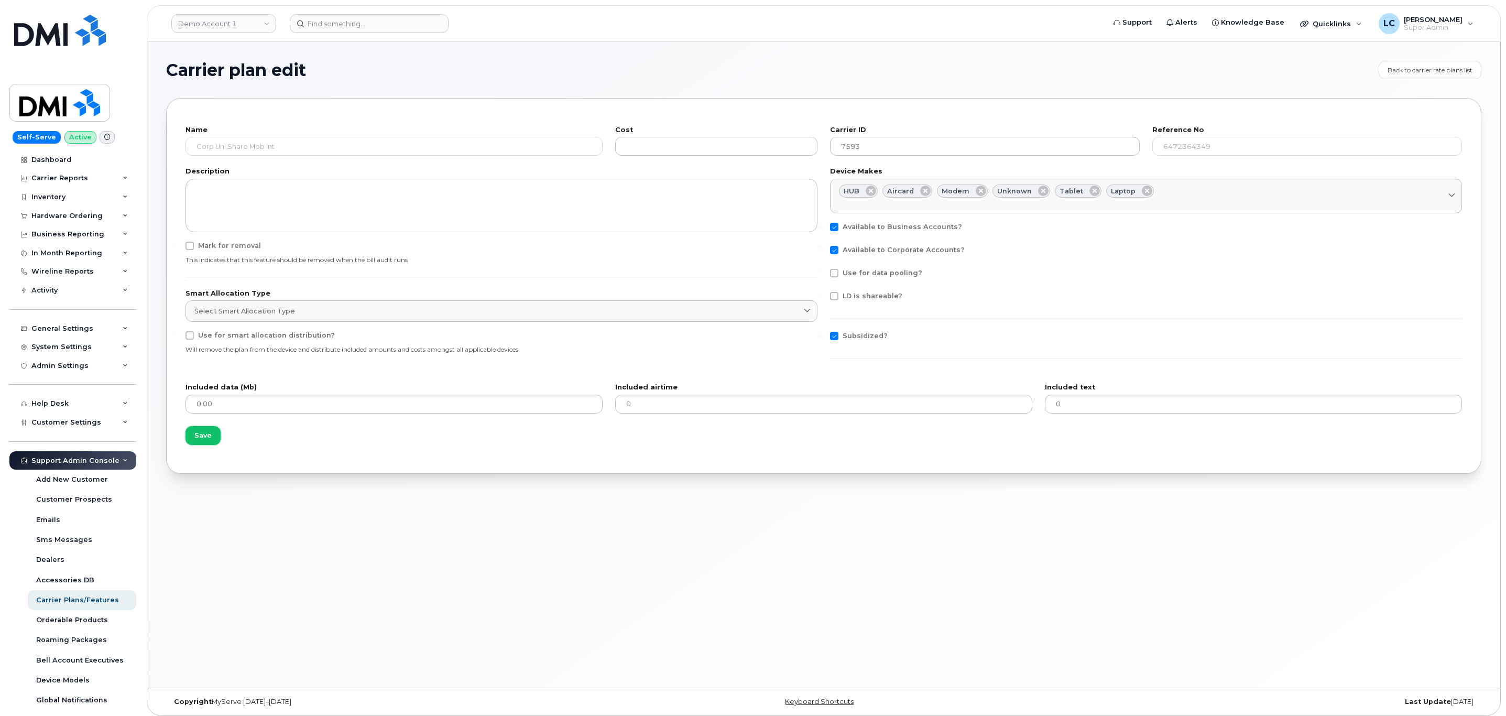
click at [198, 439] on span "Save" at bounding box center [202, 435] width 17 height 10
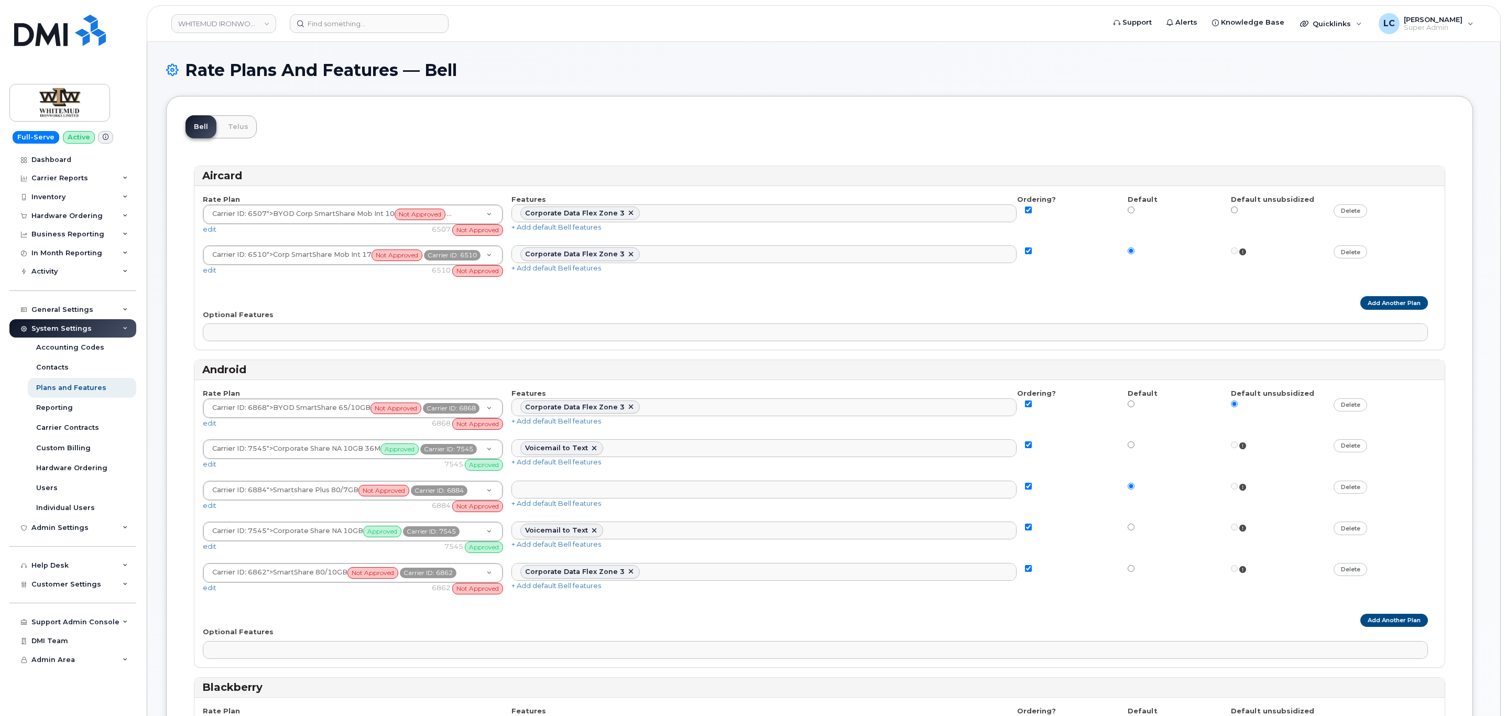
select select
select select "204"
select select
select select "204"
select select
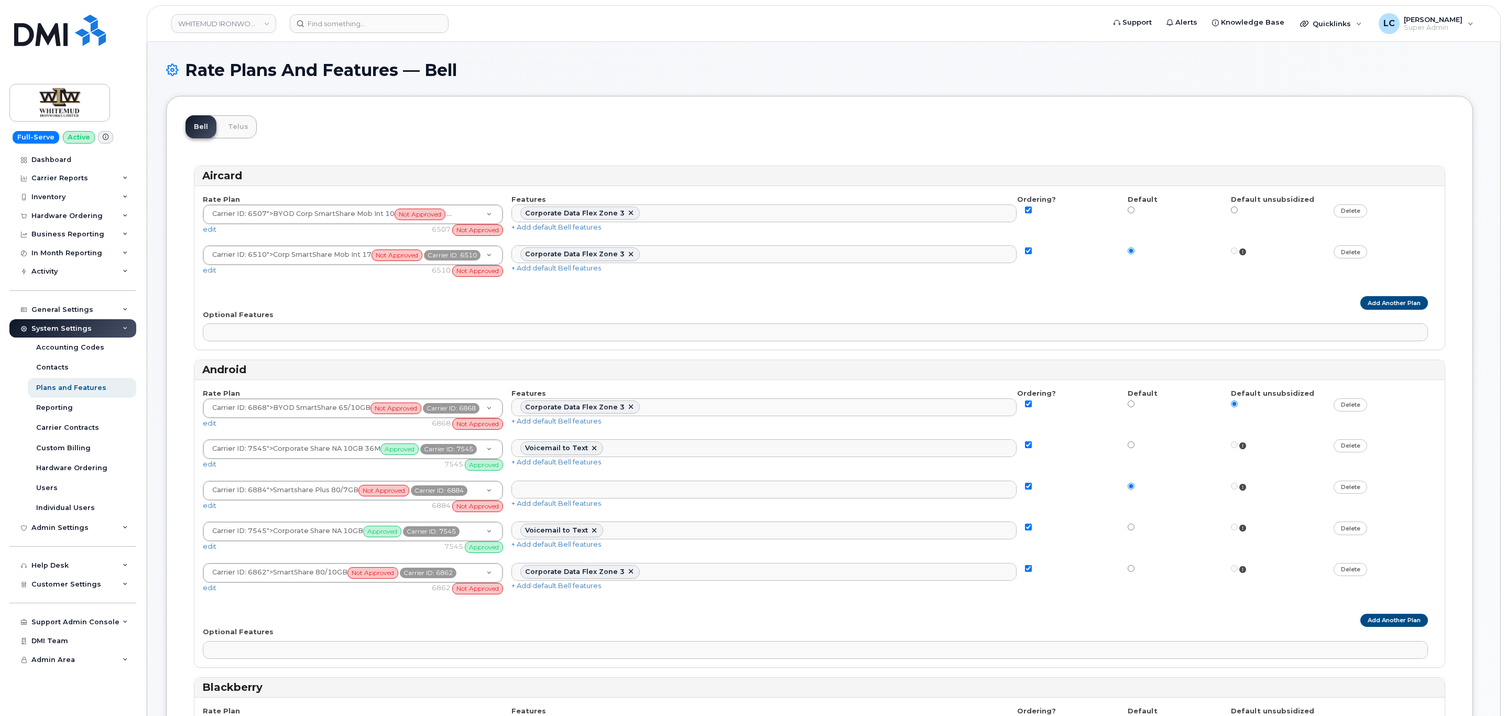
select select
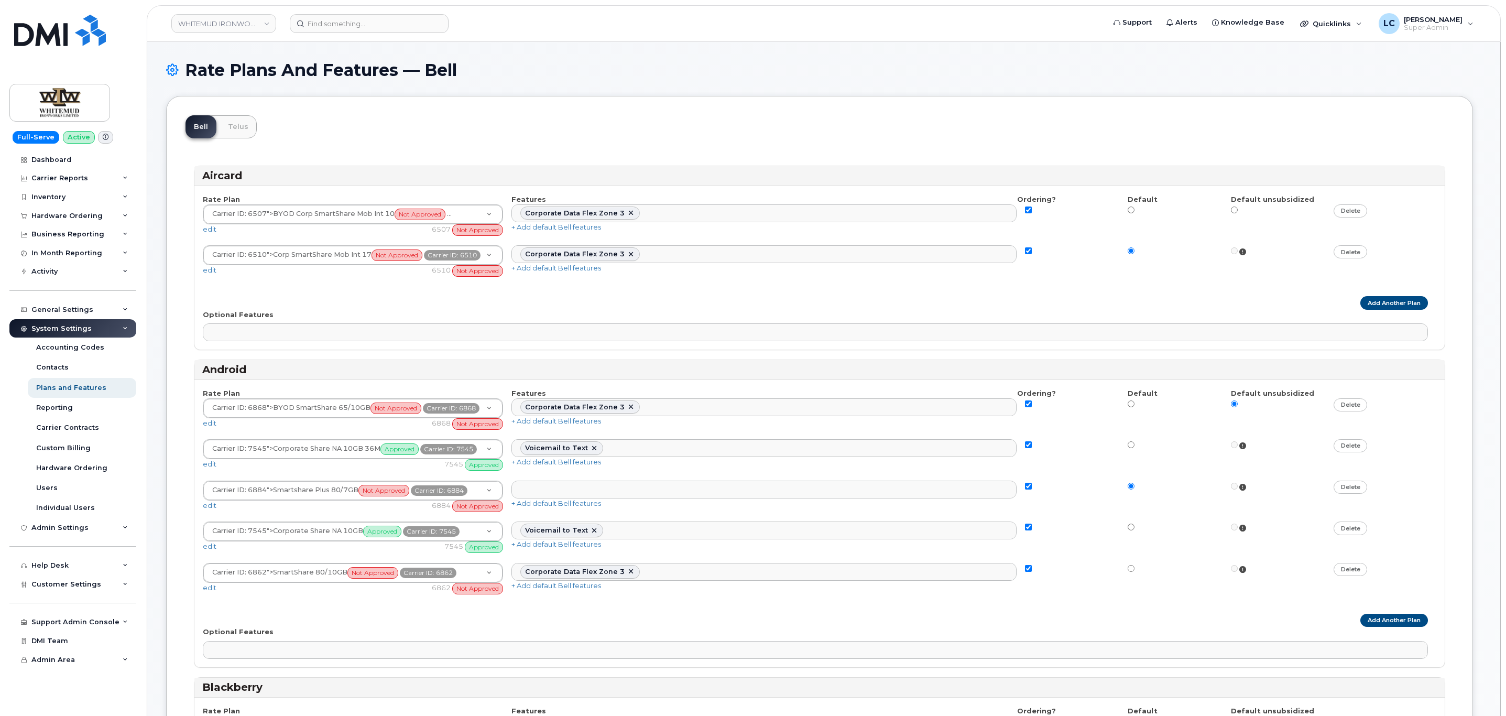
select select "171"
select select
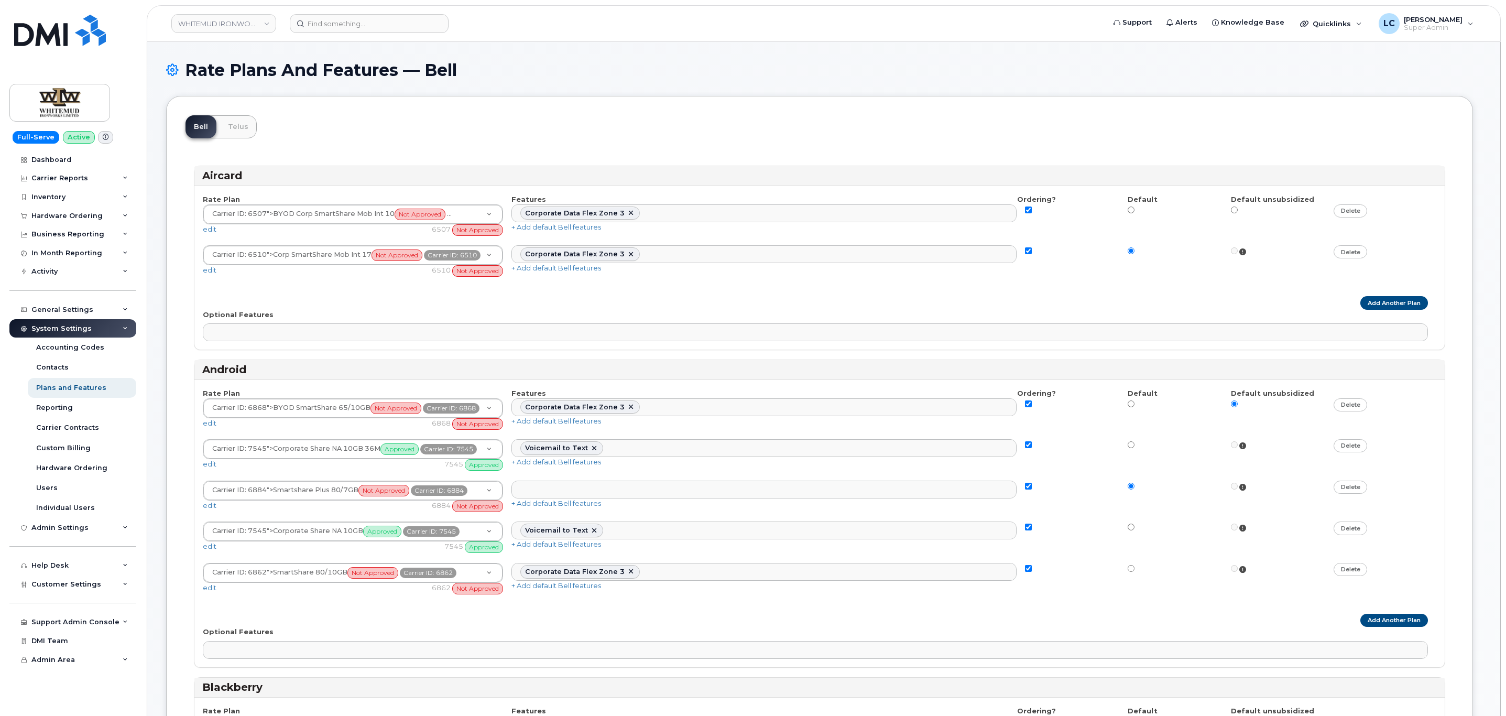
select select
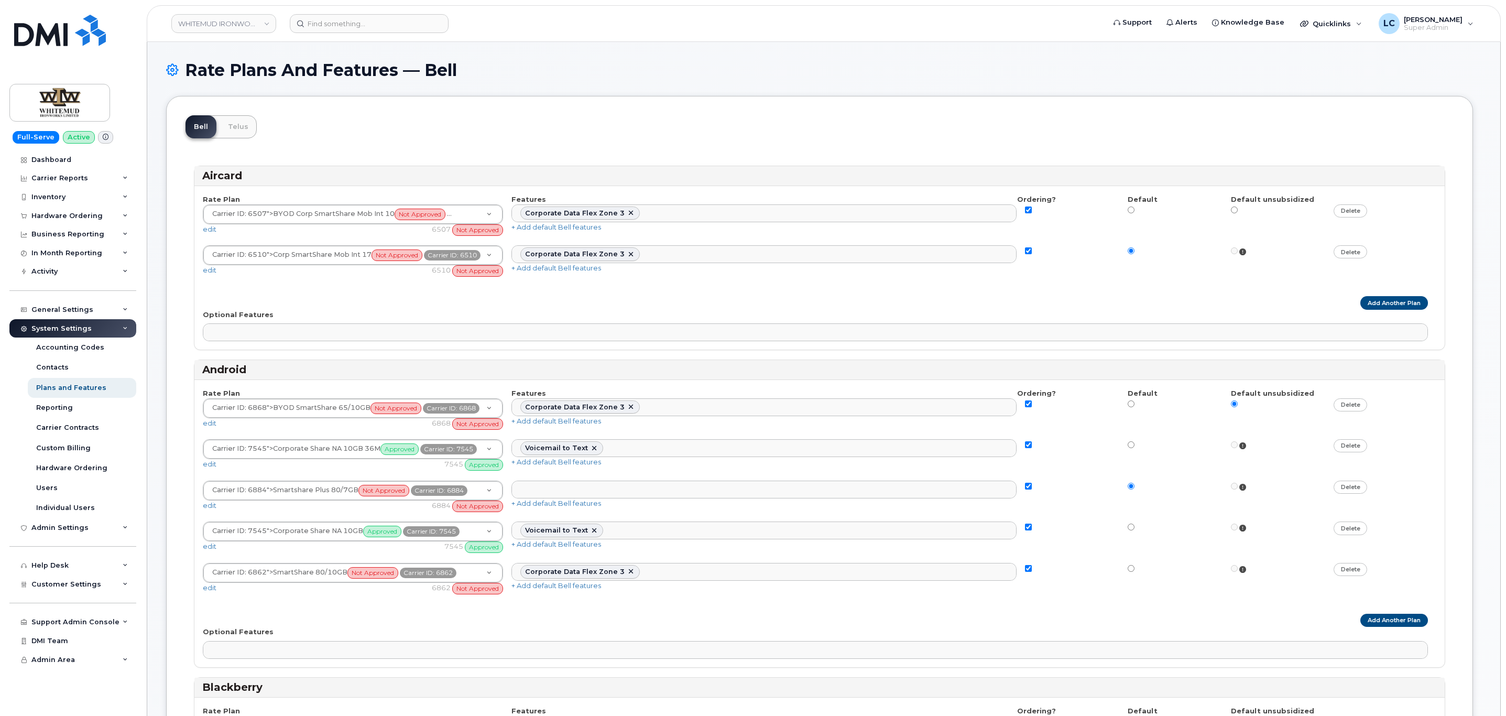
select select
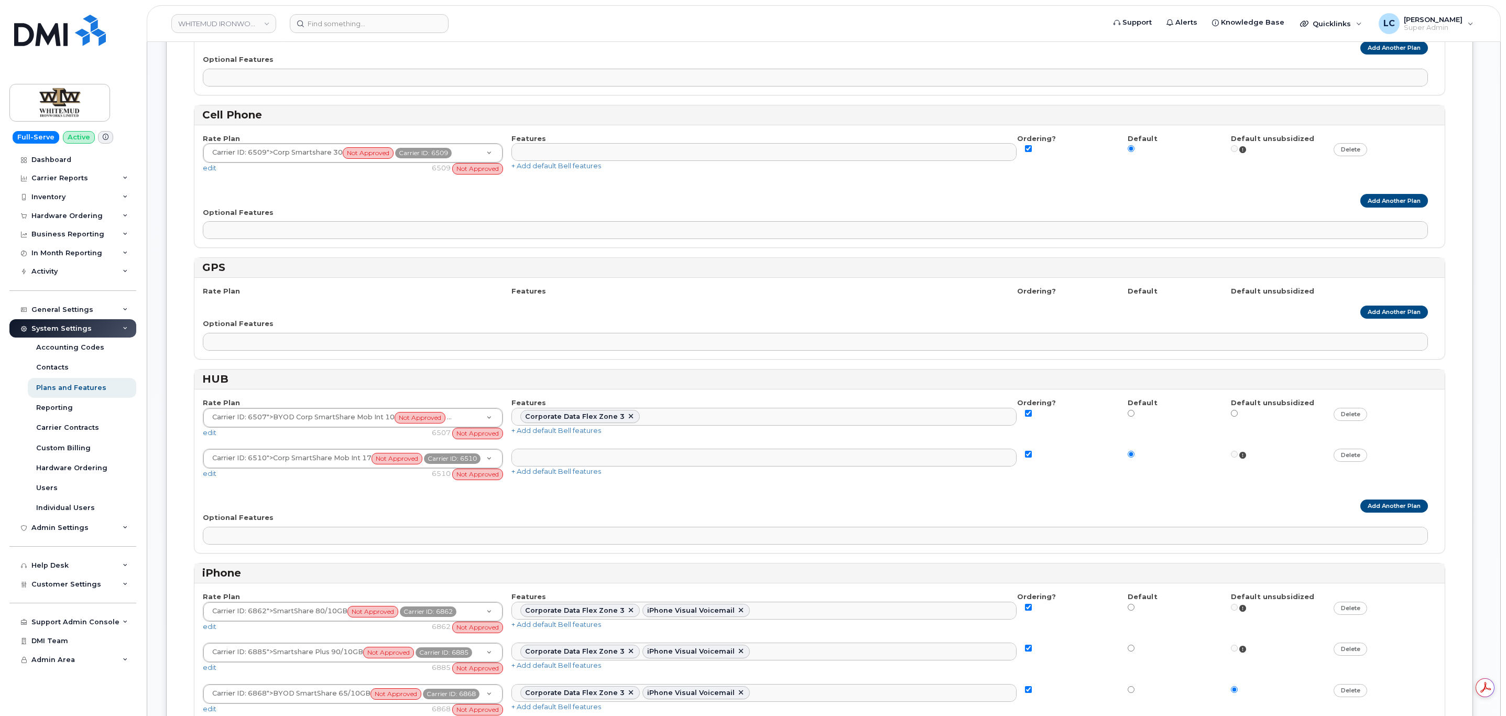
click at [1377, 518] on div "Rate Plan Features Ordering? Default Default unsubsidized Carrier ID: 6507 ">BY…" at bounding box center [819, 470] width 1250 height 163
click at [1377, 512] on link "Add Another Plan" at bounding box center [1394, 505] width 68 height 13
select select
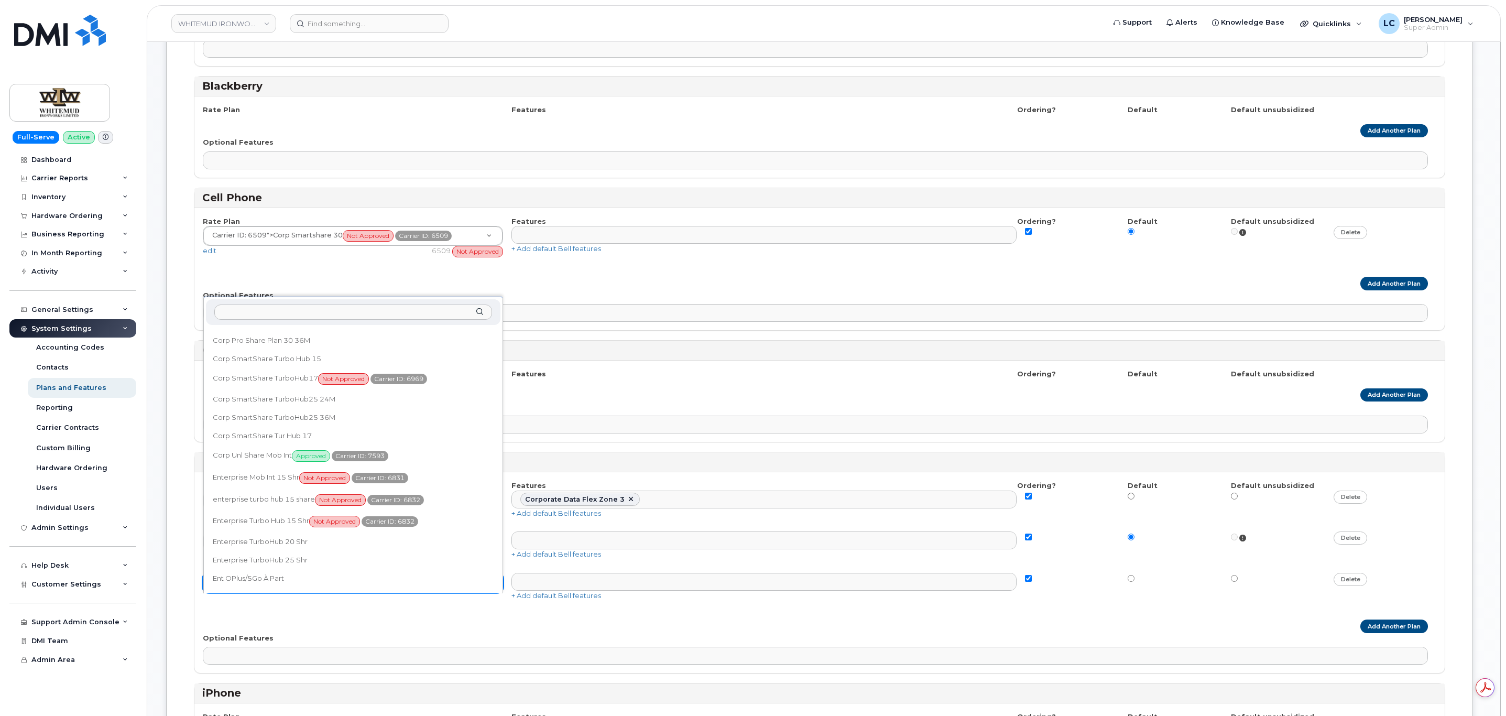
scroll to position [486, 0]
select select "3925103"
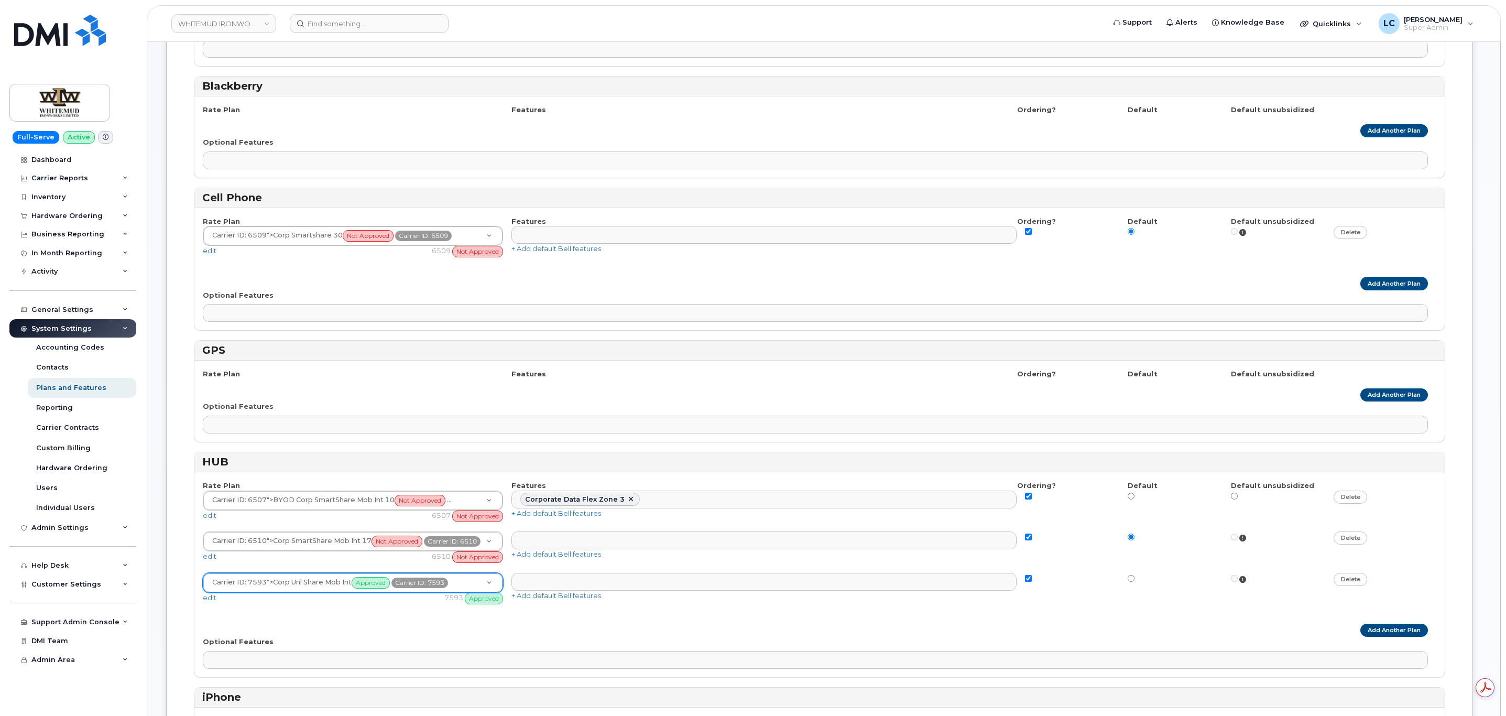
click at [697, 379] on div "Features" at bounding box center [768, 374] width 514 height 10
click at [1130, 582] on input "radio" at bounding box center [1130, 578] width 7 height 7
radio input "true"
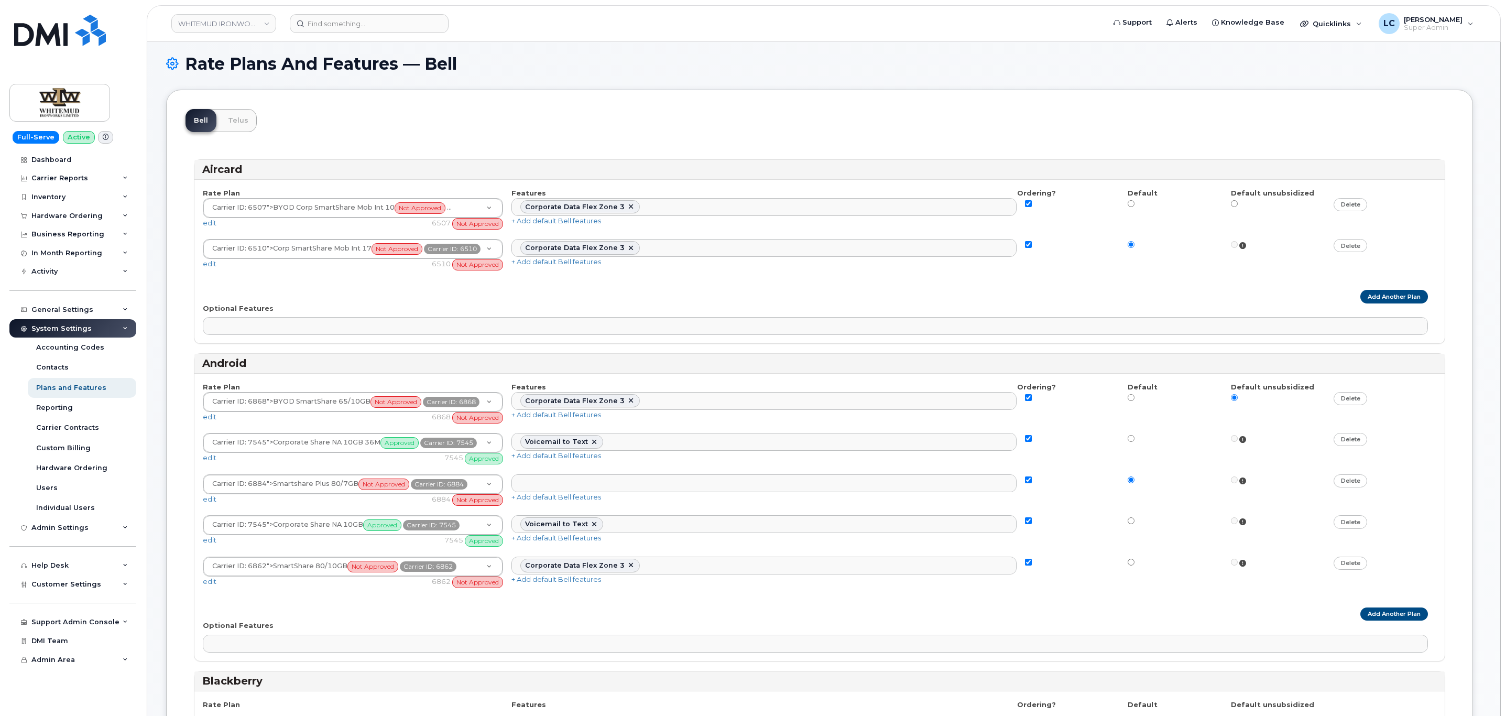
scroll to position [12, 0]
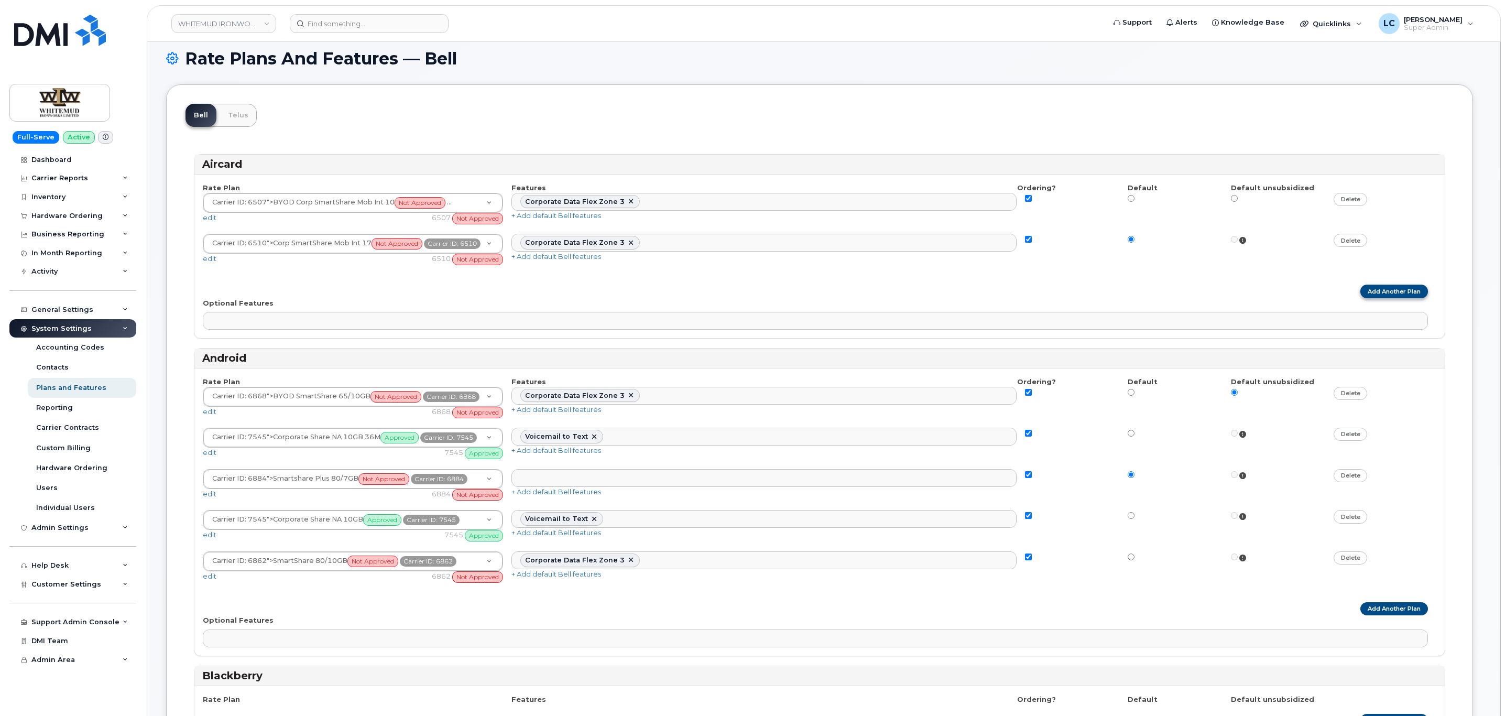
click at [1369, 292] on link "Add Another Plan" at bounding box center [1394, 290] width 68 height 13
select select
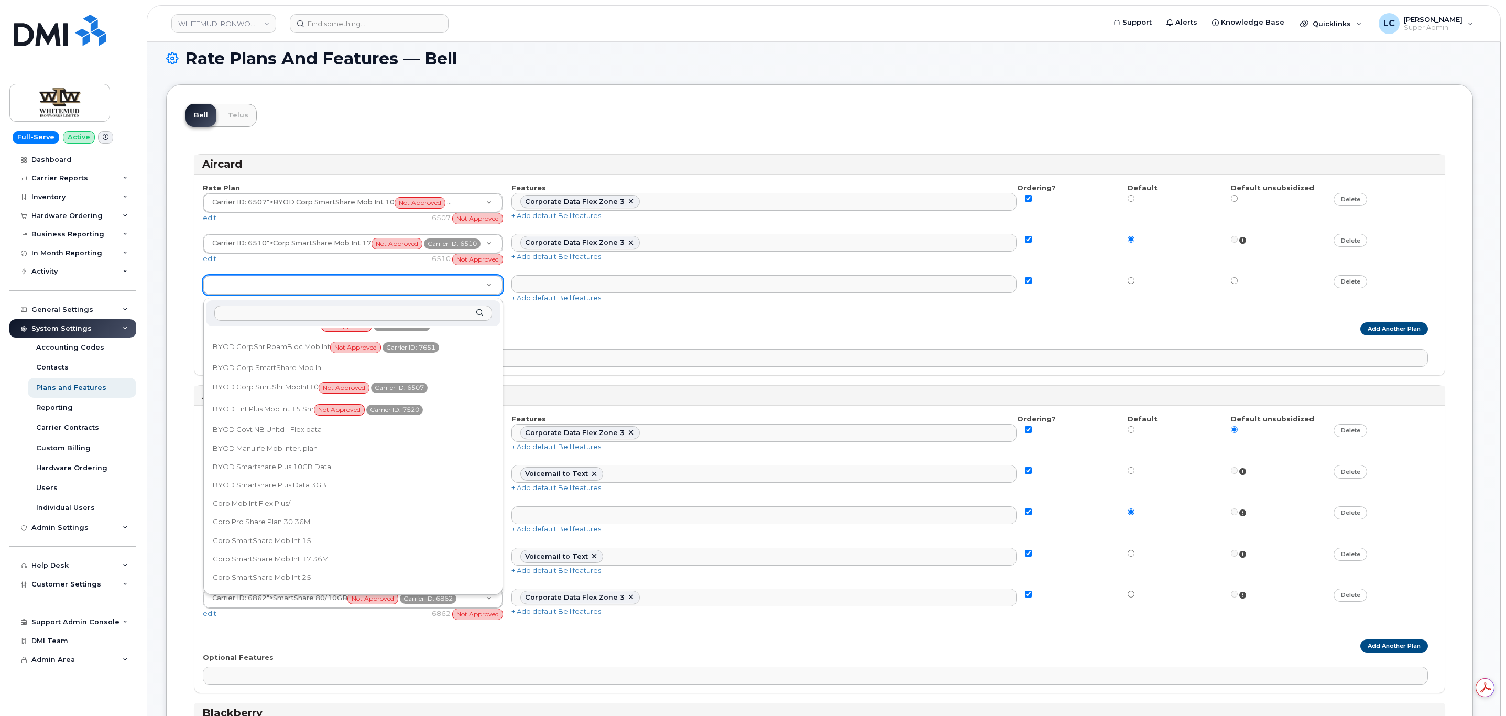
scroll to position [355, 0]
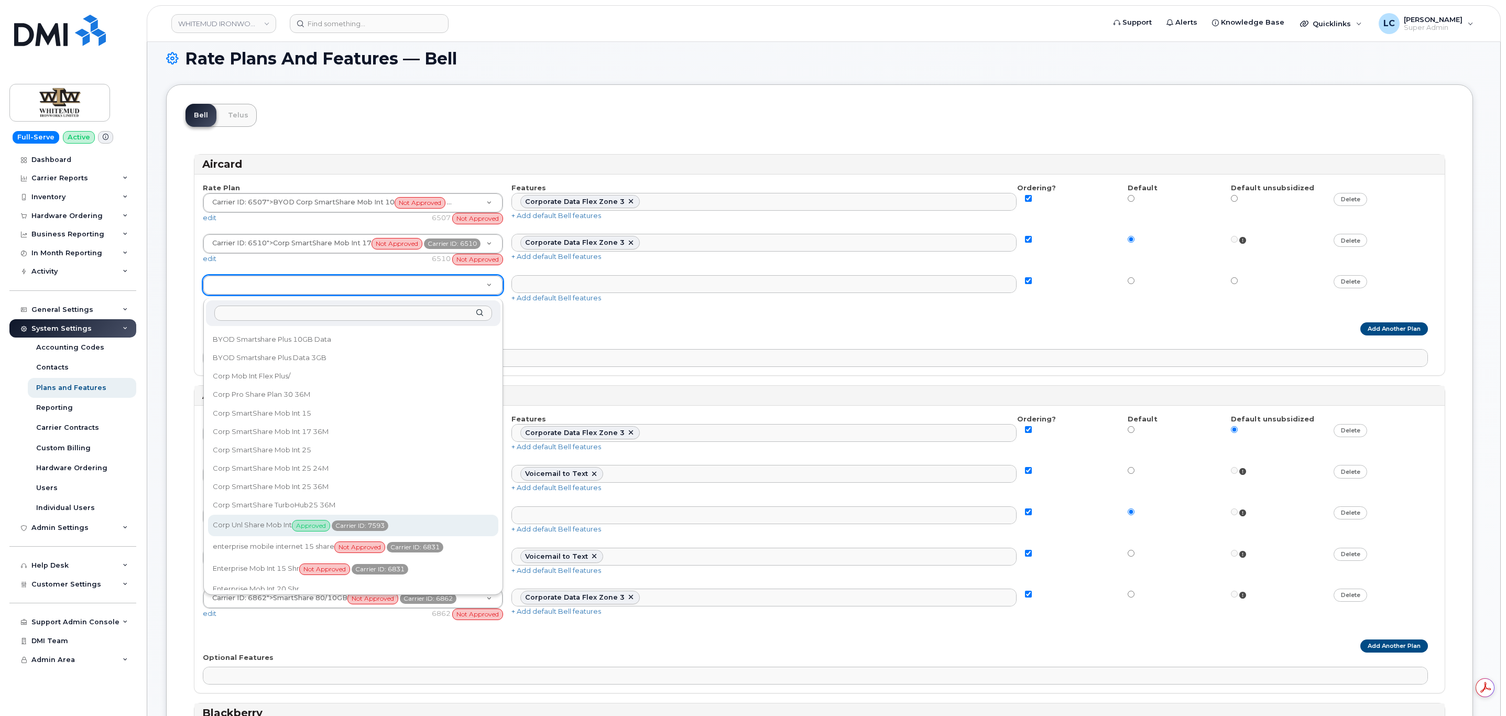
select select "3925103"
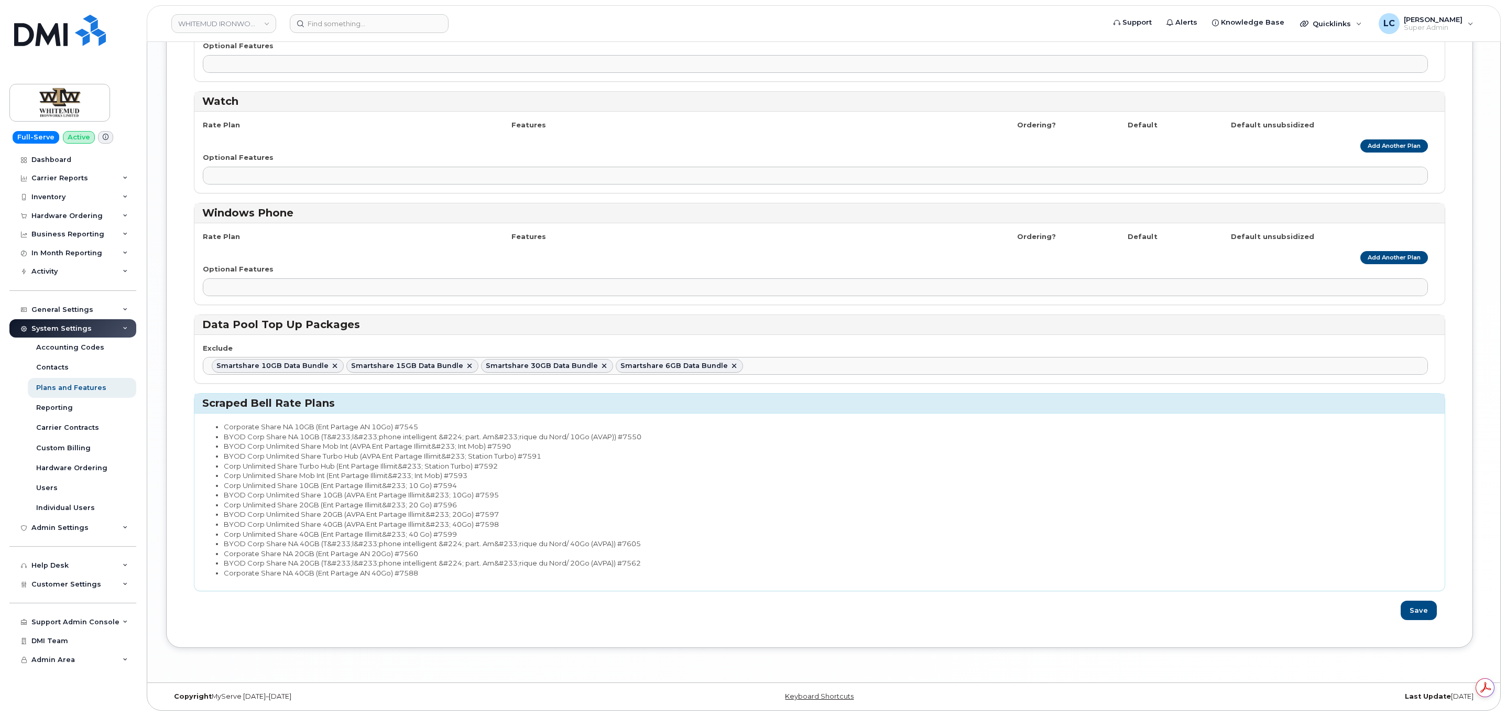
scroll to position [2356, 0]
click at [1410, 606] on button "Save" at bounding box center [1418, 609] width 36 height 19
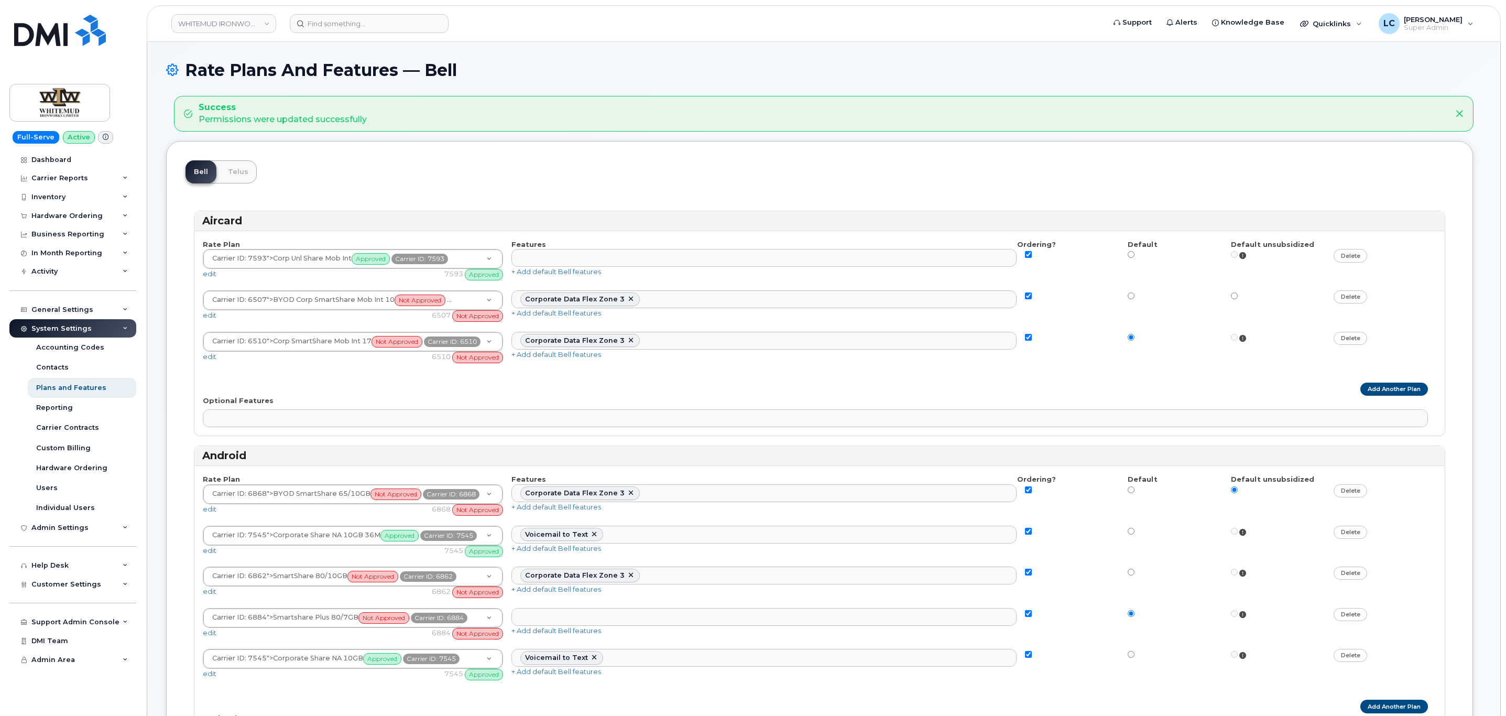
select select
select select "204"
select select
select select "204"
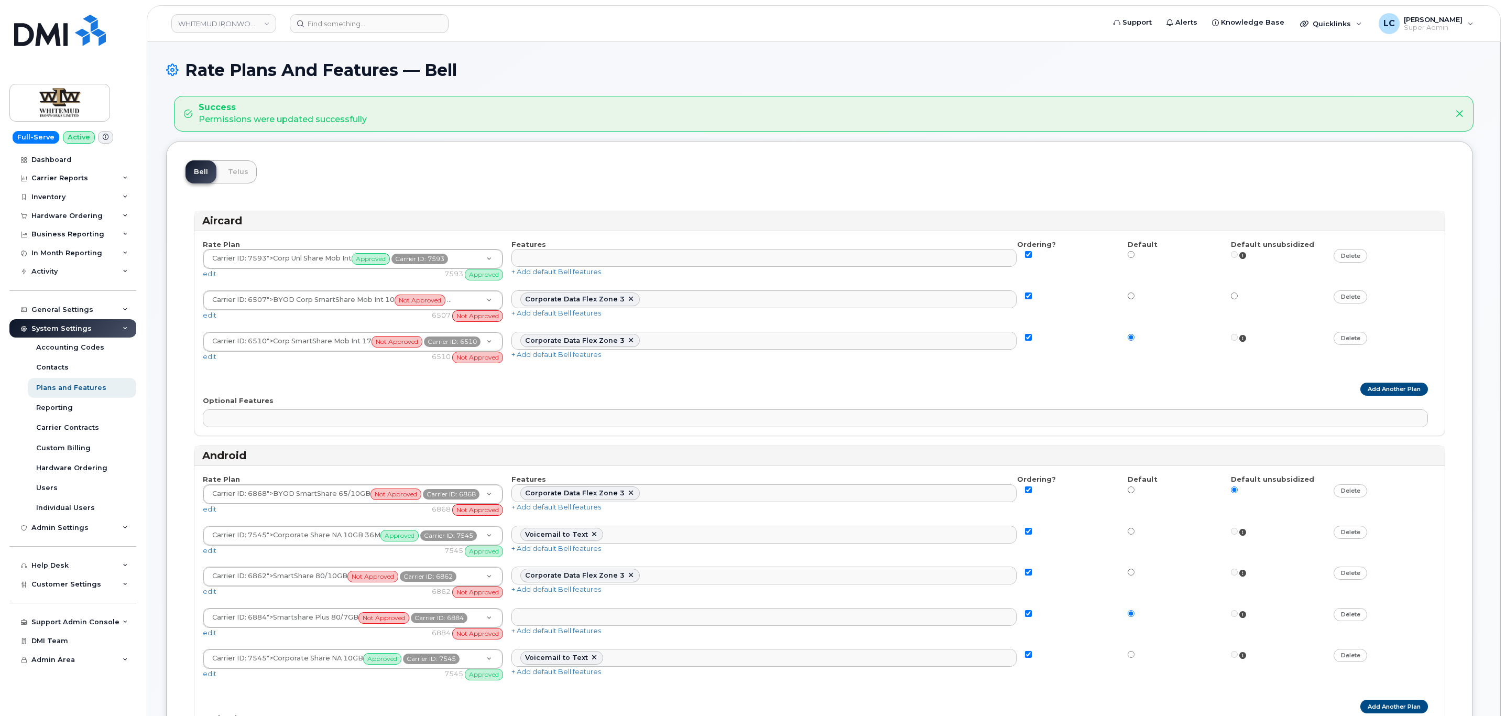
select select
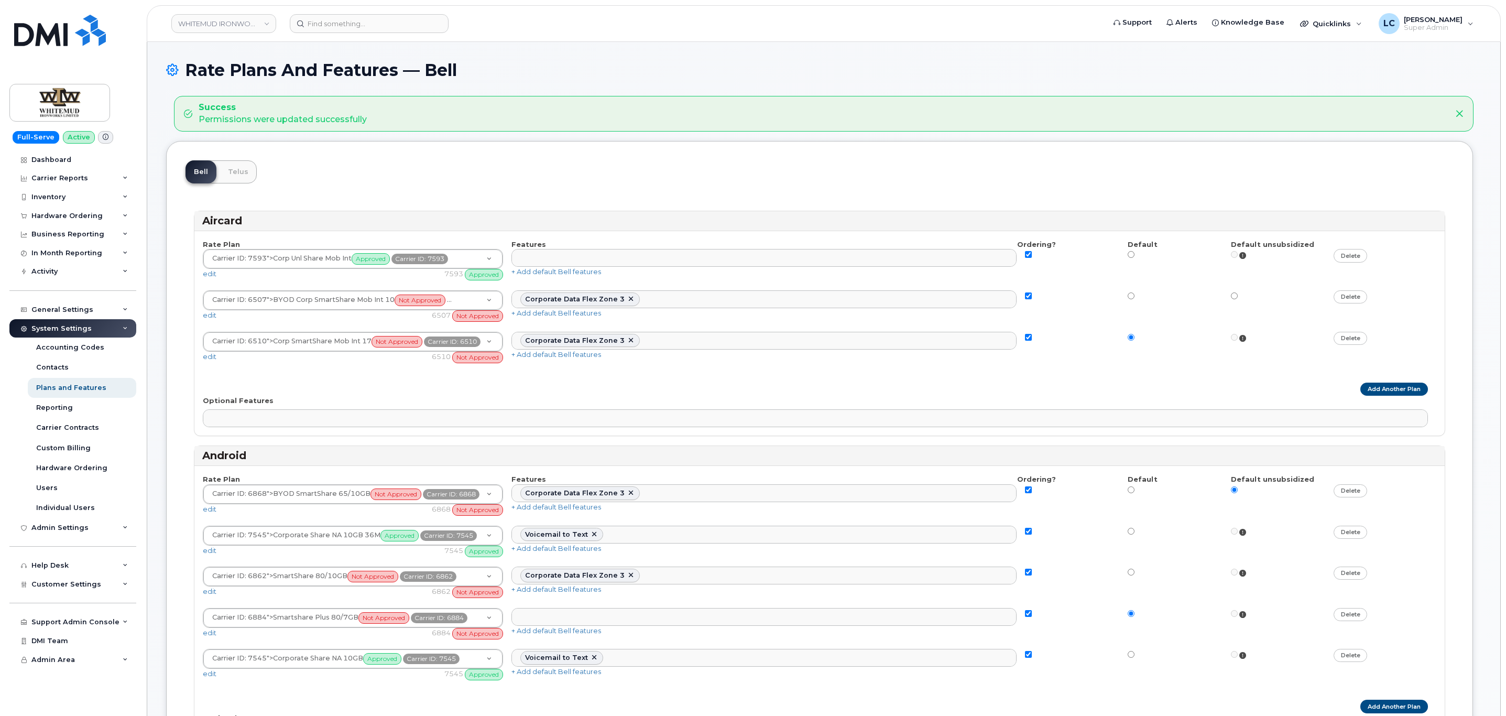
select select
select select "171"
select select
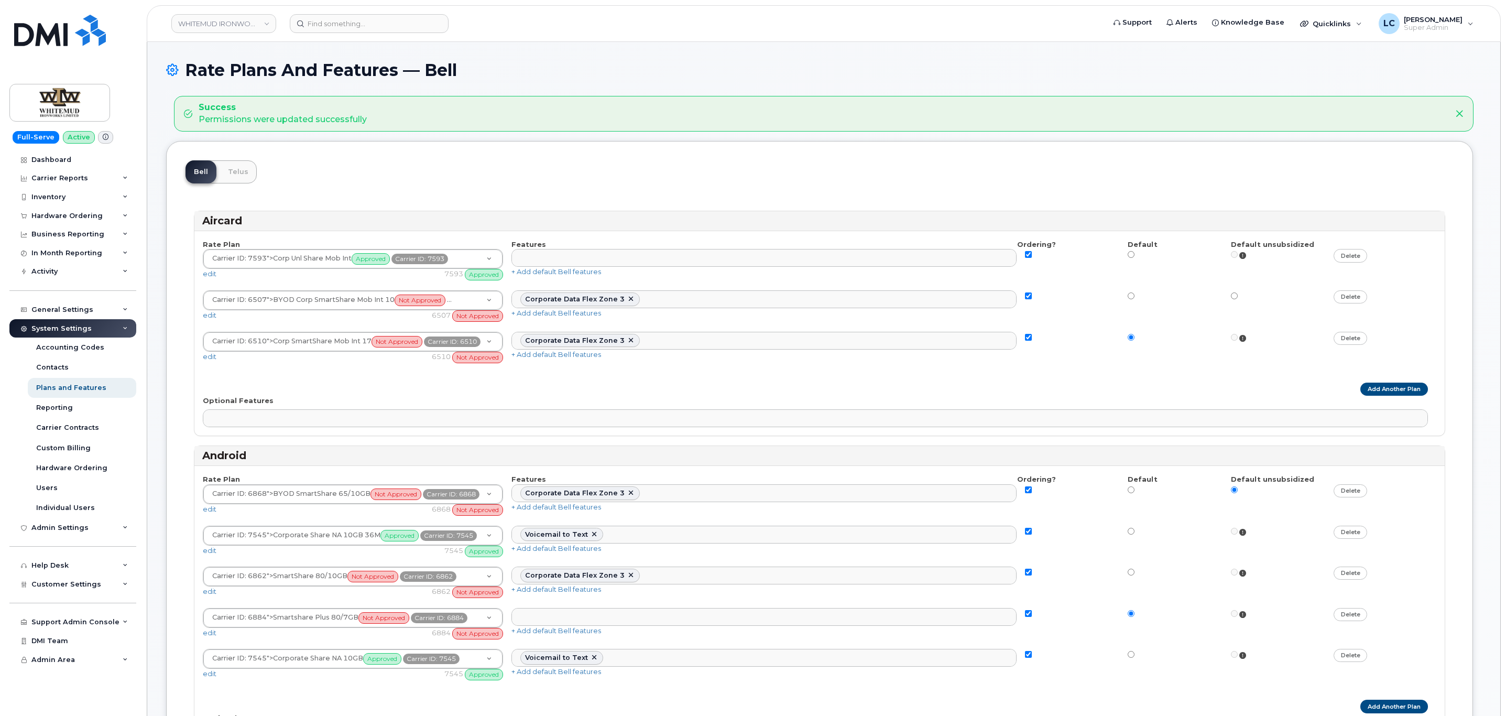
select select
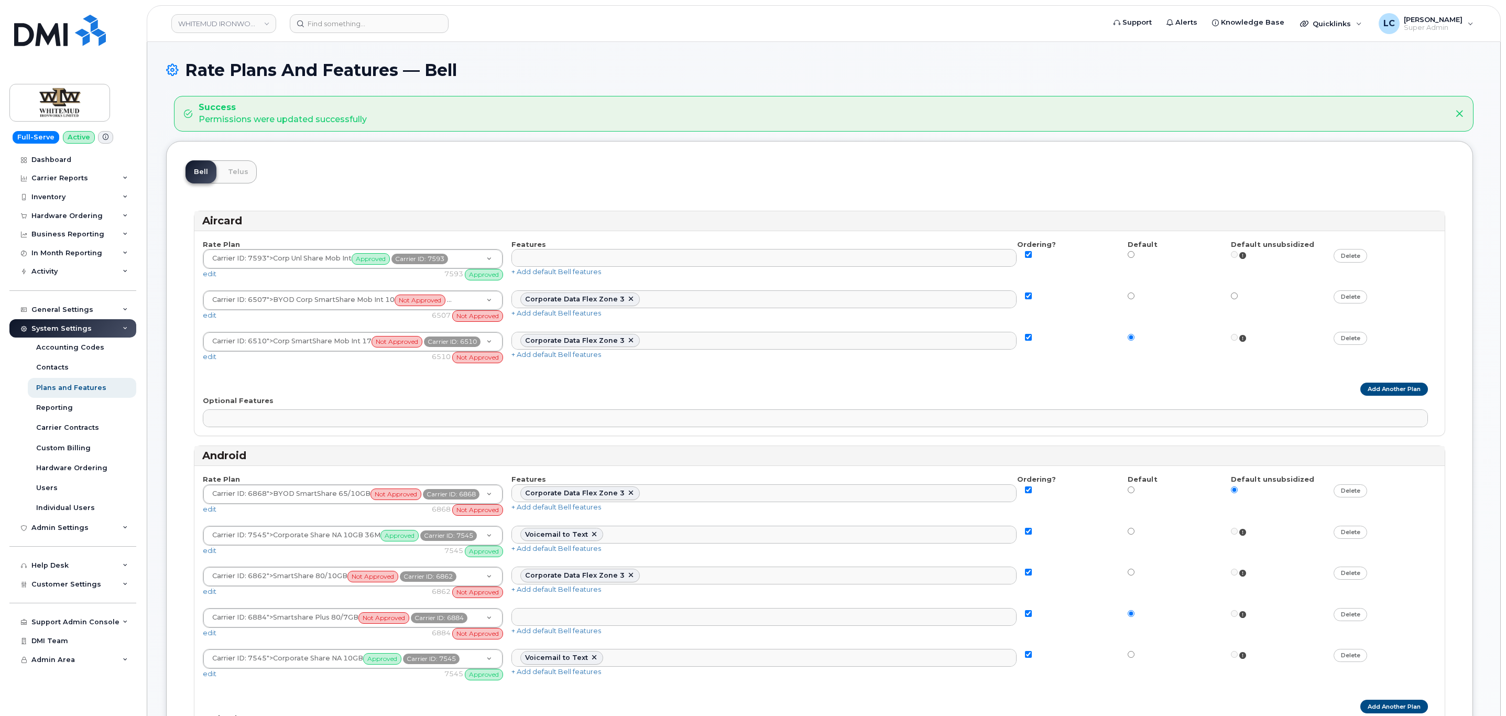
select select
